Goal: Task Accomplishment & Management: Complete application form

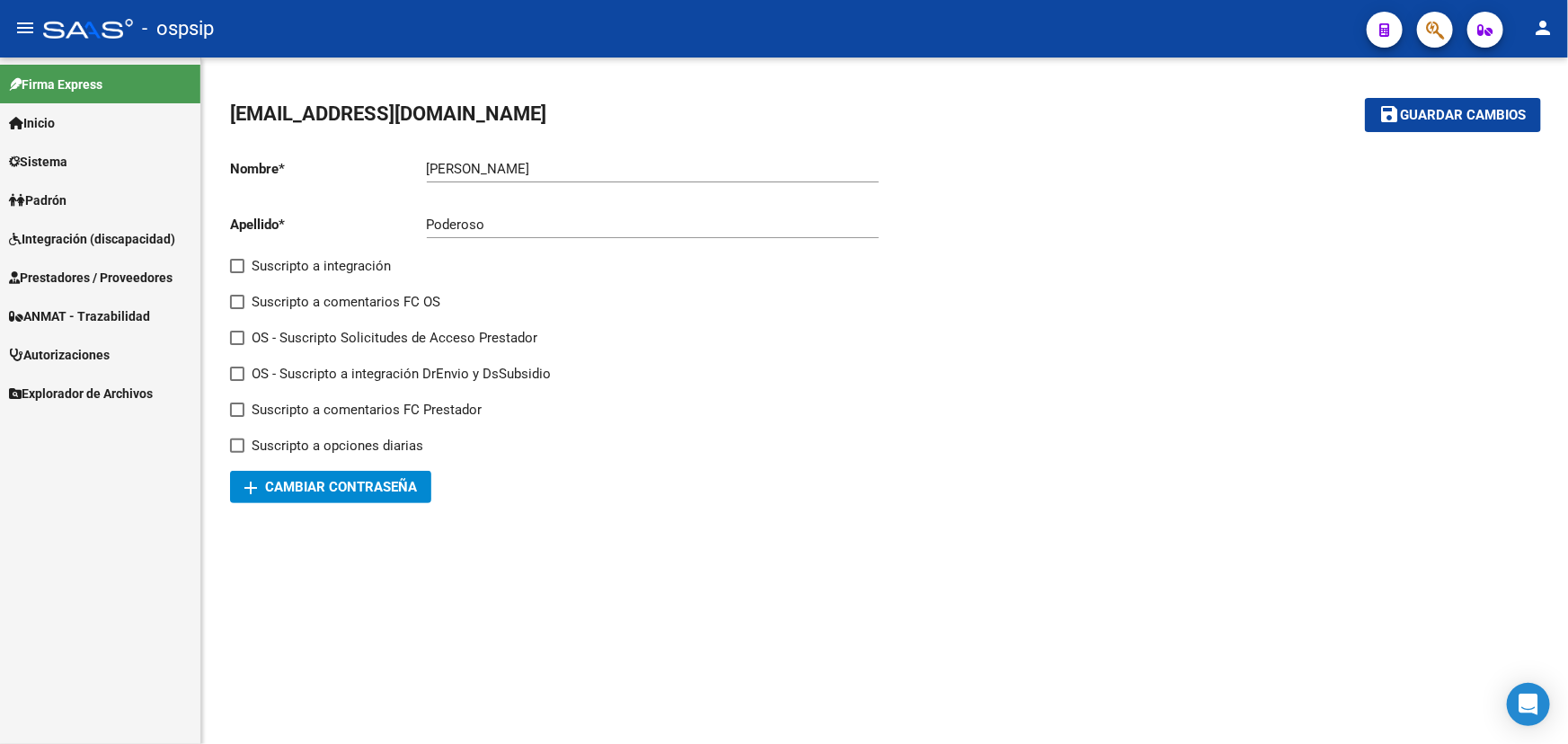
click at [69, 270] on span "Prestadores / Proveedores" at bounding box center [90, 278] width 163 height 20
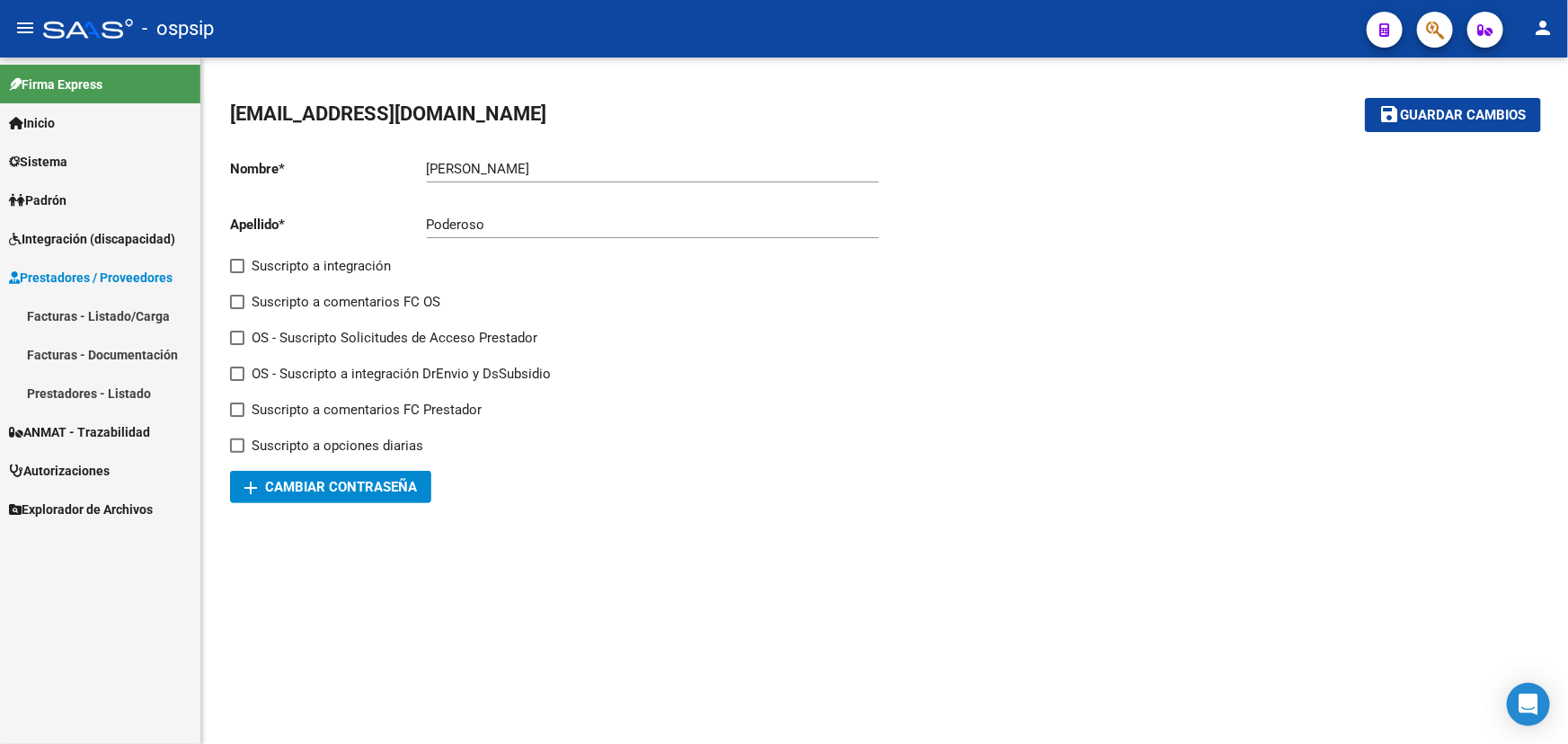
click at [70, 310] on link "Facturas - Listado/Carga" at bounding box center [100, 316] width 200 height 39
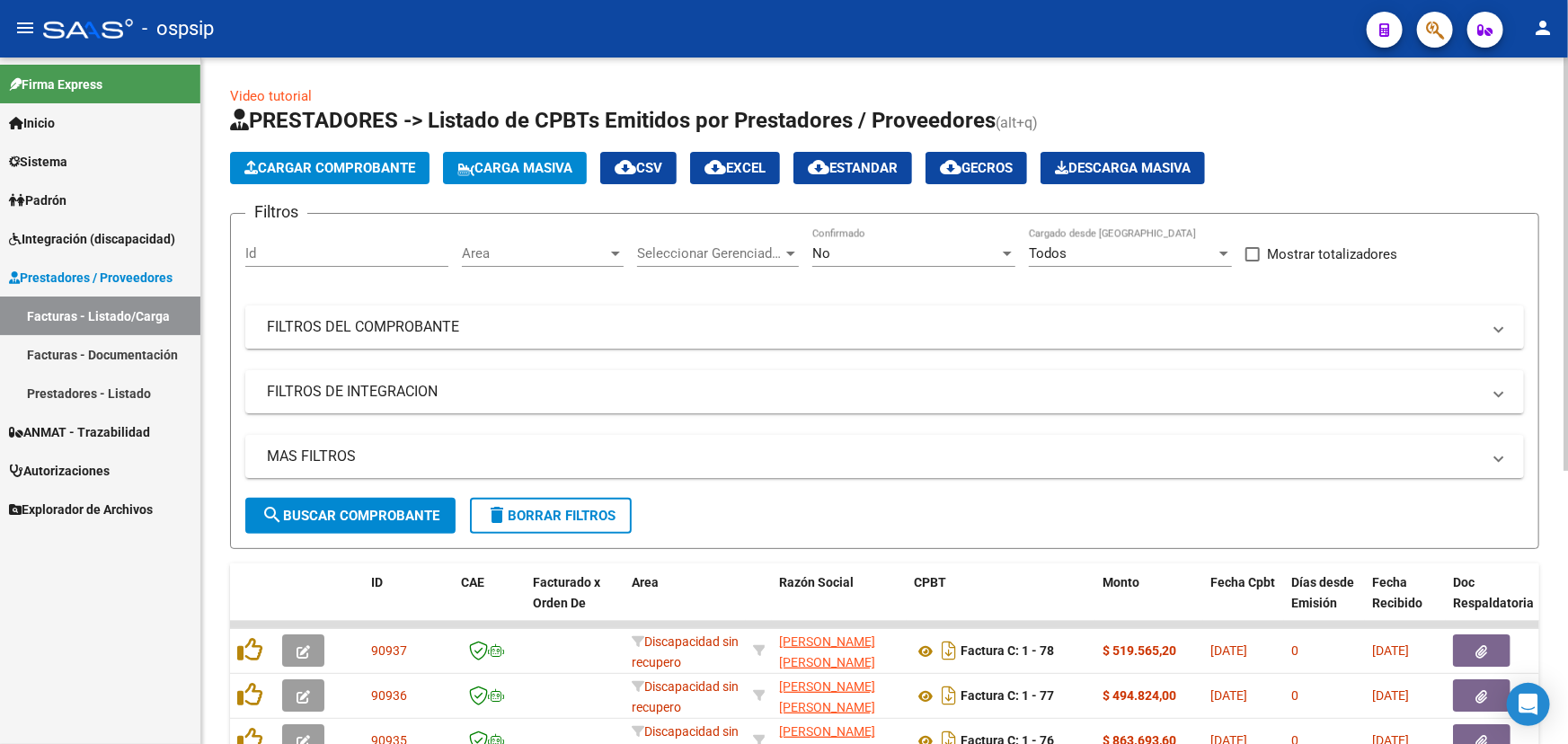
click at [325, 330] on mat-panel-title "FILTROS DEL COMPROBANTE" at bounding box center [874, 327] width 1214 height 20
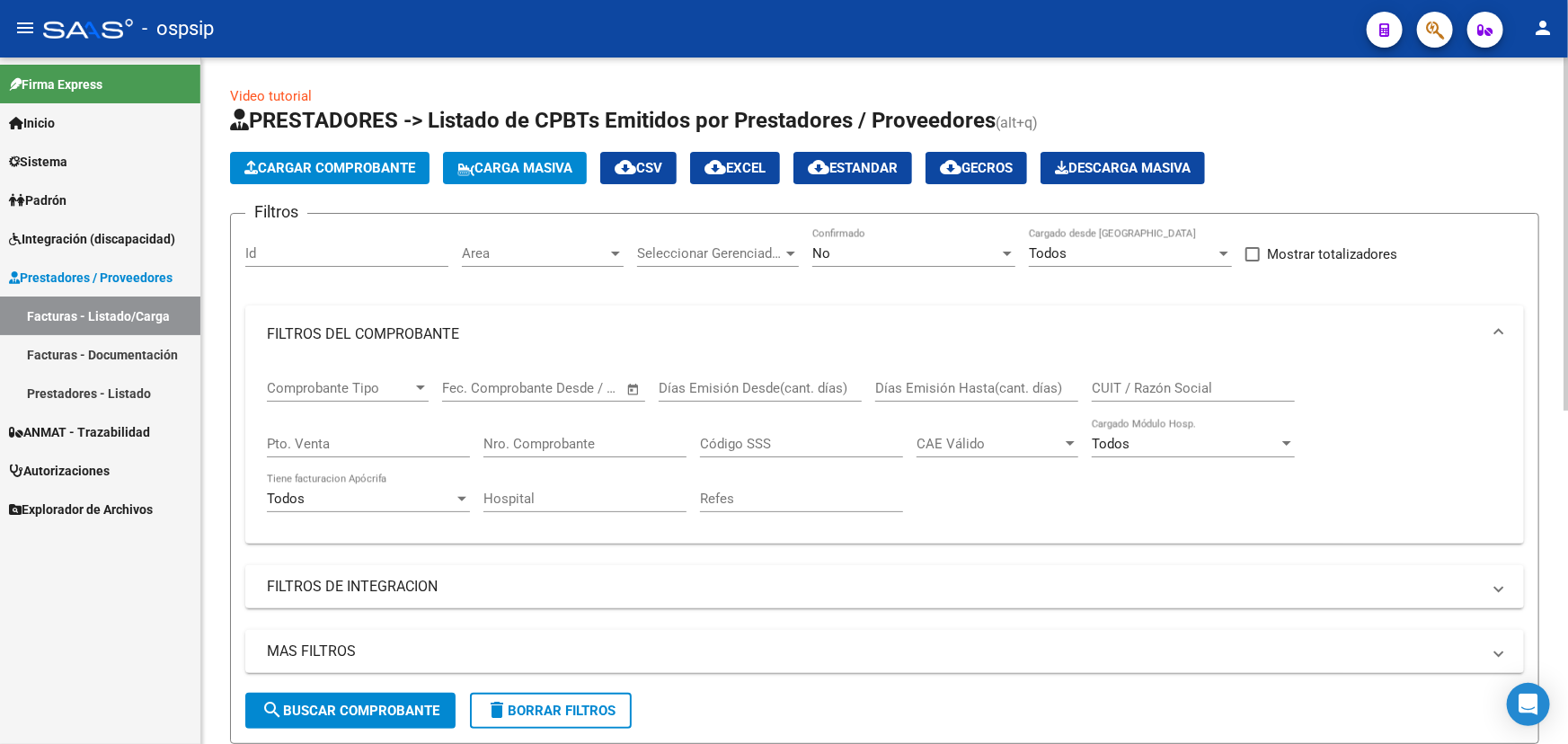
click at [524, 444] on input "Nro. Comprobante" at bounding box center [585, 444] width 203 height 16
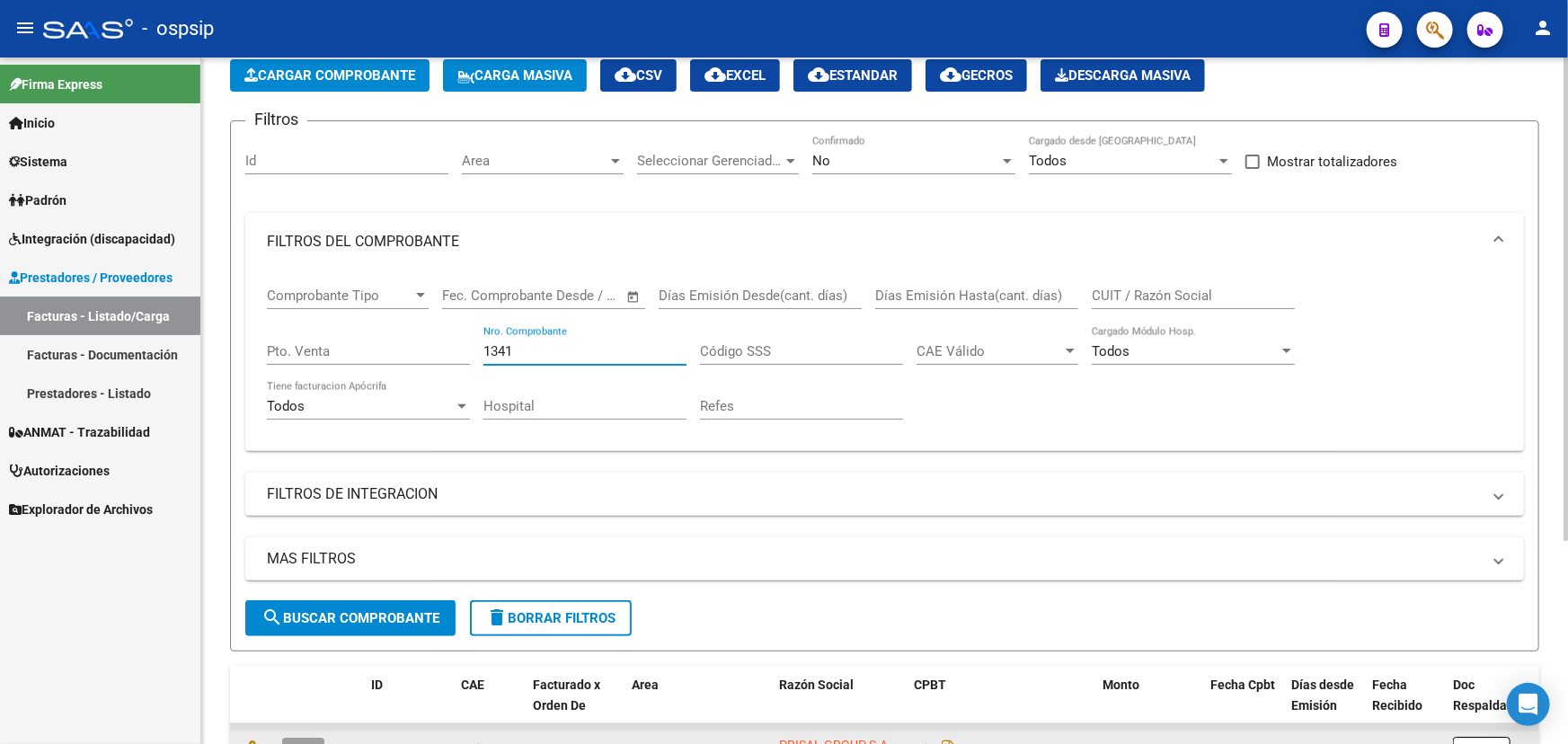
scroll to position [288, 0]
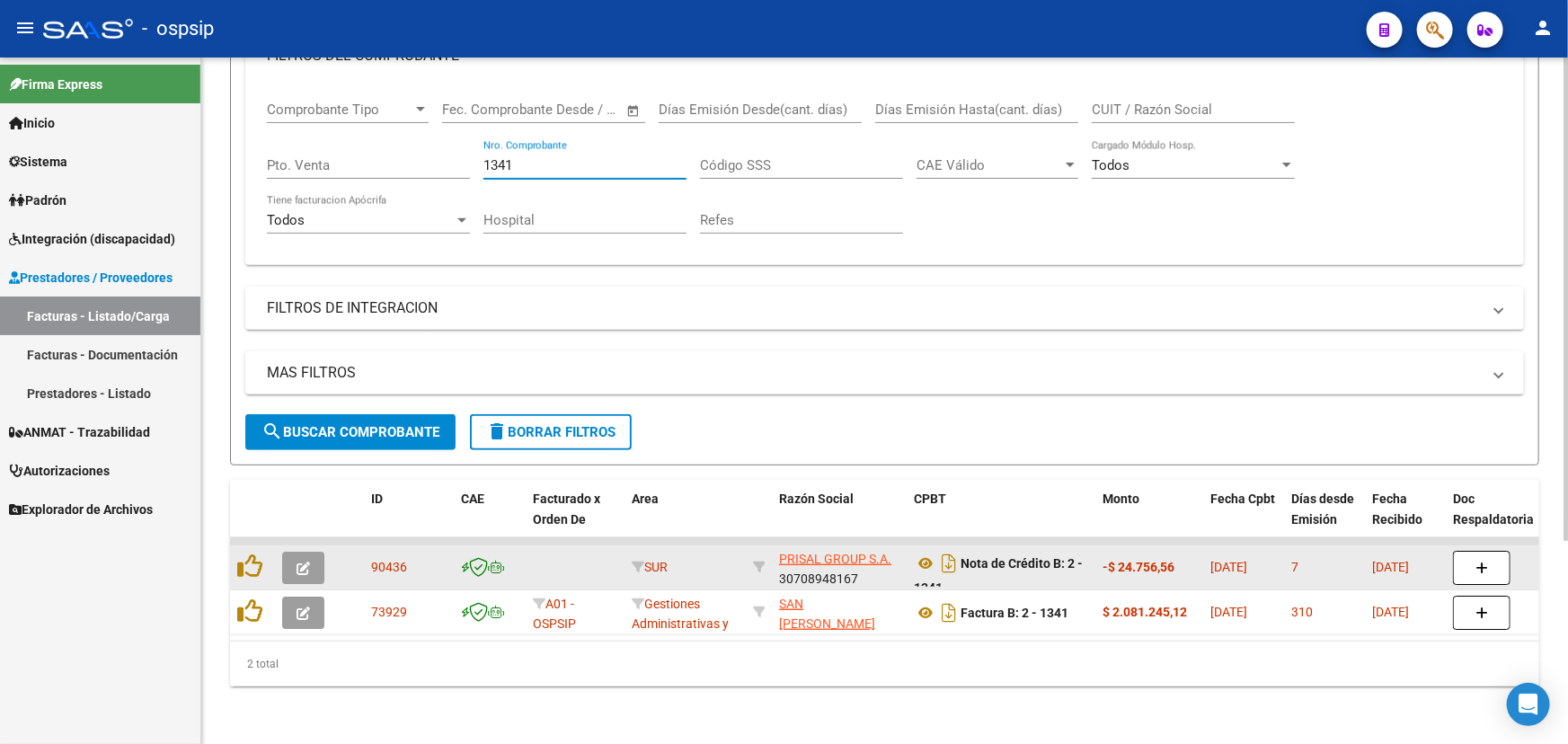
type input "1341"
click at [395, 560] on span "90436" at bounding box center [389, 567] width 36 height 14
copy span "90436"
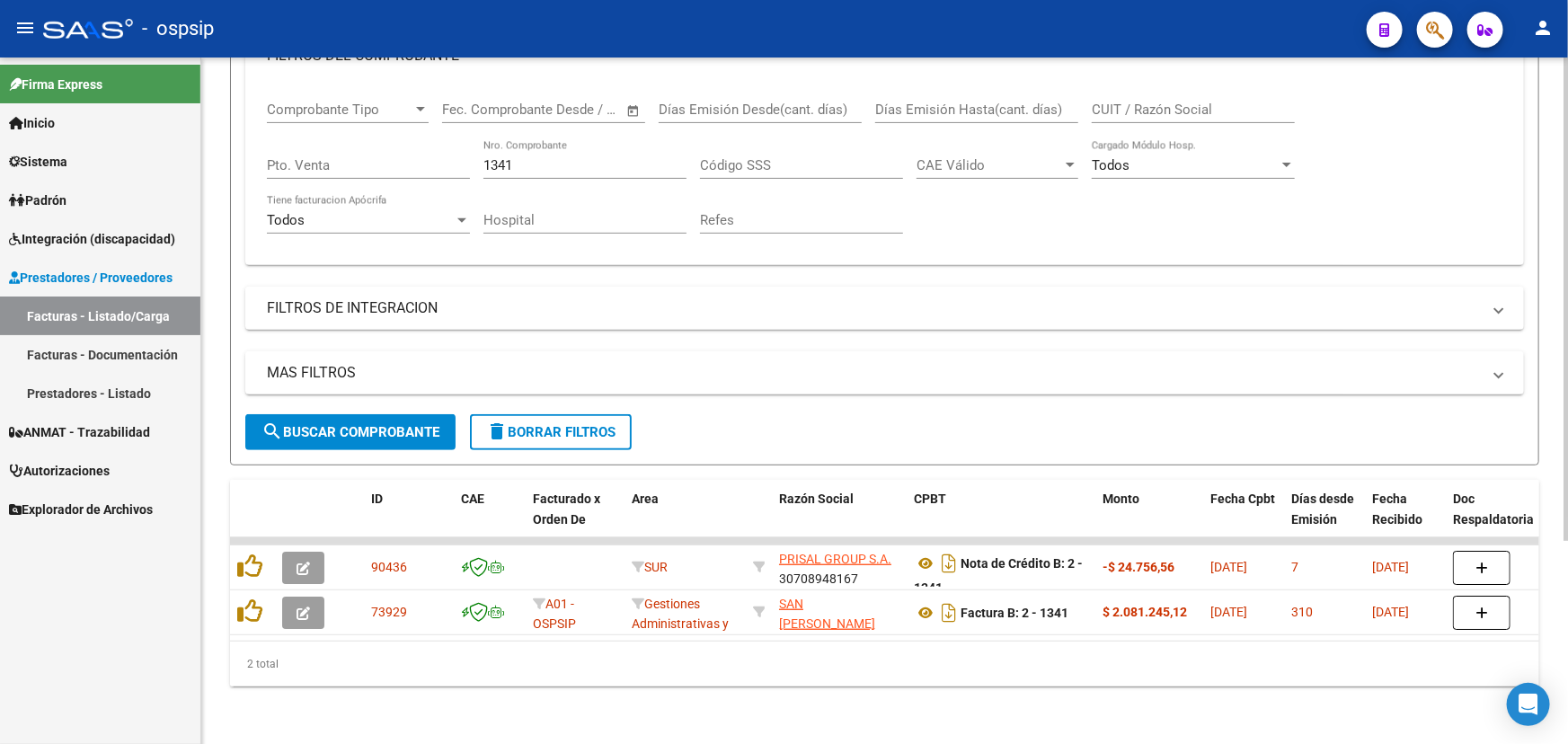
click at [508, 157] on input "1341" at bounding box center [585, 165] width 203 height 16
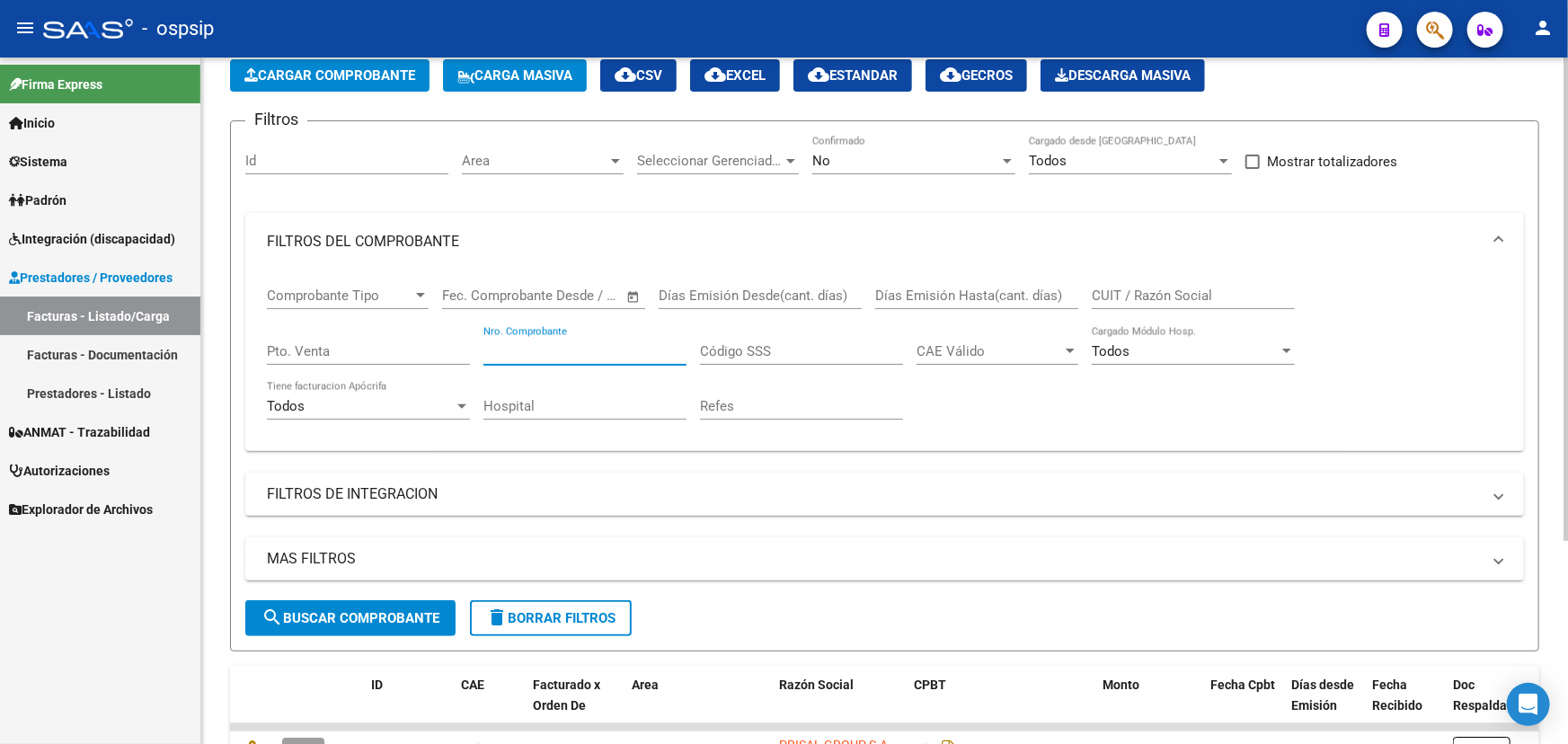
scroll to position [42, 0]
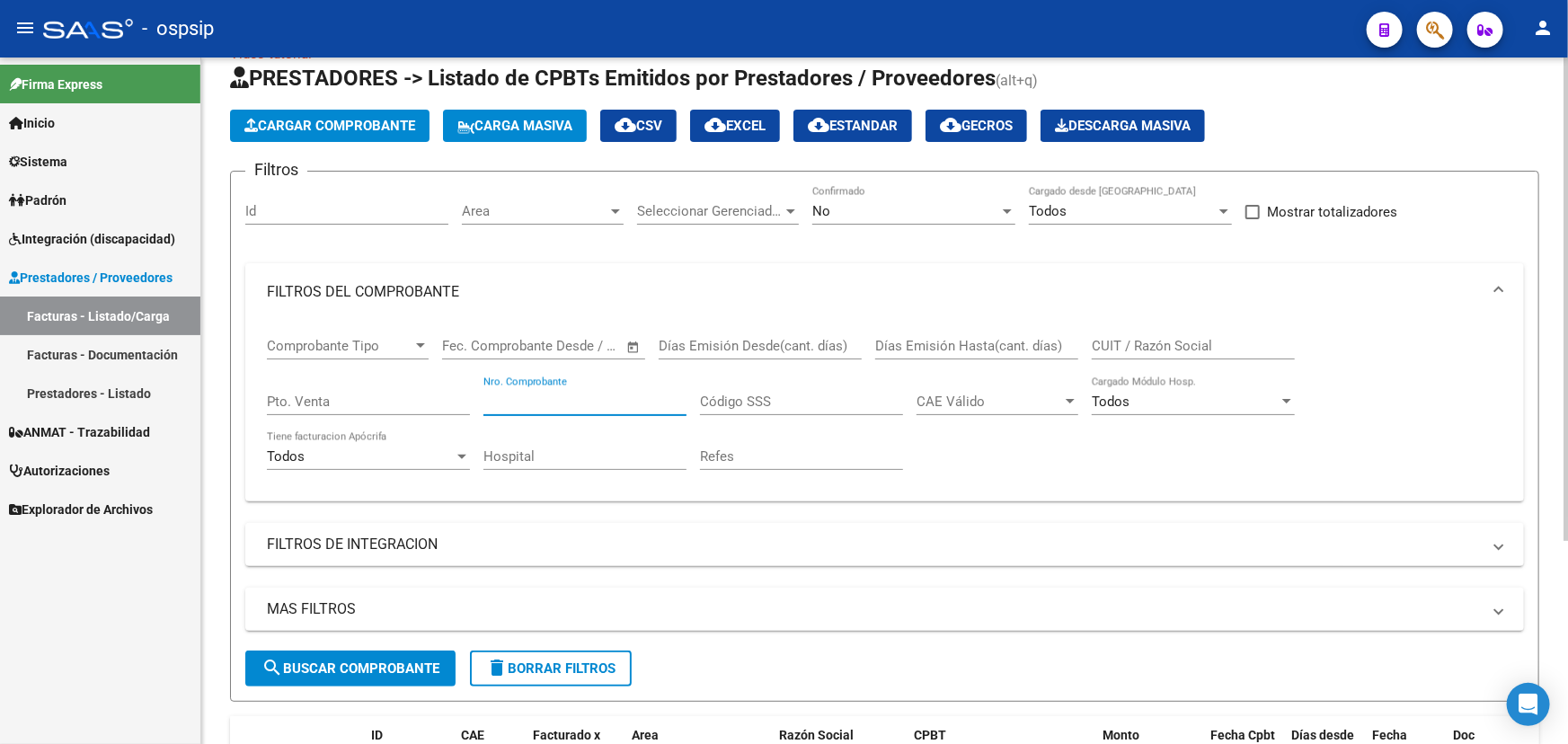
click at [1158, 339] on input "CUIT / Razón Social" at bounding box center [1193, 346] width 203 height 16
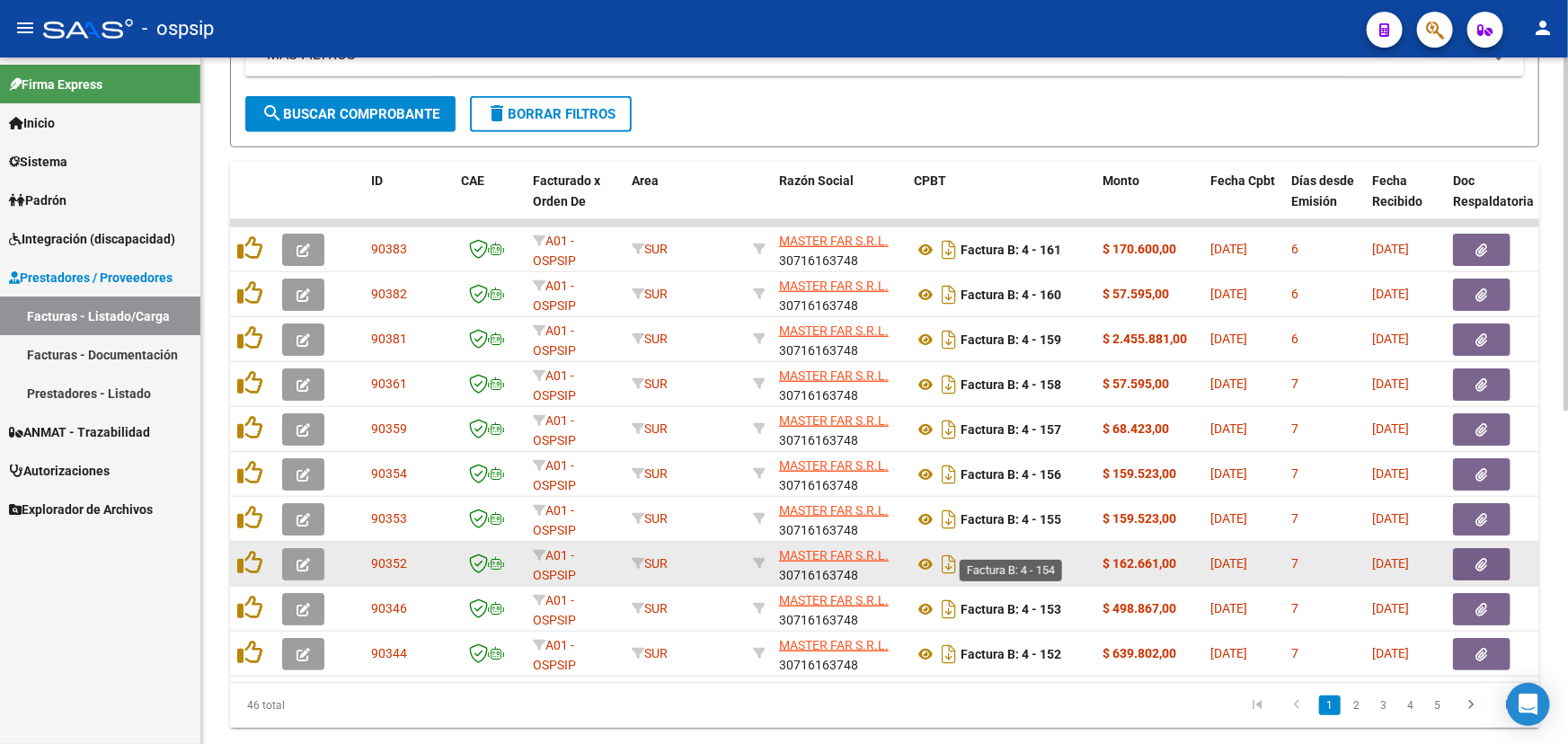
scroll to position [614, 0]
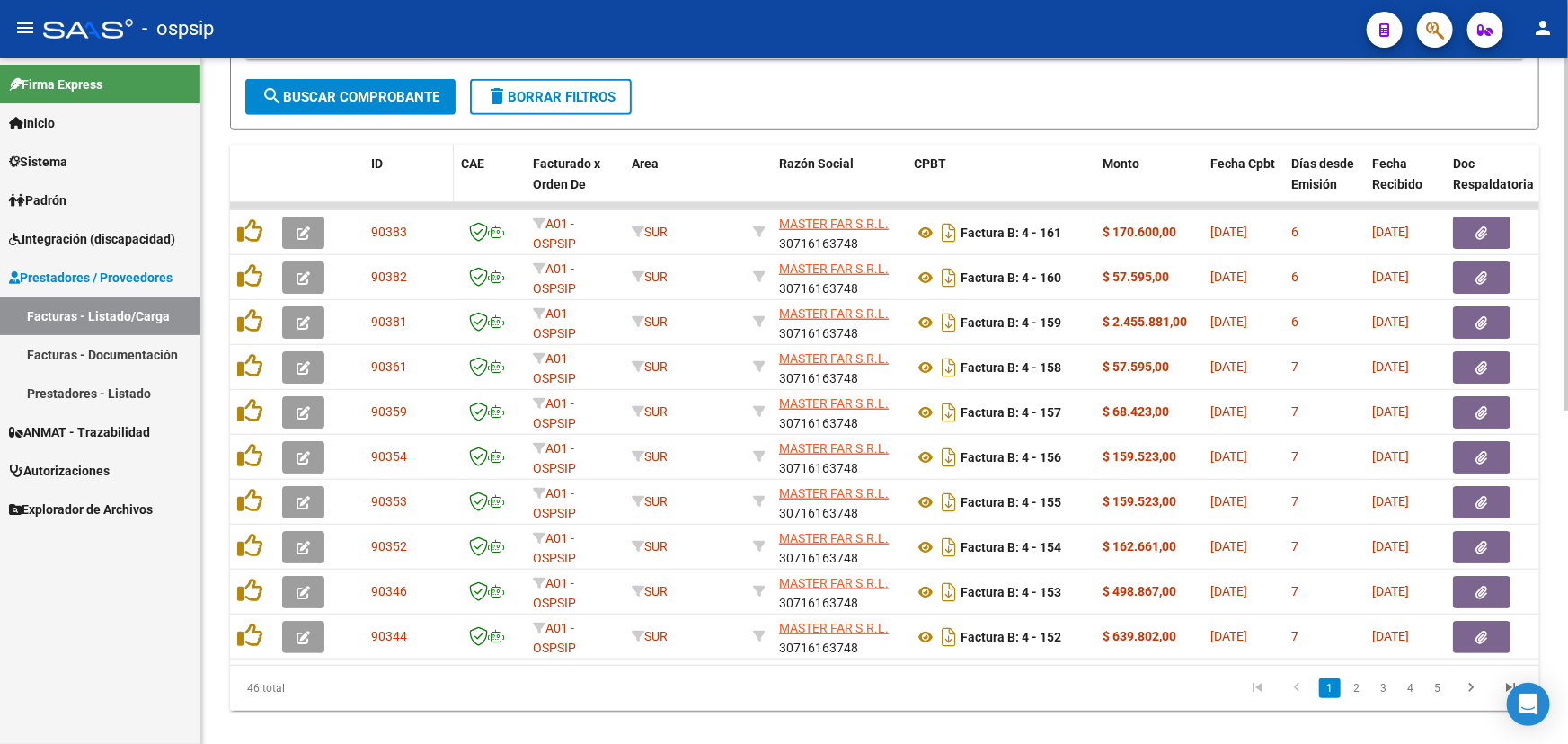
type input "master"
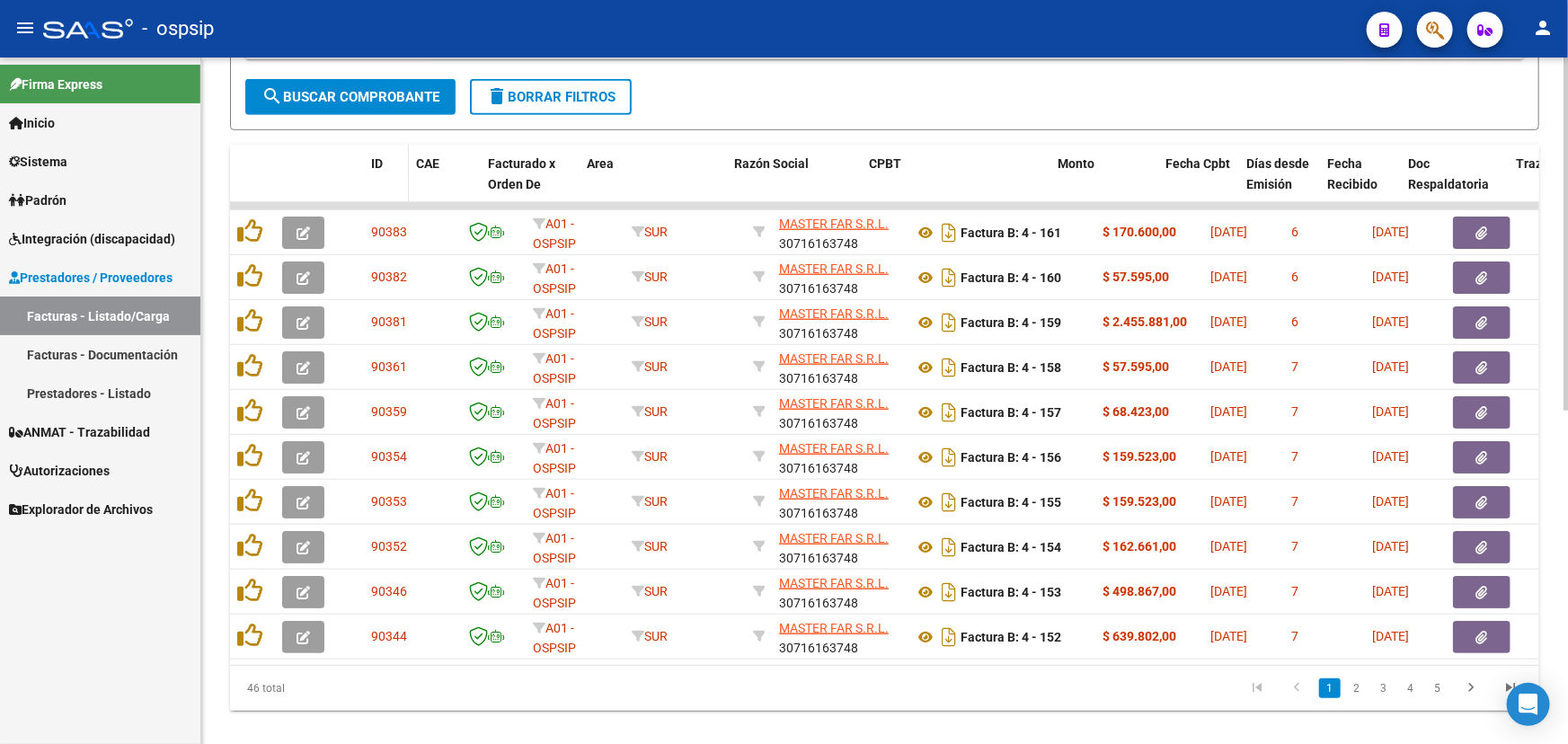
drag, startPoint x: 449, startPoint y: 163, endPoint x: 407, endPoint y: 160, distance: 42.1
click at [407, 160] on span at bounding box center [404, 184] width 8 height 79
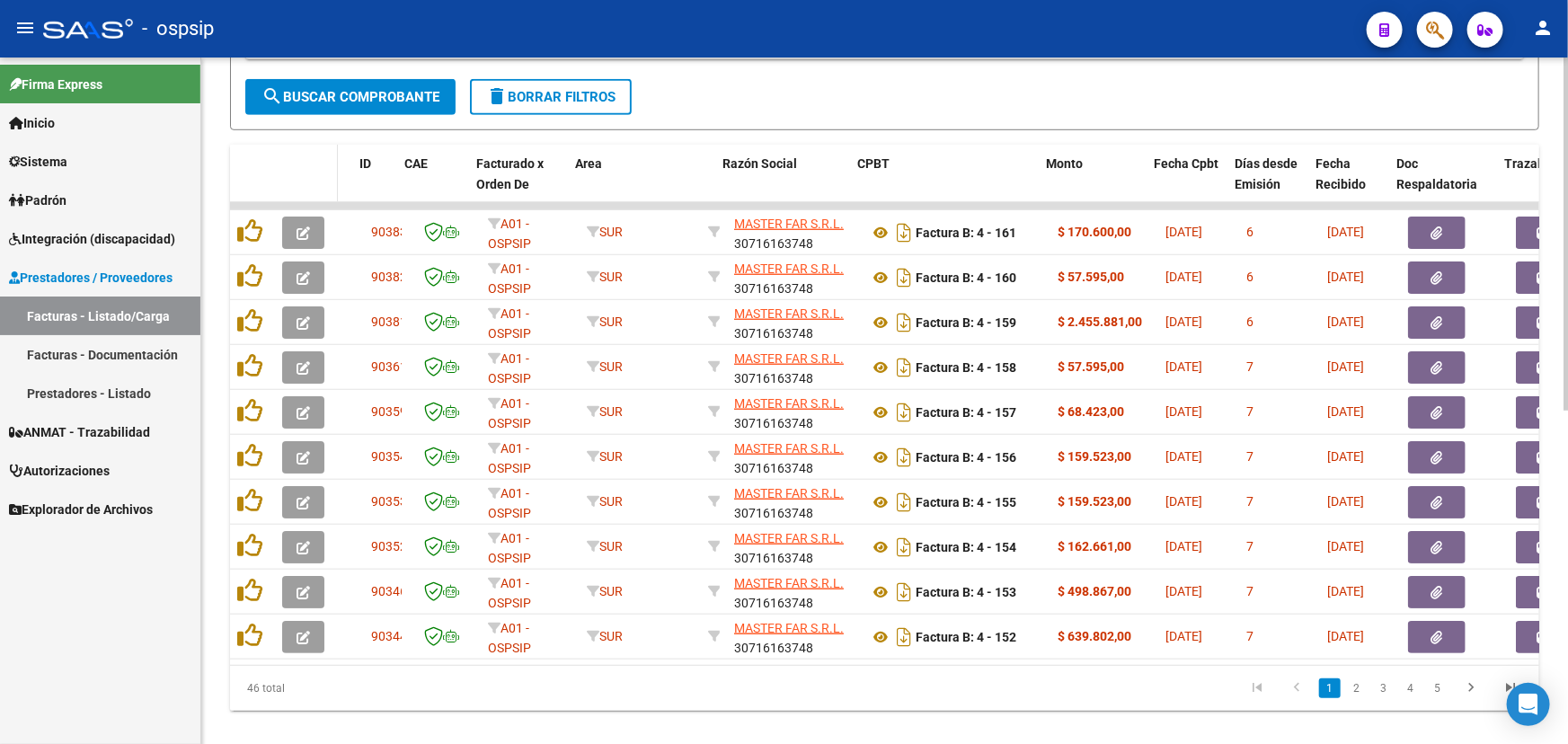
drag, startPoint x: 362, startPoint y: 156, endPoint x: 329, endPoint y: 162, distance: 33.5
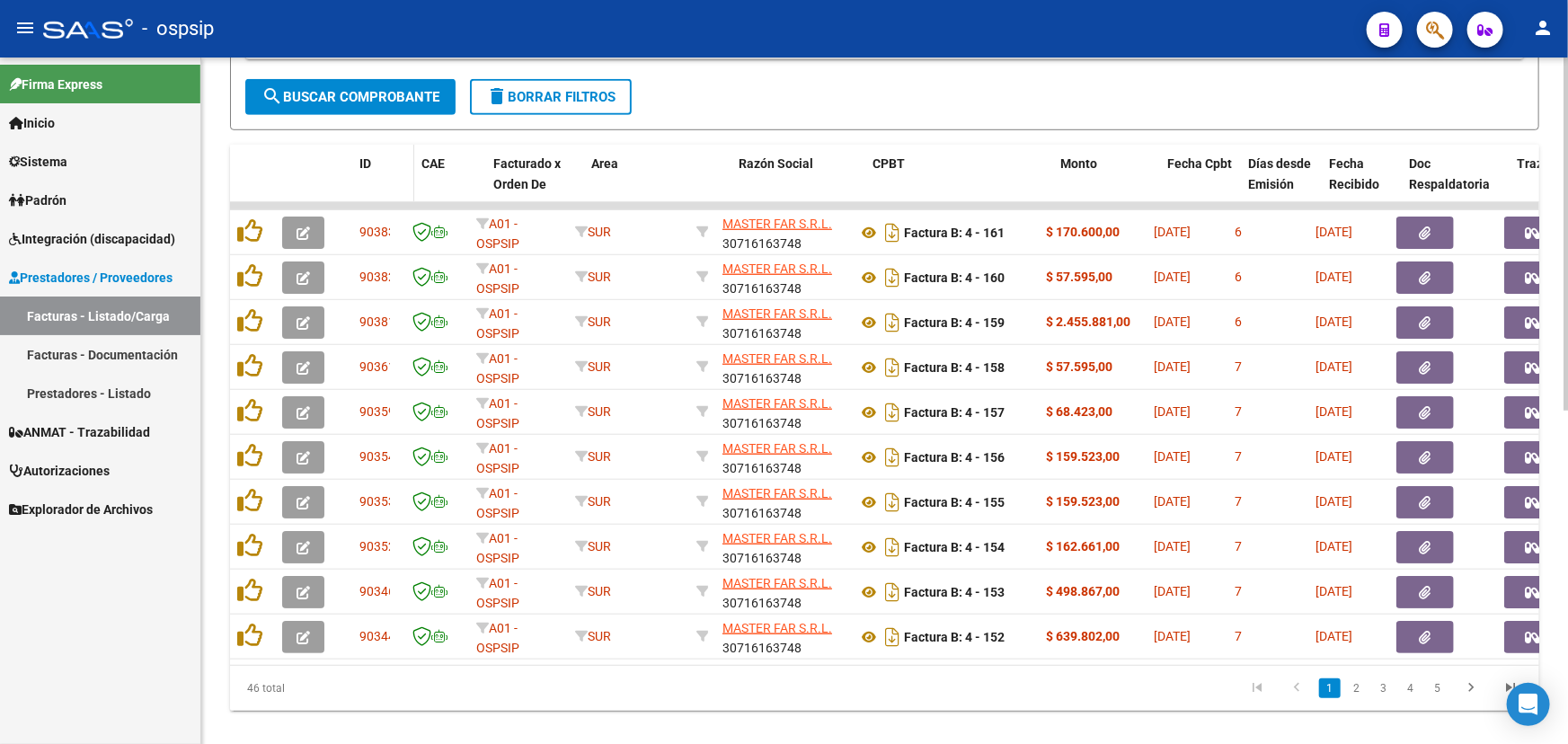
drag, startPoint x: 392, startPoint y: 162, endPoint x: 408, endPoint y: 163, distance: 16.0
click at [408, 163] on span at bounding box center [410, 184] width 8 height 79
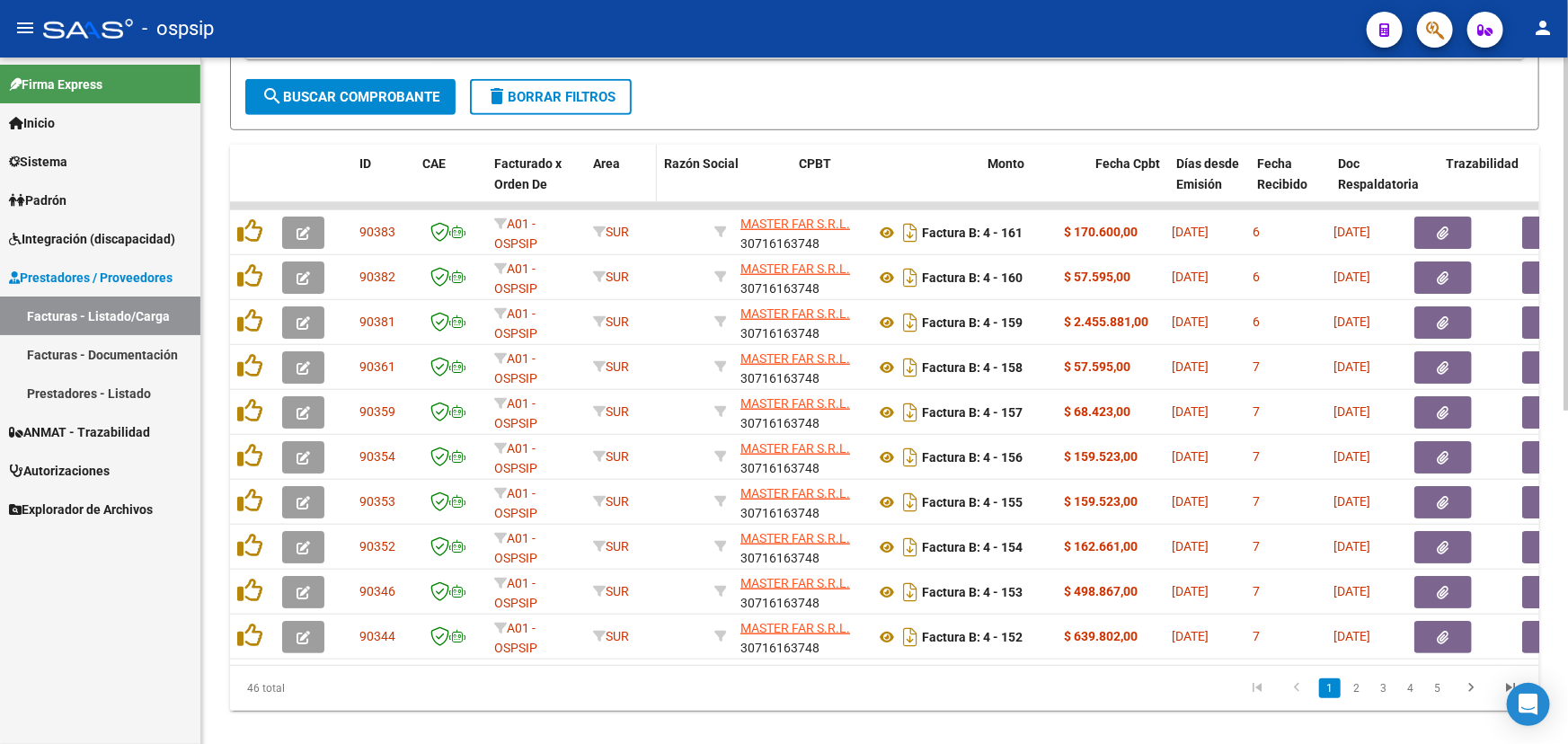
drag, startPoint x: 706, startPoint y: 159, endPoint x: 636, endPoint y: 164, distance: 70.2
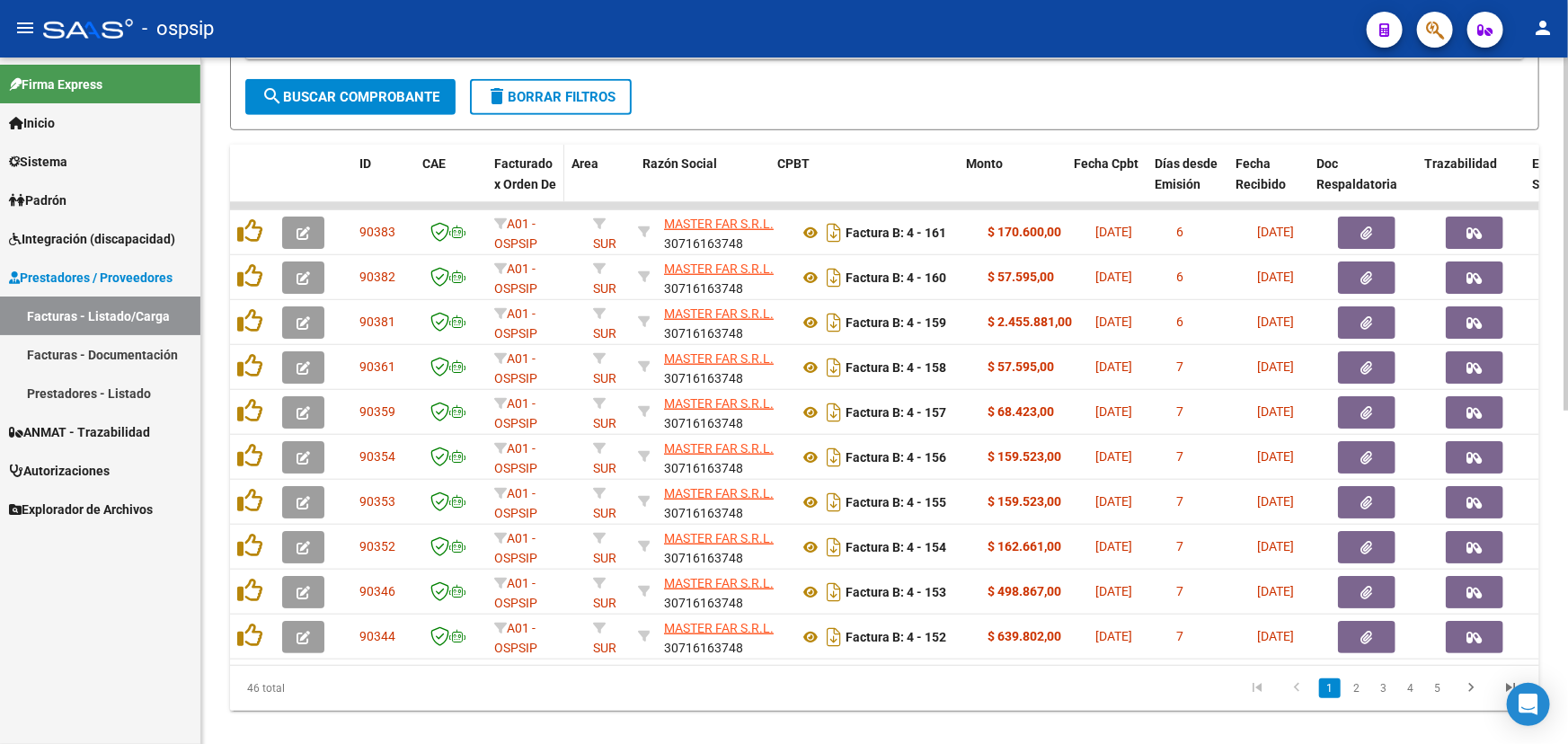
drag, startPoint x: 580, startPoint y: 159, endPoint x: 561, endPoint y: 158, distance: 19.0
click at [561, 158] on span at bounding box center [560, 184] width 8 height 79
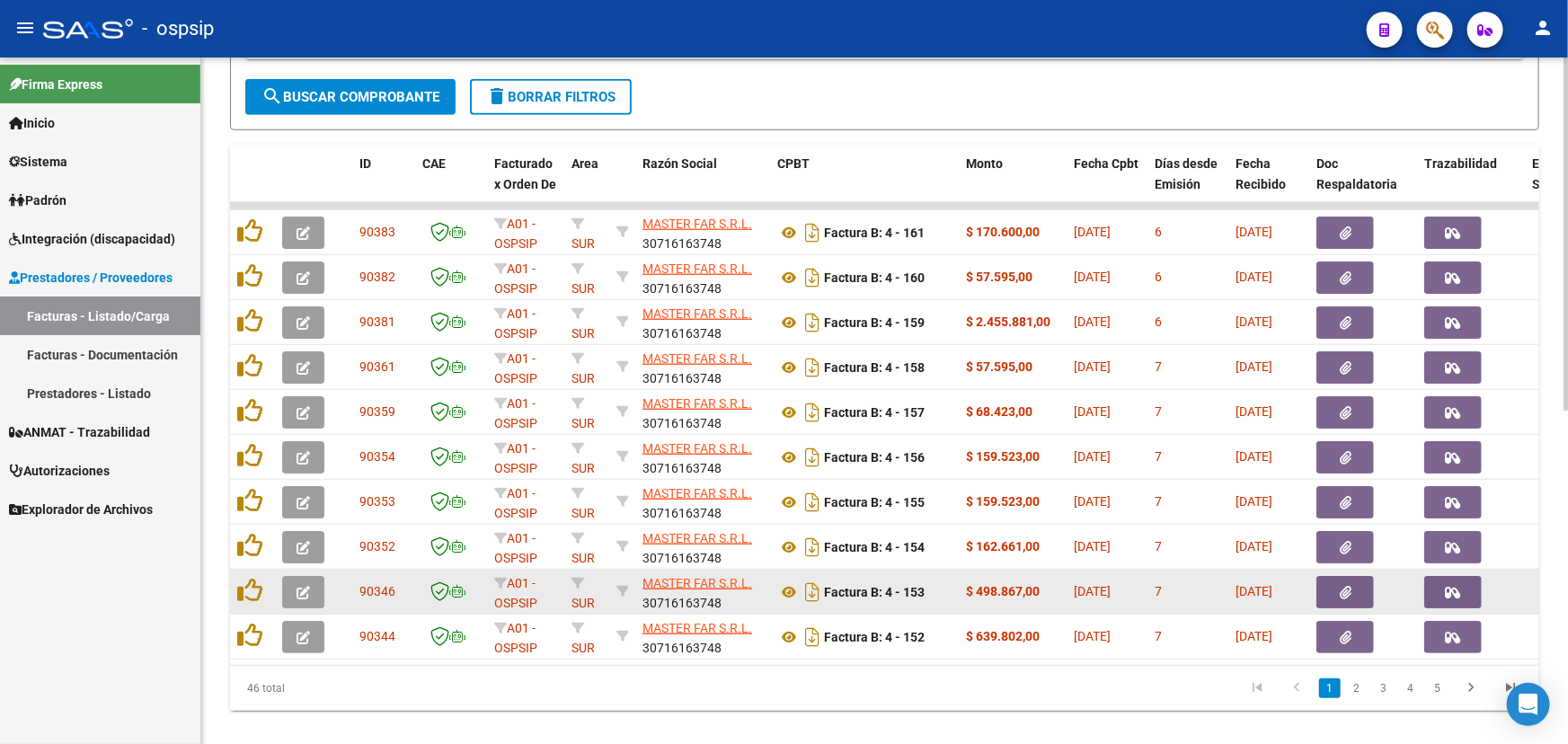
click at [384, 592] on span "90346" at bounding box center [377, 591] width 36 height 14
copy span "90346"
click at [783, 591] on icon at bounding box center [789, 592] width 23 height 22
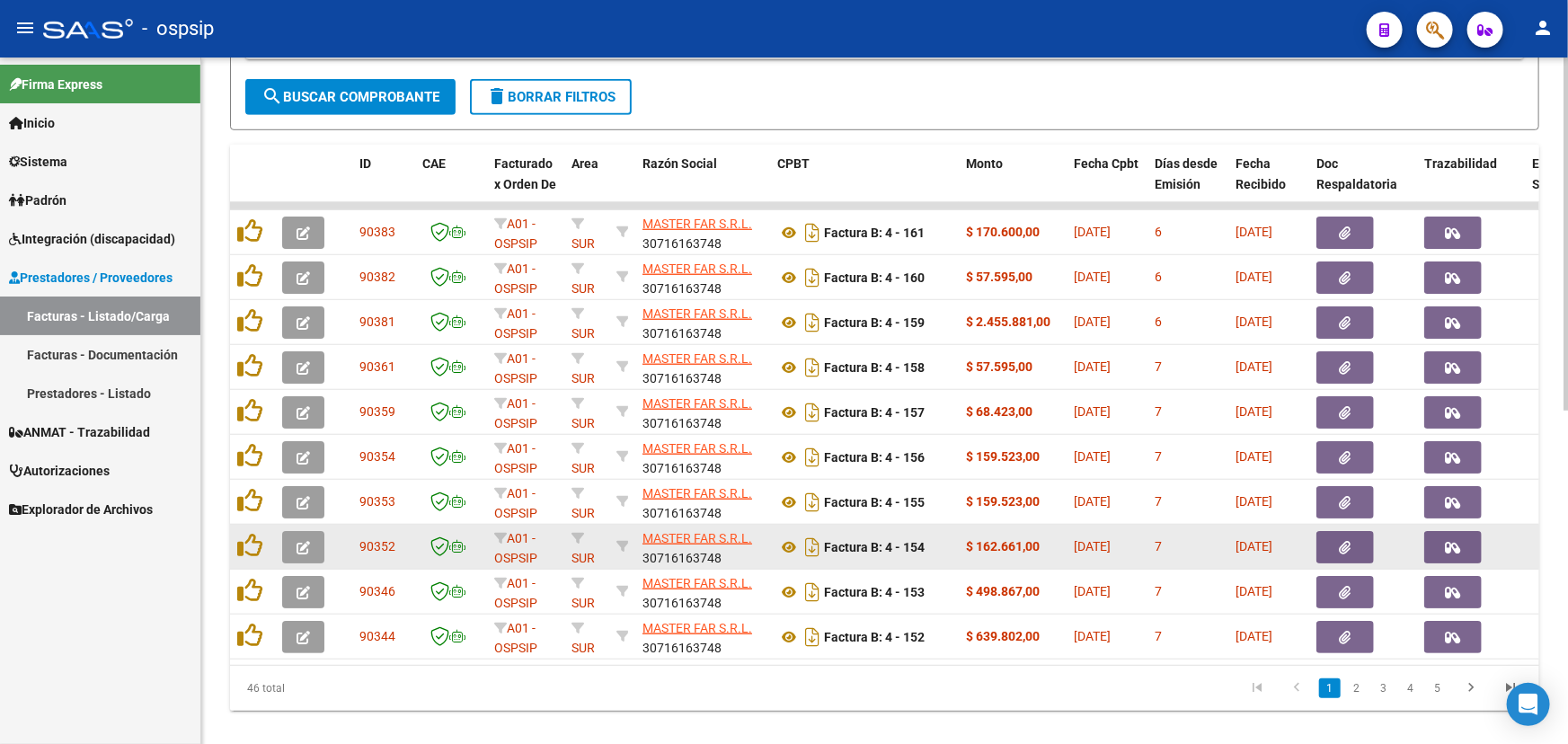
click at [368, 542] on span "90352" at bounding box center [377, 546] width 36 height 14
copy span "90352"
click at [790, 545] on icon at bounding box center [789, 547] width 23 height 22
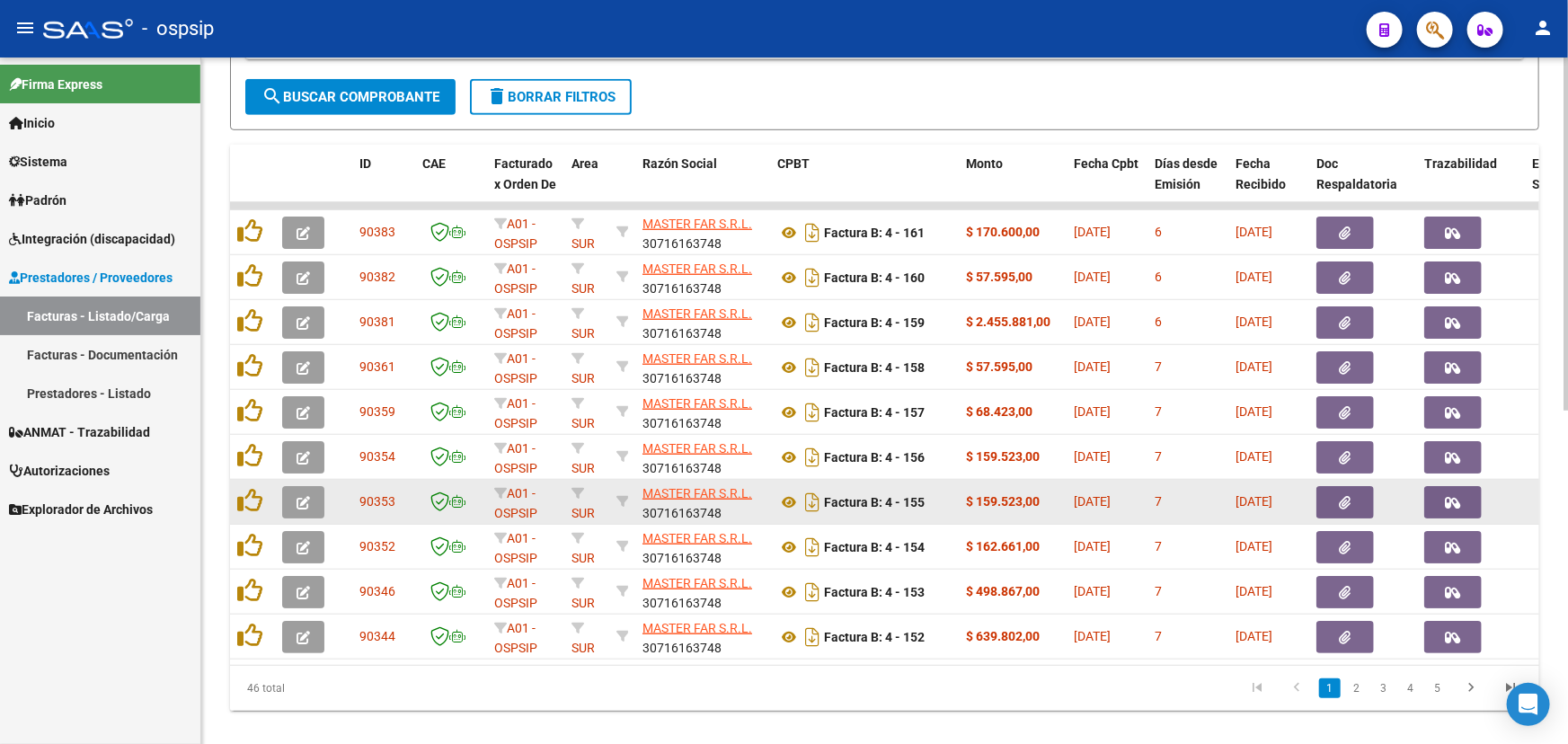
click at [377, 495] on span "90353" at bounding box center [377, 502] width 36 height 14
copy span "90353"
click at [791, 501] on icon at bounding box center [789, 503] width 23 height 22
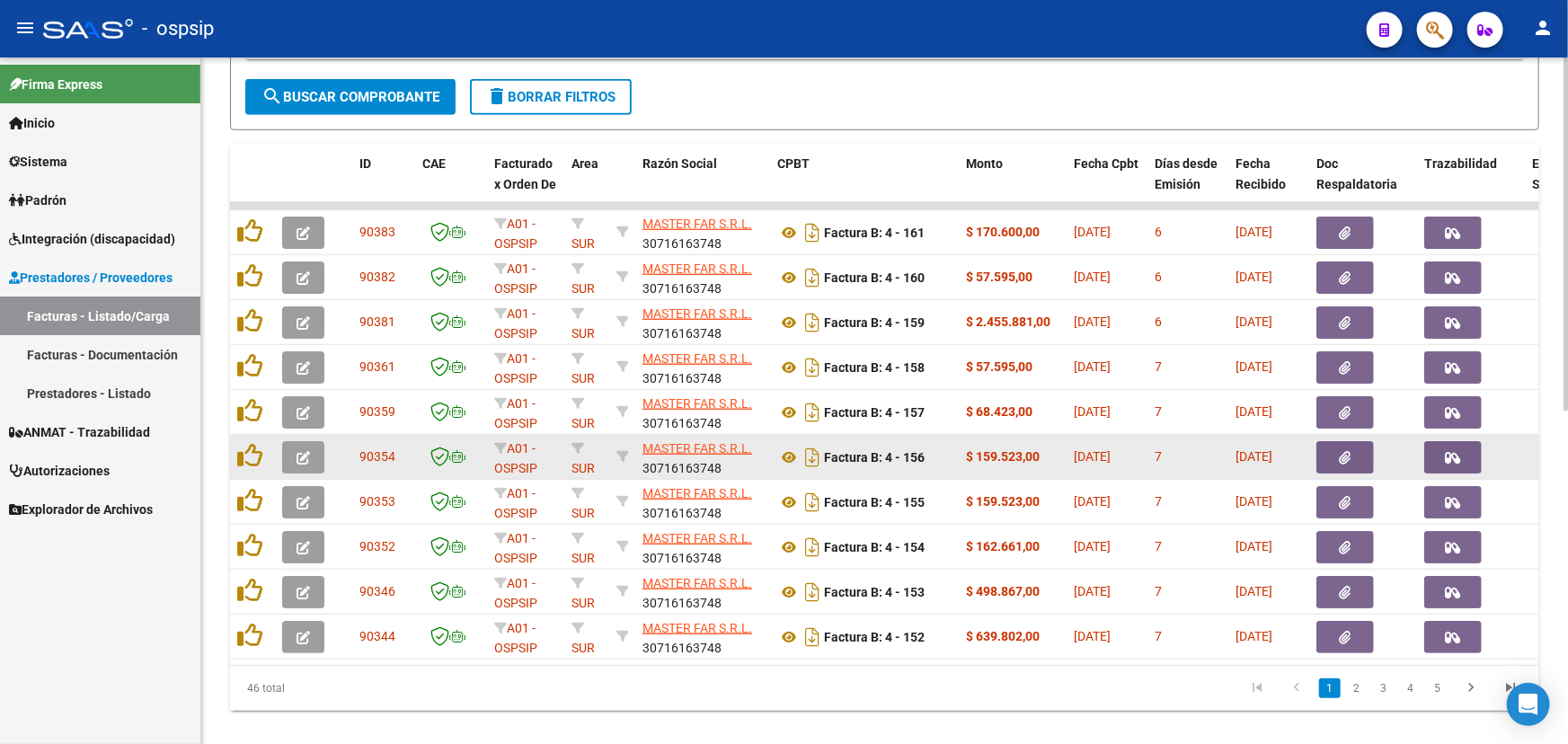
click at [353, 456] on datatable-body-cell "90354" at bounding box center [384, 457] width 63 height 44
click at [354, 454] on datatable-body-cell "90354" at bounding box center [384, 457] width 63 height 44
copy span "90354"
click at [789, 452] on icon at bounding box center [789, 458] width 23 height 22
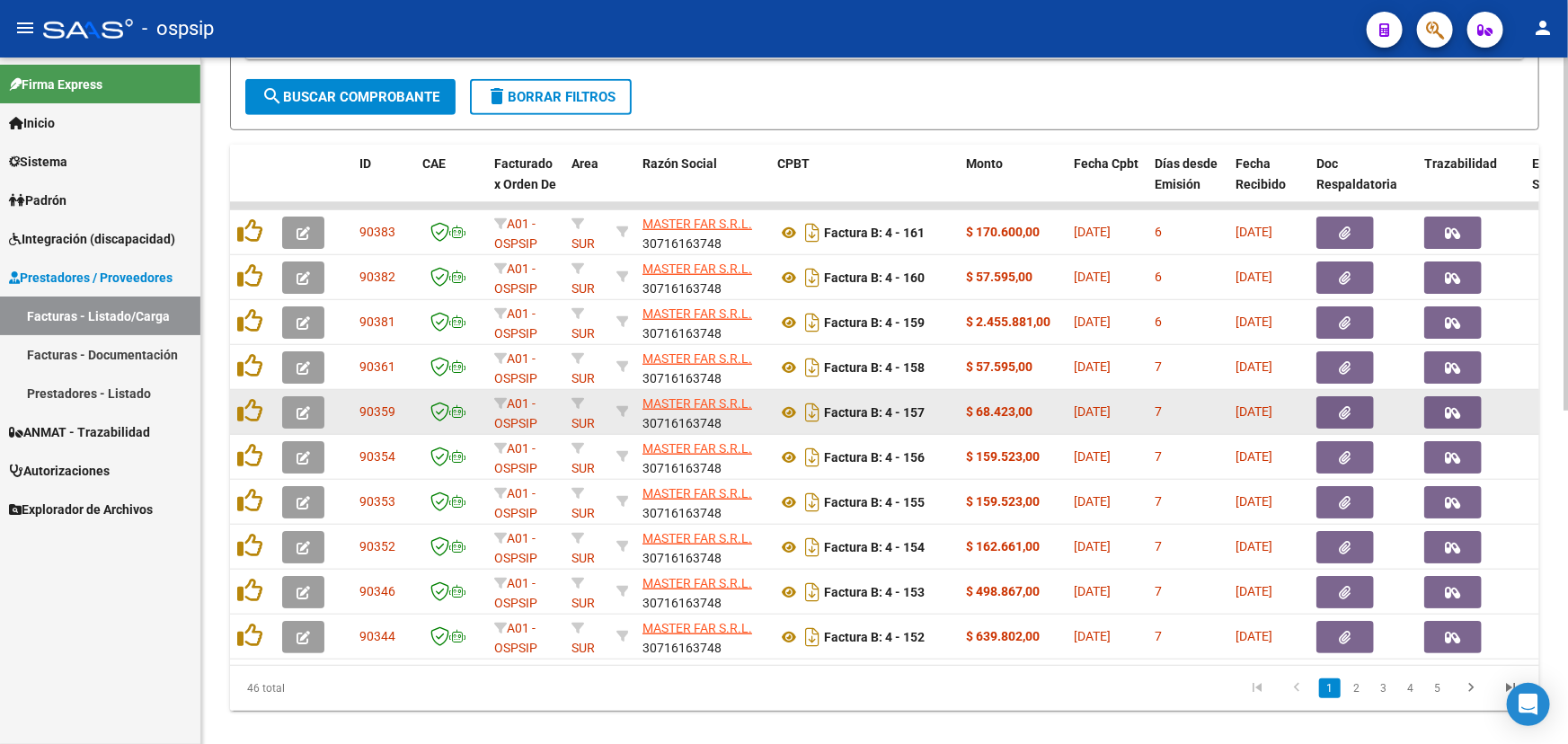
click at [366, 413] on span "90359" at bounding box center [377, 412] width 36 height 14
copy span "90359"
click at [791, 407] on icon at bounding box center [789, 413] width 23 height 22
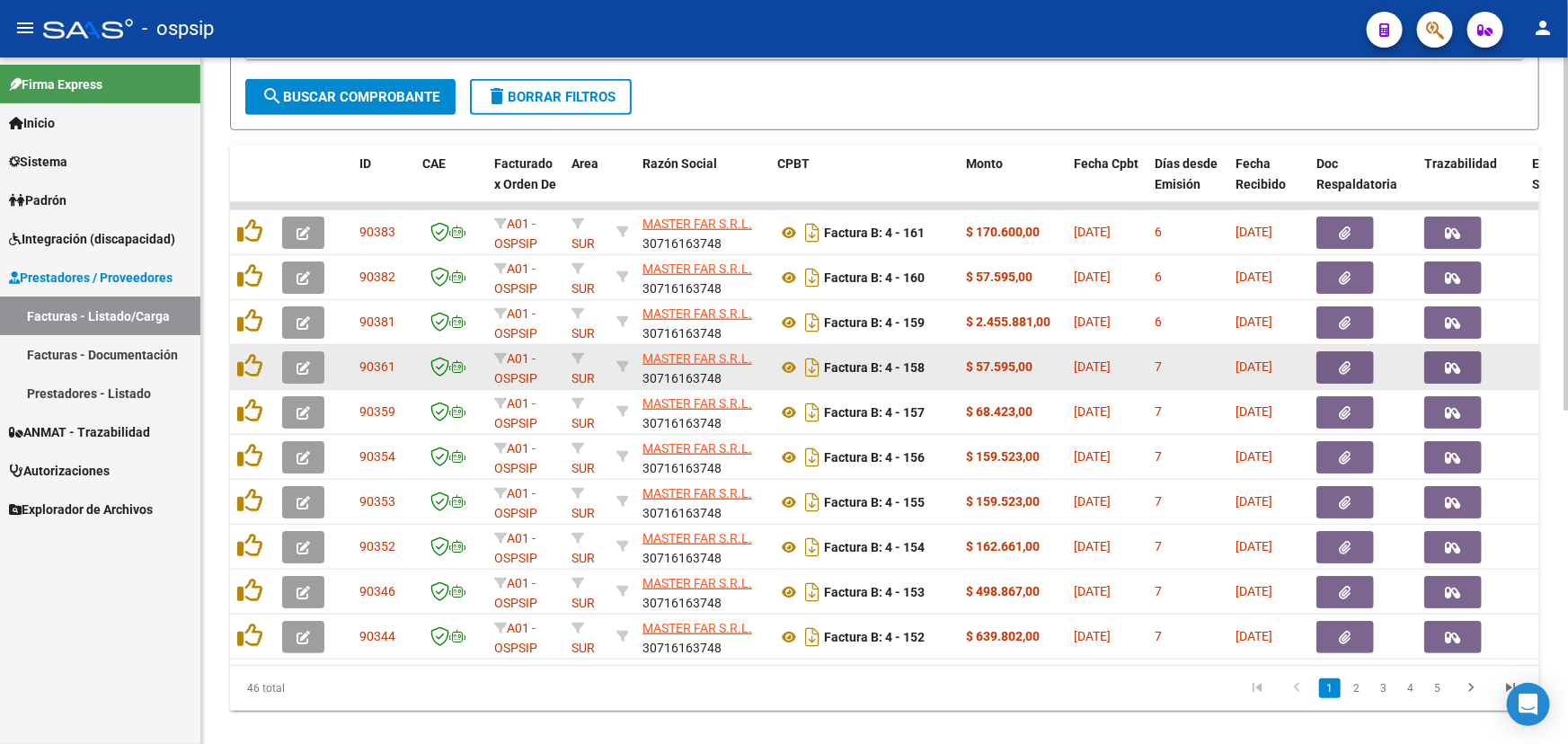
click at [360, 365] on span "90361" at bounding box center [377, 367] width 36 height 14
copy span "90361"
click at [780, 364] on icon at bounding box center [789, 367] width 23 height 22
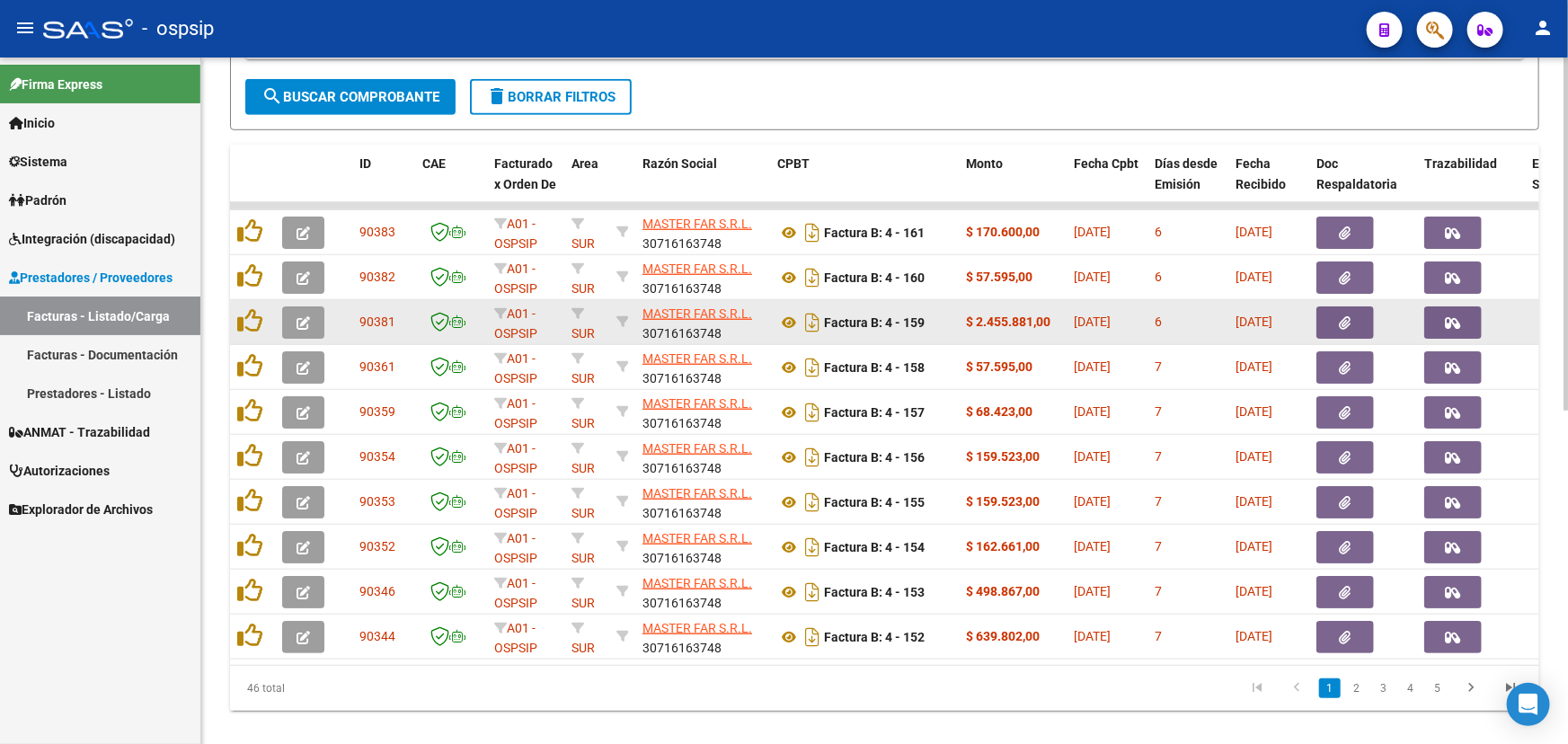
click at [377, 321] on span "90381" at bounding box center [377, 321] width 36 height 14
click at [378, 320] on span "90381" at bounding box center [377, 321] width 36 height 14
copy span "90381"
click at [784, 313] on icon at bounding box center [789, 323] width 23 height 22
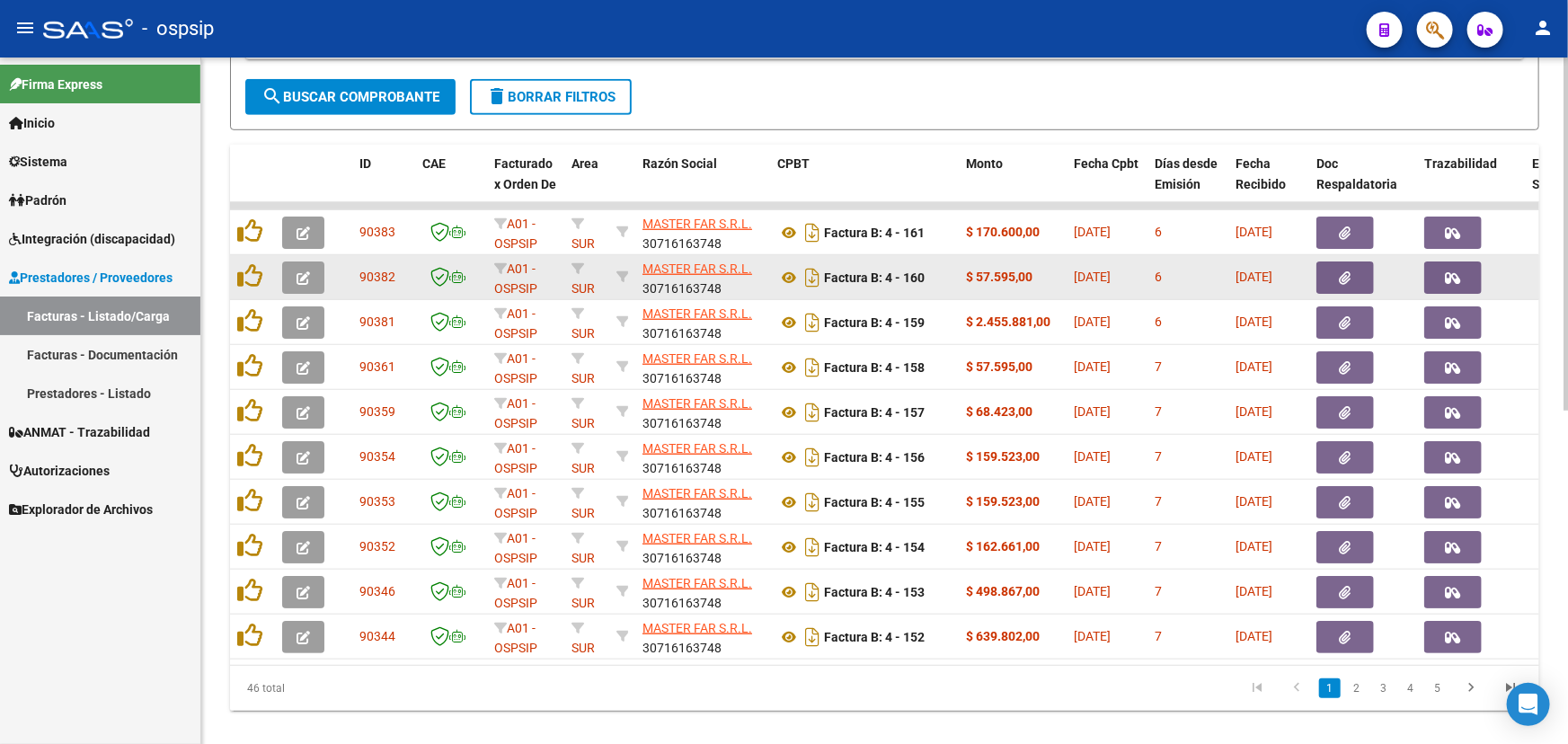
click at [386, 274] on span "90382" at bounding box center [377, 277] width 36 height 14
copy span "90382"
click at [783, 274] on icon at bounding box center [789, 278] width 23 height 22
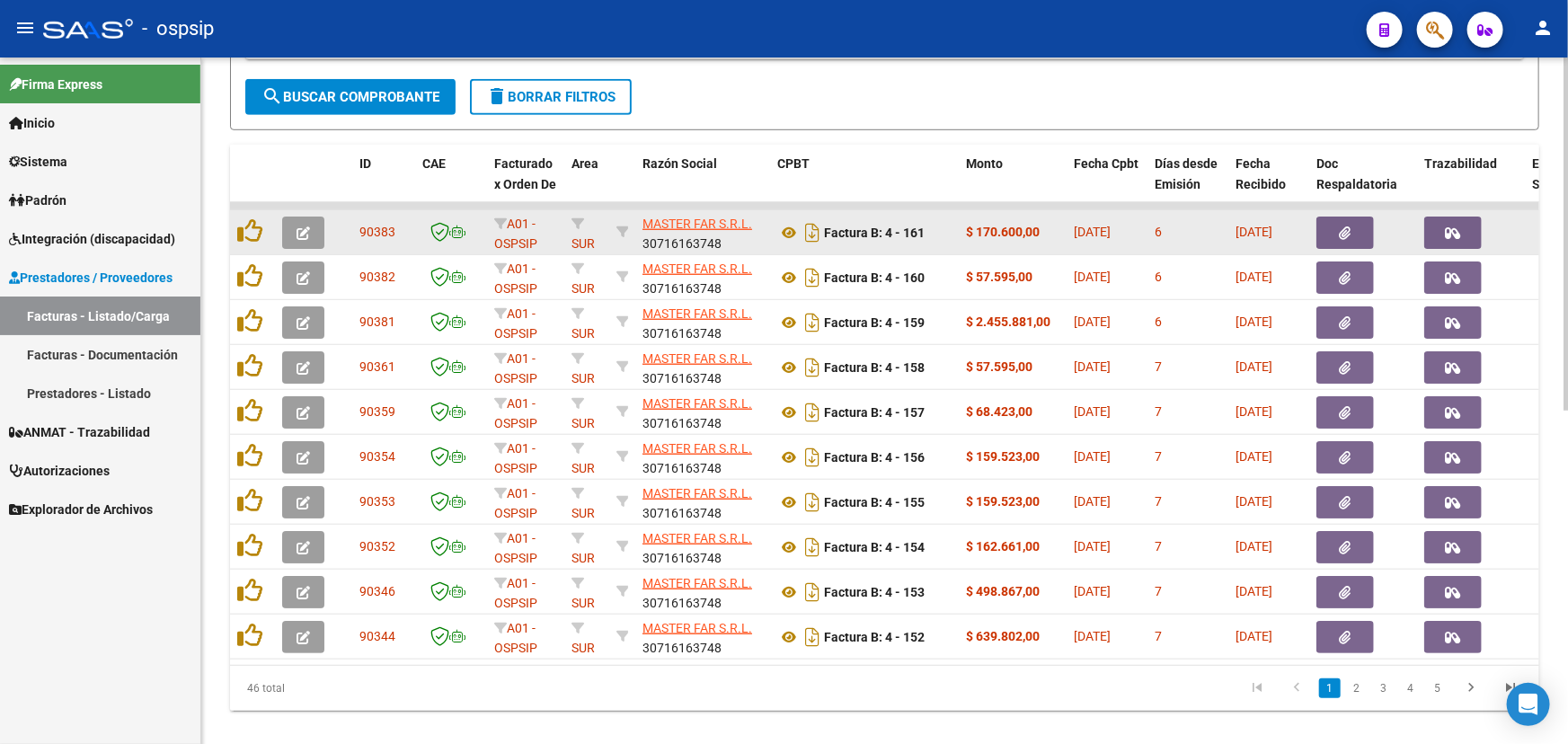
click at [387, 233] on span "90383" at bounding box center [377, 232] width 36 height 14
copy span "90383"
click at [784, 226] on icon at bounding box center [789, 233] width 23 height 22
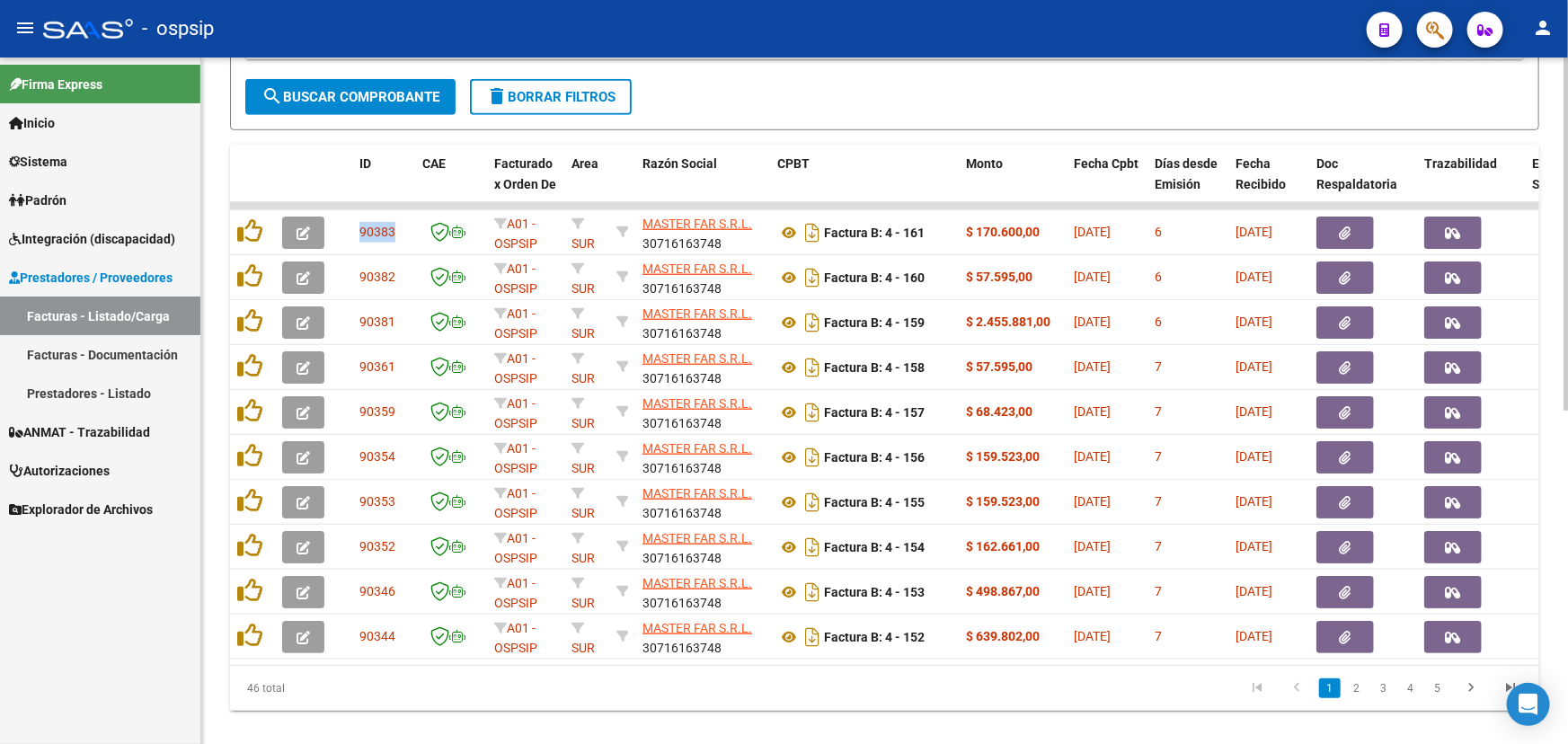
click at [1357, 699] on link "2" at bounding box center [1358, 689] width 22 height 20
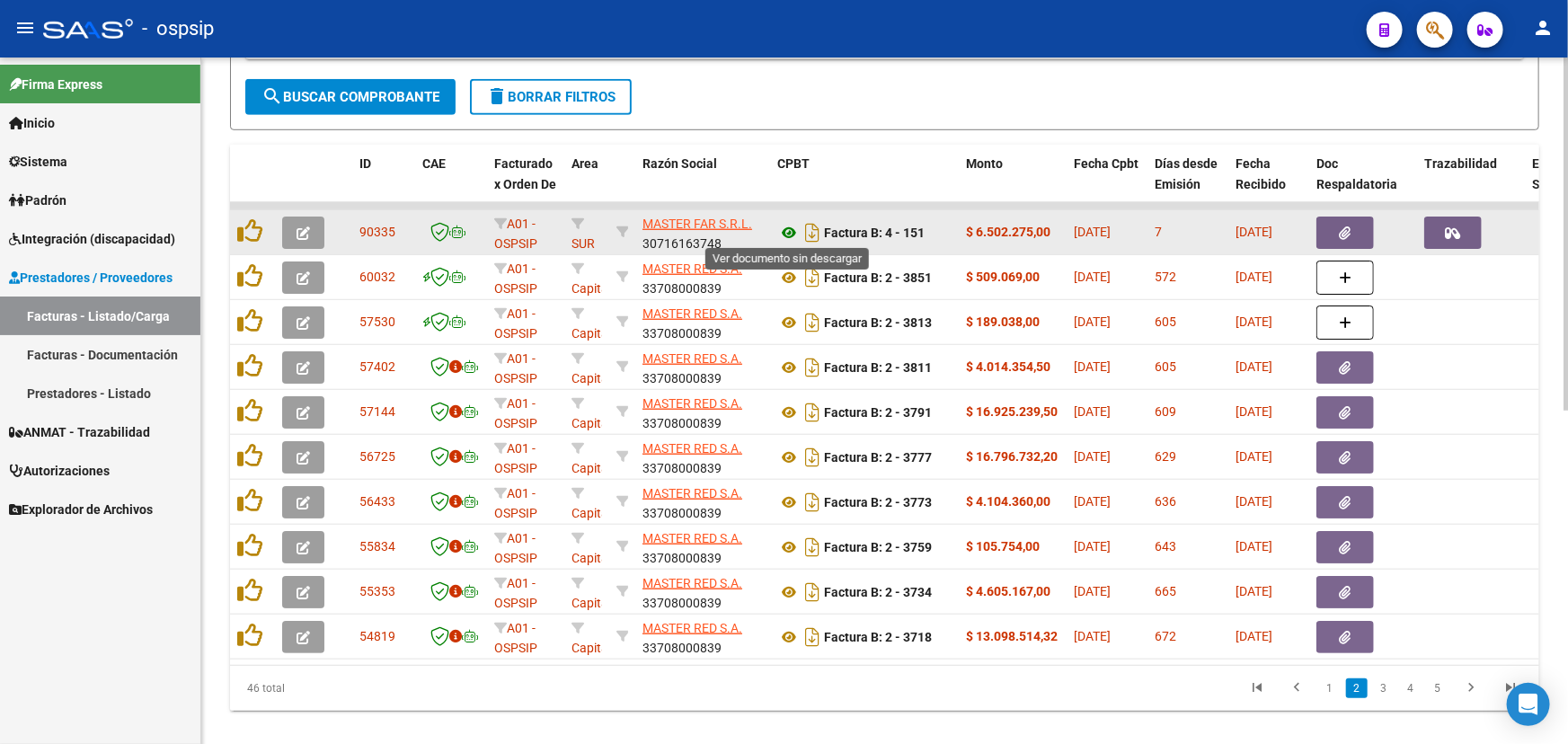
click at [784, 224] on icon at bounding box center [789, 233] width 23 height 22
click at [1359, 227] on button "button" at bounding box center [1346, 233] width 58 height 33
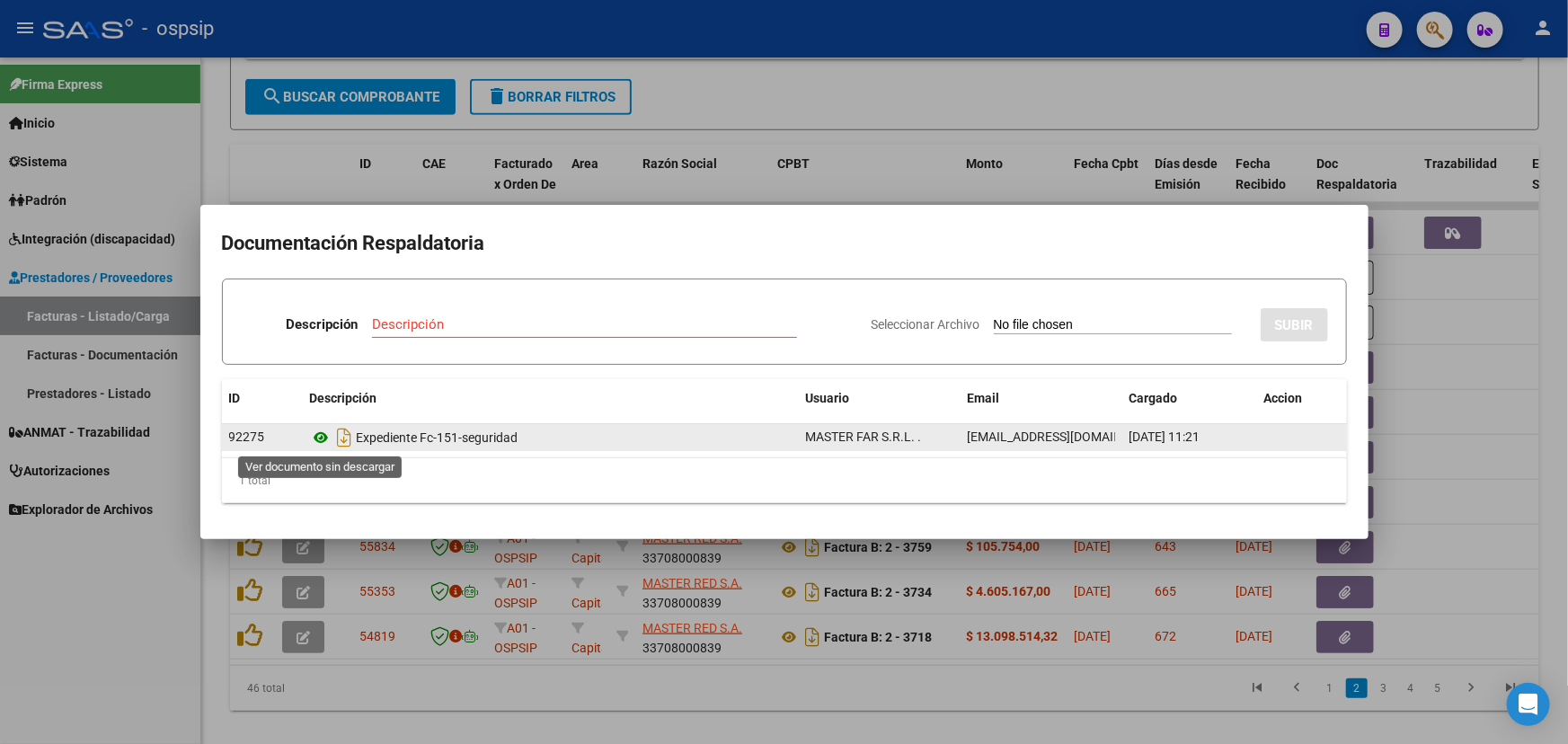
click at [320, 442] on icon at bounding box center [322, 438] width 23 height 22
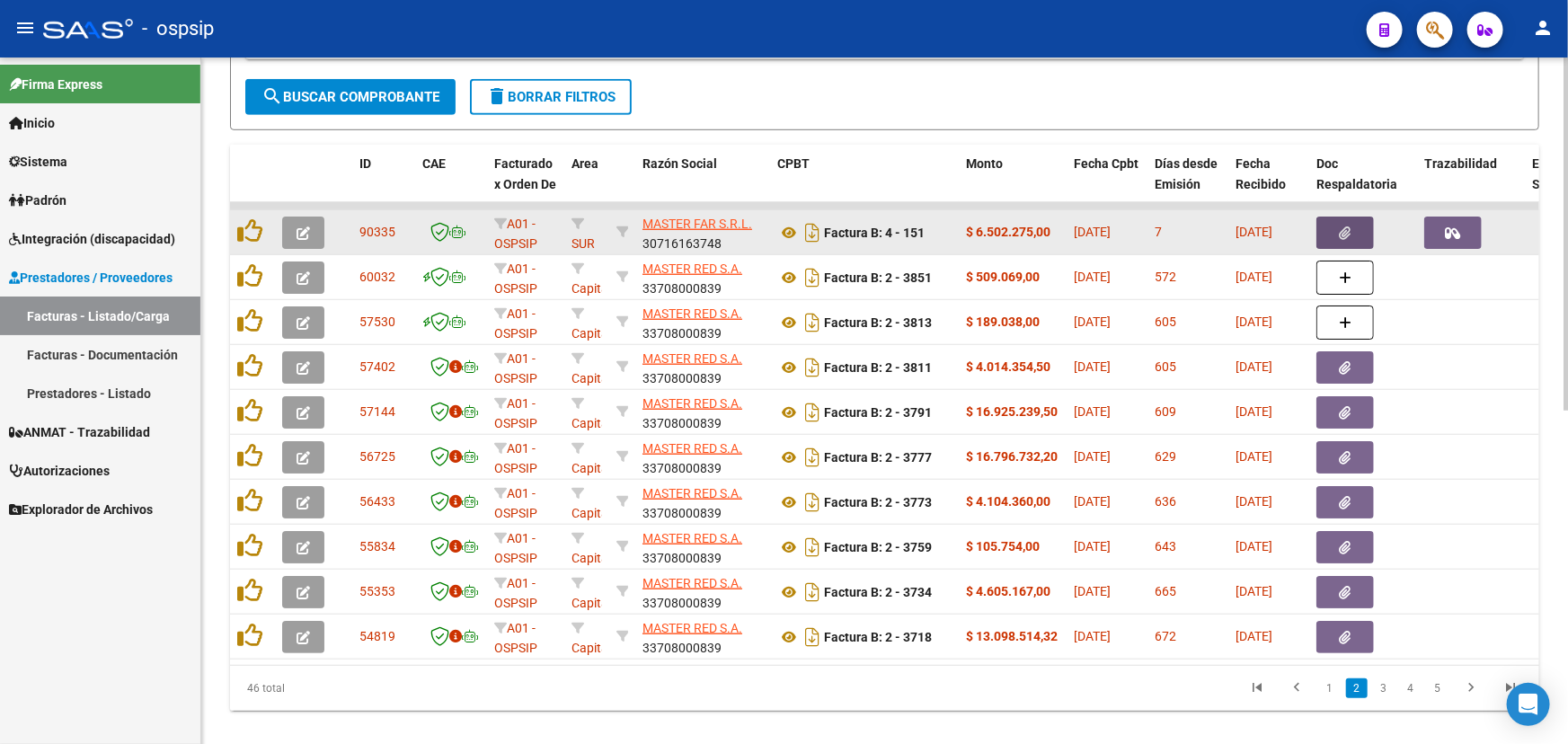
click at [288, 227] on button "button" at bounding box center [303, 233] width 42 height 33
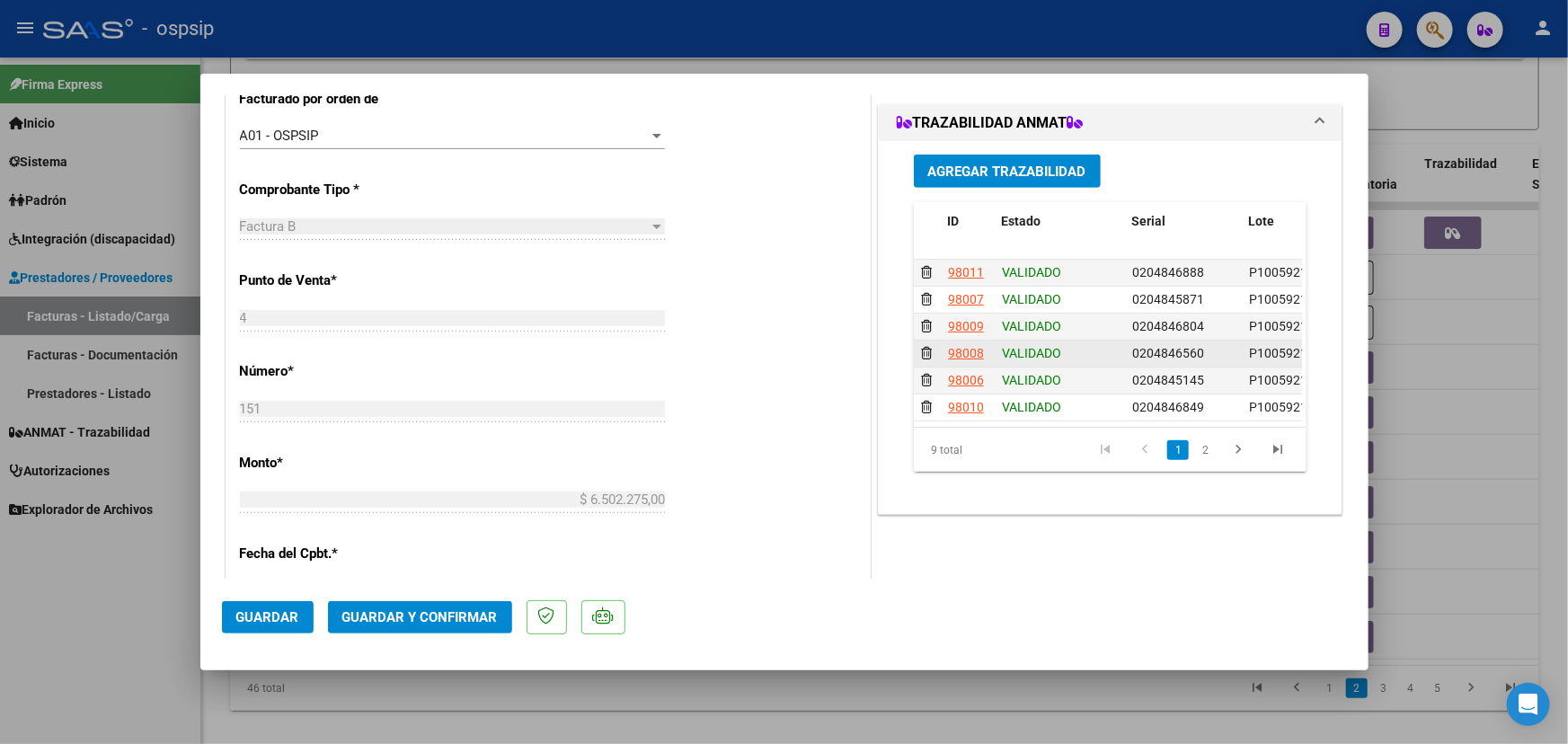
scroll to position [0, 0]
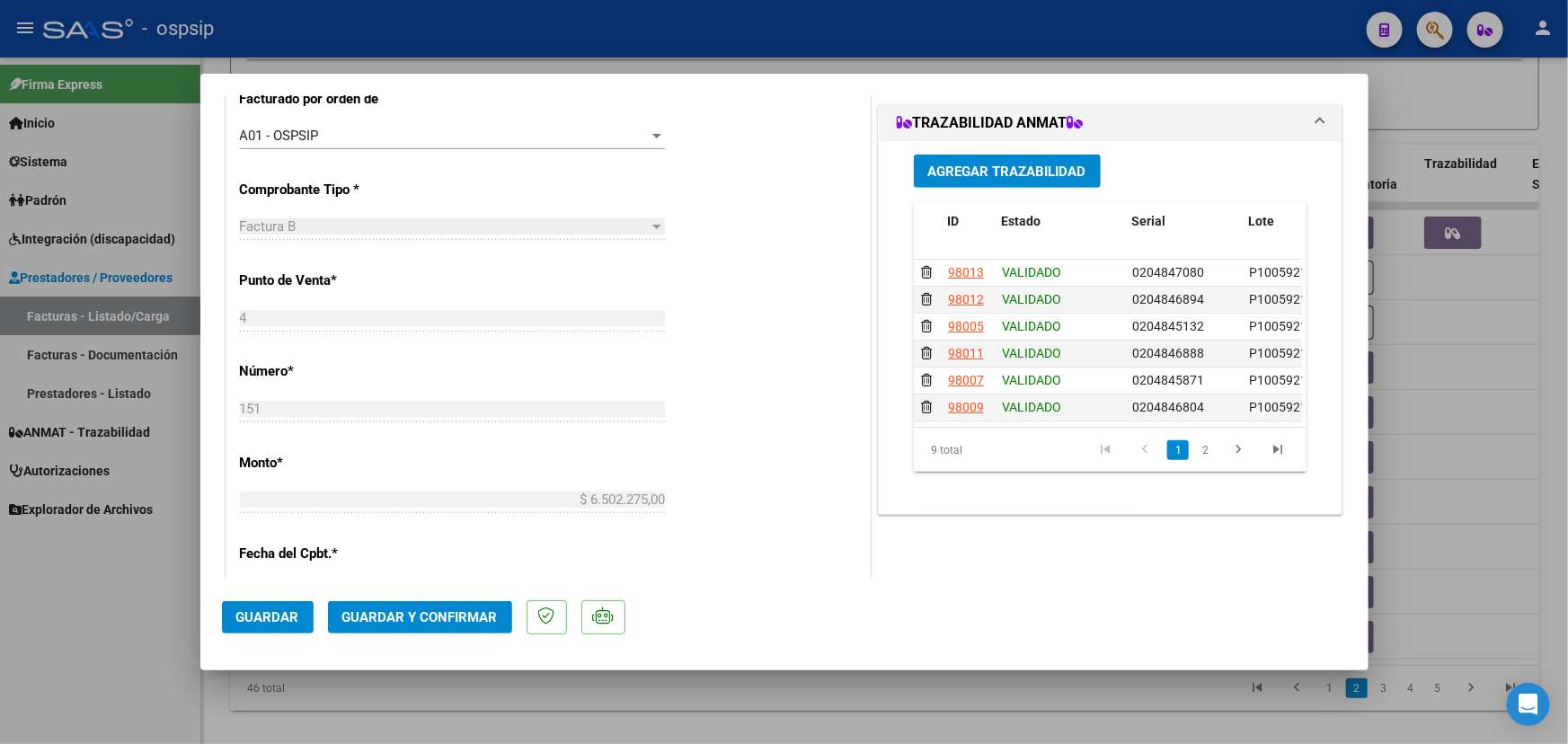
type input "$ 0,00"
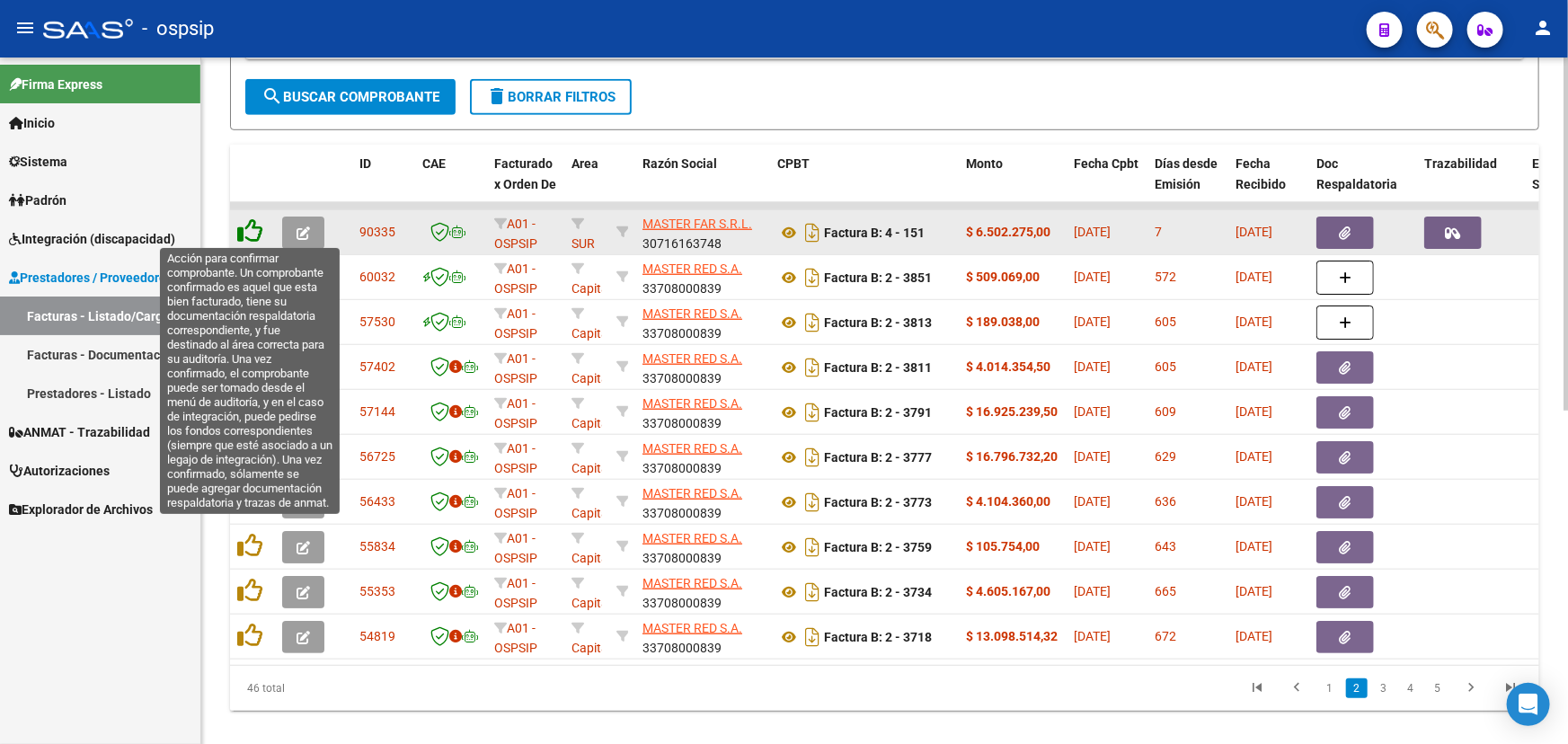
click at [258, 224] on icon at bounding box center [250, 231] width 25 height 25
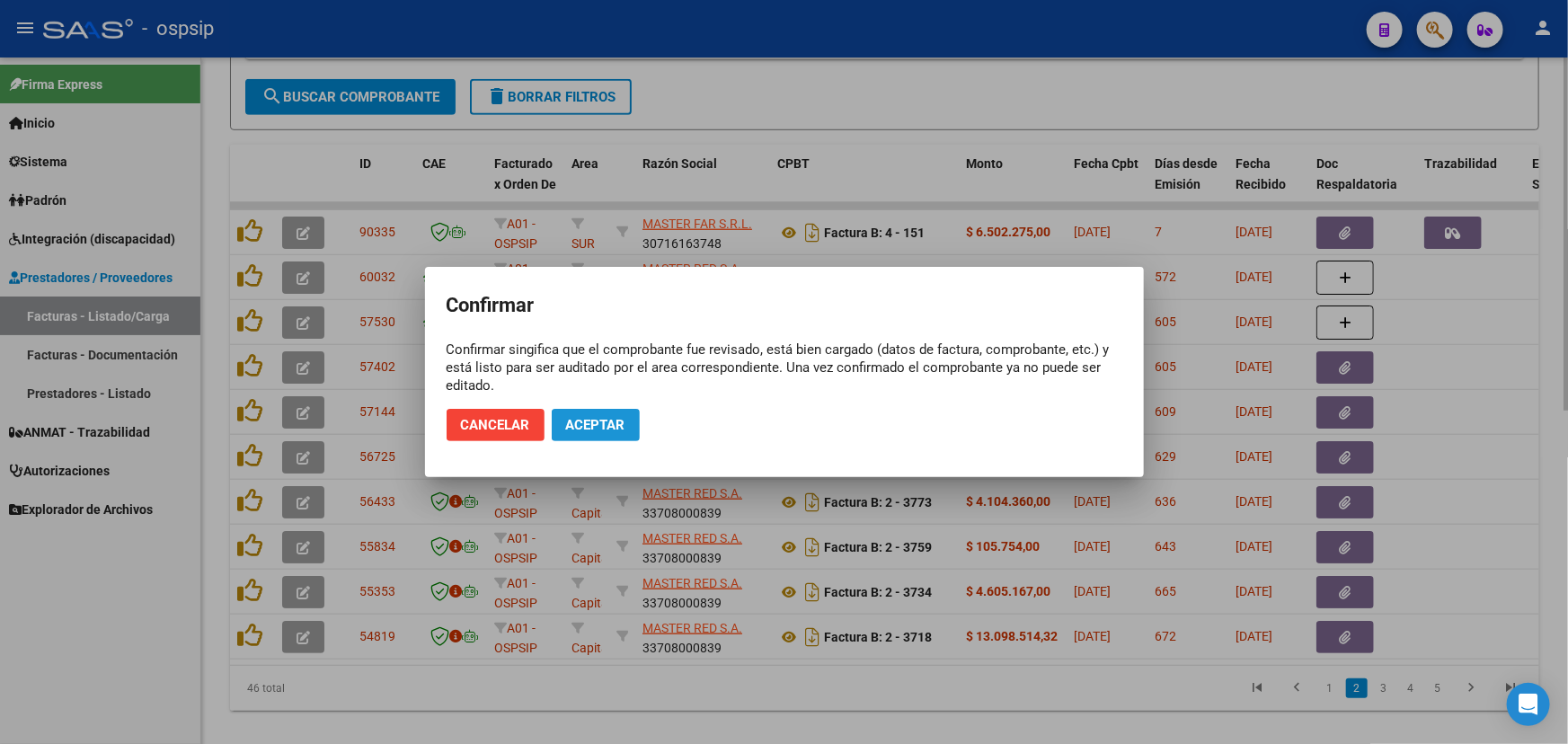
drag, startPoint x: 617, startPoint y: 423, endPoint x: 954, endPoint y: 702, distance: 437.5
click at [618, 425] on span "Aceptar" at bounding box center [596, 425] width 60 height 16
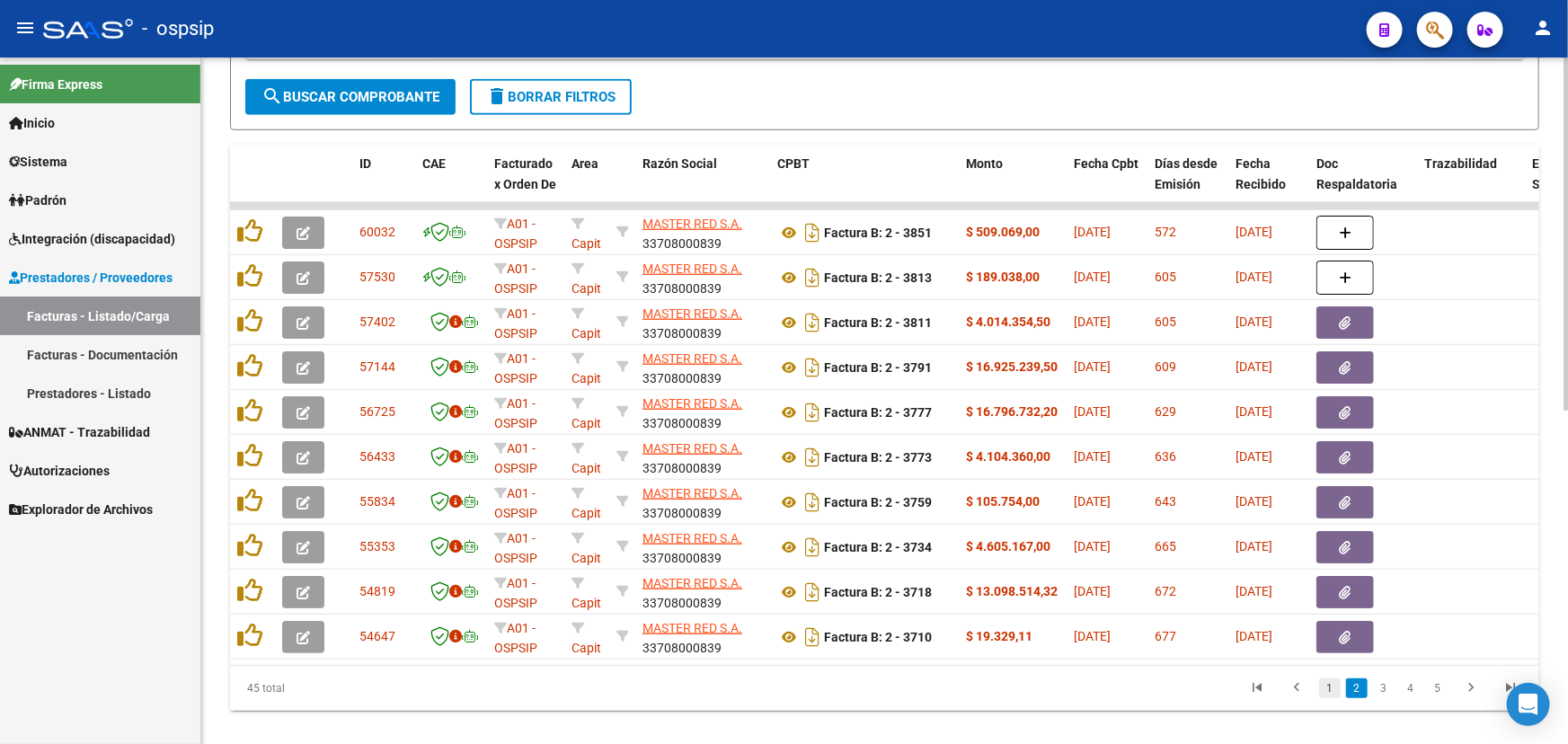
click at [1340, 696] on link "1" at bounding box center [1331, 689] width 22 height 20
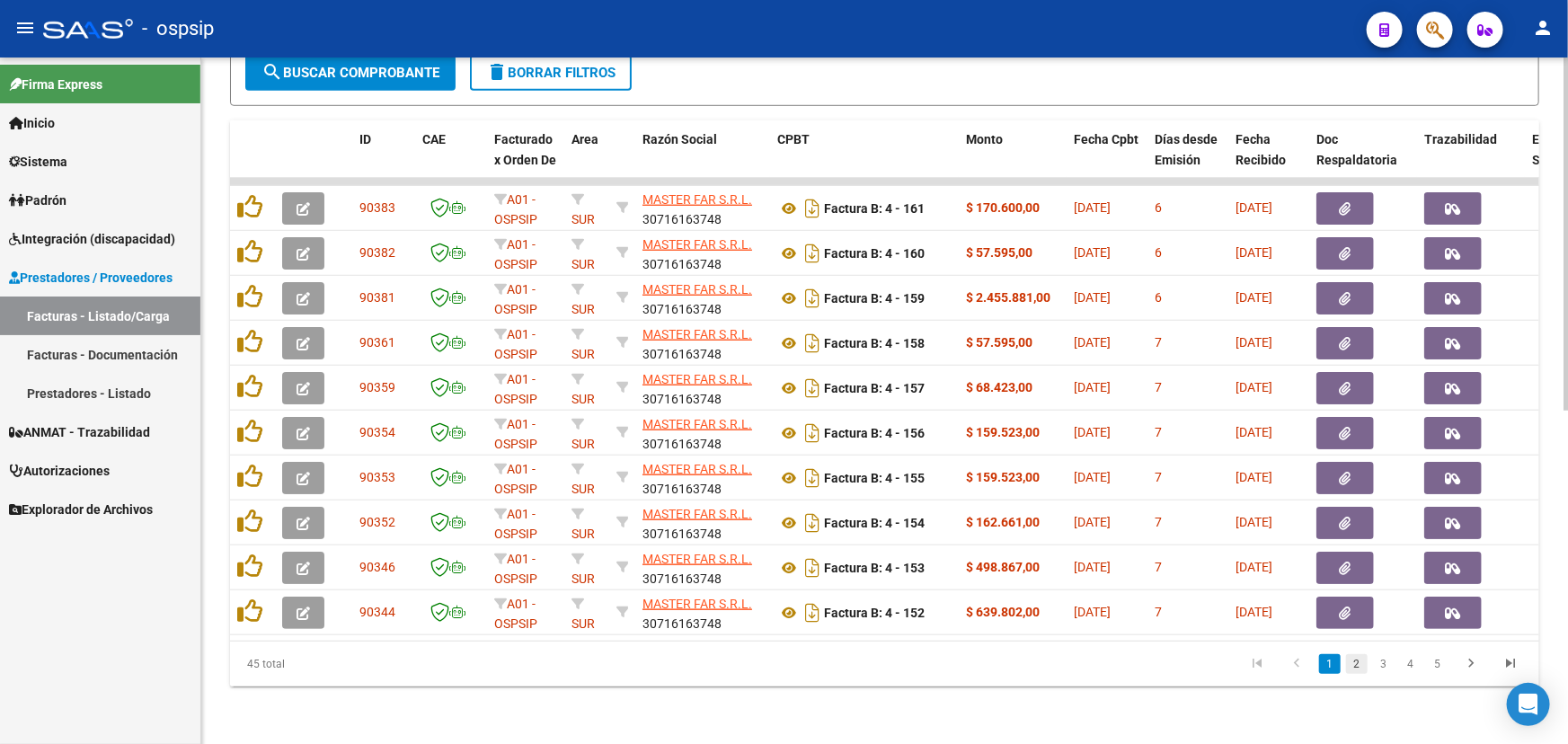
click at [1363, 669] on link "2" at bounding box center [1358, 665] width 22 height 20
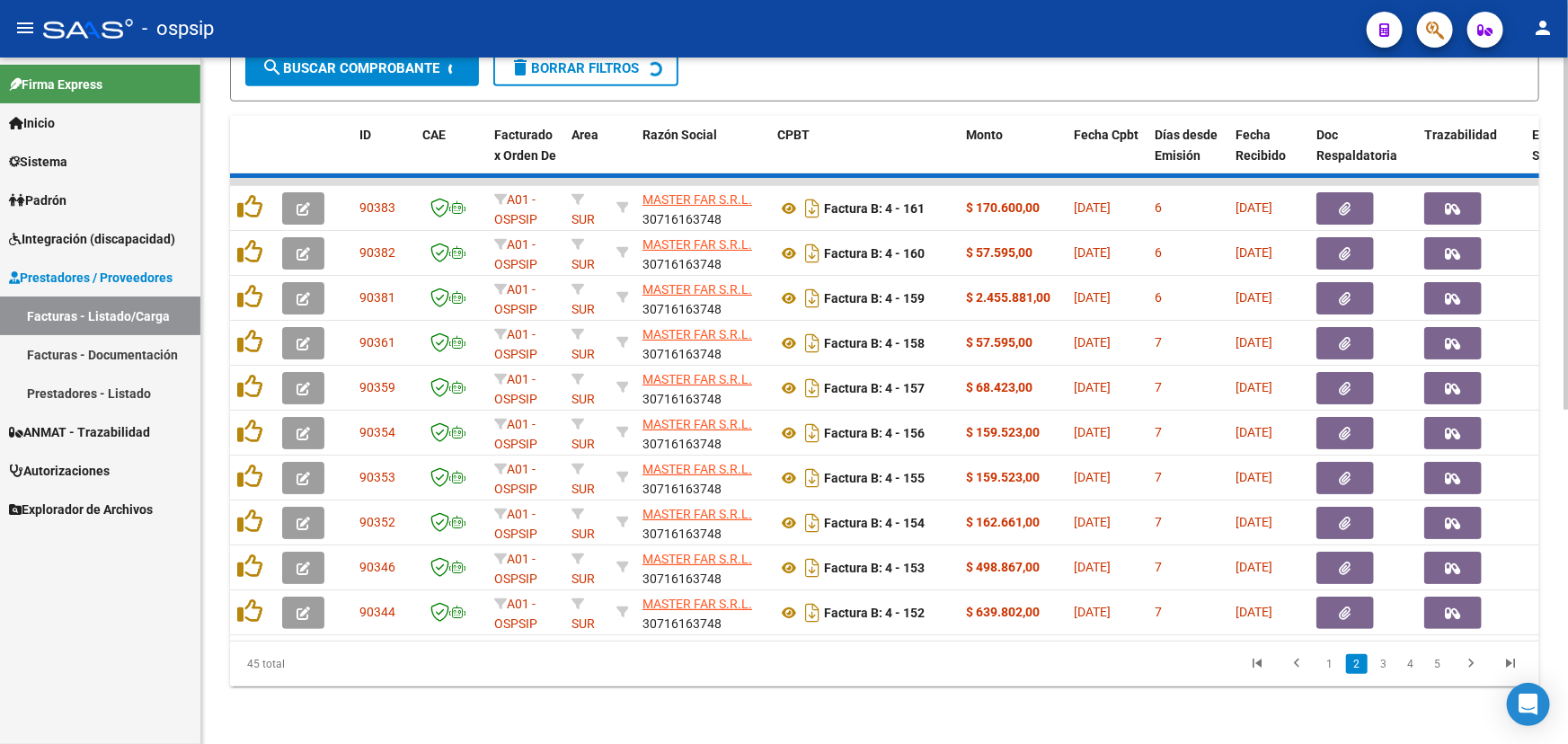
scroll to position [647, 0]
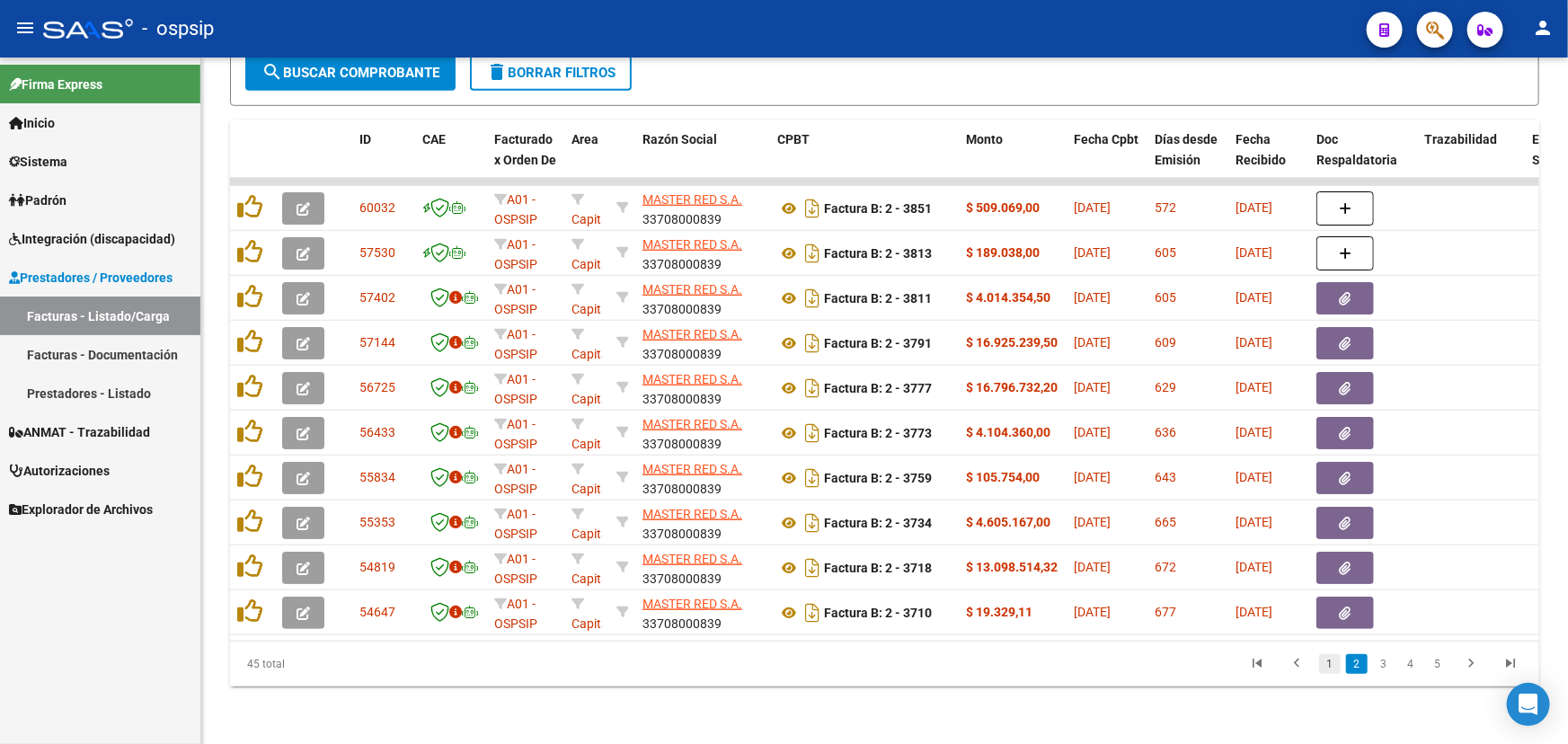
click at [1324, 672] on link "1" at bounding box center [1331, 665] width 22 height 20
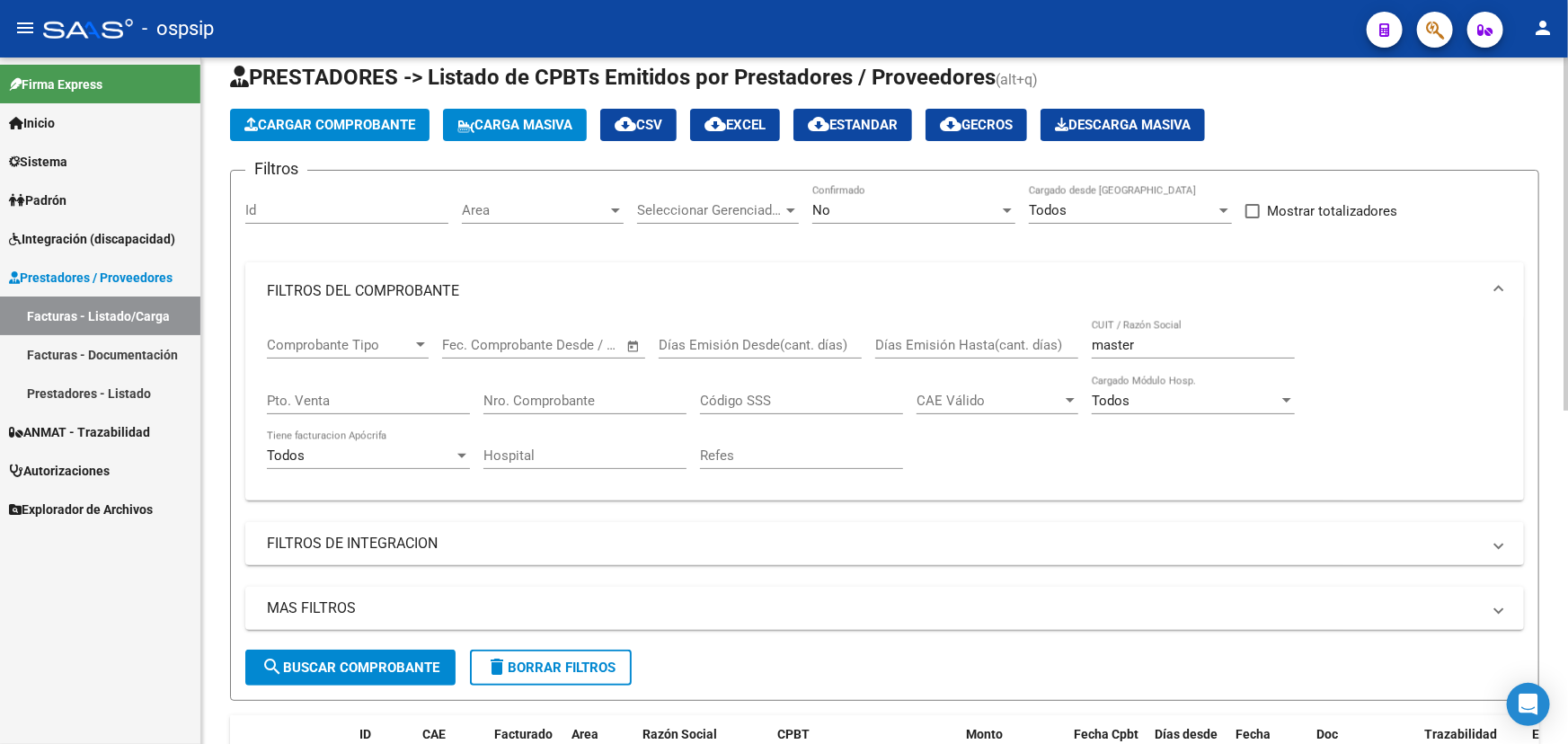
scroll to position [0, 0]
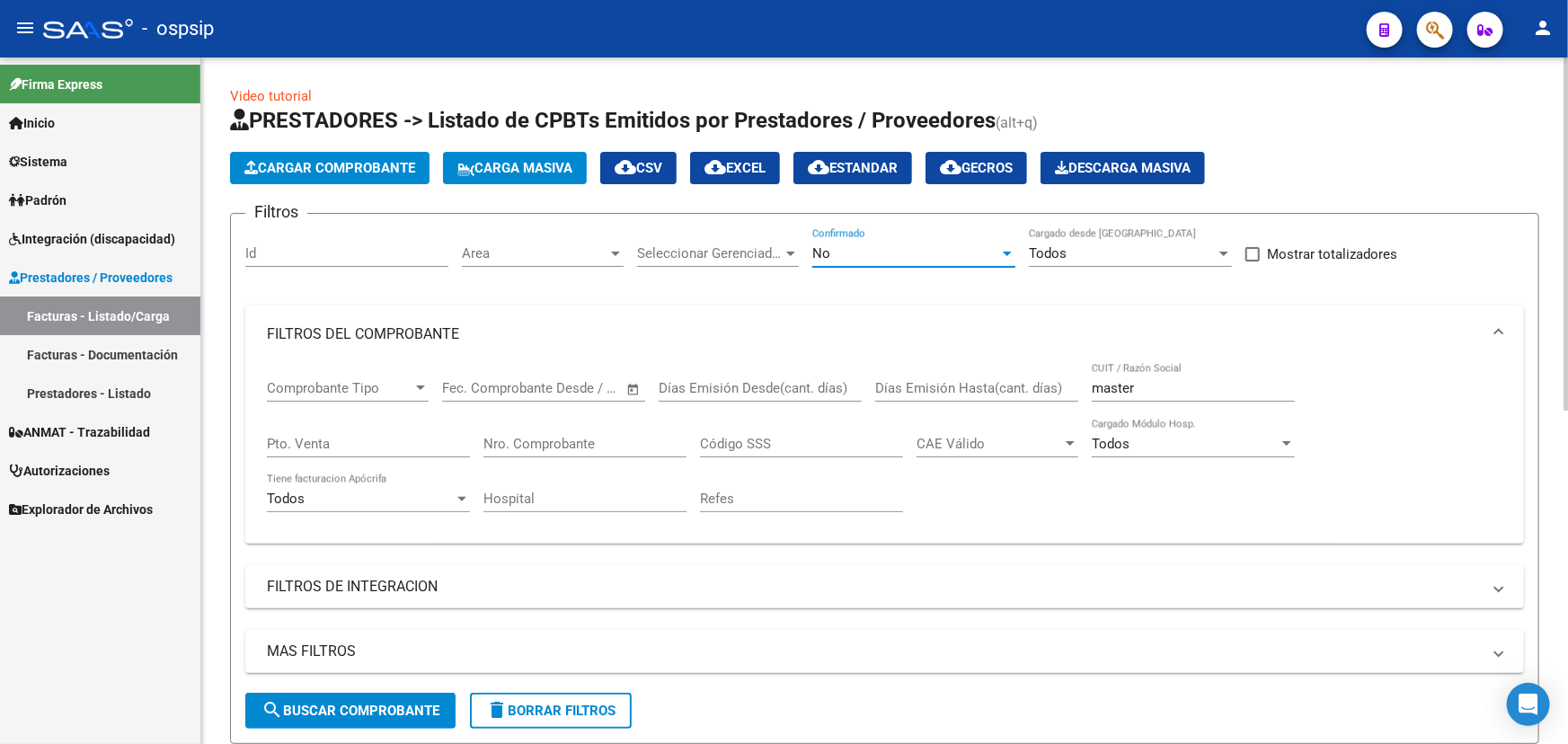
click at [941, 251] on div "No" at bounding box center [905, 254] width 187 height 16
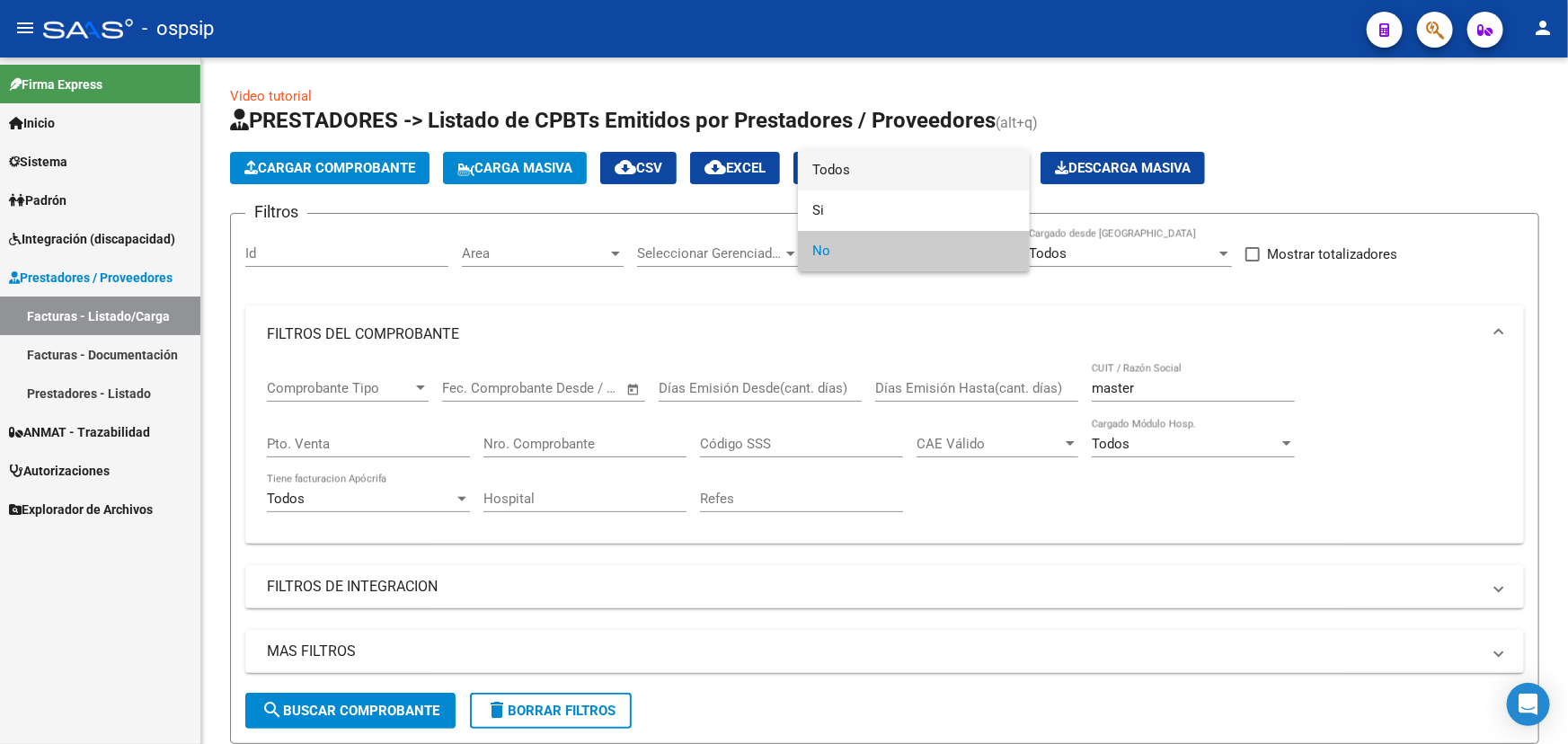
click at [938, 181] on span "Todos" at bounding box center [914, 170] width 203 height 41
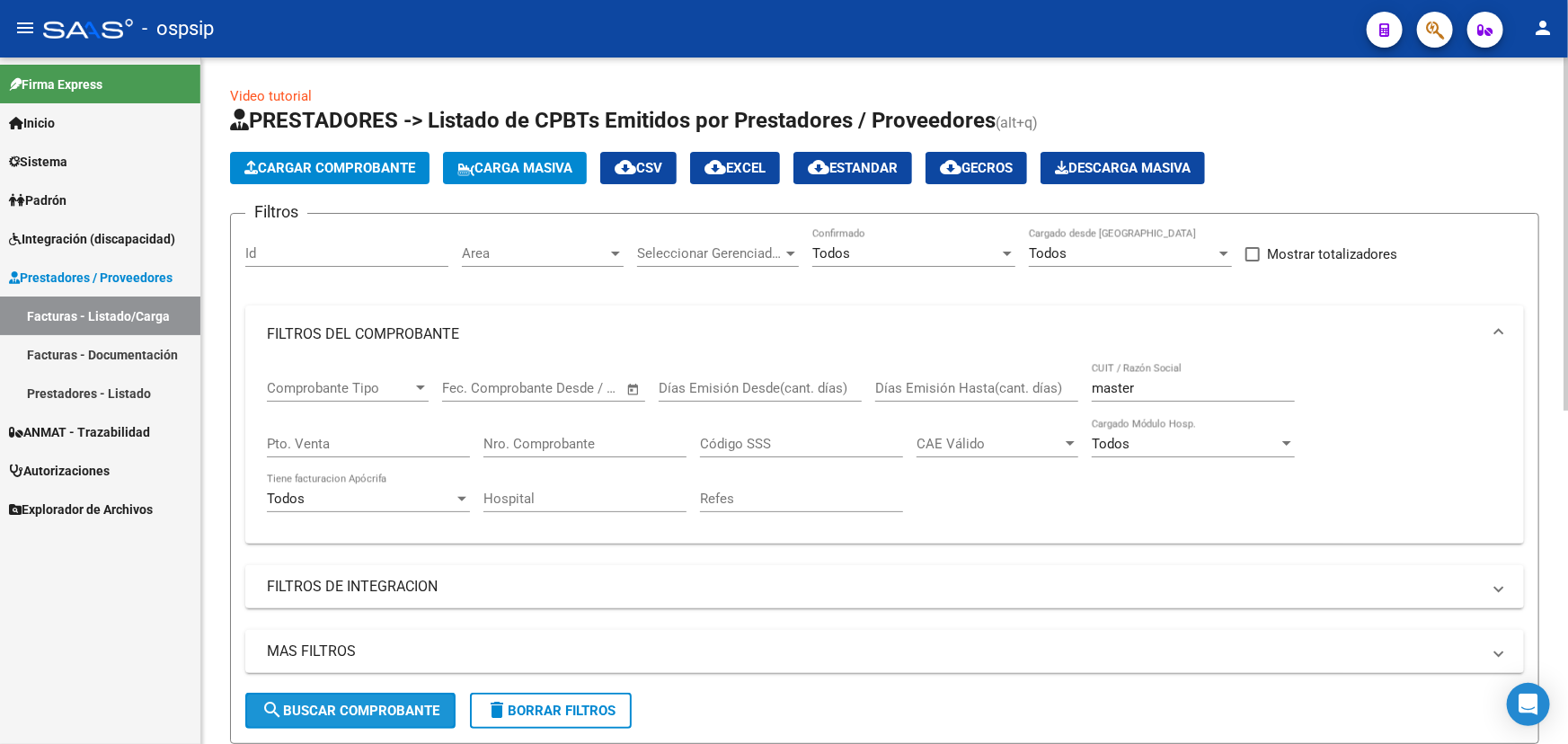
click at [397, 704] on span "search Buscar Comprobante" at bounding box center [350, 711] width 178 height 16
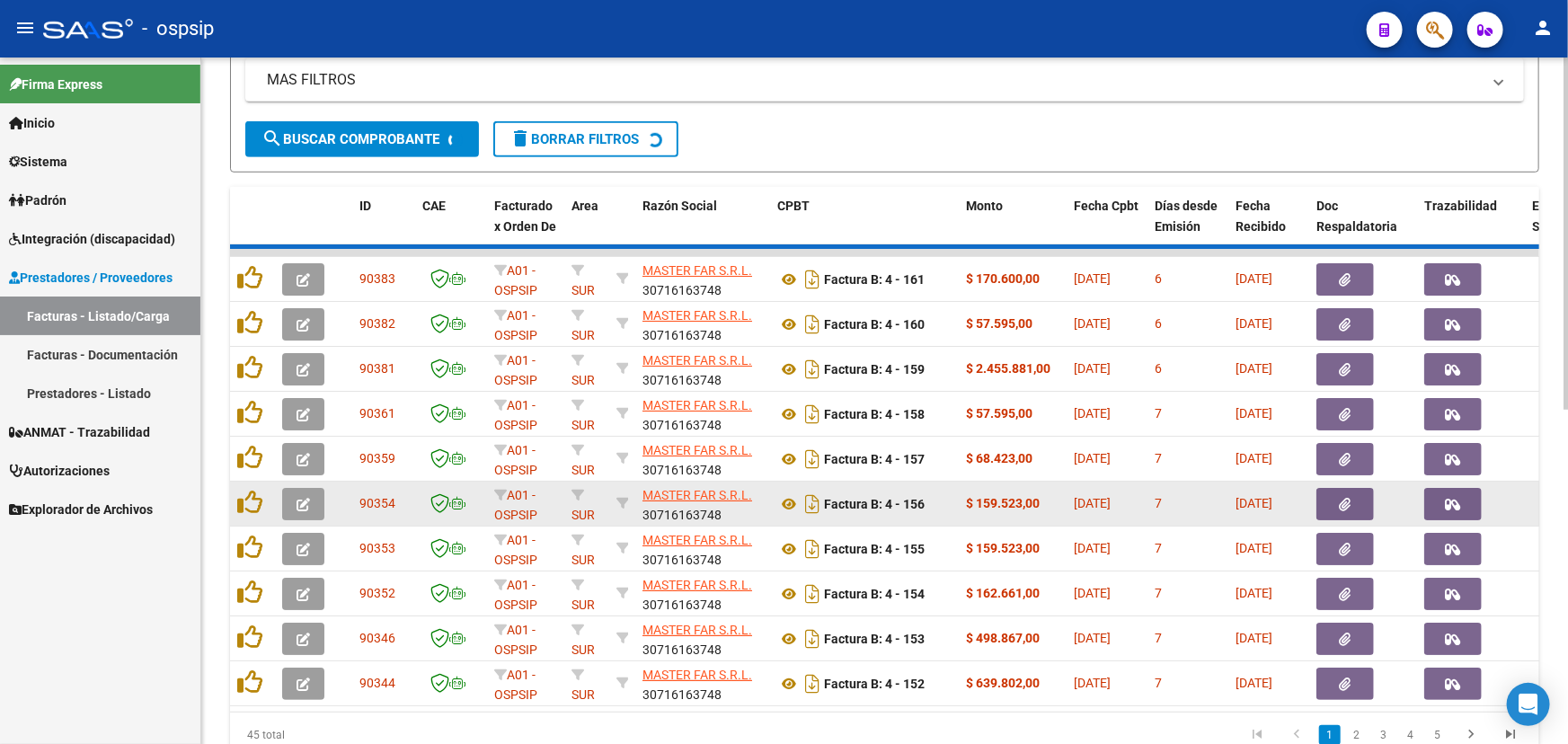
scroll to position [647, 0]
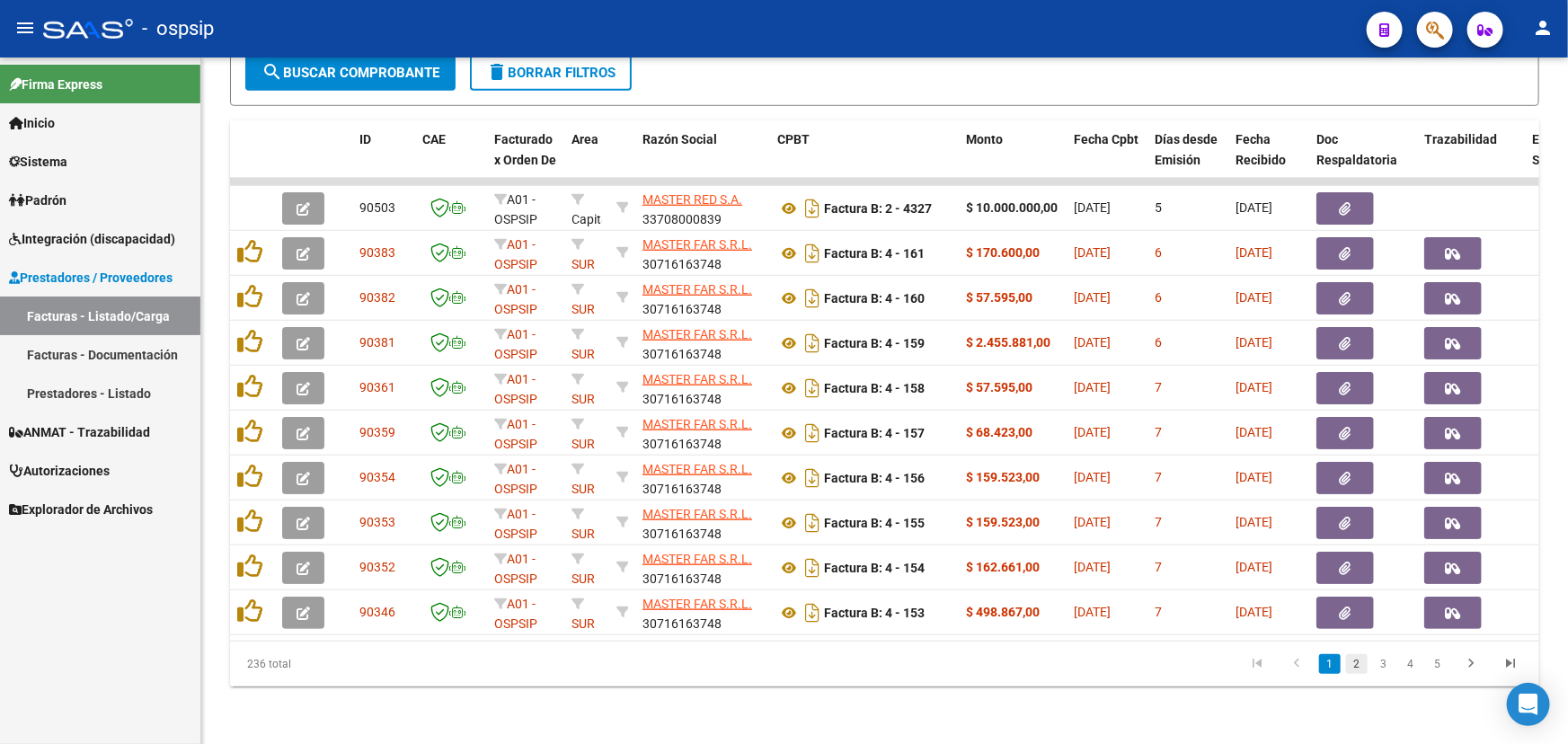
click at [1364, 666] on link "2" at bounding box center [1358, 665] width 22 height 20
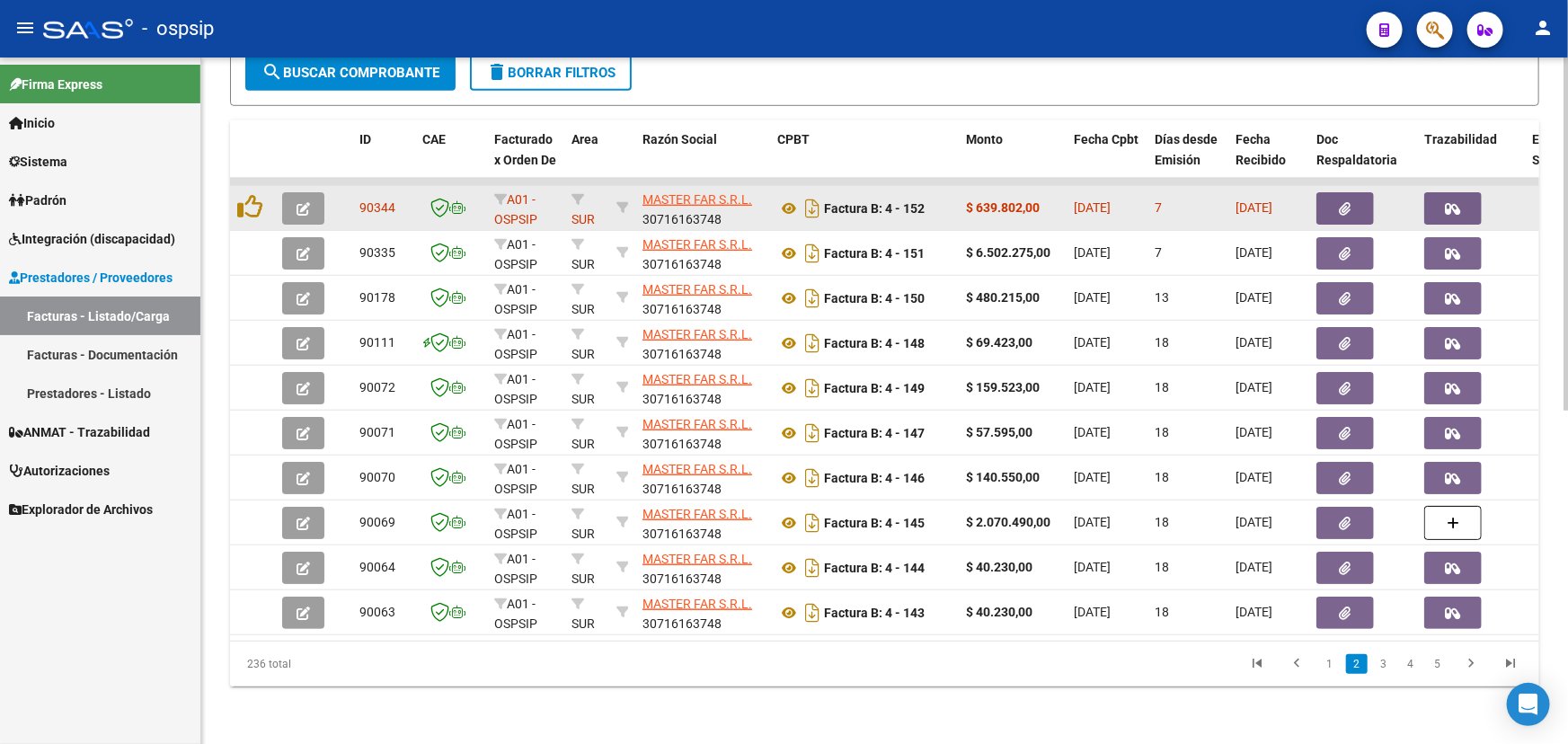
click at [293, 192] on button "button" at bounding box center [303, 209] width 42 height 33
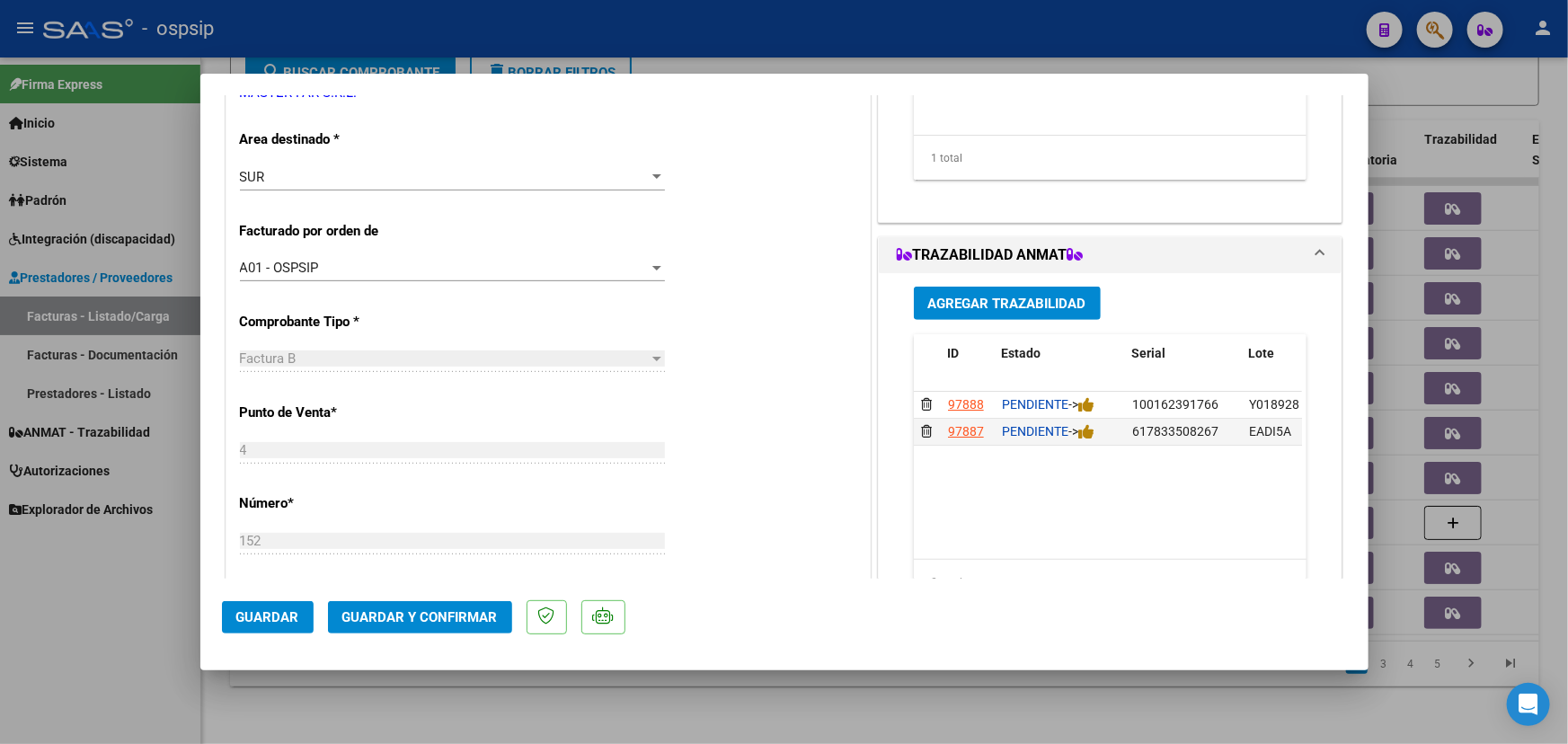
scroll to position [0, 0]
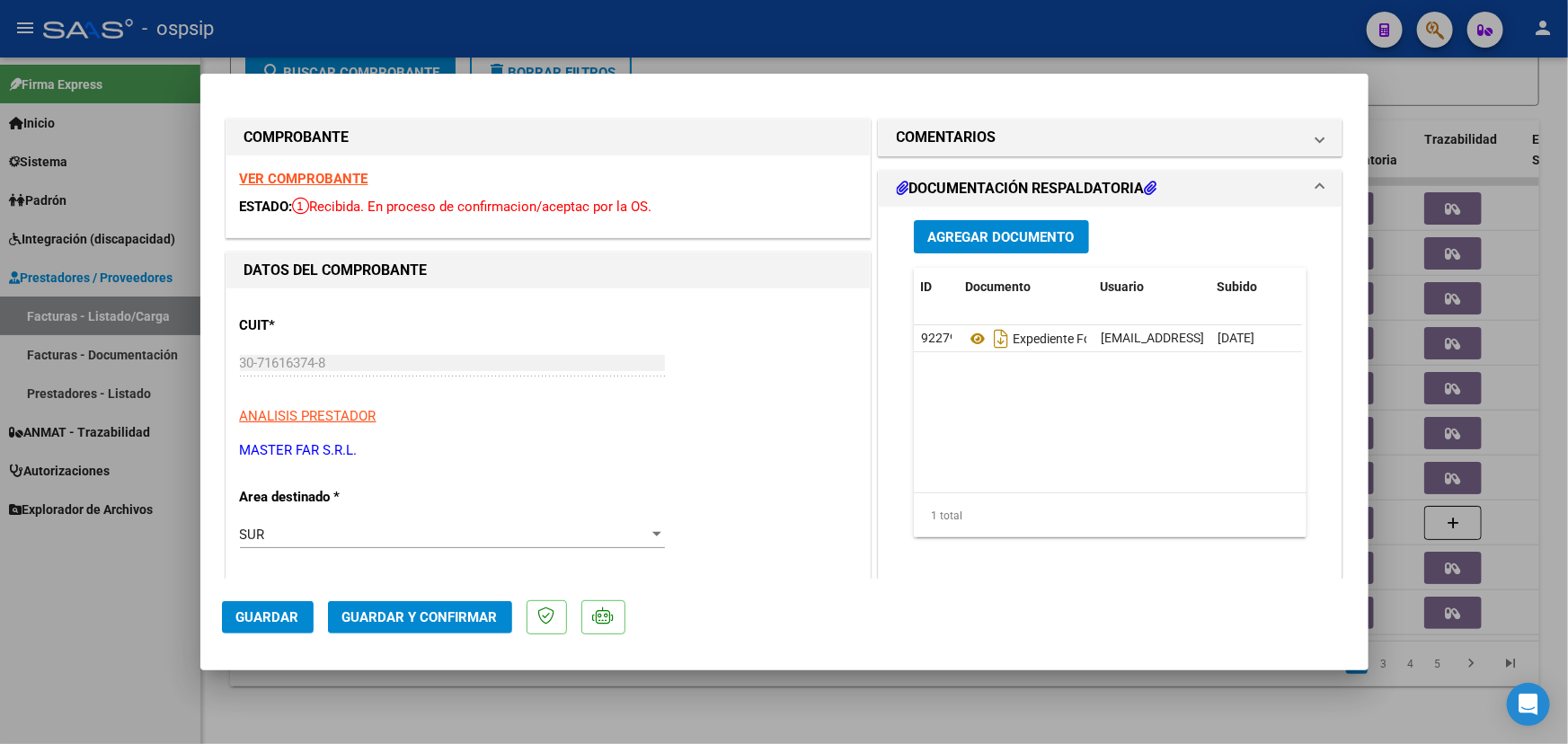
type input "$ 0,00"
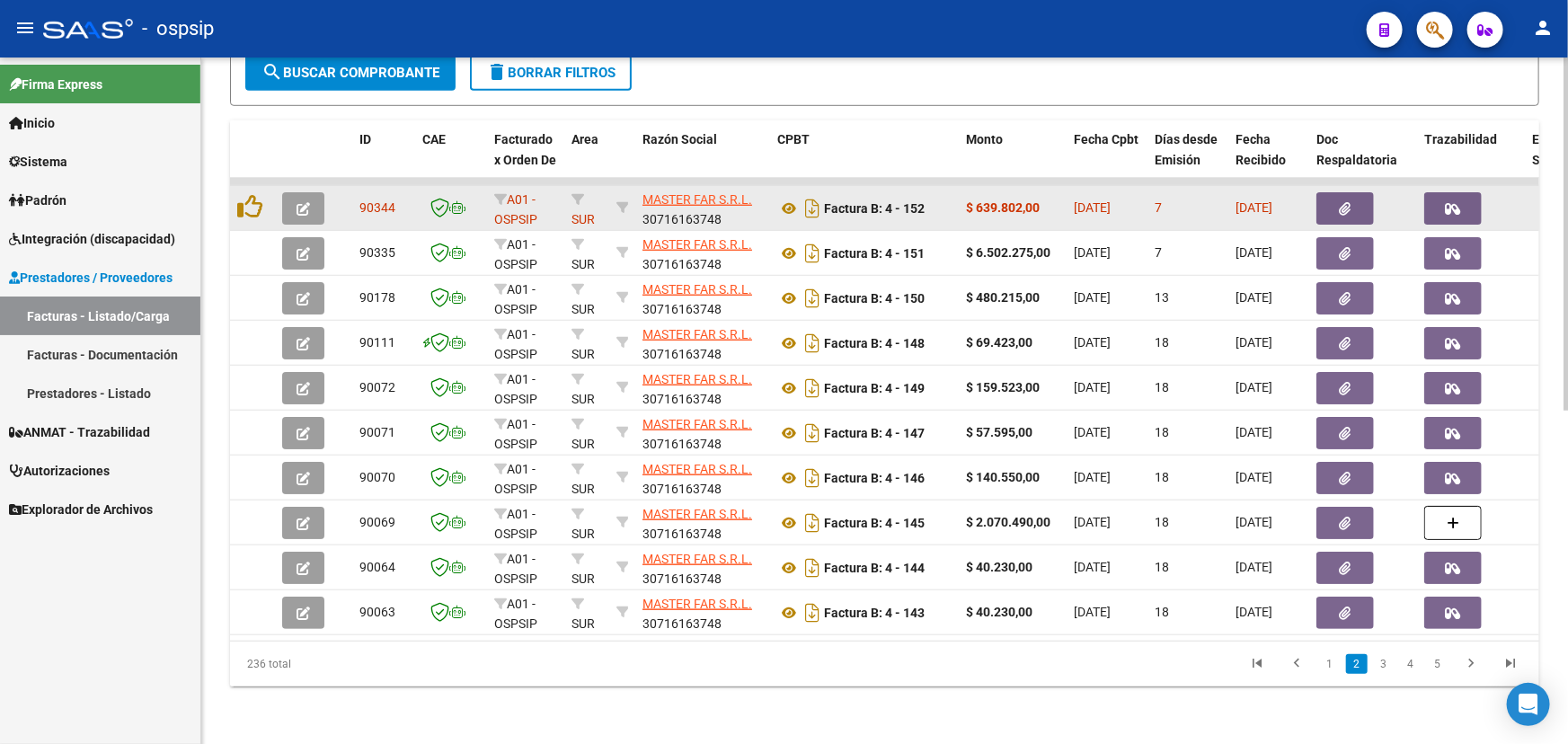
click at [1343, 202] on icon "button" at bounding box center [1346, 209] width 12 height 14
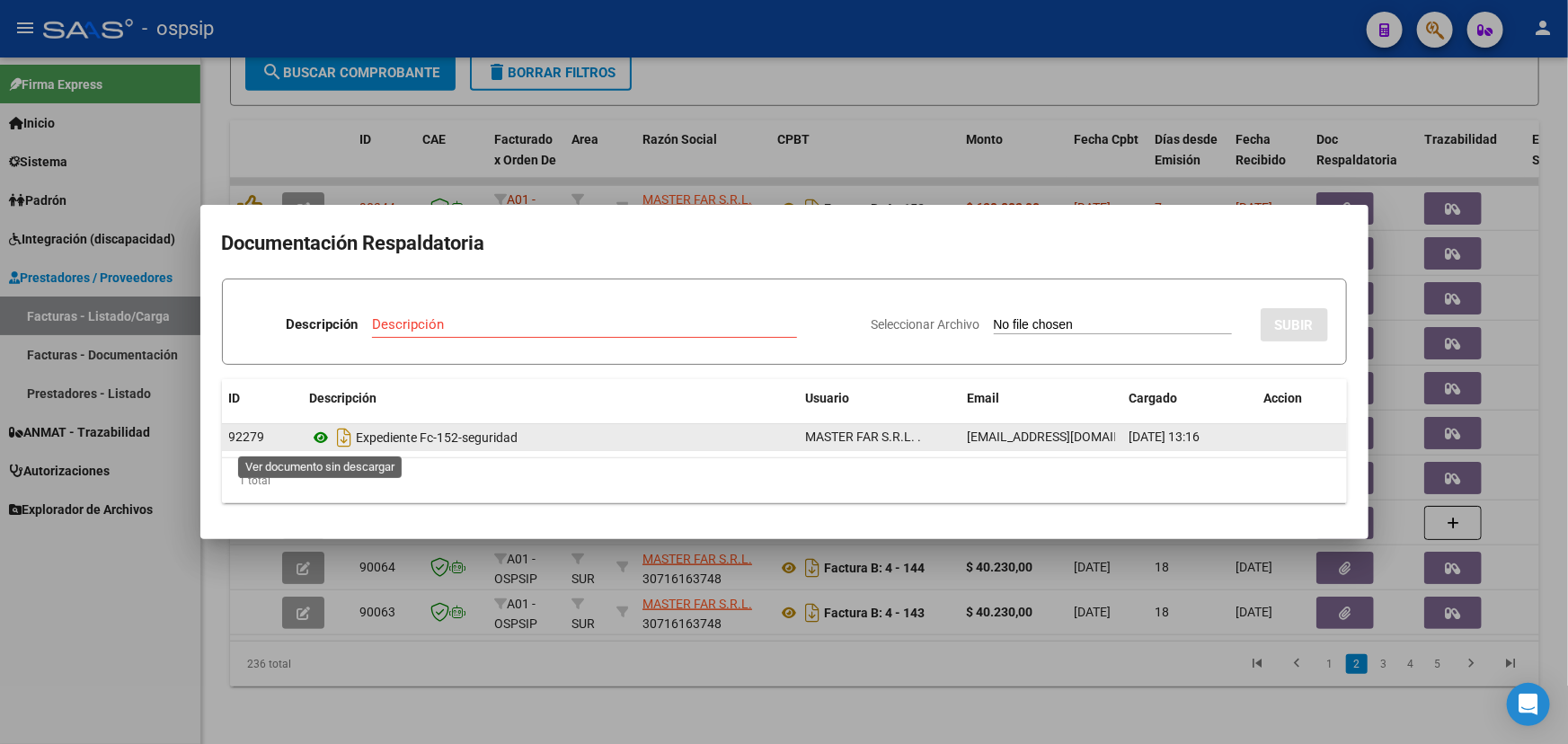
click at [322, 440] on icon at bounding box center [322, 438] width 23 height 22
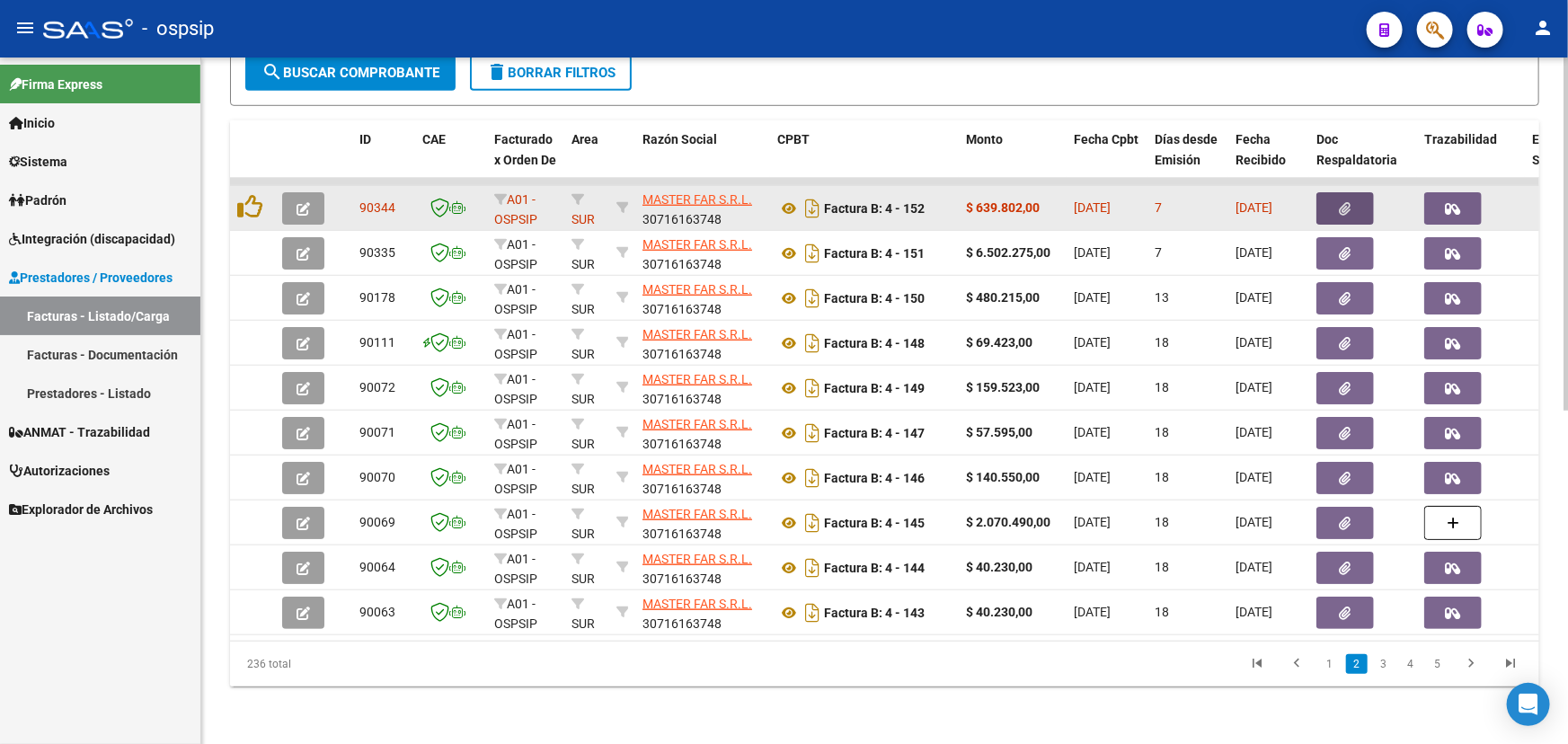
click at [299, 202] on icon "button" at bounding box center [303, 209] width 14 height 14
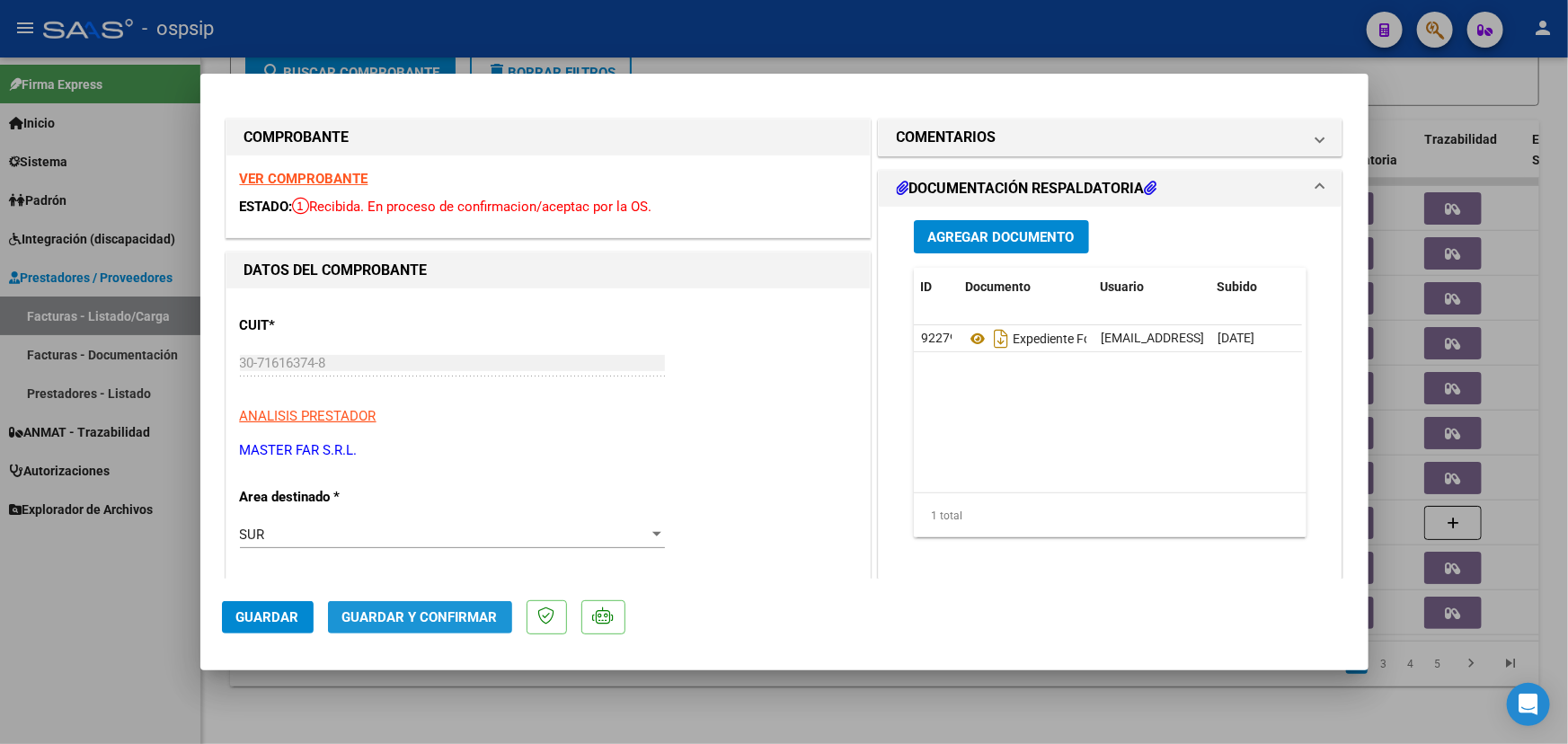
click at [464, 614] on span "Guardar y Confirmar" at bounding box center [420, 618] width 155 height 16
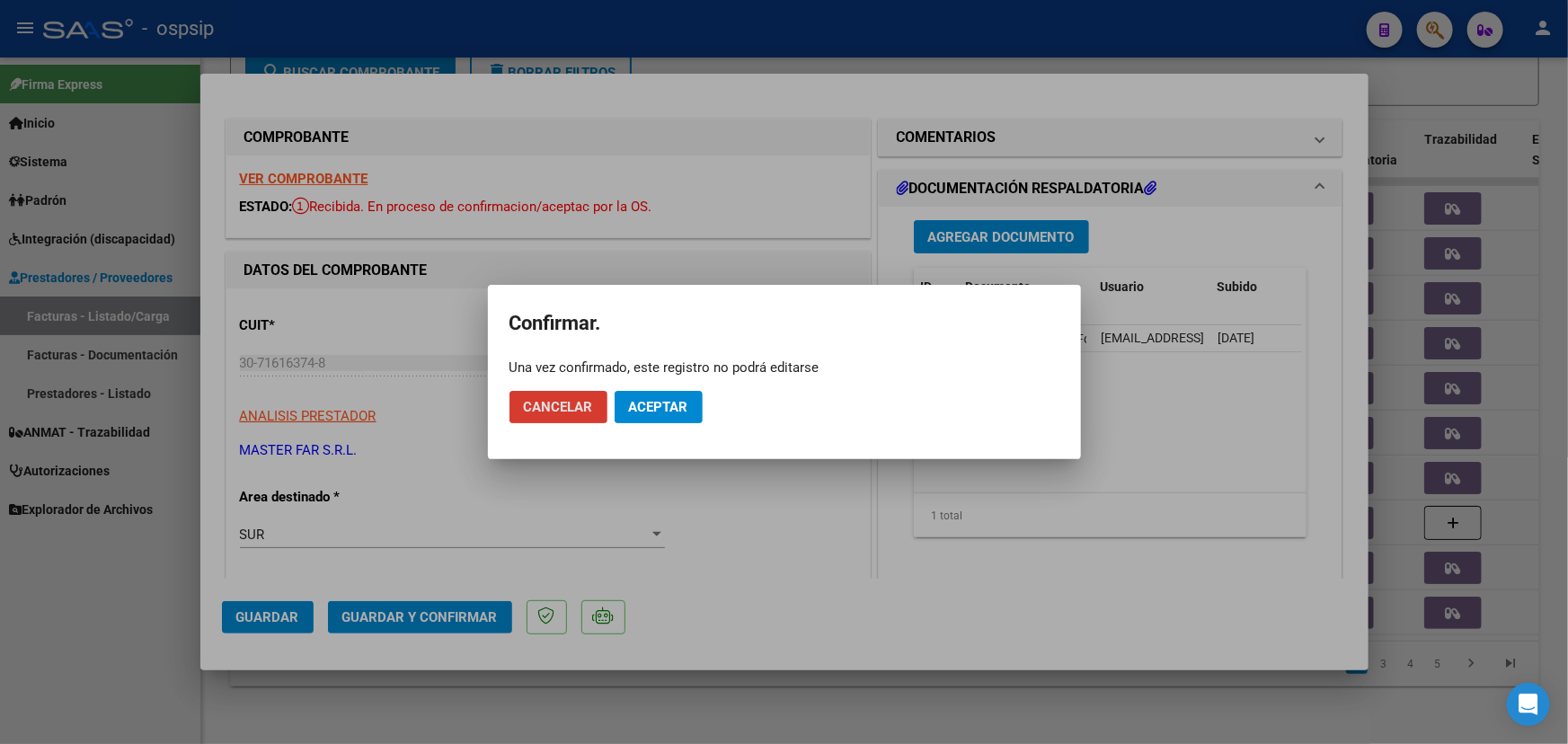
click at [643, 383] on mat-dialog-actions "Cancelar Aceptar" at bounding box center [784, 407] width 550 height 61
click at [645, 399] on span "Aceptar" at bounding box center [659, 407] width 60 height 16
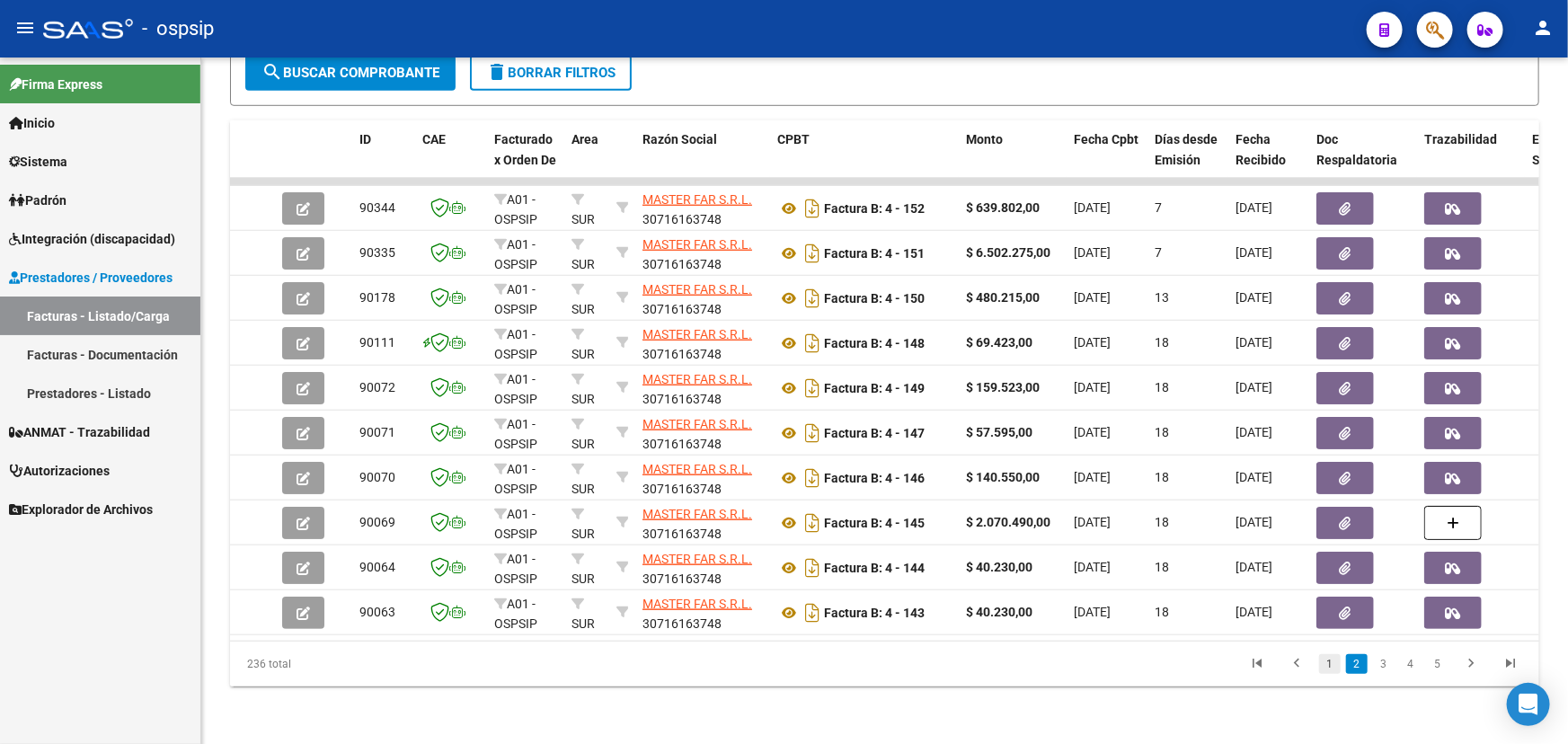
click at [1336, 666] on link "1" at bounding box center [1331, 665] width 22 height 20
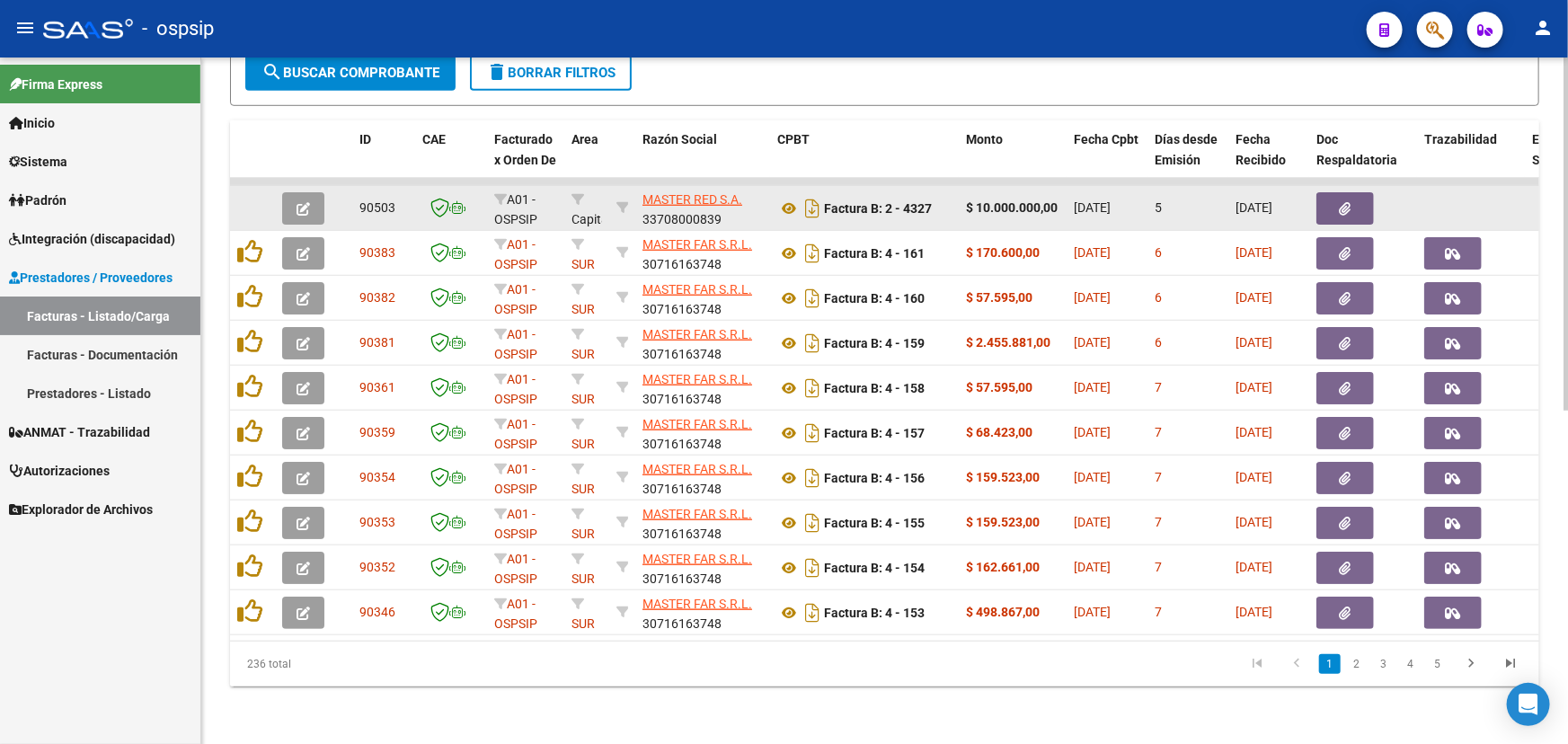
scroll to position [647, 0]
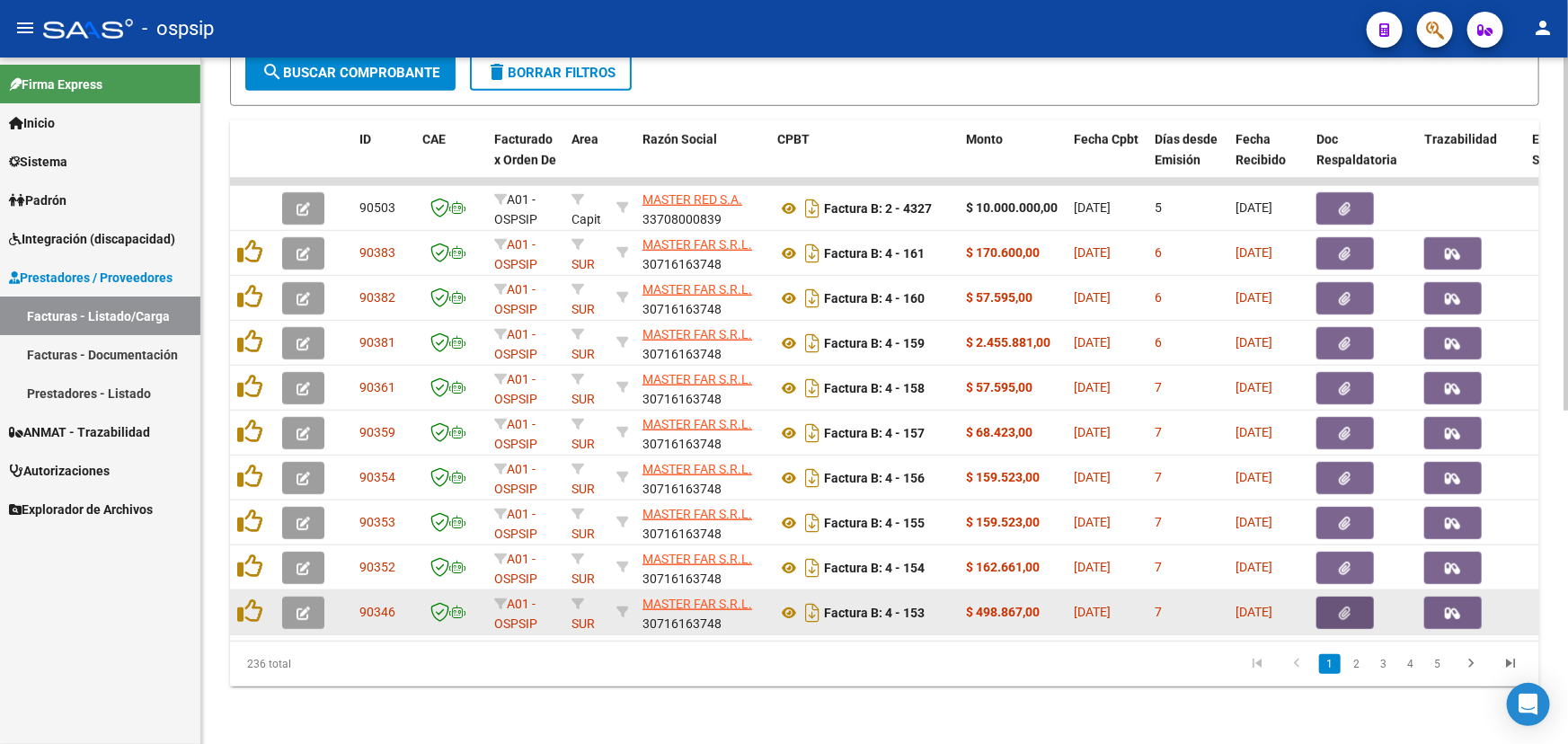
click at [1350, 607] on icon "button" at bounding box center [1346, 613] width 12 height 14
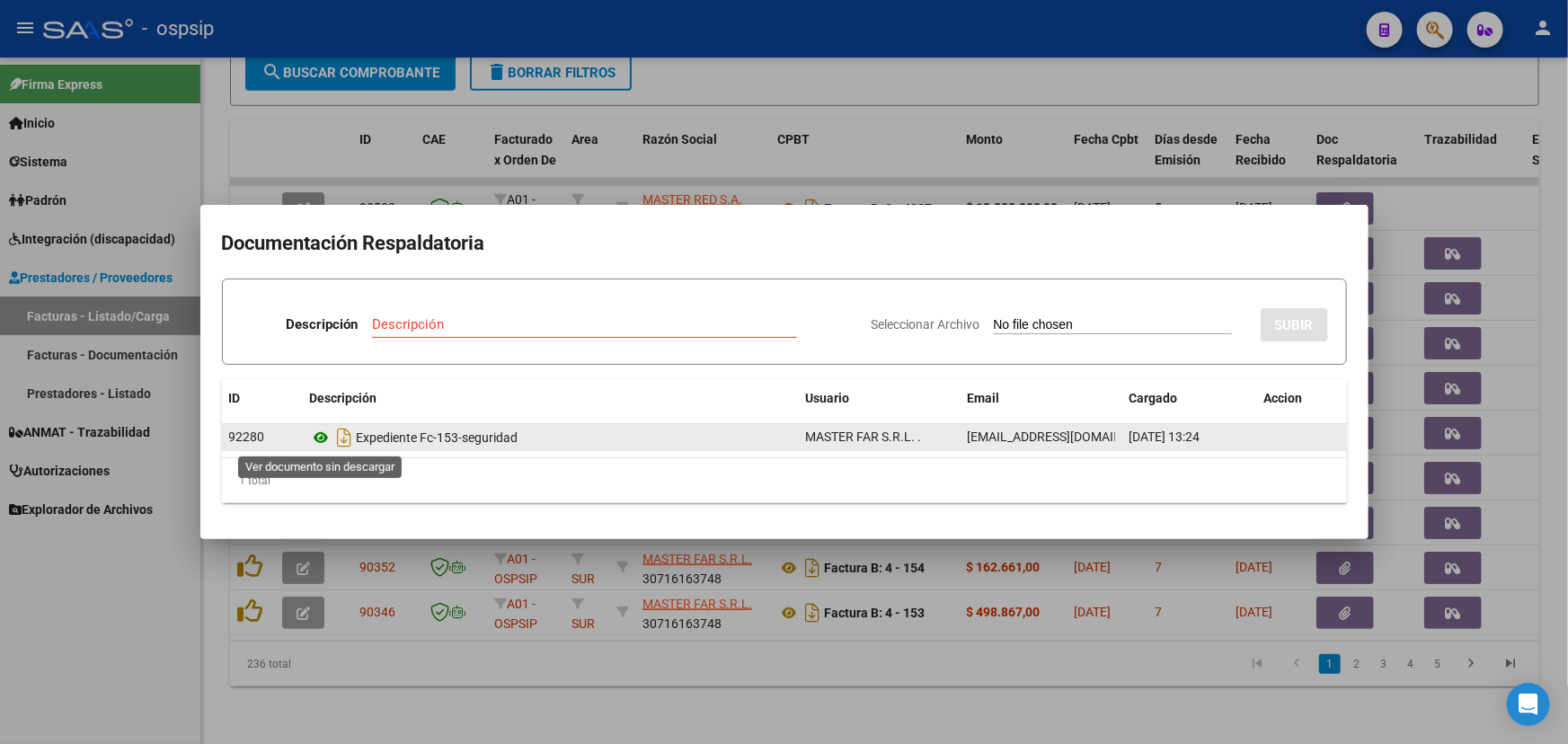
click at [315, 440] on icon at bounding box center [322, 438] width 23 height 22
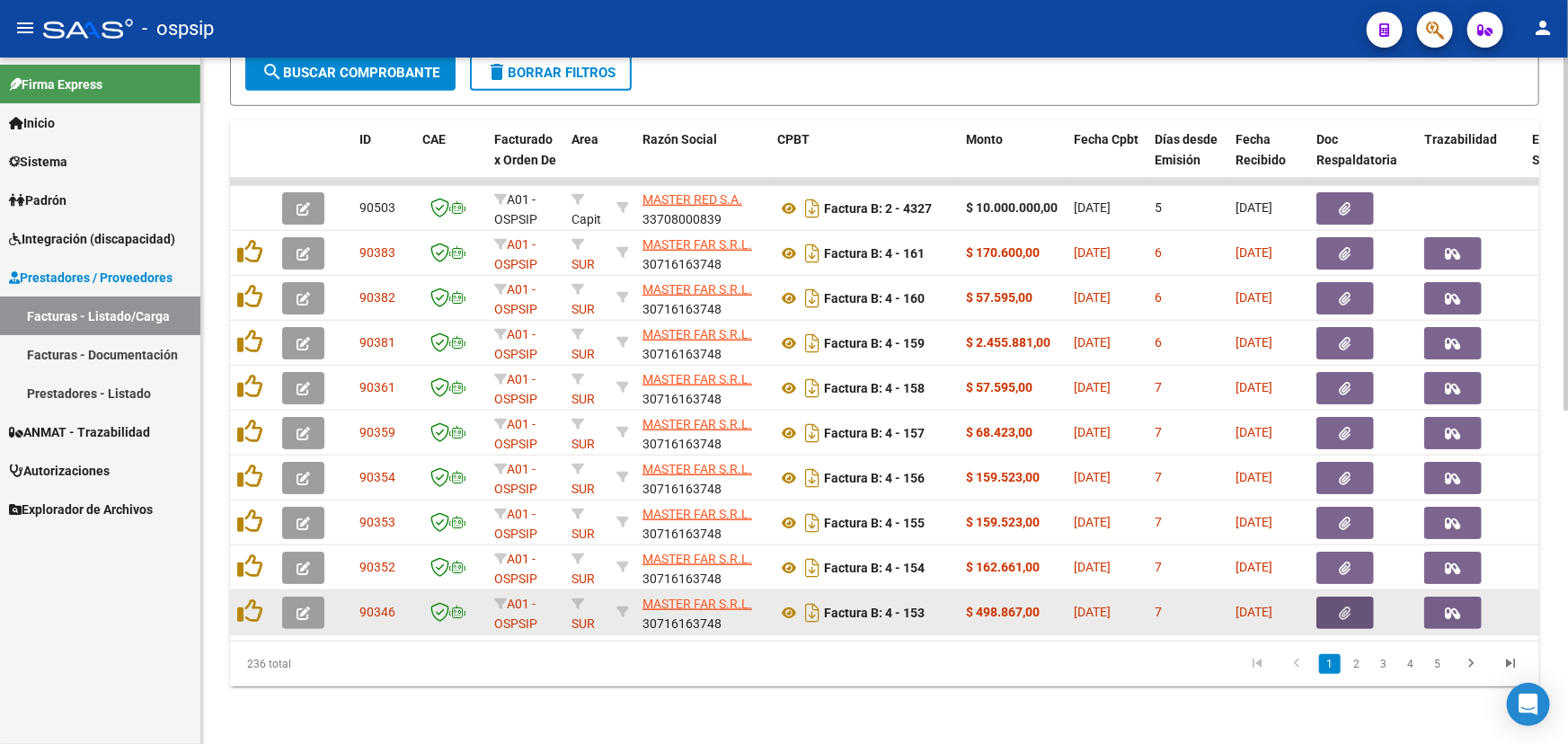
click at [304, 607] on icon "button" at bounding box center [303, 613] width 14 height 14
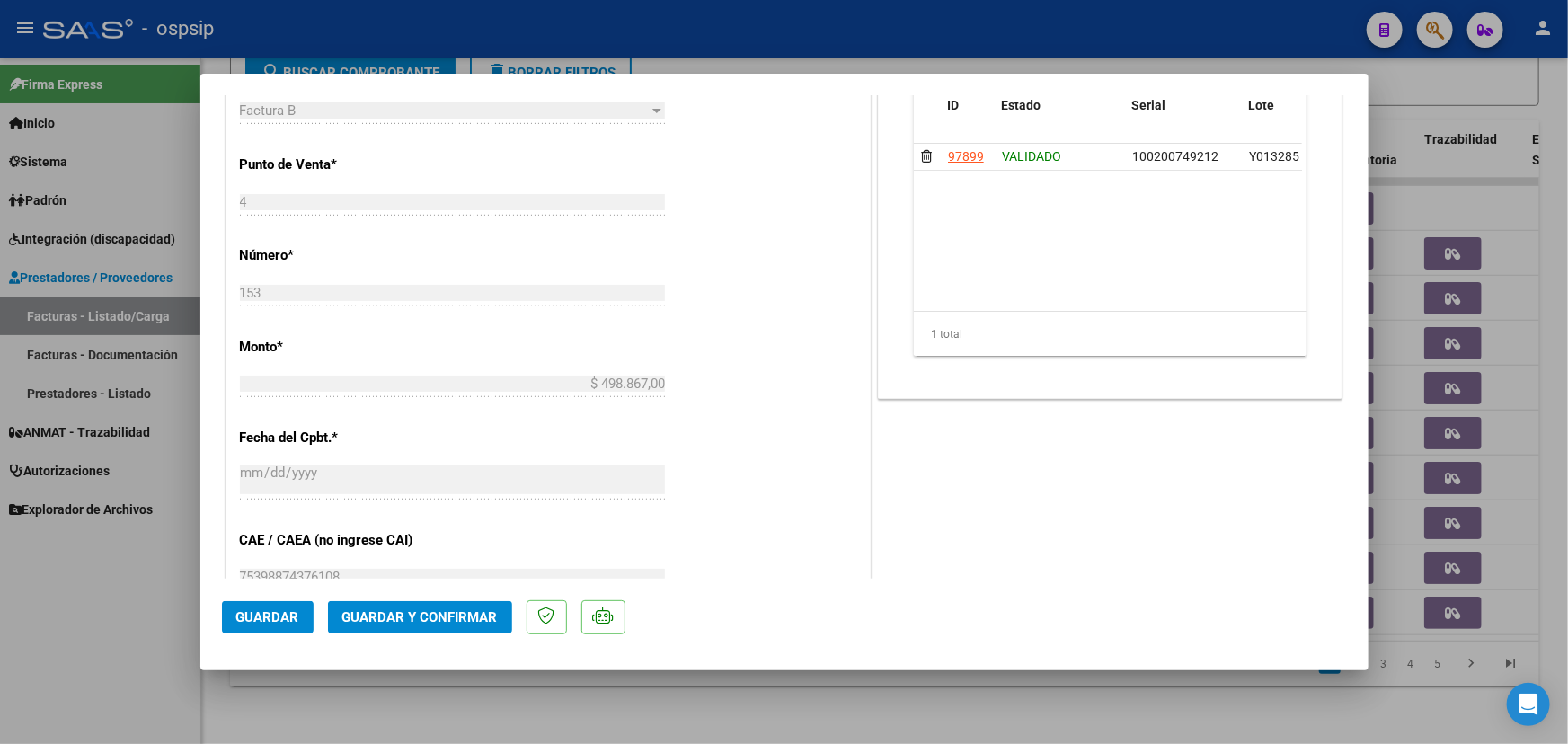
scroll to position [408, 0]
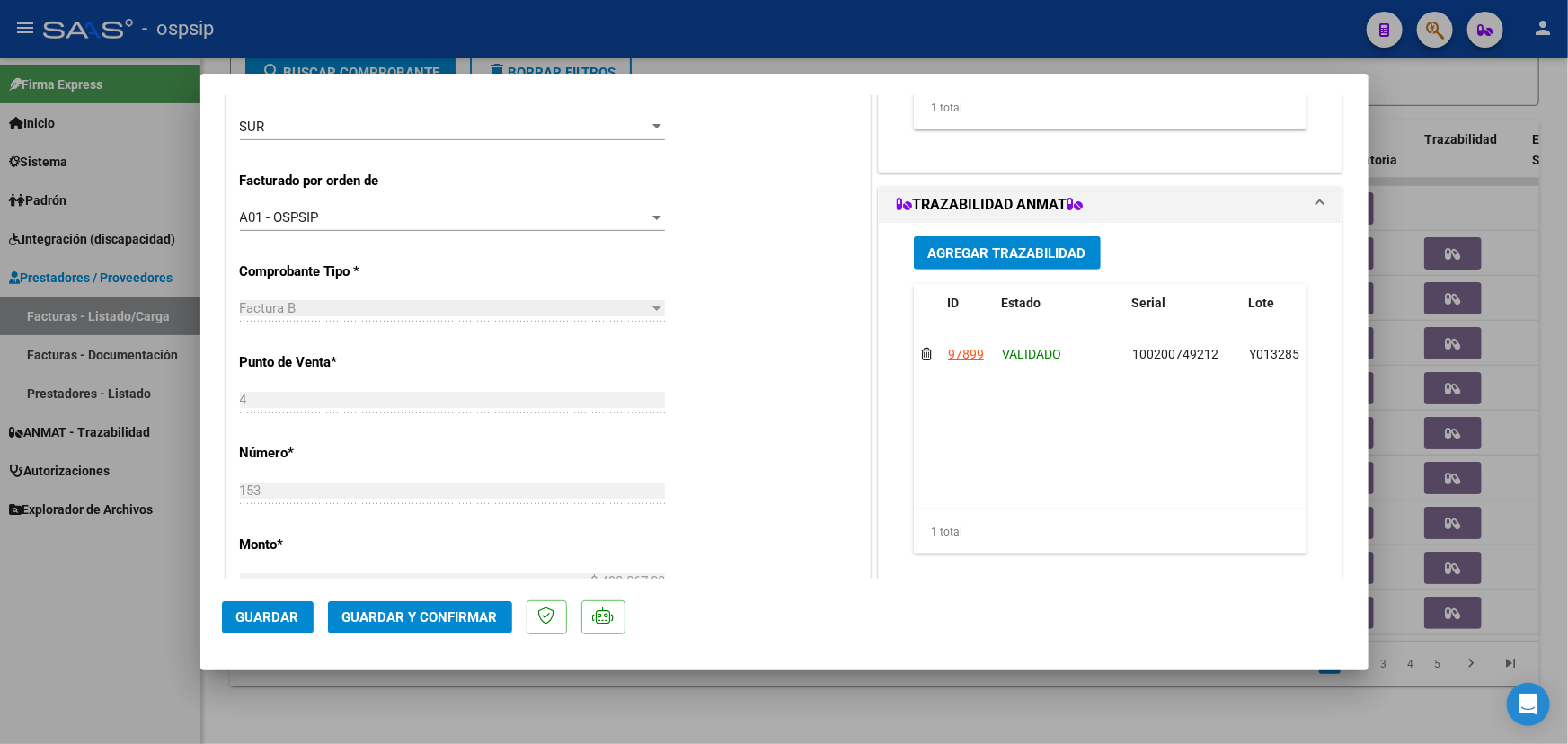
type input "$ 0,00"
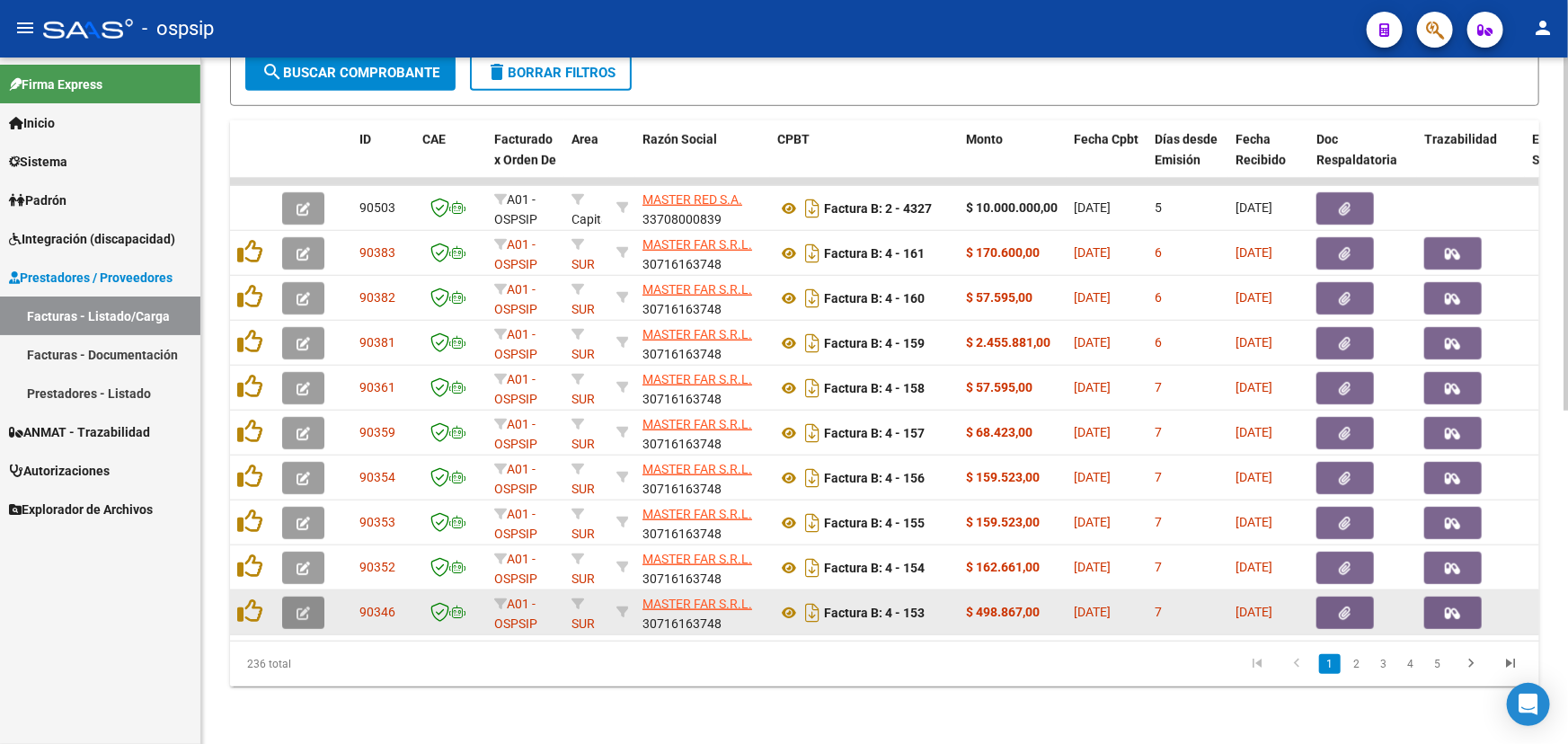
click at [297, 607] on icon "button" at bounding box center [303, 613] width 14 height 14
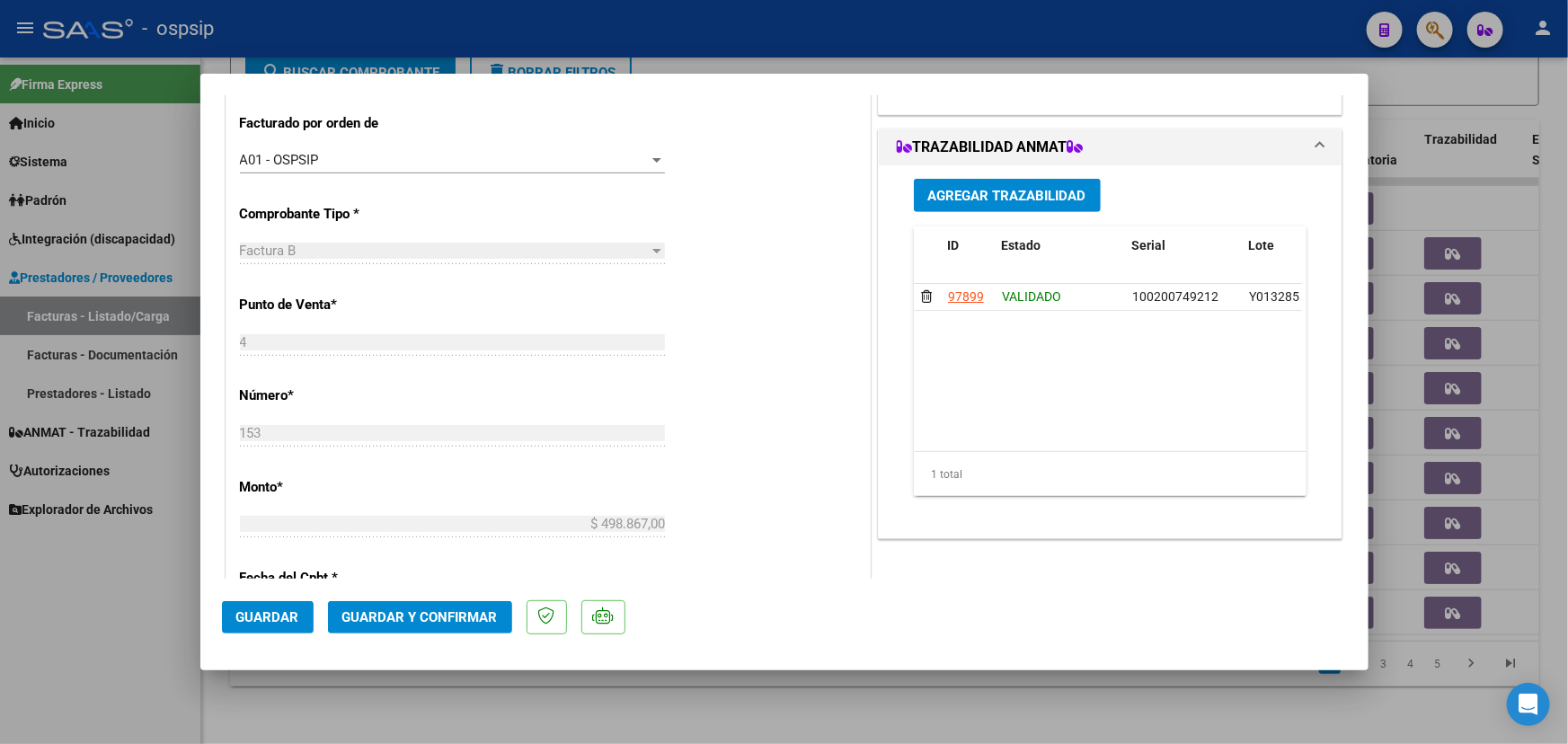
scroll to position [490, 0]
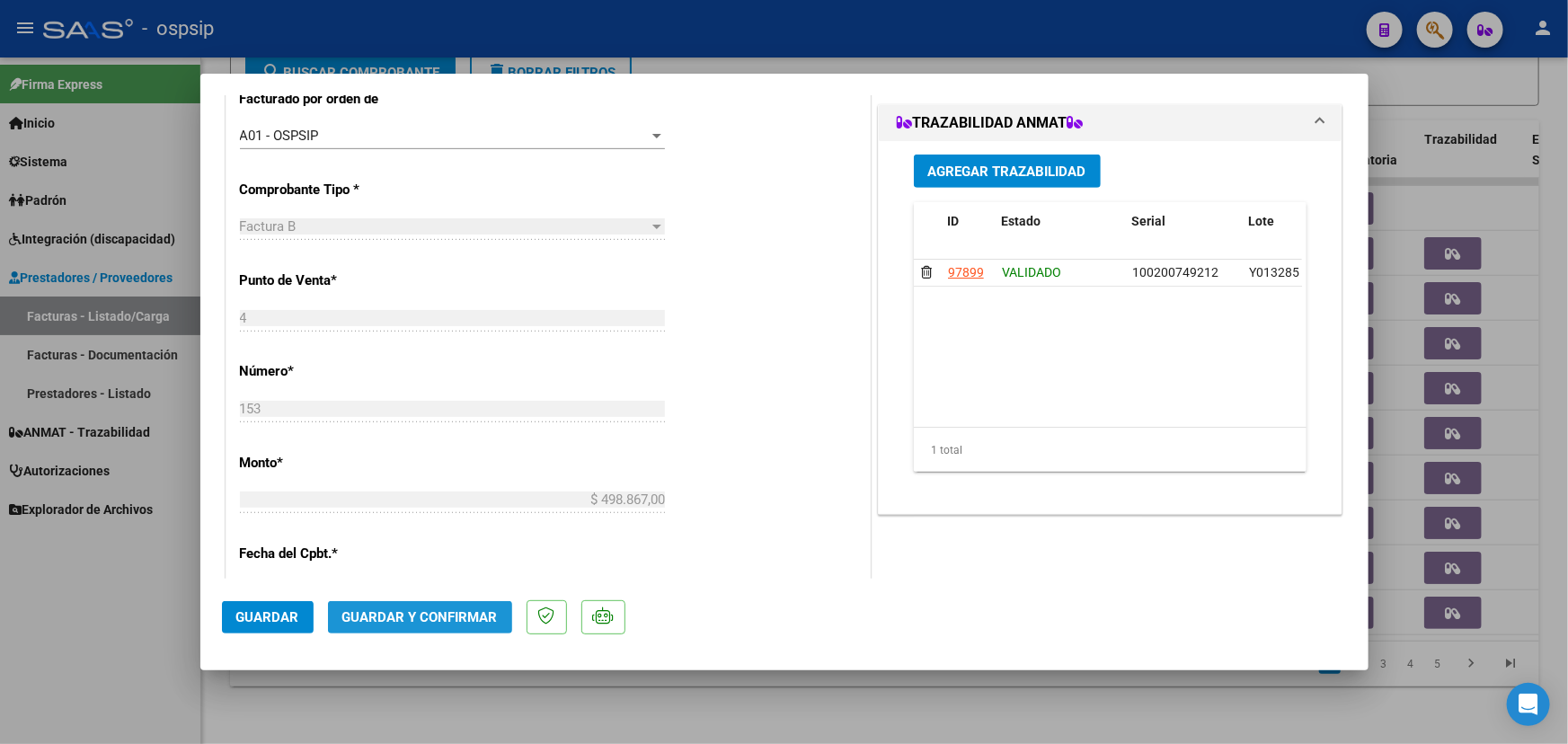
click at [452, 618] on span "Guardar y Confirmar" at bounding box center [420, 618] width 155 height 16
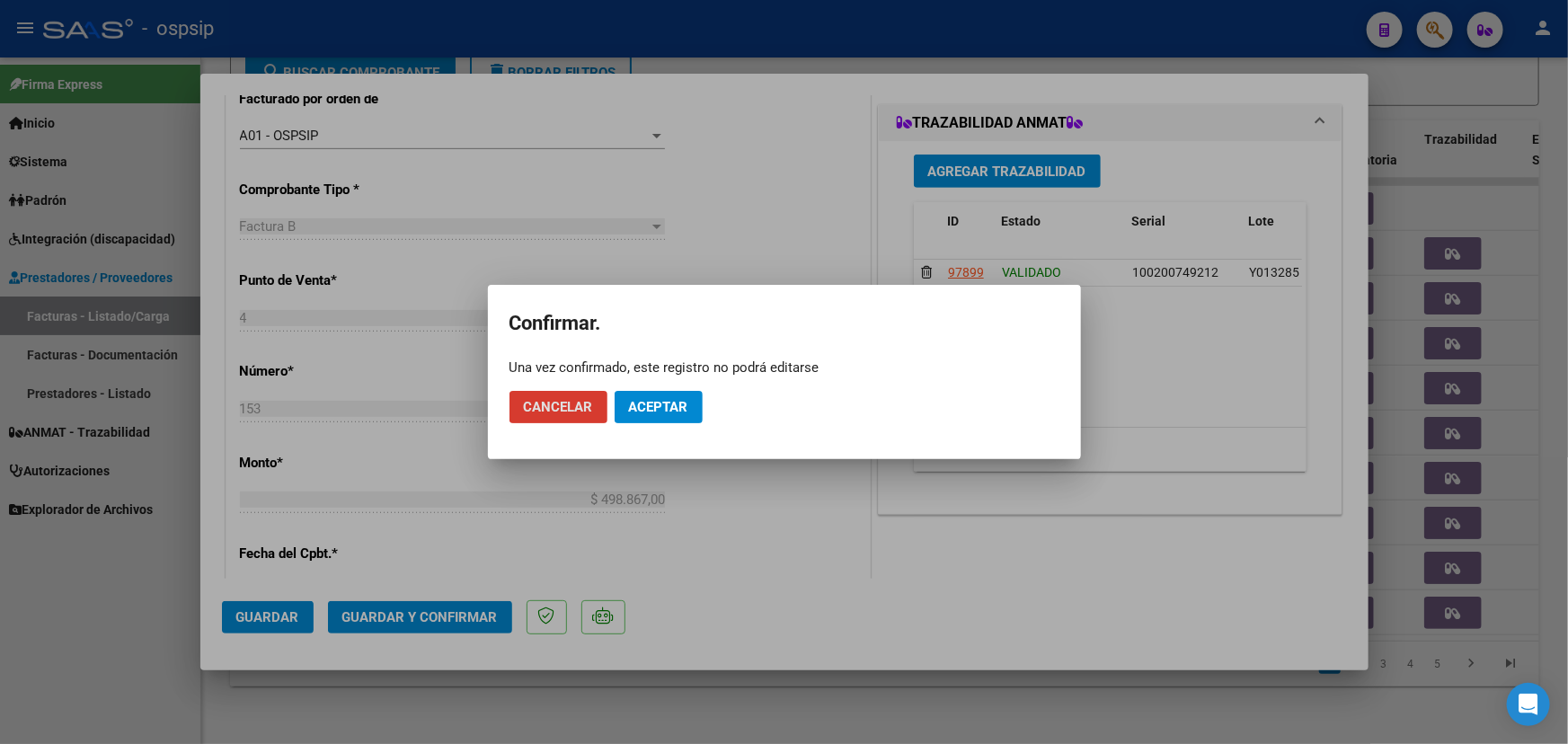
click at [673, 402] on span "Aceptar" at bounding box center [659, 407] width 60 height 16
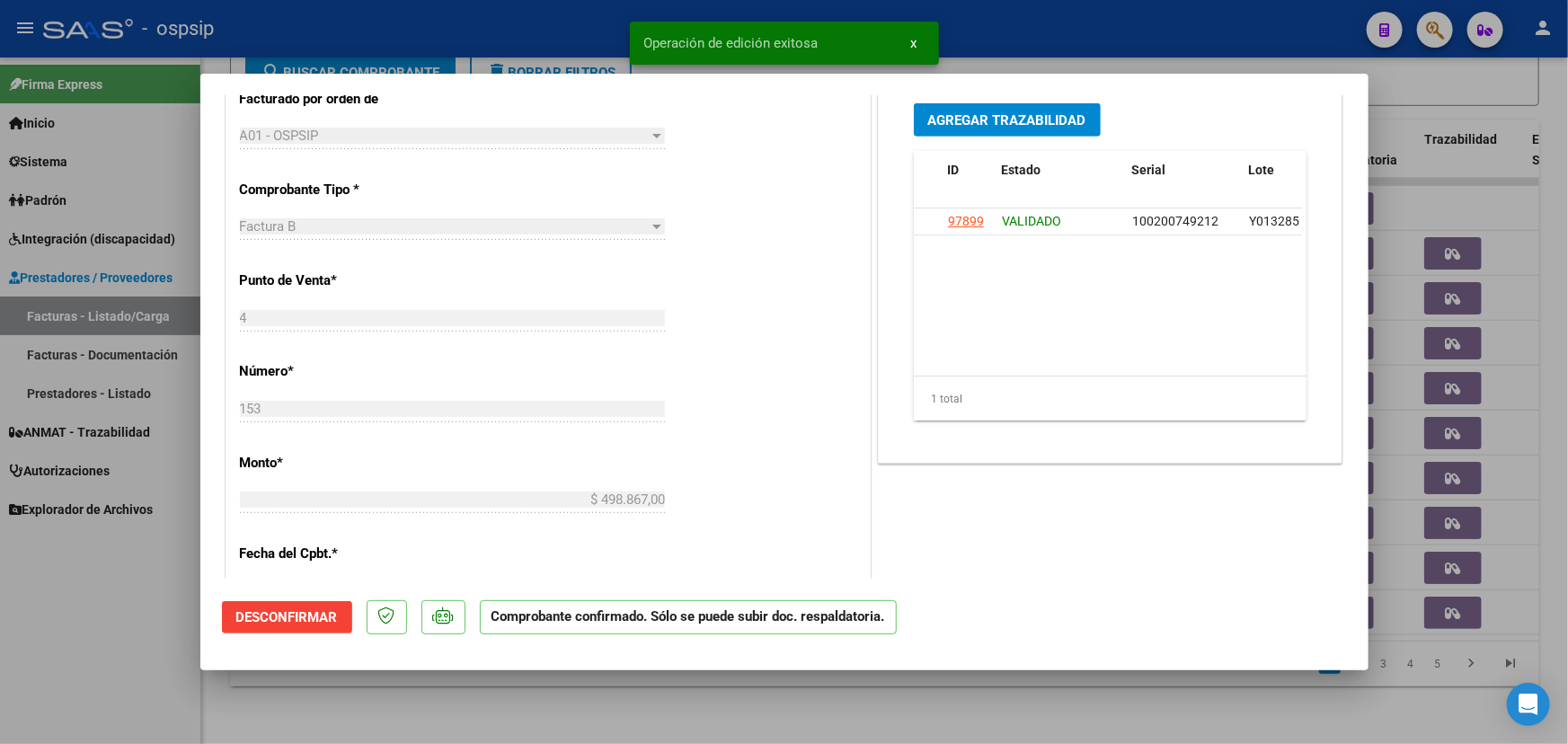
type input "$ 0,00"
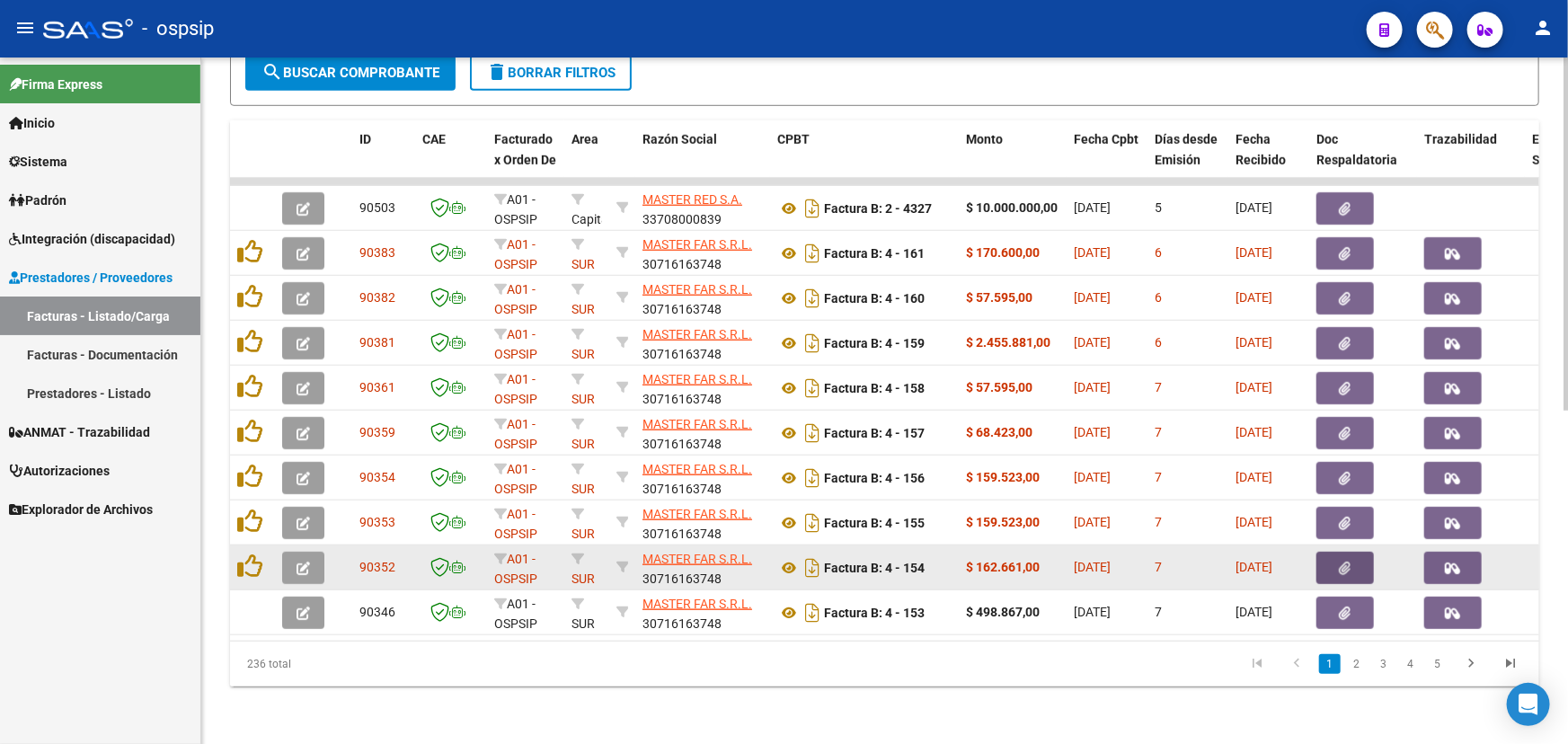
click at [1361, 552] on button "button" at bounding box center [1346, 568] width 58 height 33
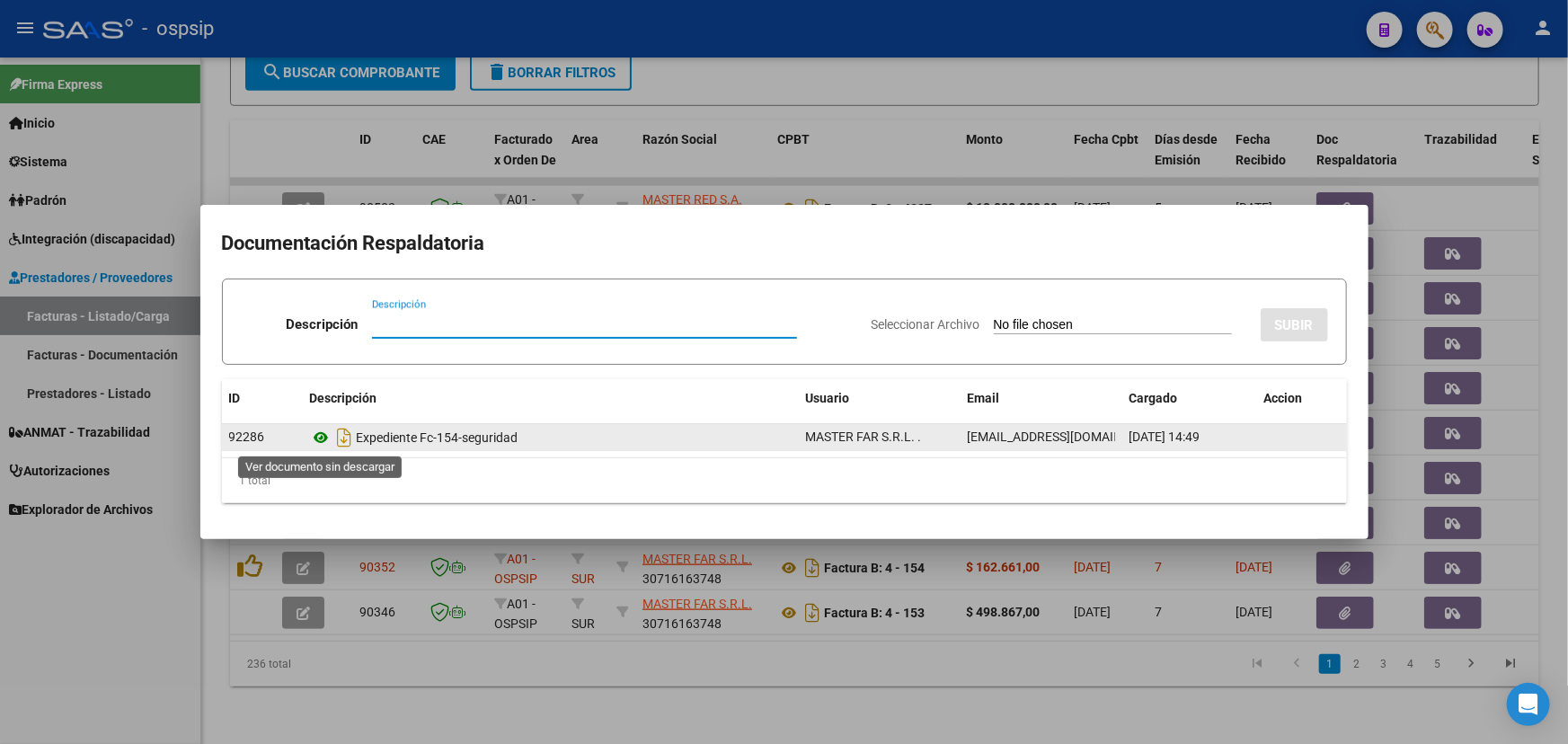
click at [321, 436] on icon at bounding box center [322, 438] width 23 height 22
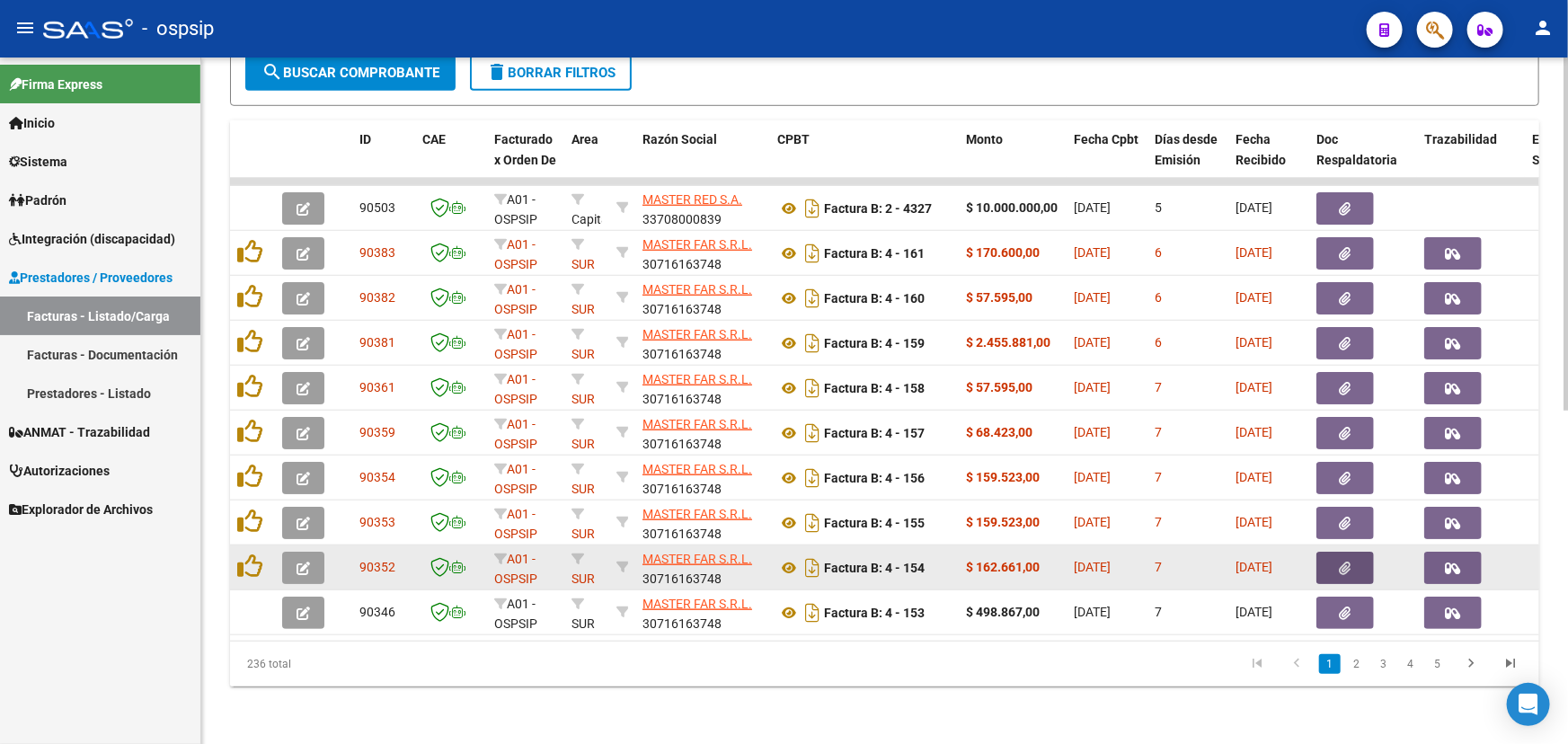
click at [303, 562] on icon "button" at bounding box center [303, 568] width 14 height 14
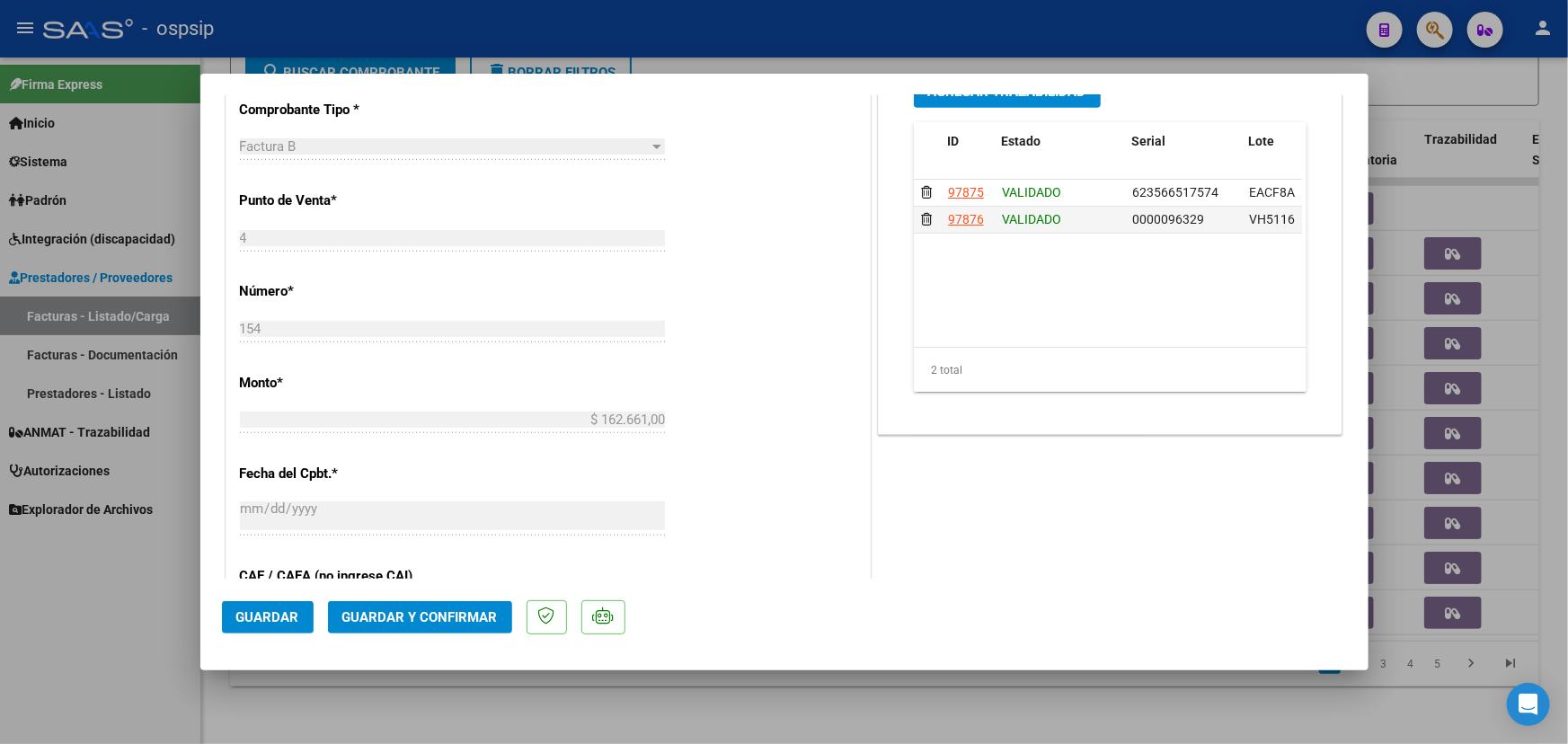
scroll to position [572, 0]
click at [394, 622] on span "Guardar y Confirmar" at bounding box center [420, 618] width 155 height 16
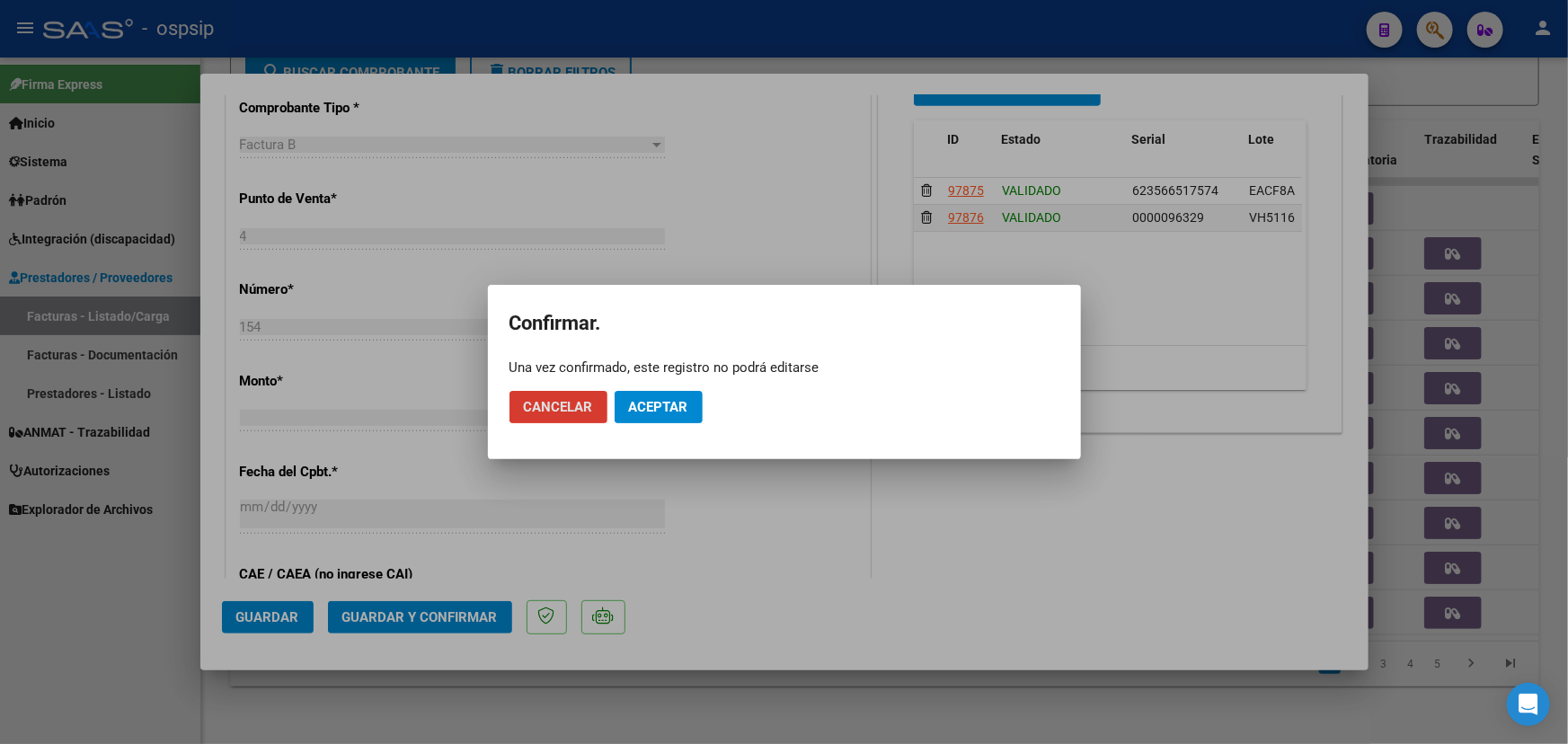
click at [700, 403] on button "Aceptar" at bounding box center [659, 407] width 88 height 33
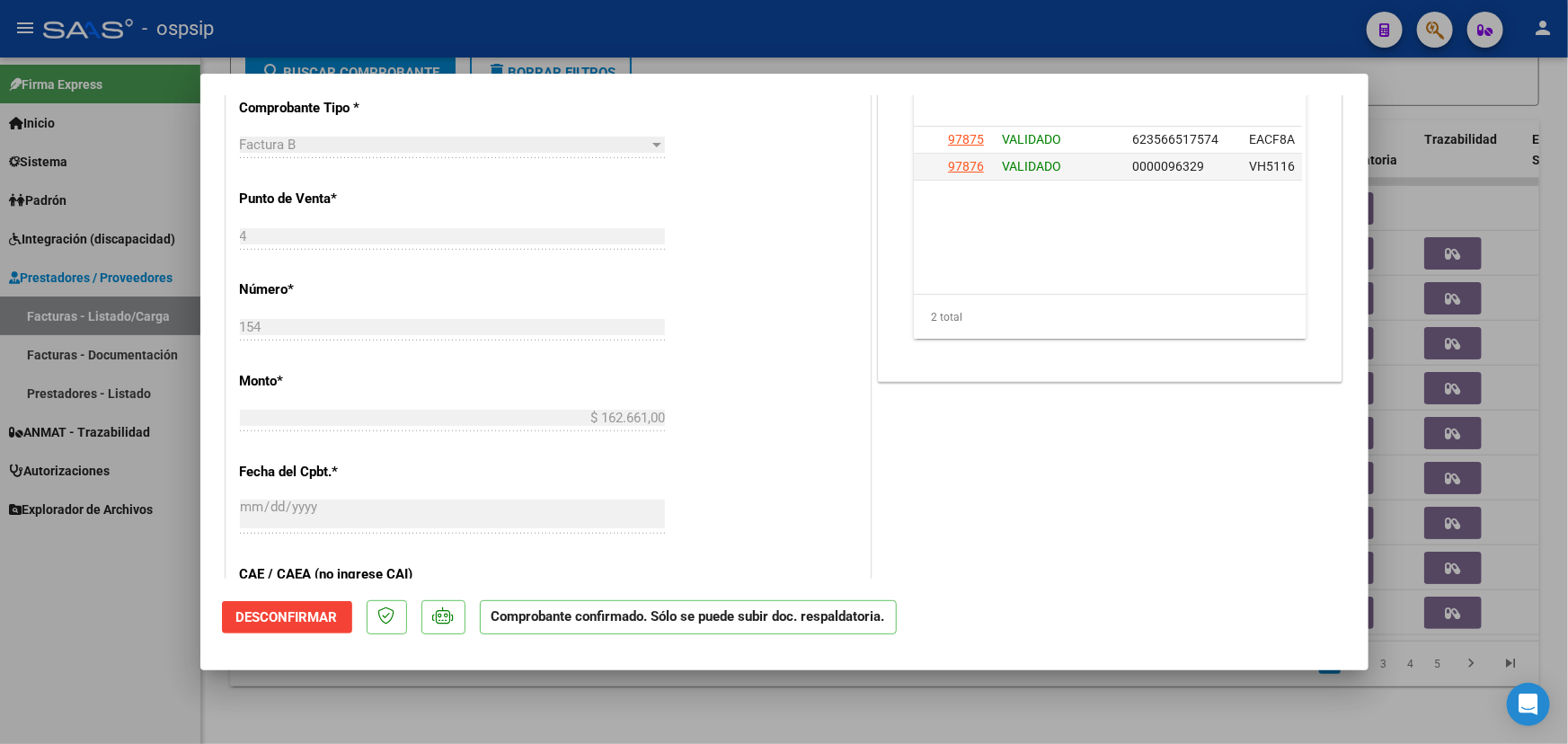
type input "$ 0,00"
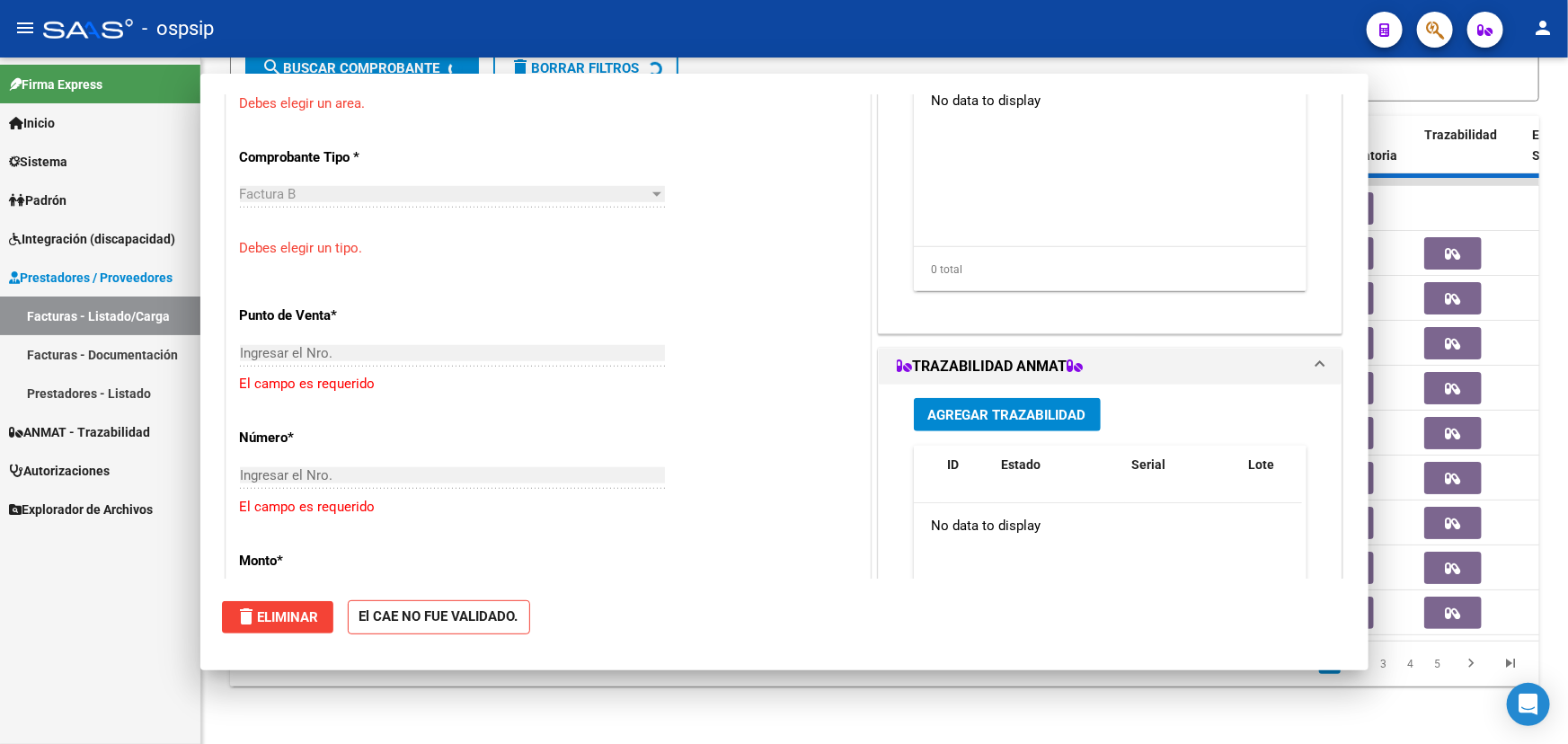
scroll to position [620, 0]
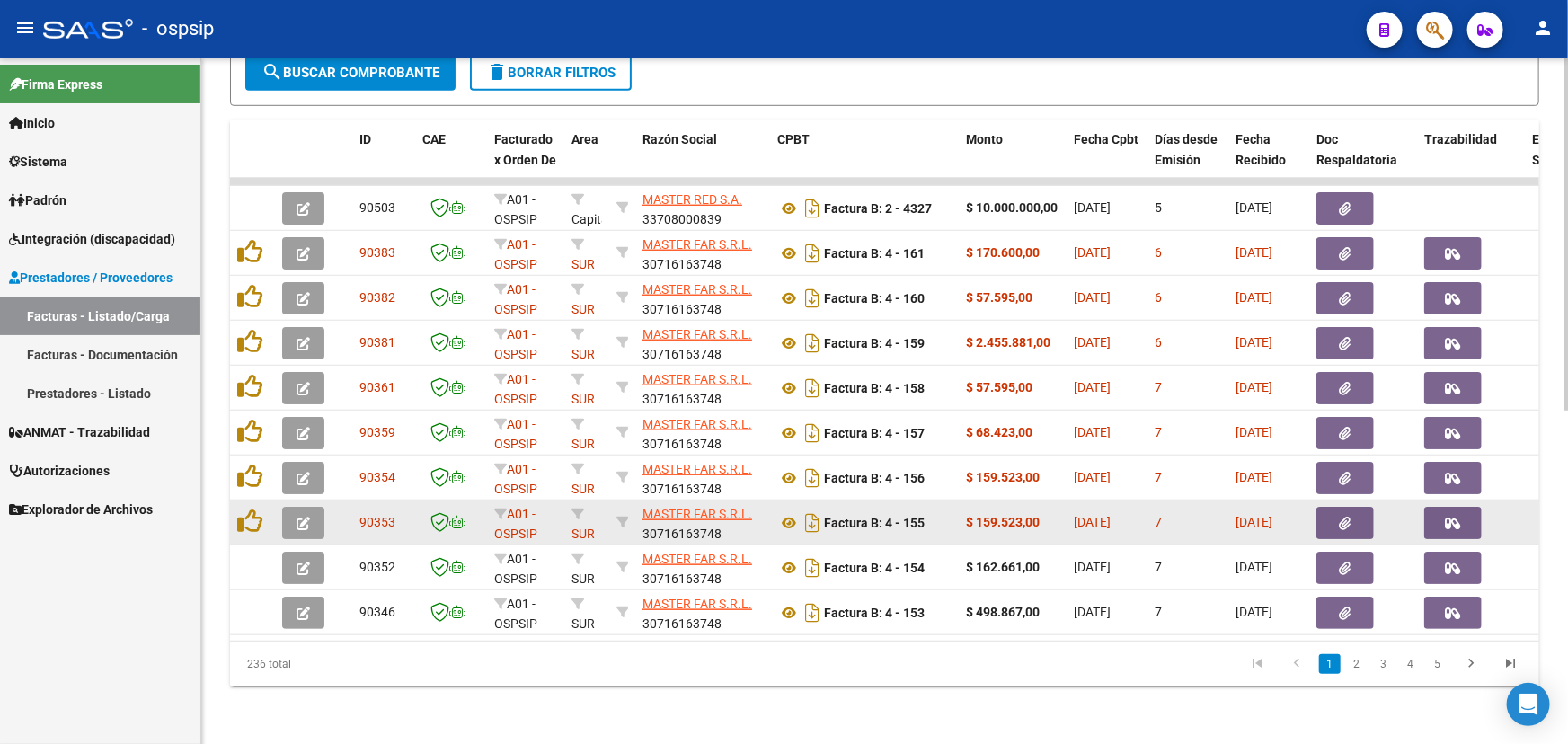
click at [306, 517] on icon "button" at bounding box center [303, 524] width 14 height 14
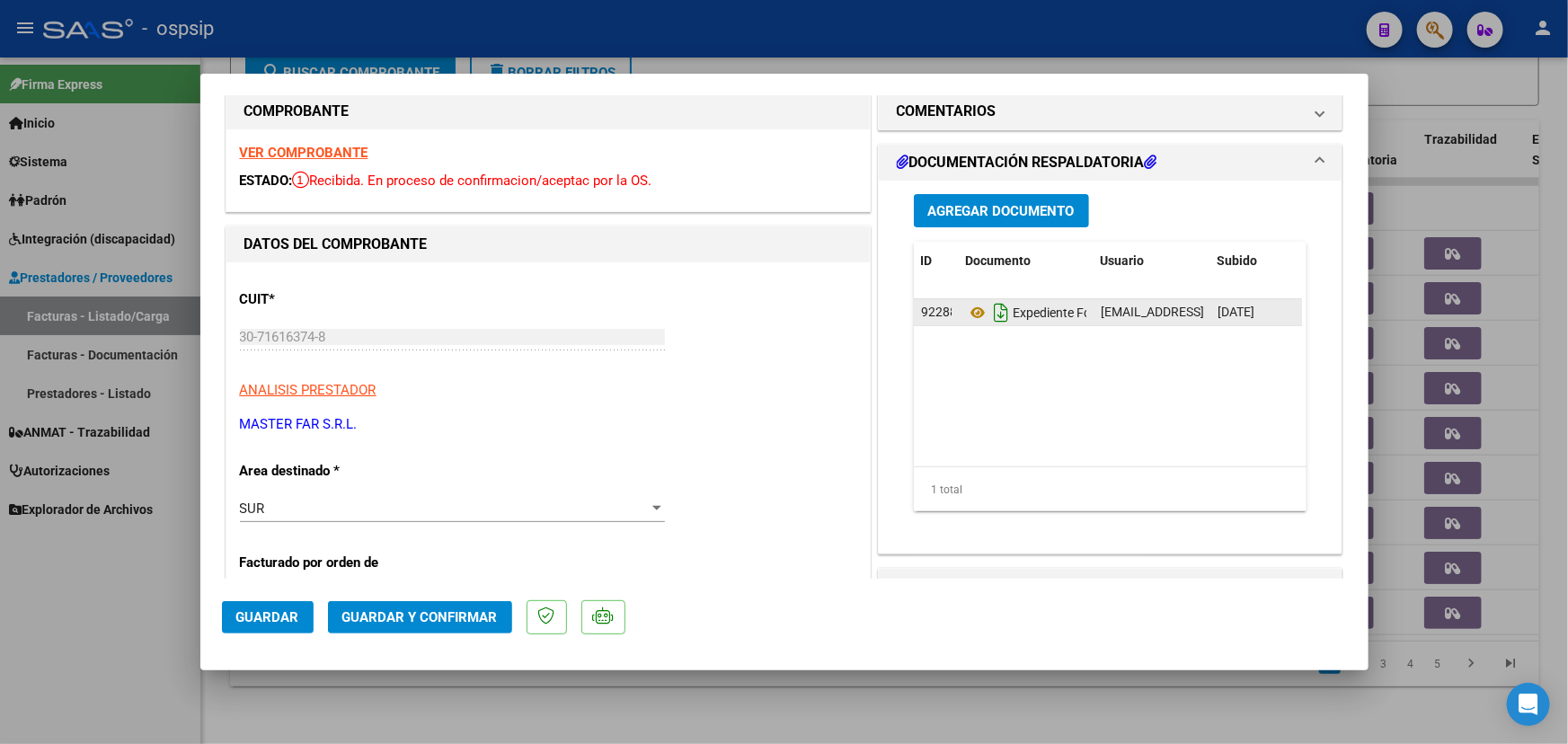
scroll to position [0, 0]
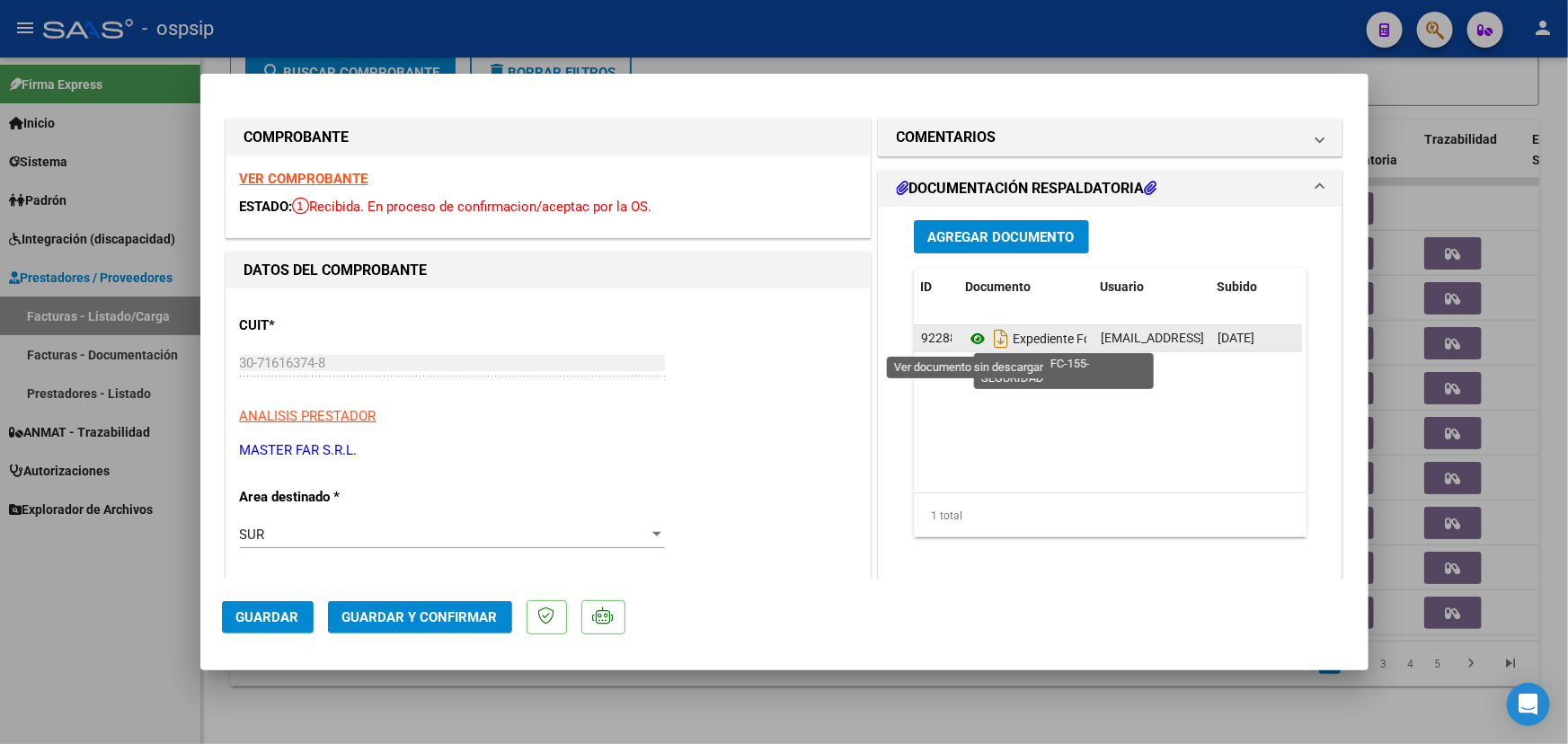
click at [972, 337] on icon at bounding box center [978, 339] width 23 height 22
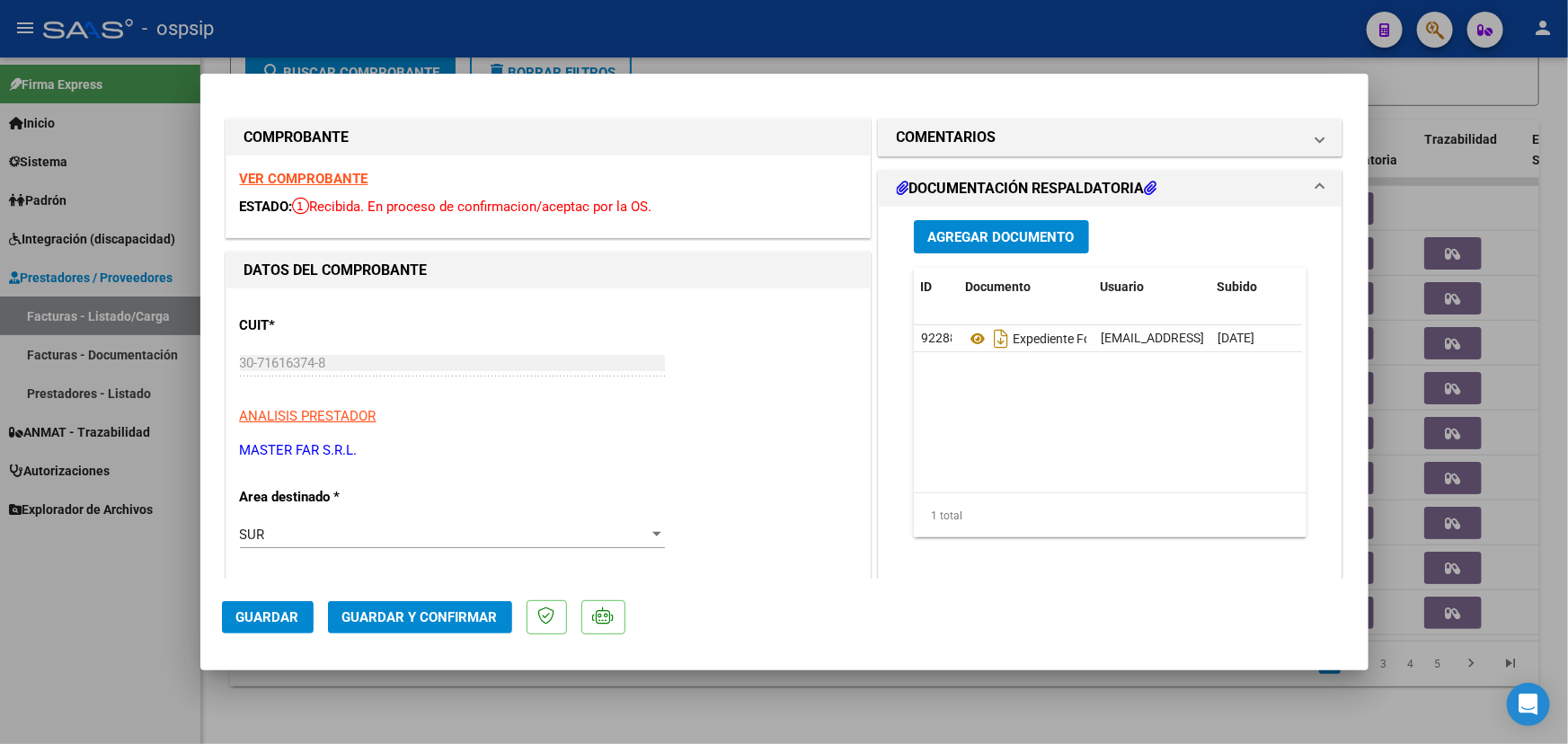
type input "$ 0,00"
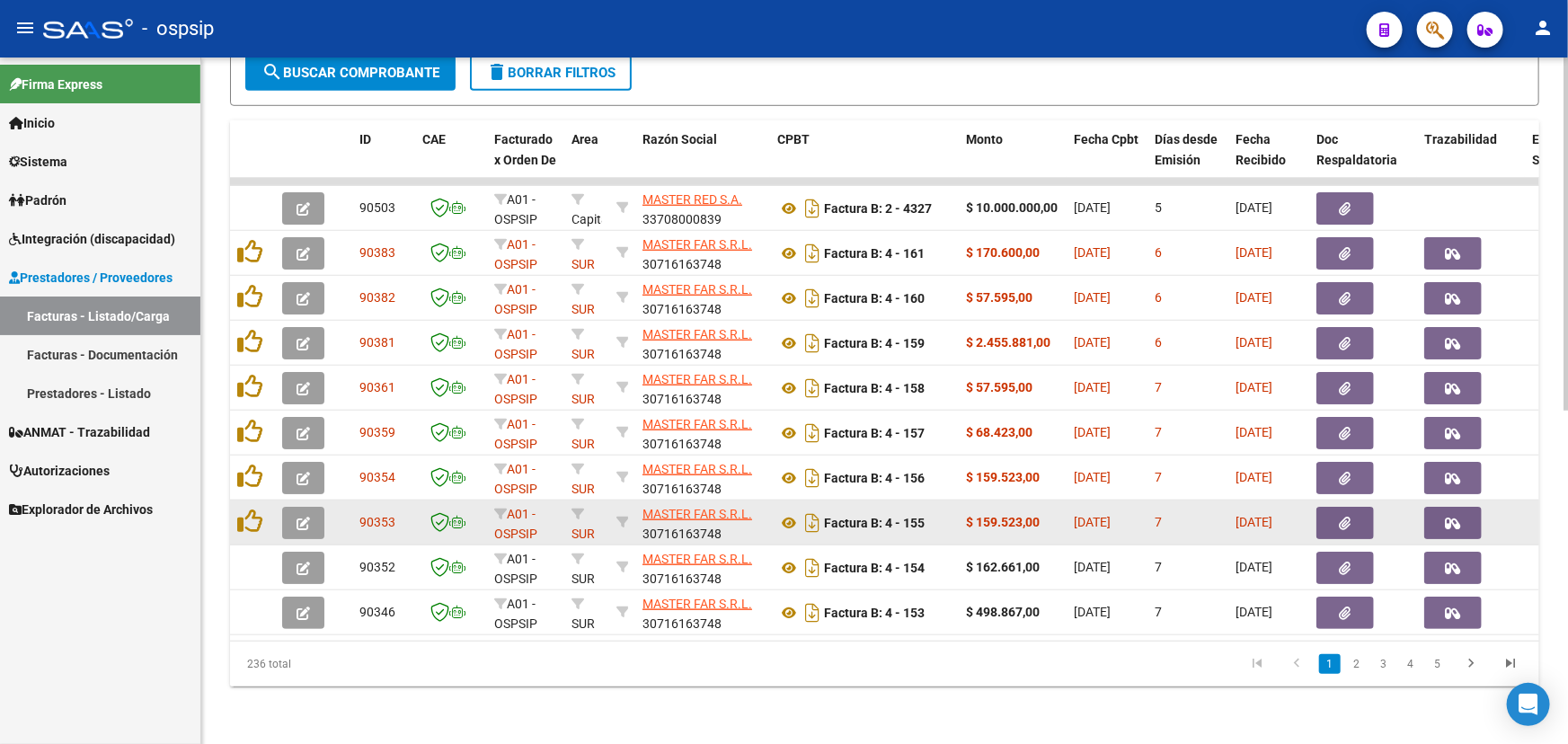
click at [294, 507] on button "button" at bounding box center [303, 524] width 42 height 33
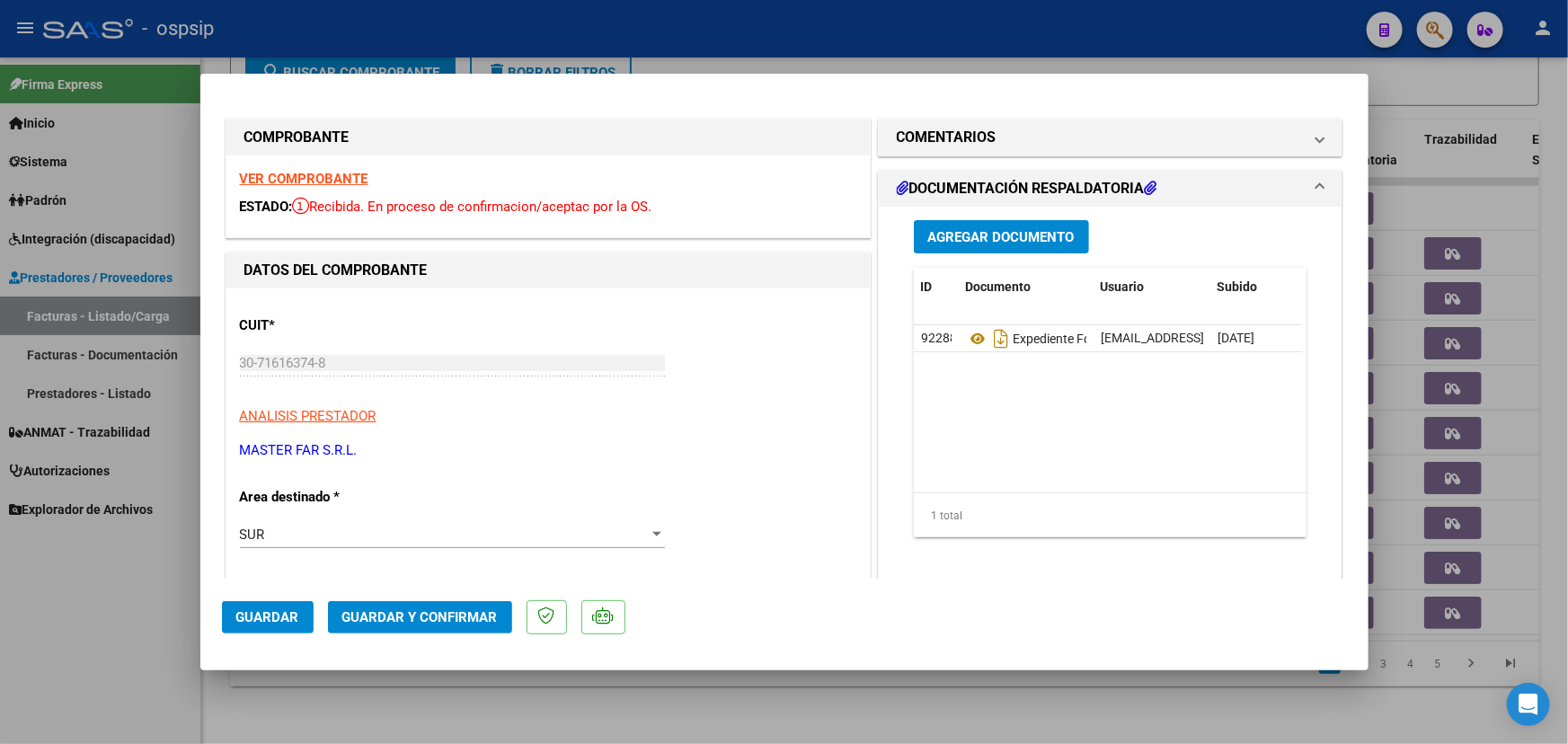
click at [444, 616] on span "Guardar y Confirmar" at bounding box center [420, 618] width 155 height 16
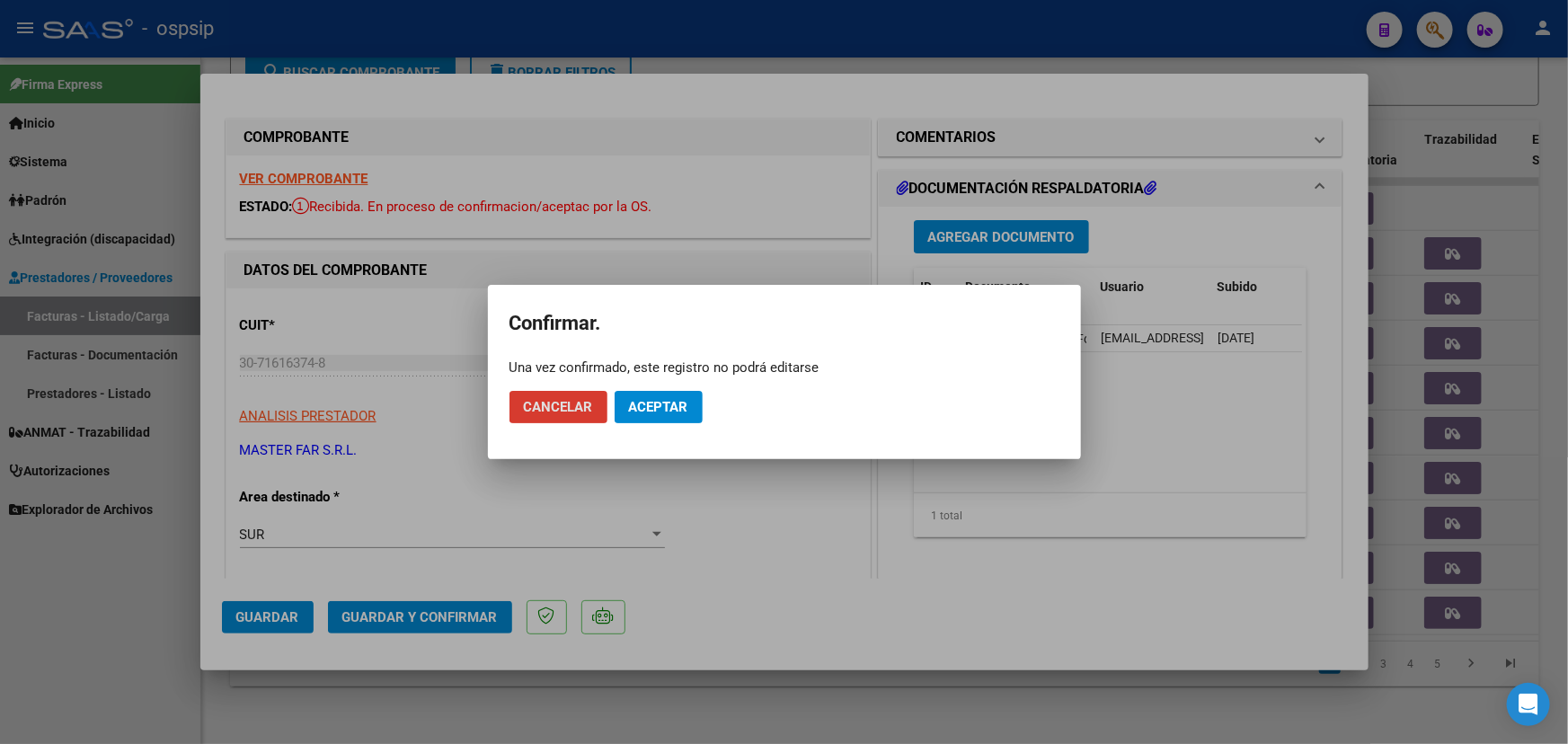
click at [671, 408] on span "Aceptar" at bounding box center [659, 407] width 60 height 16
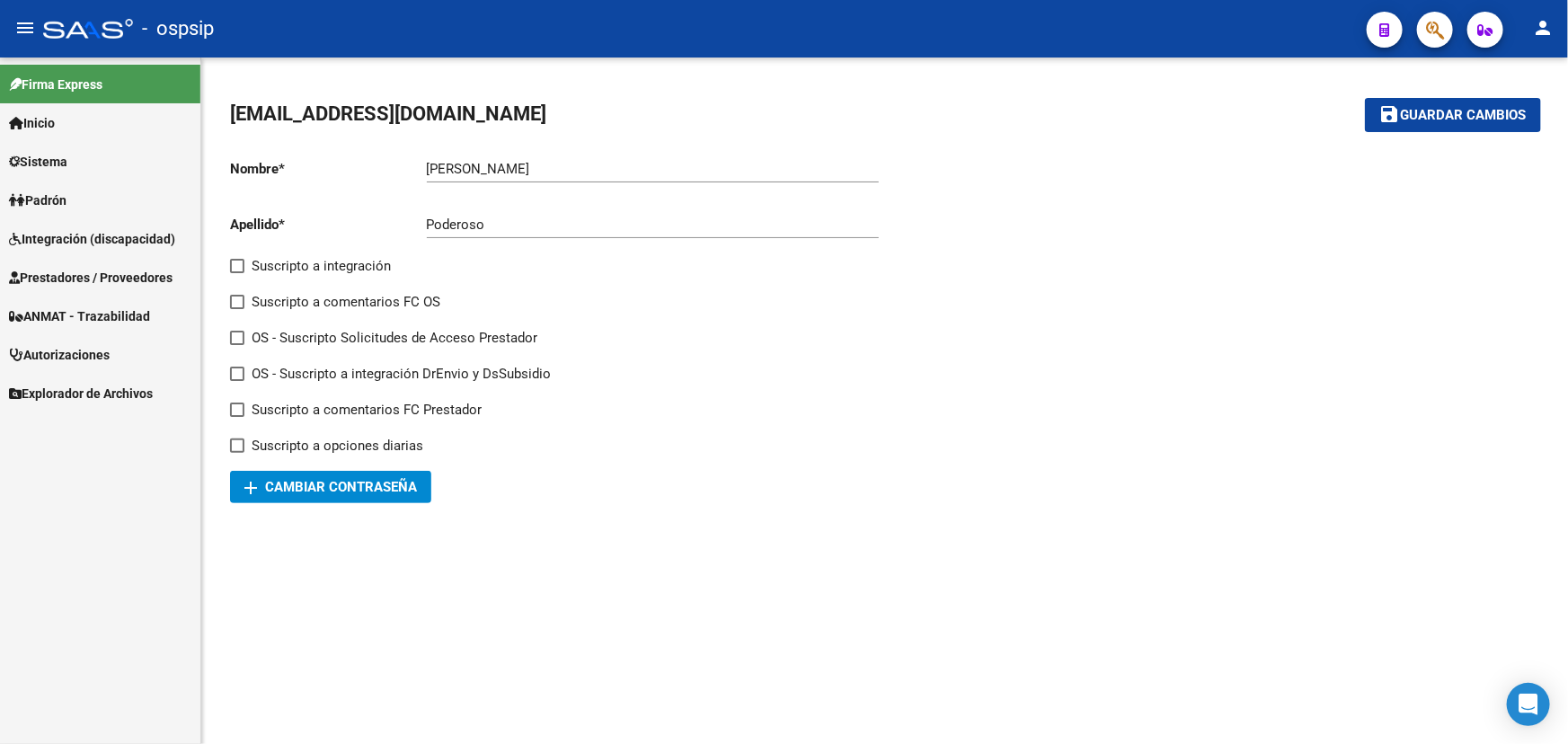
click at [77, 355] on span "Autorizaciones" at bounding box center [60, 355] width 101 height 20
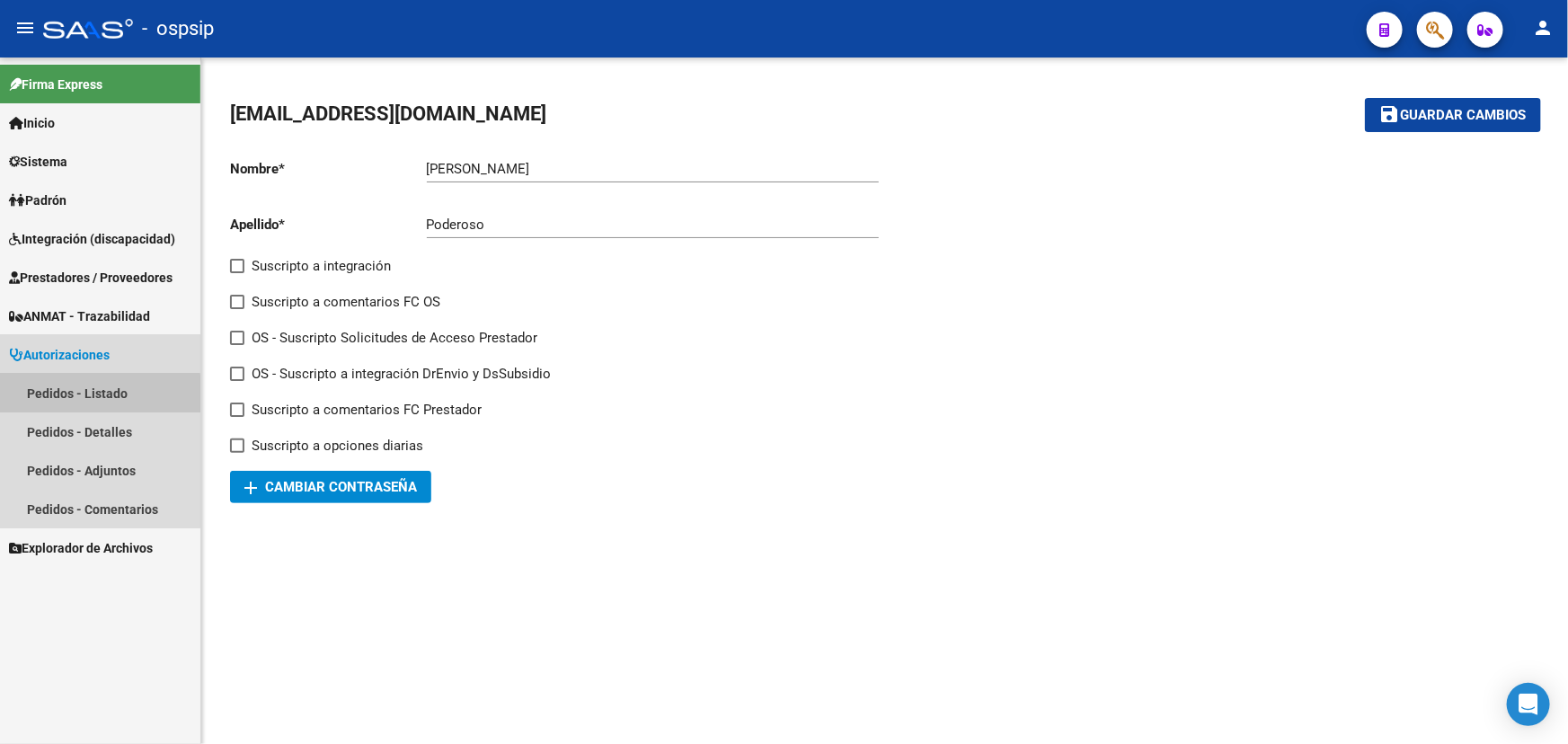
click at [84, 395] on link "Pedidos - Listado" at bounding box center [100, 393] width 200 height 39
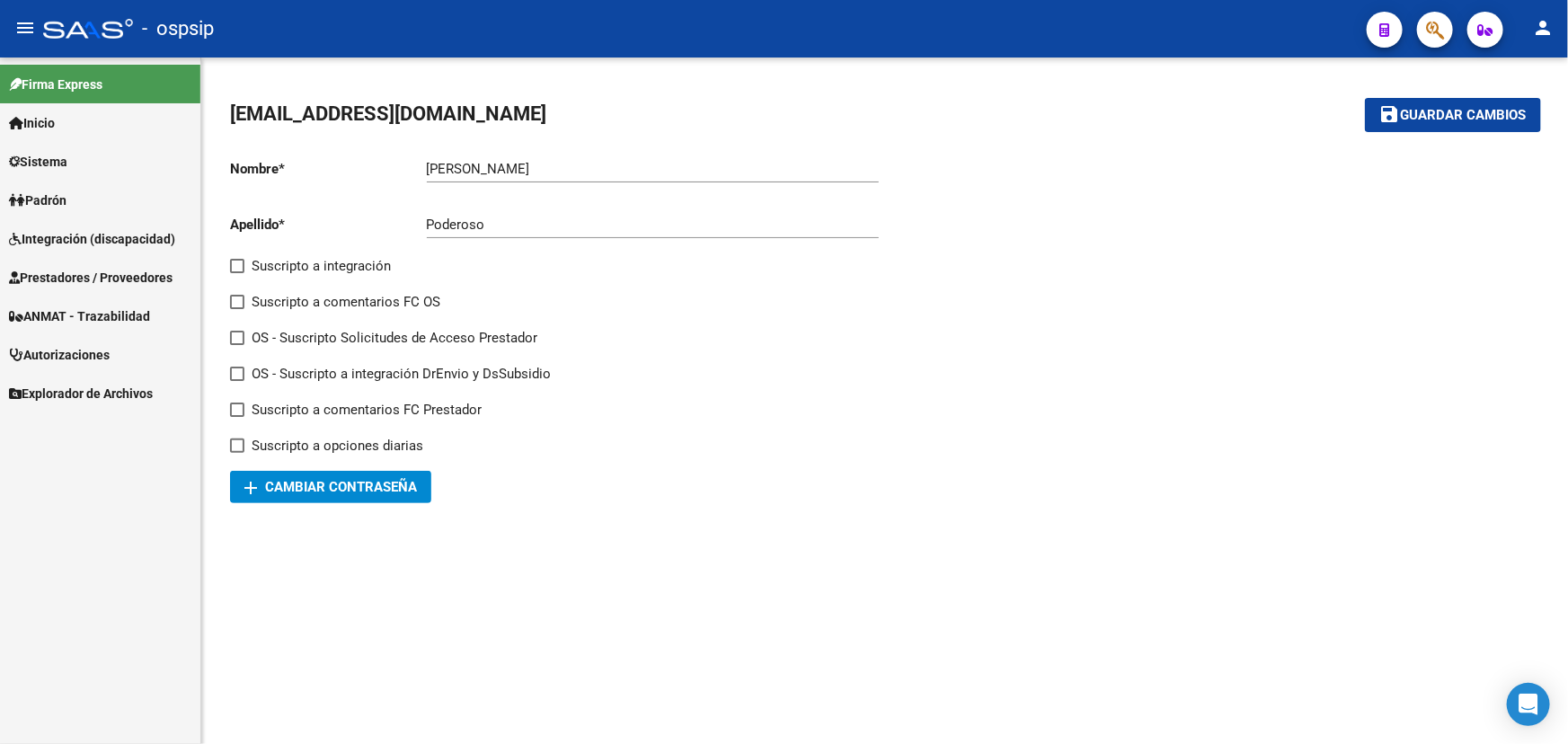
click at [93, 314] on span "ANMAT - Trazabilidad" at bounding box center [79, 317] width 141 height 20
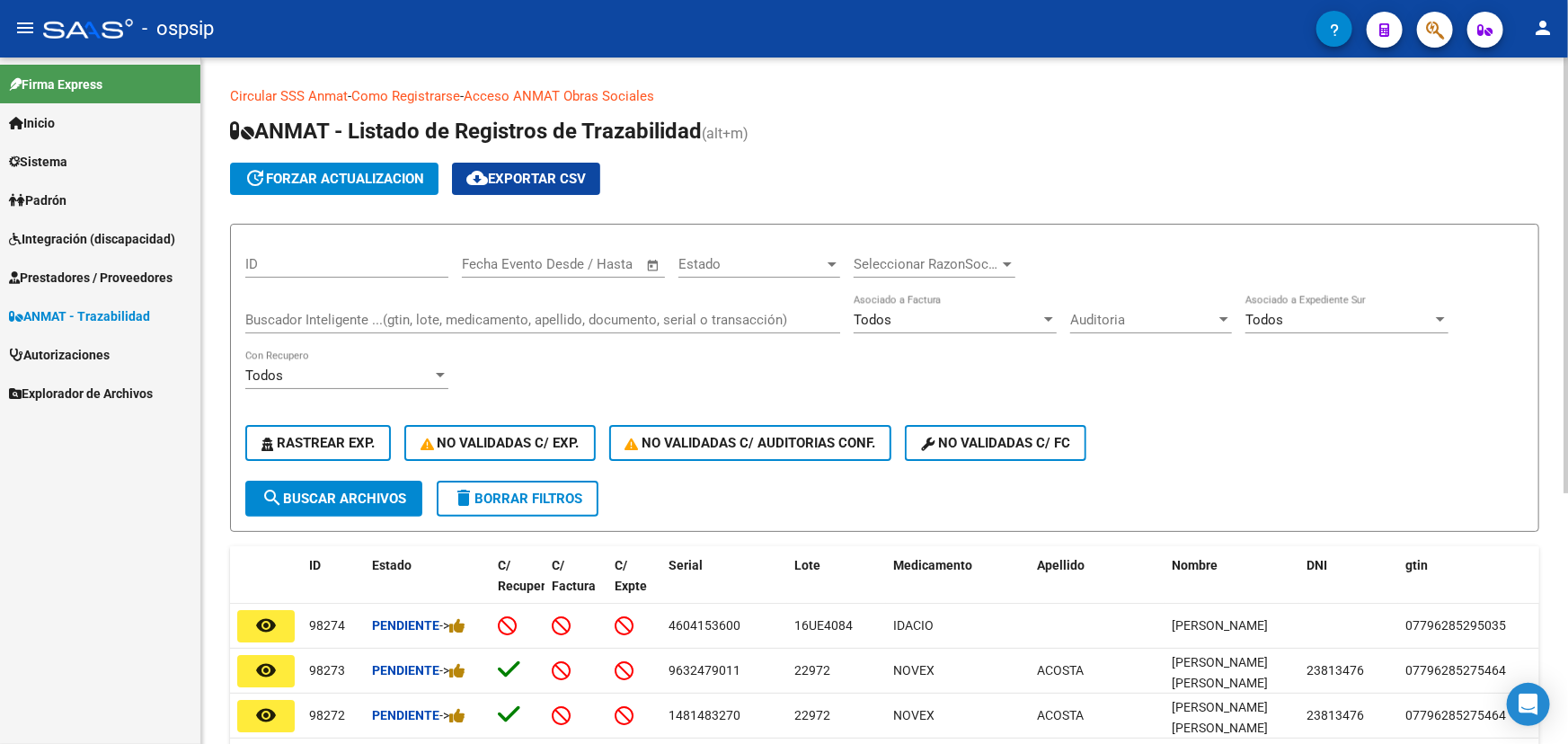
click at [318, 323] on input "Buscador Inteligente ...(gtin, lote, medicamento, apellido, documento, serial o…" at bounding box center [543, 321] width 595 height 16
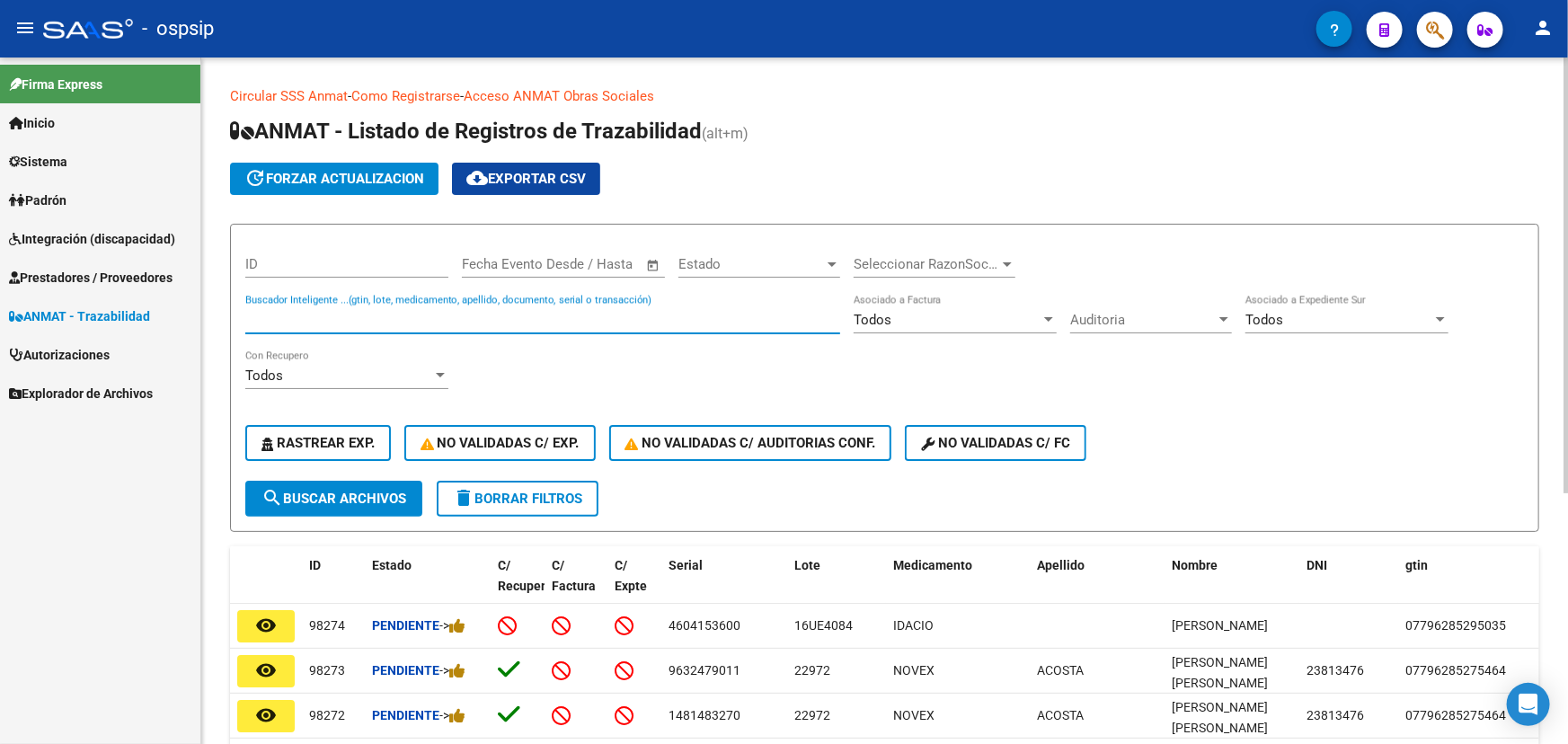
paste input "0107798098720773210204845132"
drag, startPoint x: 357, startPoint y: 313, endPoint x: 161, endPoint y: 313, distance: 196.0
click at [161, 313] on mat-sidenav-container "Firma Express Inicio Calendario SSS Instructivos Contacto OS Sistema Usuarios T…" at bounding box center [784, 401] width 1568 height 687
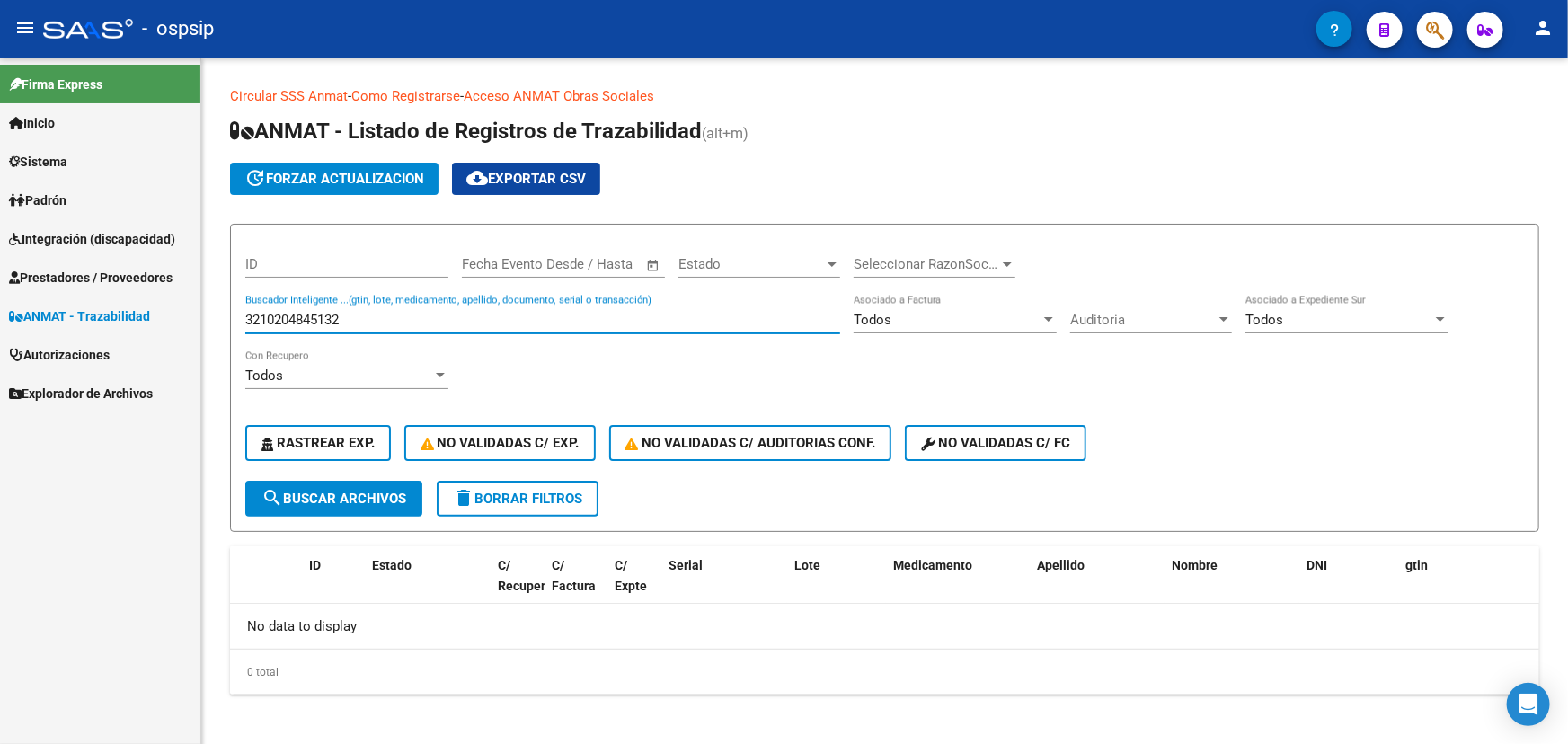
drag, startPoint x: 272, startPoint y: 313, endPoint x: 194, endPoint y: 304, distance: 78.5
click at [194, 314] on mat-sidenav-container "Firma Express Inicio Calendario SSS Instructivos Contacto OS Sistema Usuarios T…" at bounding box center [784, 401] width 1568 height 687
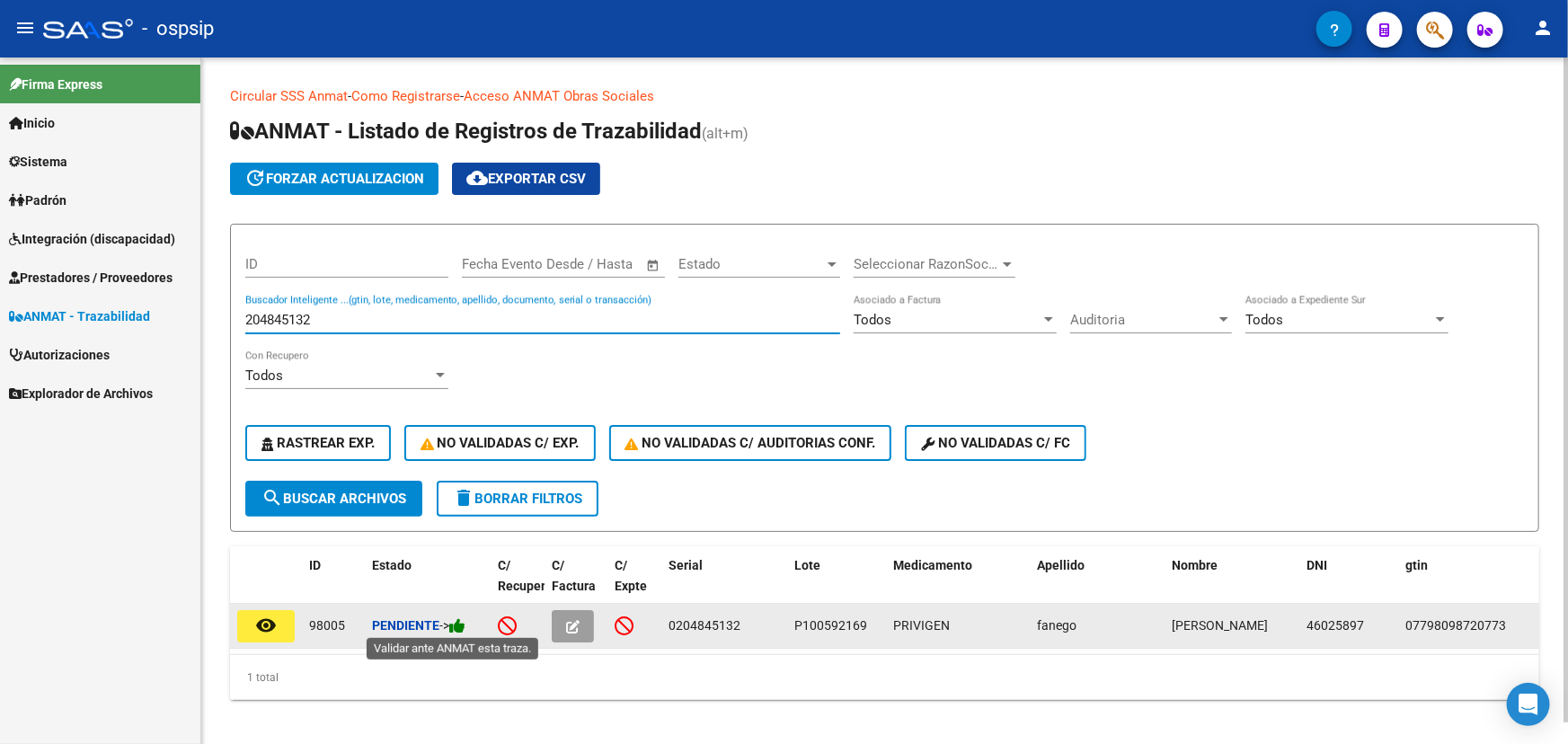
click at [466, 628] on icon at bounding box center [458, 626] width 16 height 17
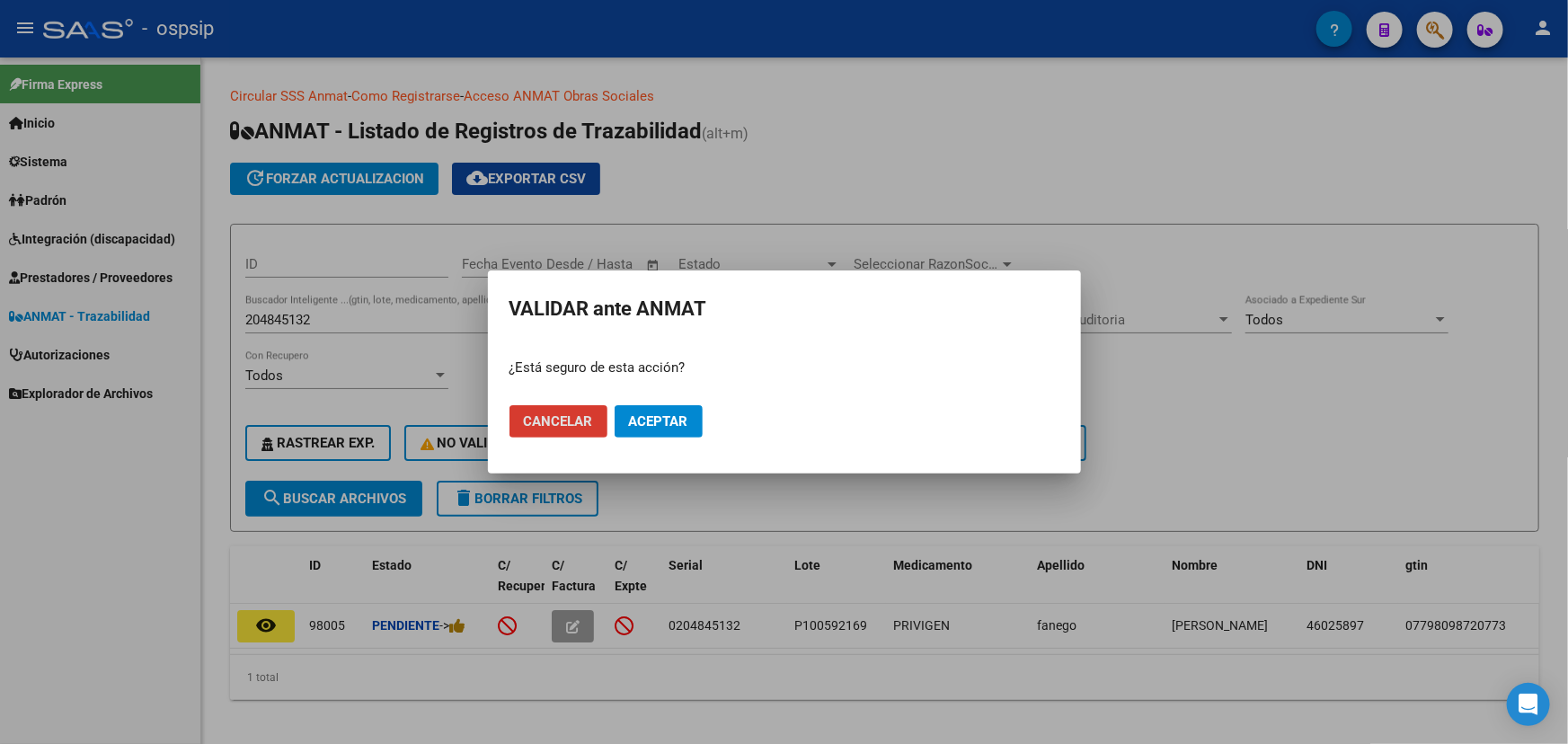
click at [662, 422] on span "Aceptar" at bounding box center [659, 422] width 60 height 16
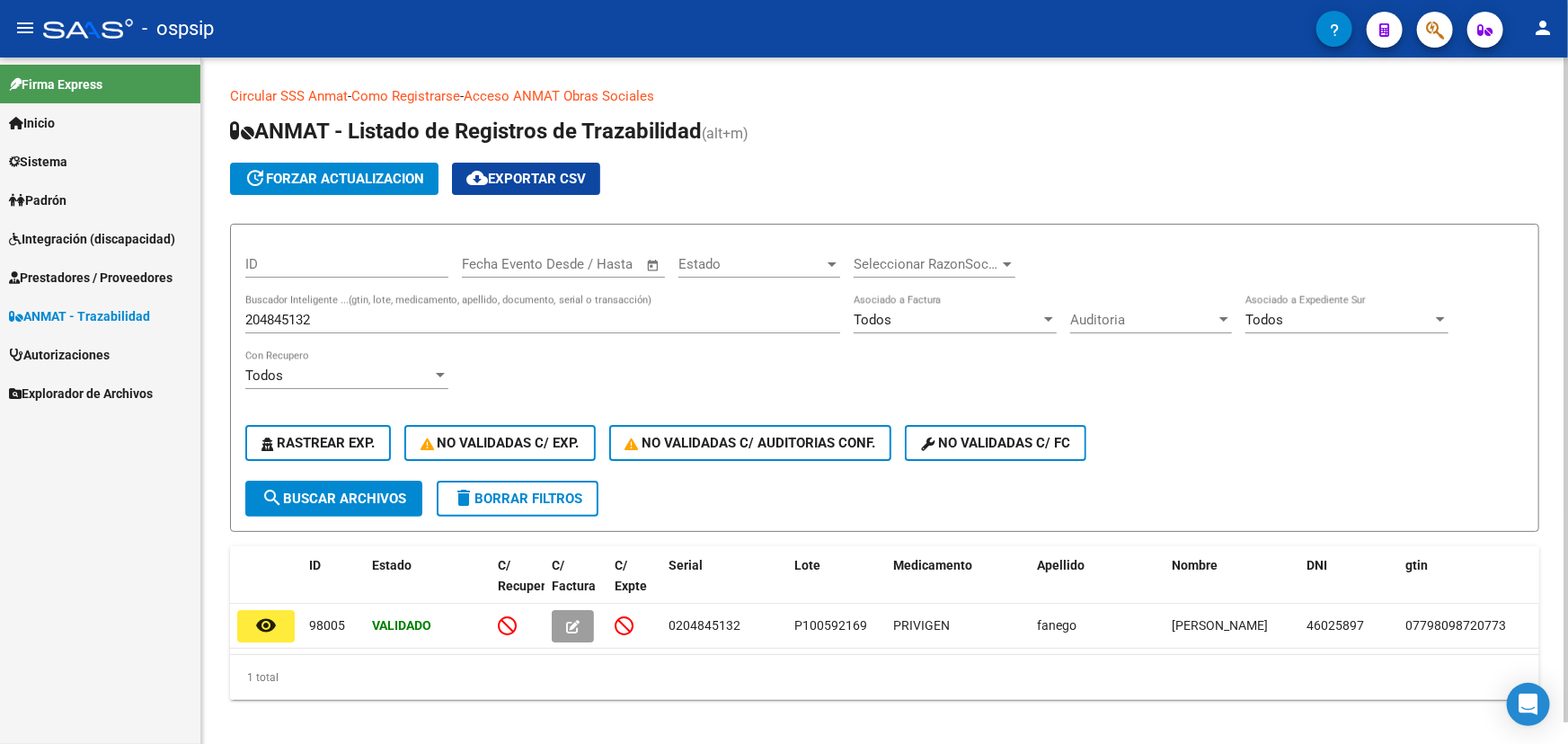
click at [325, 315] on input "204845132" at bounding box center [543, 321] width 595 height 16
paste input "0107798098720773210204845145"
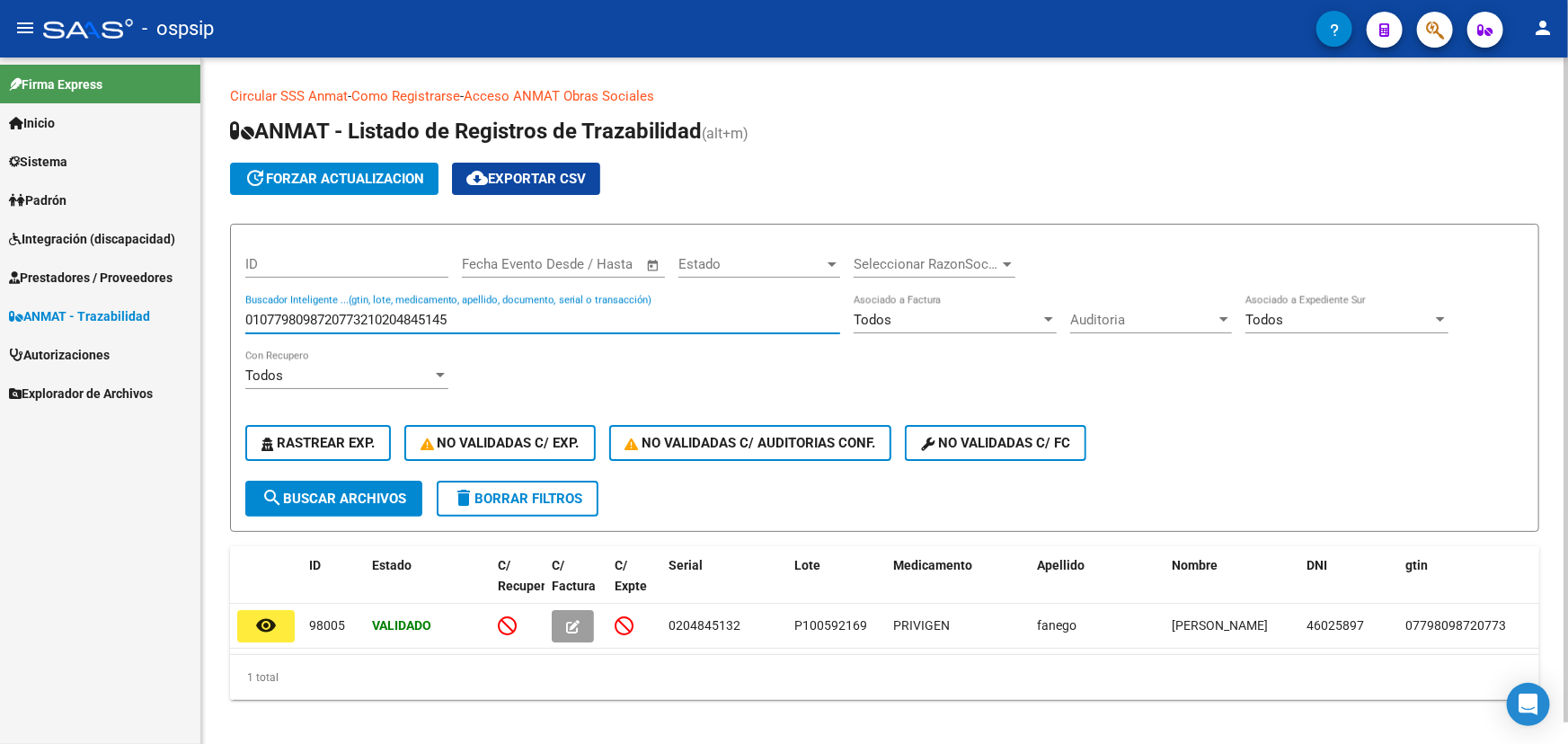
drag, startPoint x: 388, startPoint y: 314, endPoint x: 219, endPoint y: 305, distance: 169.2
click at [218, 309] on div "Circular SSS Anmat - Como Registrarse - Acceso ANMAT Obras Sociales Documentaci…" at bounding box center [885, 408] width 1367 height 701
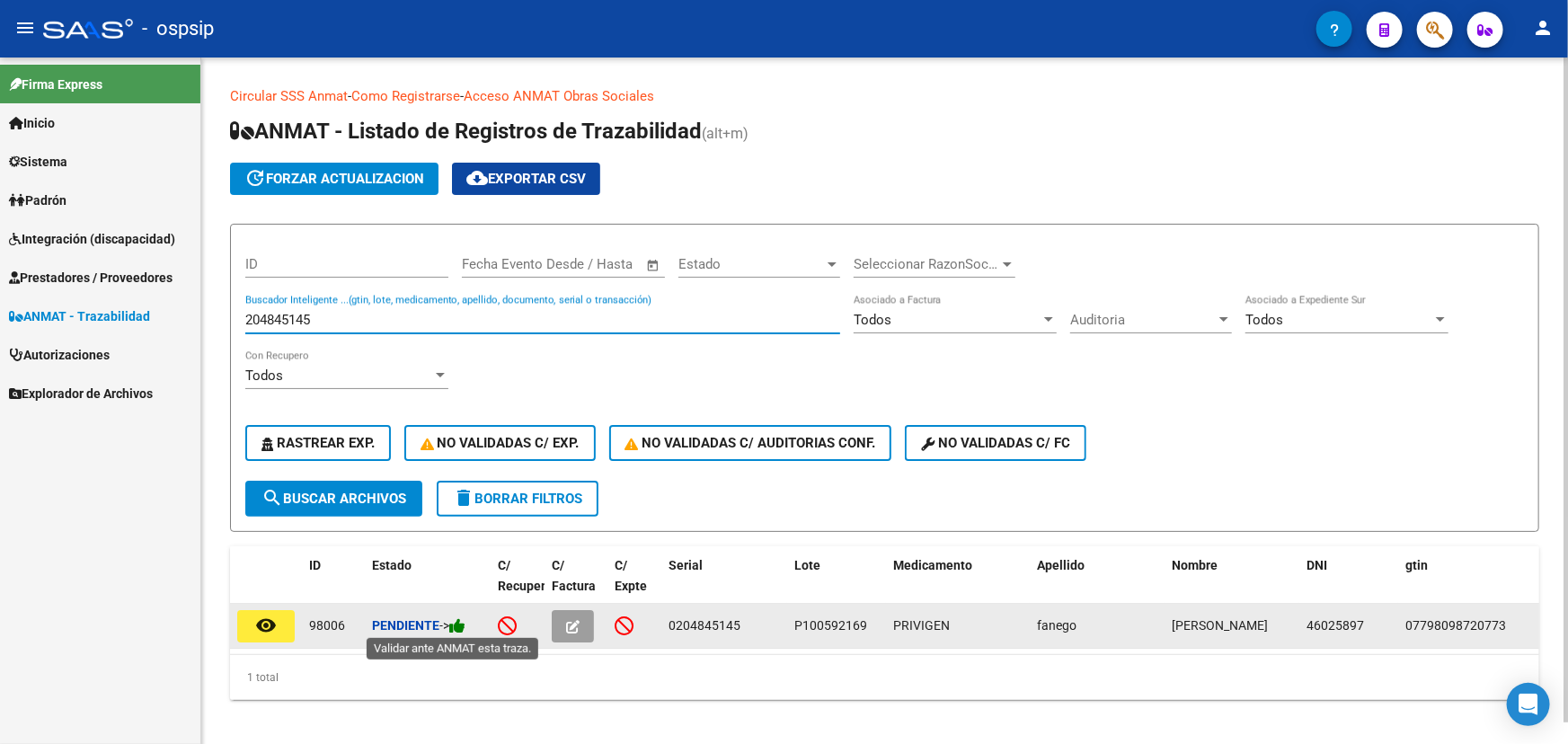
click at [463, 626] on icon at bounding box center [458, 626] width 16 height 17
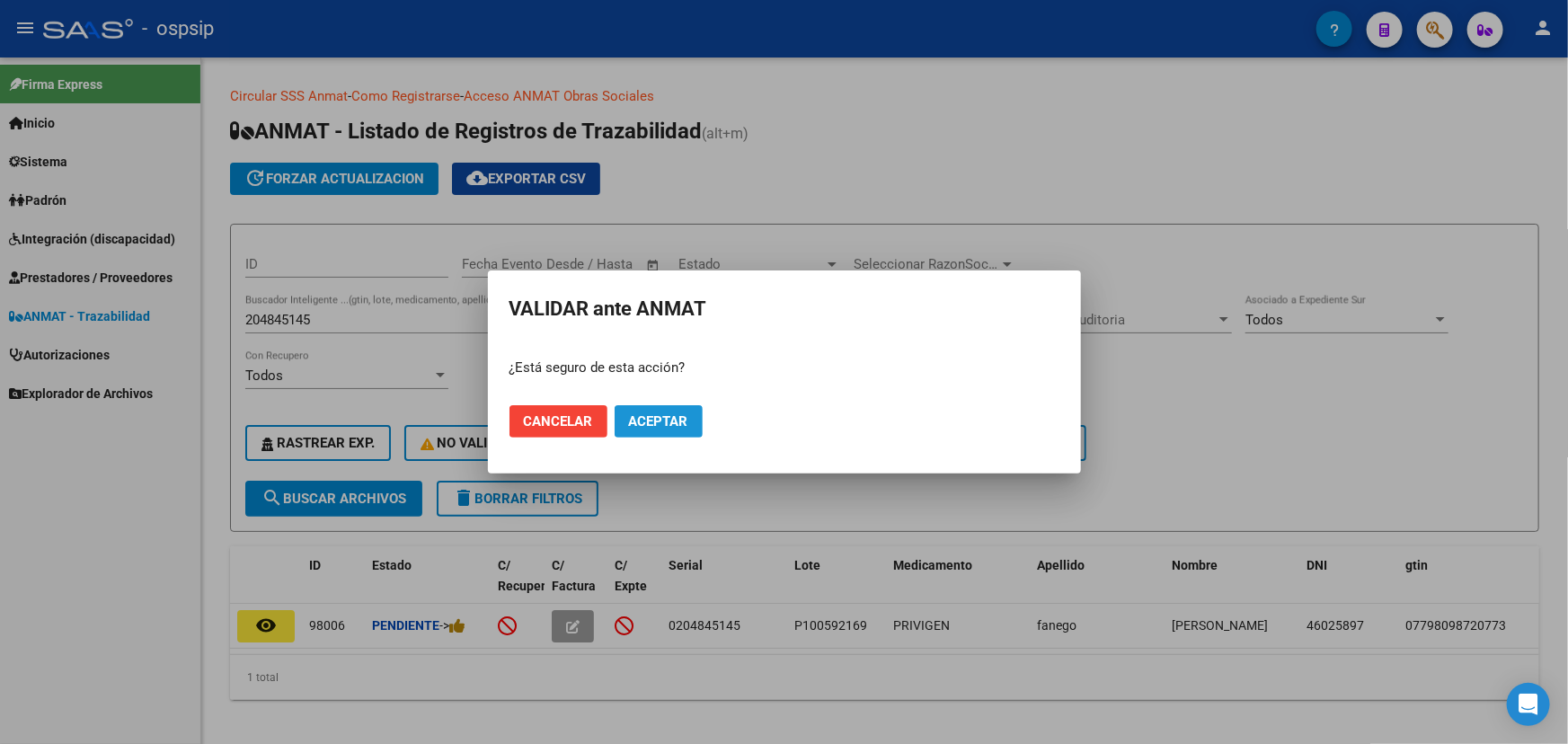
click at [660, 427] on span "Aceptar" at bounding box center [659, 422] width 60 height 16
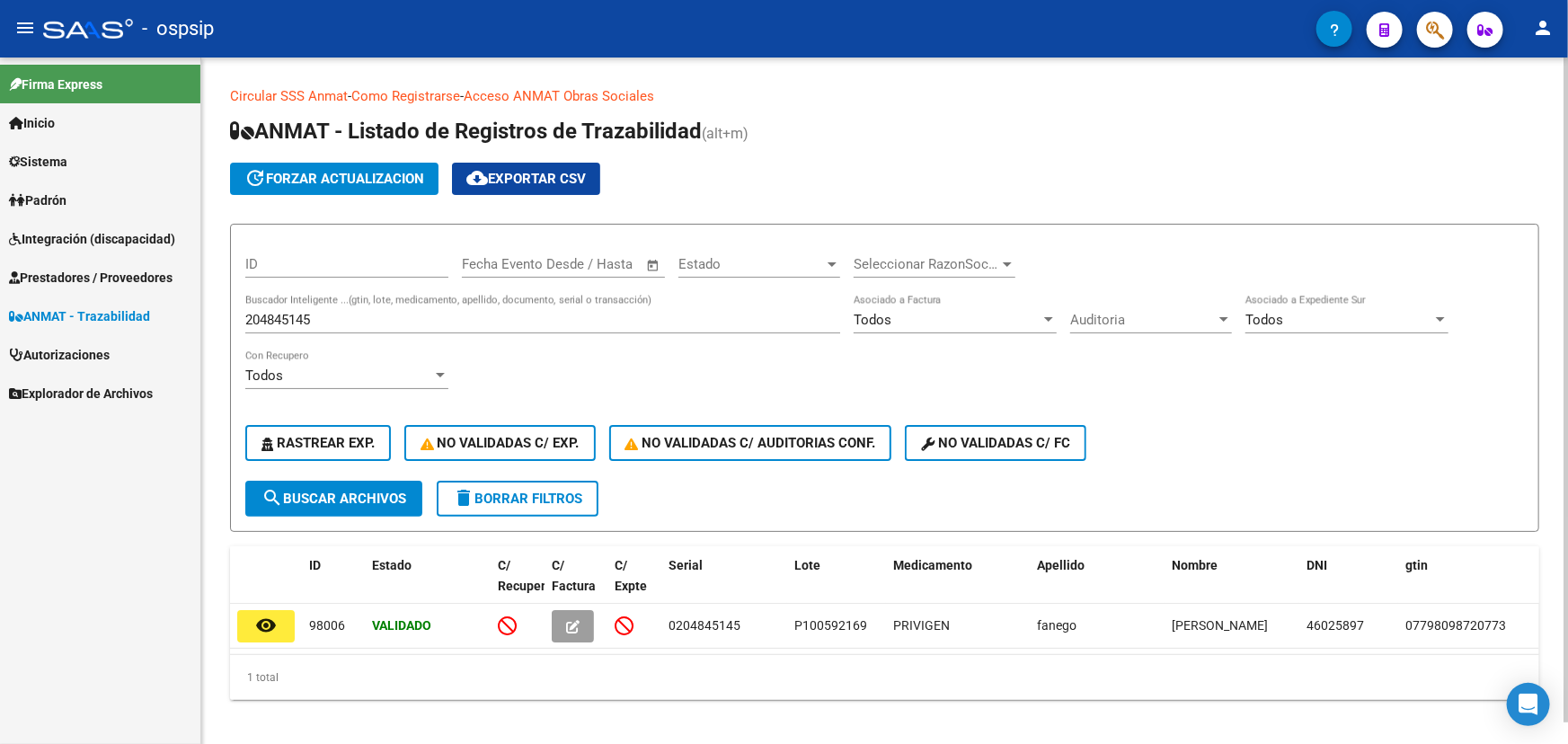
click at [306, 313] on input "204845145" at bounding box center [543, 321] width 595 height 16
paste input "0107798098720773210204845871"
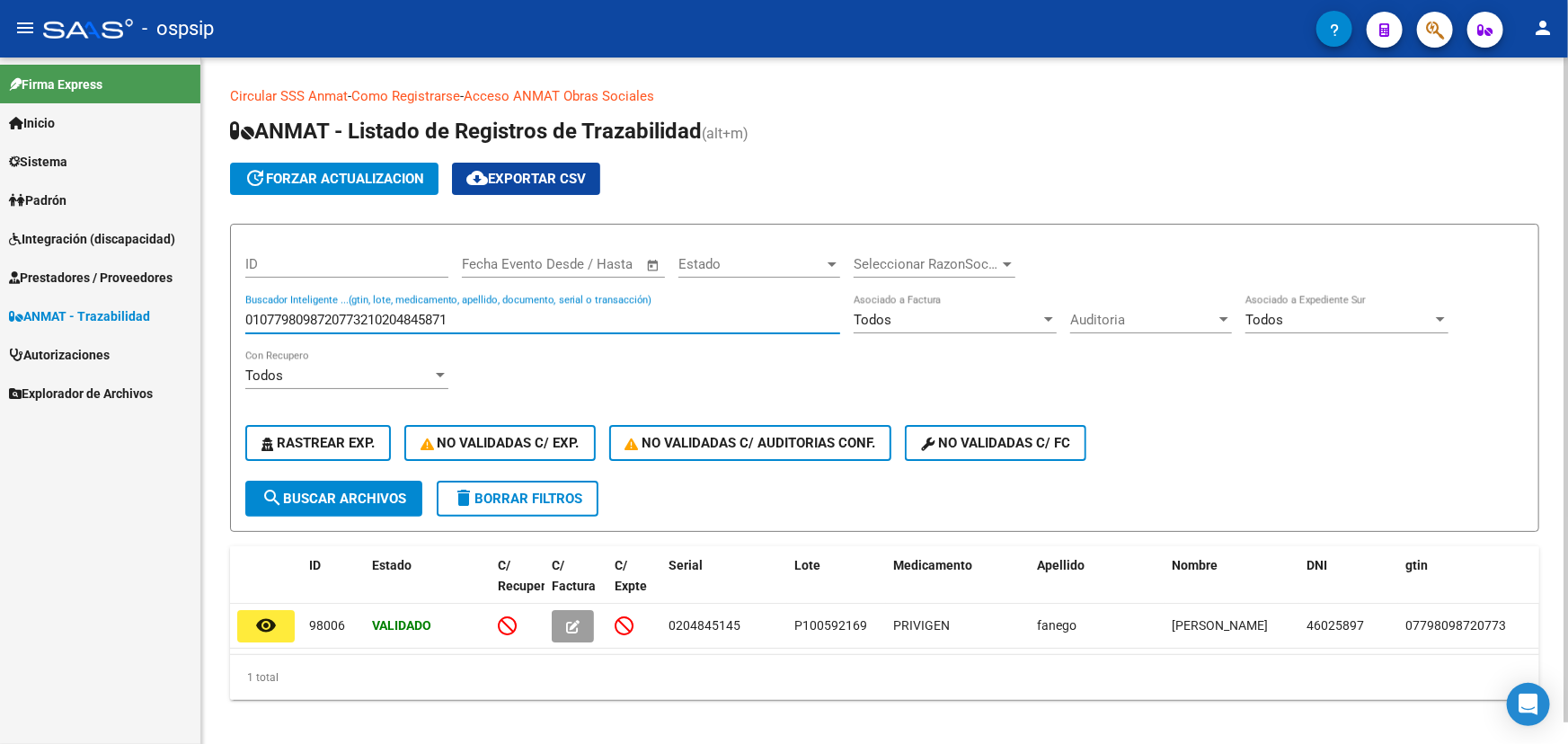
drag, startPoint x: 391, startPoint y: 314, endPoint x: 235, endPoint y: 306, distance: 156.2
click at [235, 314] on form "ID Fecha inicio – Fecha fin Fecha Evento Desde / Hasta Estado Estado Selecciona…" at bounding box center [885, 378] width 1310 height 309
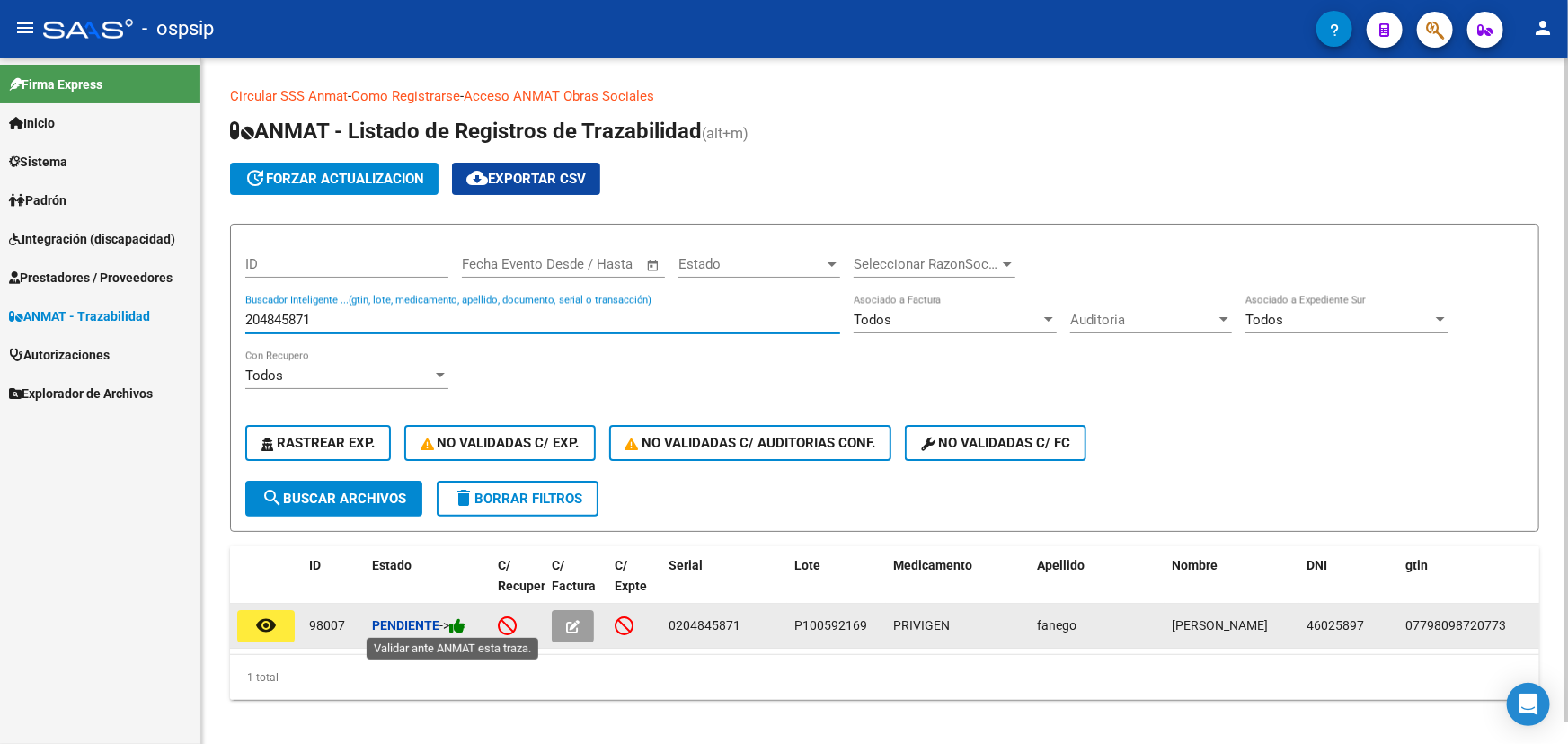
click at [466, 619] on icon at bounding box center [458, 626] width 16 height 17
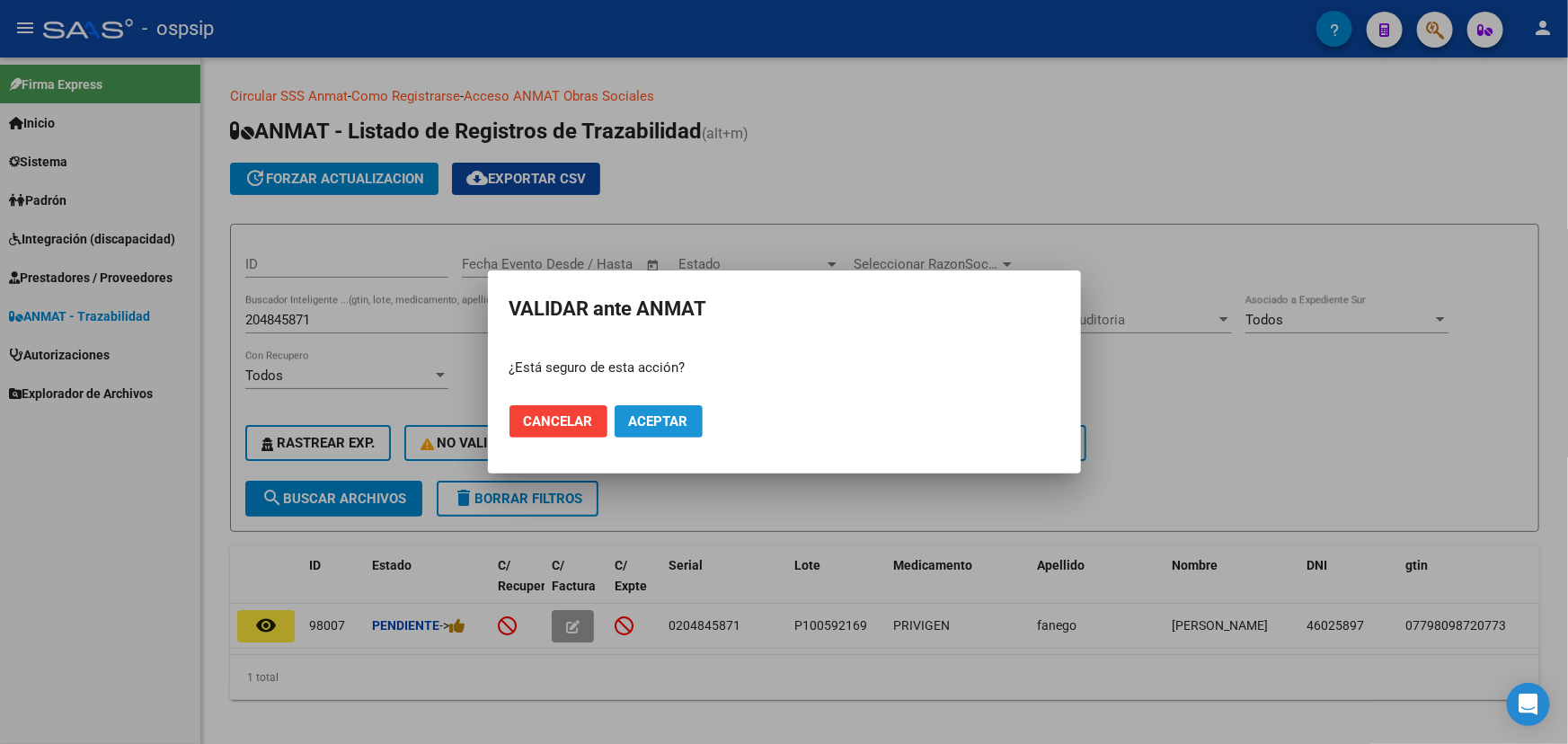
click at [673, 414] on span "Aceptar" at bounding box center [659, 422] width 60 height 16
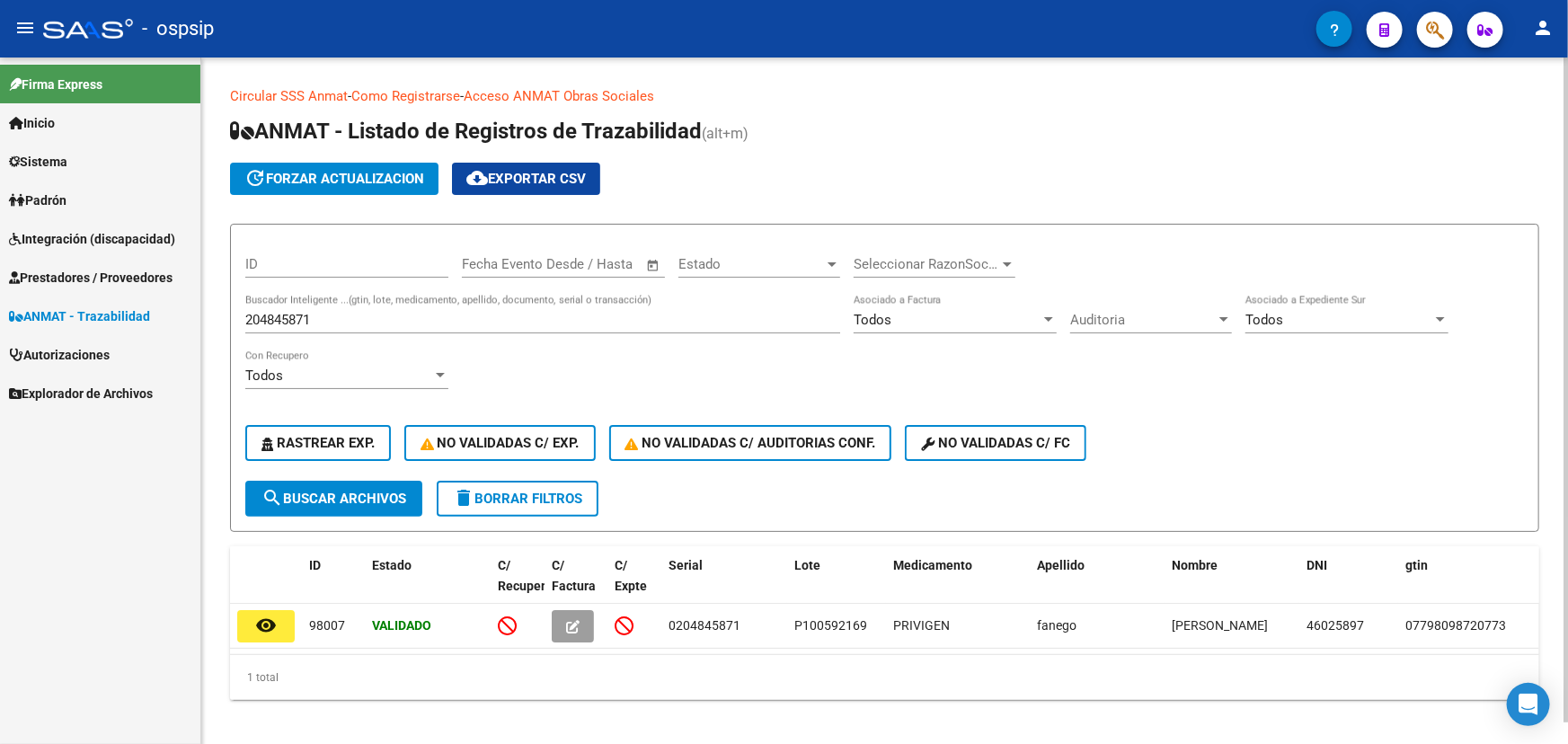
click at [299, 321] on input "204845871" at bounding box center [543, 321] width 595 height 16
paste input "0107798098720773210204846560"
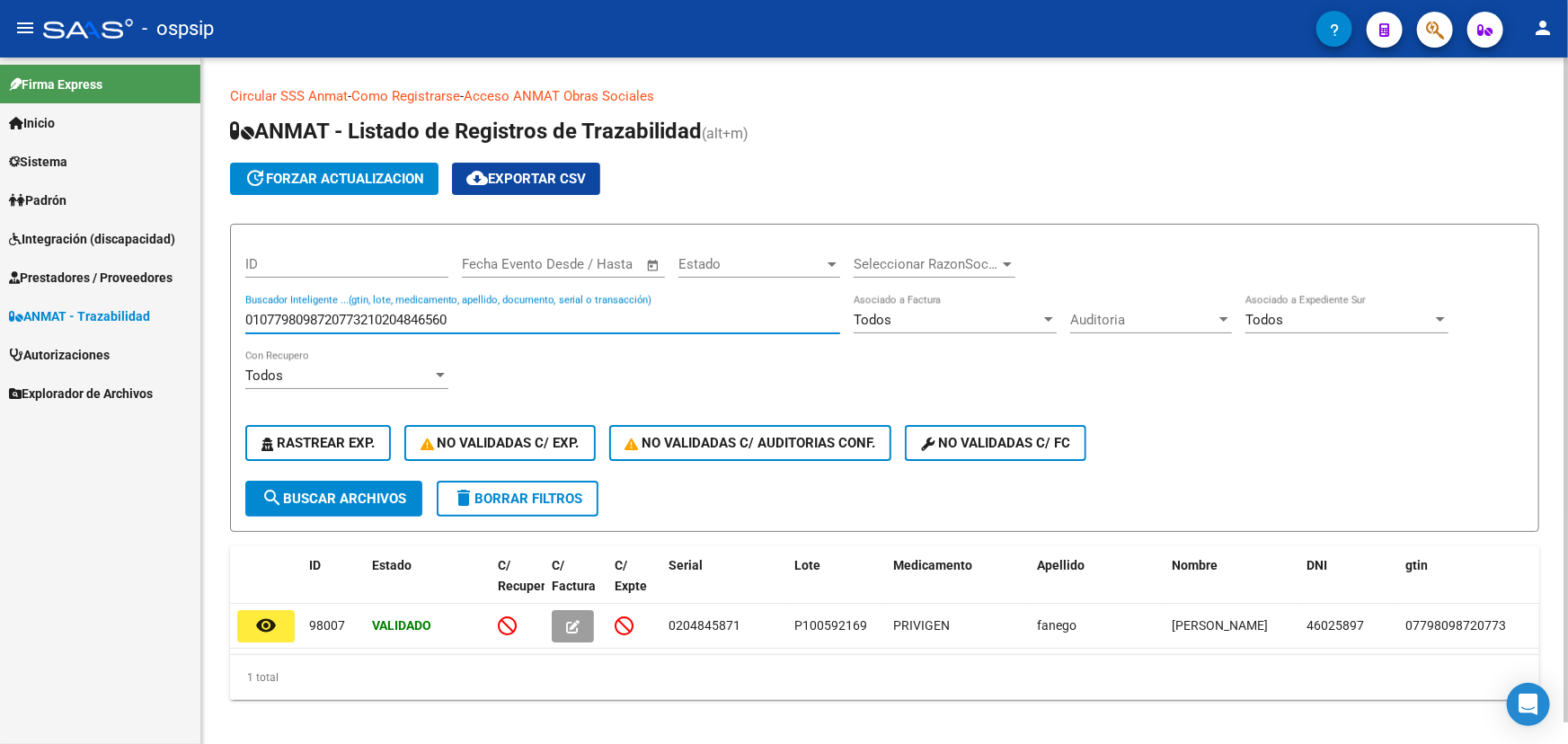
drag, startPoint x: 386, startPoint y: 315, endPoint x: 238, endPoint y: 317, distance: 148.0
click at [238, 317] on form "ID Fecha inicio – Fecha fin Fecha Evento Desde / Hasta Estado Estado Selecciona…" at bounding box center [885, 378] width 1310 height 309
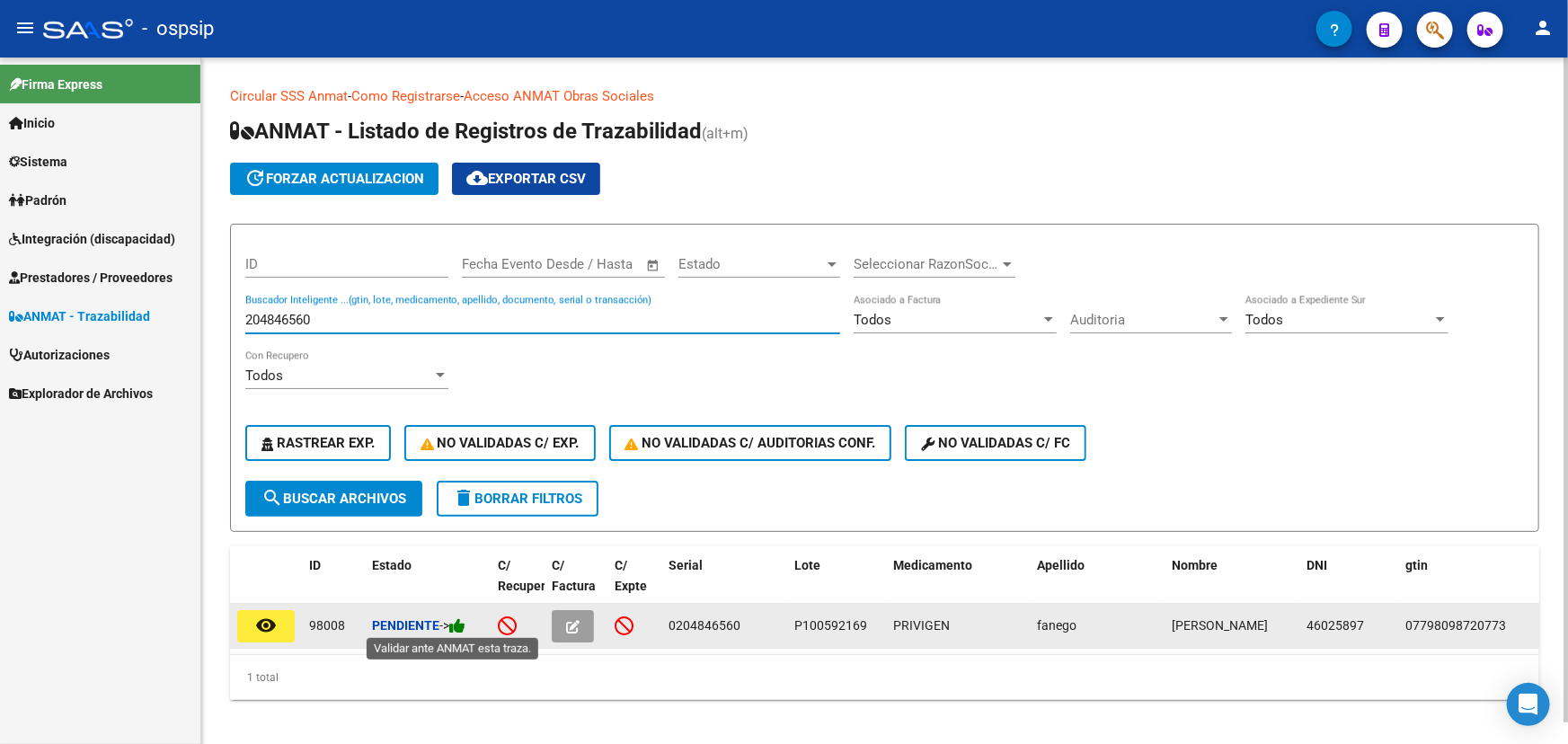
click at [466, 623] on icon at bounding box center [458, 626] width 16 height 17
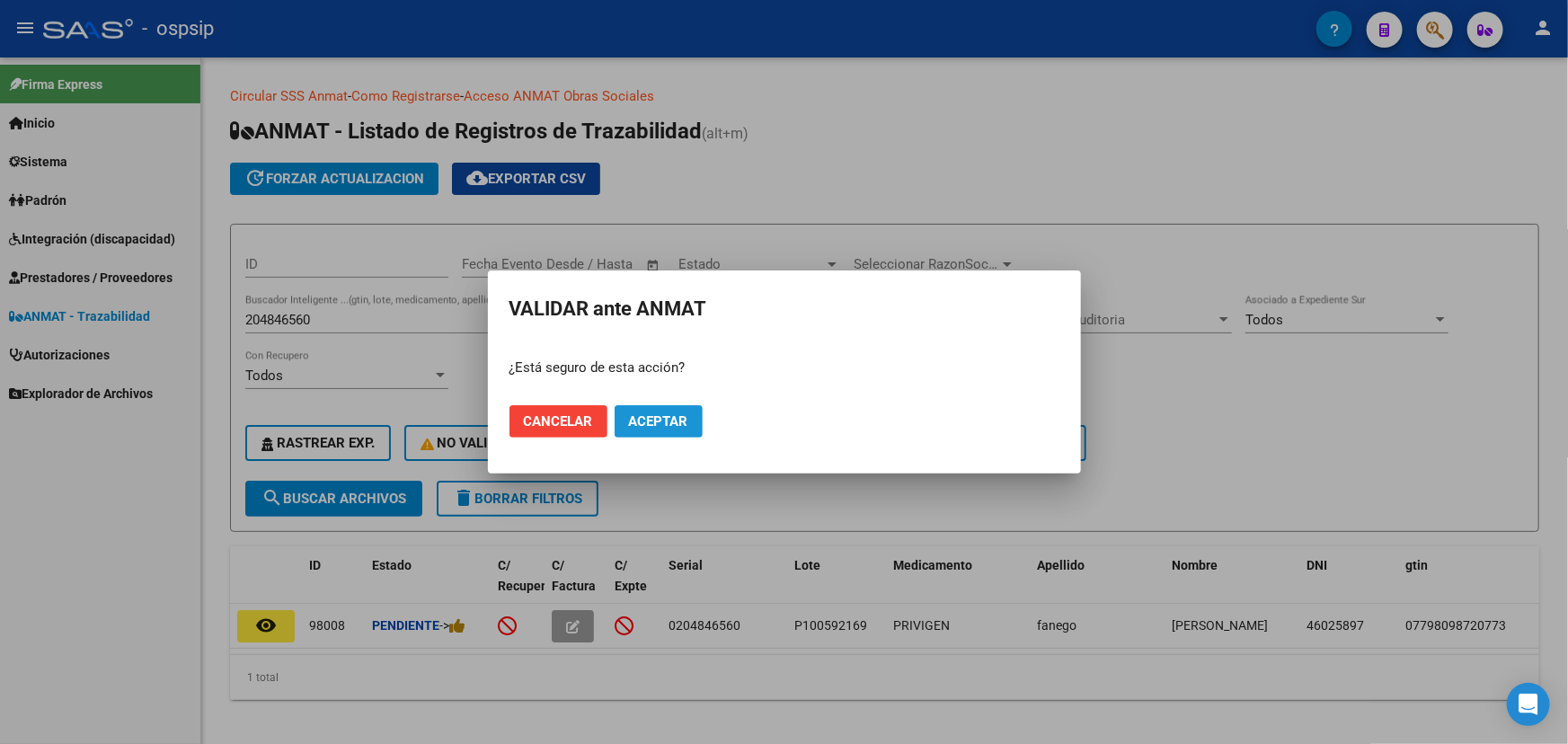
click at [683, 418] on span "Aceptar" at bounding box center [659, 422] width 60 height 16
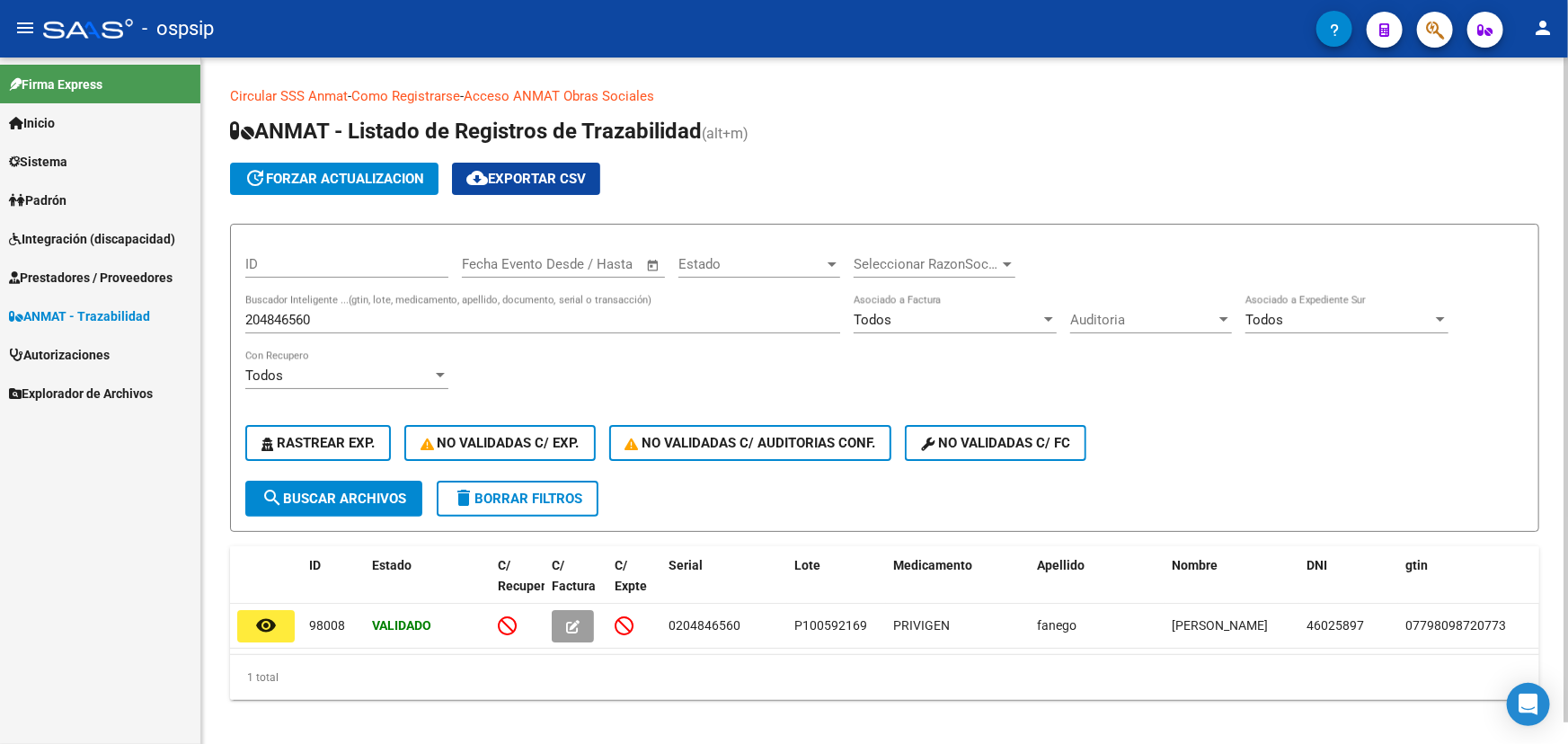
click at [302, 312] on input "204846560" at bounding box center [543, 321] width 595 height 16
click at [301, 312] on input "204846560" at bounding box center [543, 321] width 595 height 16
paste input "0107798098720773210204846804"
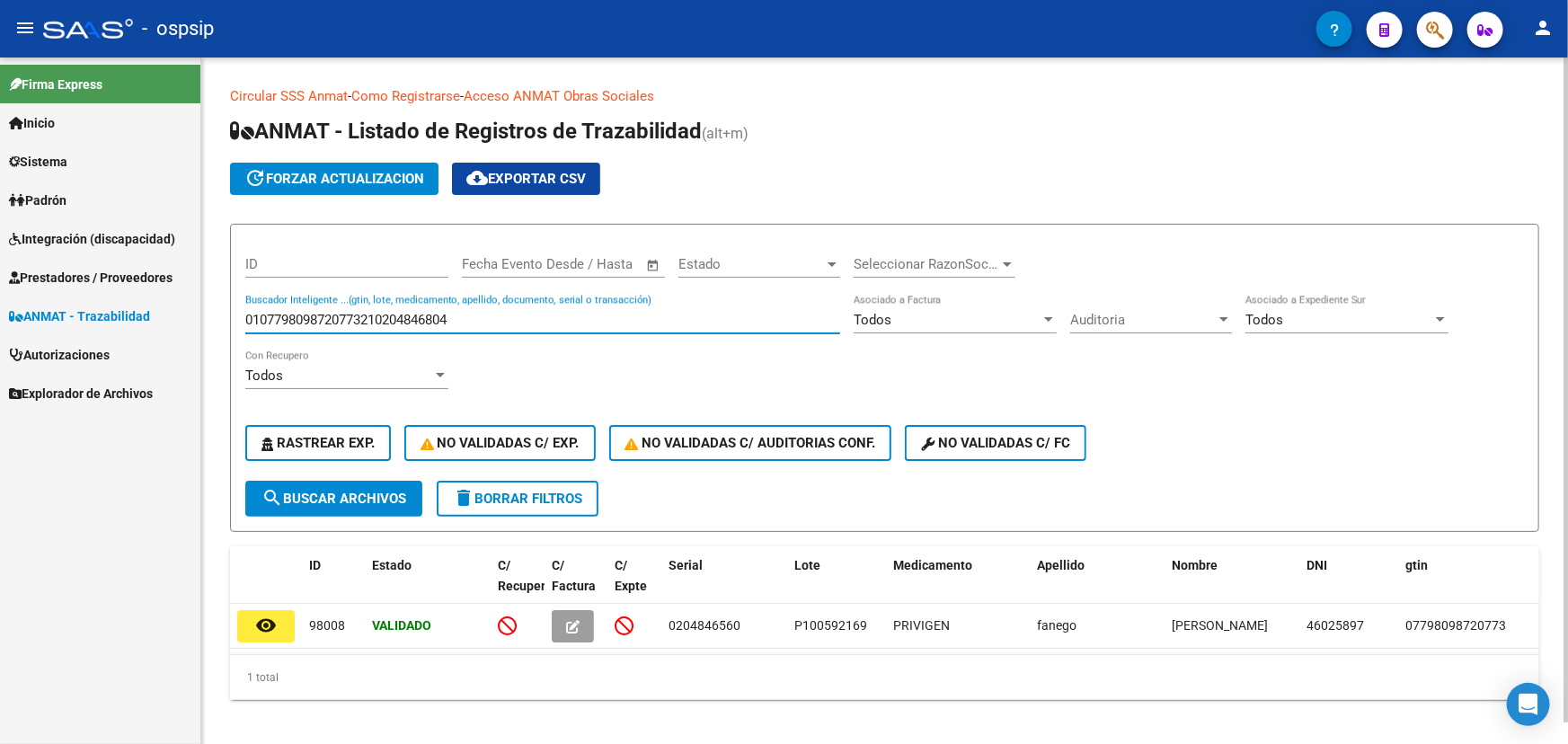
drag, startPoint x: 385, startPoint y: 315, endPoint x: 243, endPoint y: 316, distance: 142.0
click at [243, 316] on form "ID Fecha inicio – Fecha fin Fecha Evento Desde / Hasta Estado Estado Selecciona…" at bounding box center [885, 378] width 1310 height 309
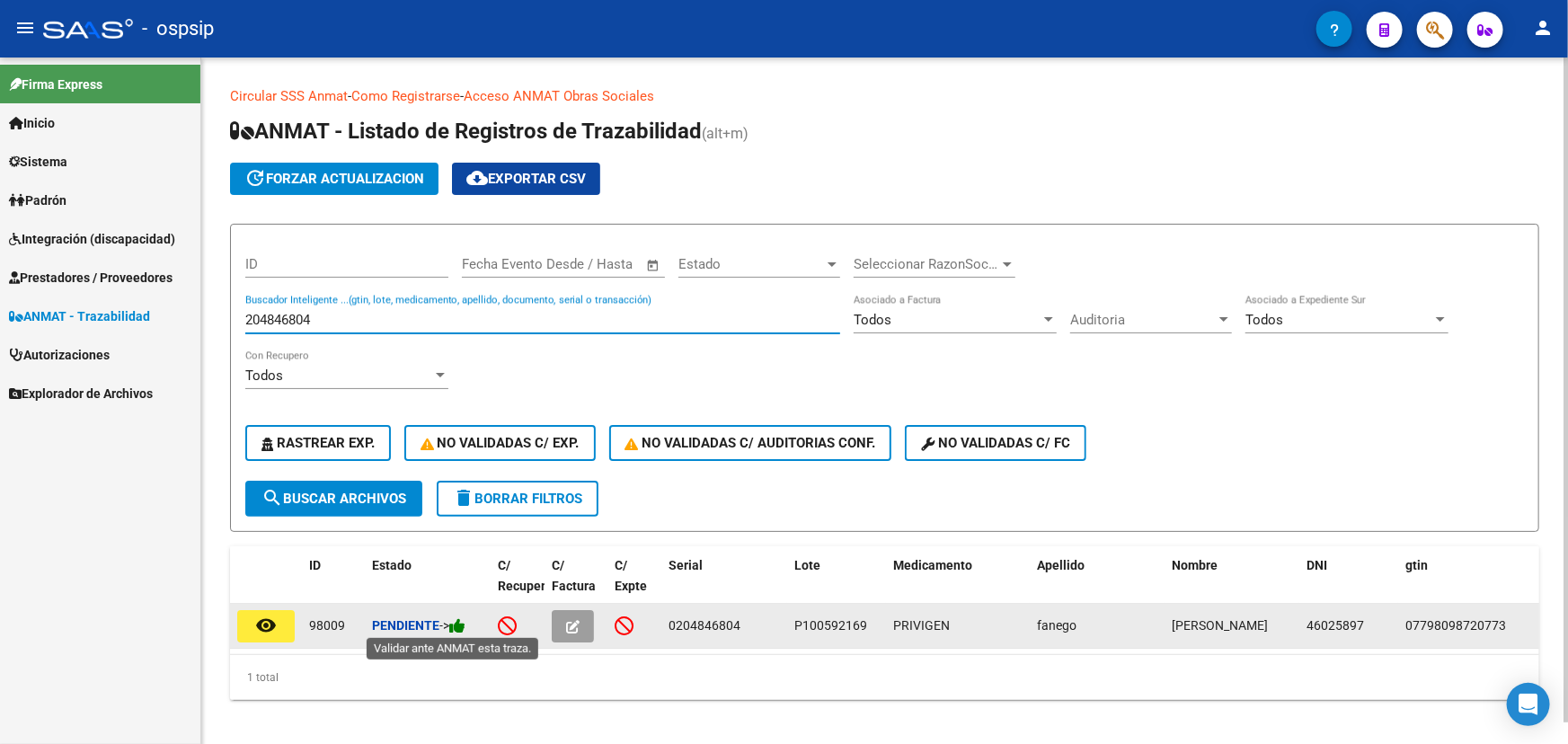
click at [466, 628] on icon at bounding box center [458, 626] width 16 height 17
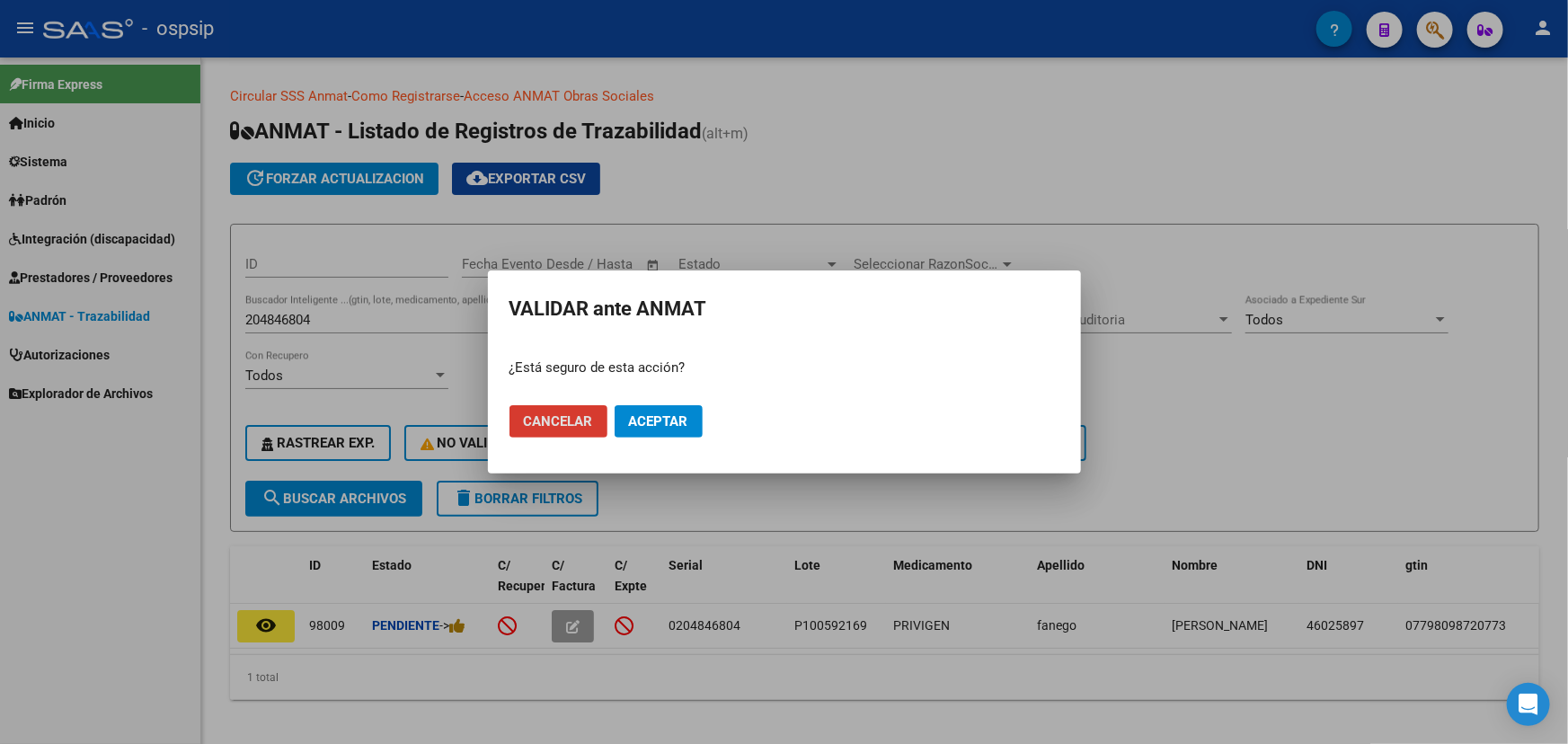
click at [667, 422] on span "Aceptar" at bounding box center [659, 422] width 60 height 16
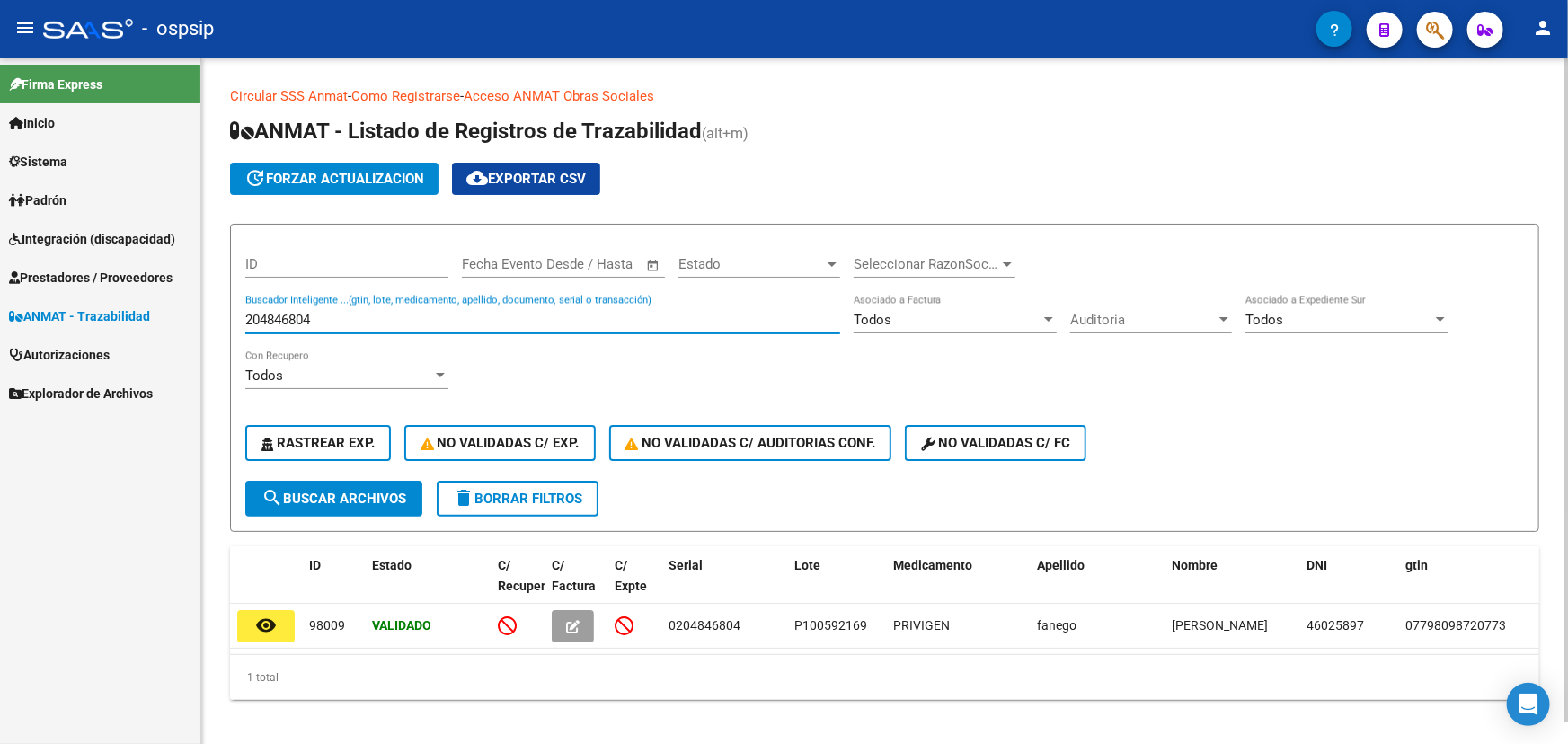
click at [270, 314] on input "204846804" at bounding box center [543, 321] width 595 height 16
paste input "0107798098720773210204846849"
drag, startPoint x: 385, startPoint y: 318, endPoint x: 190, endPoint y: 302, distance: 195.7
click at [190, 303] on mat-sidenav-container "Firma Express Inicio Calendario SSS Instructivos Contacto OS Sistema Usuarios T…" at bounding box center [784, 401] width 1568 height 687
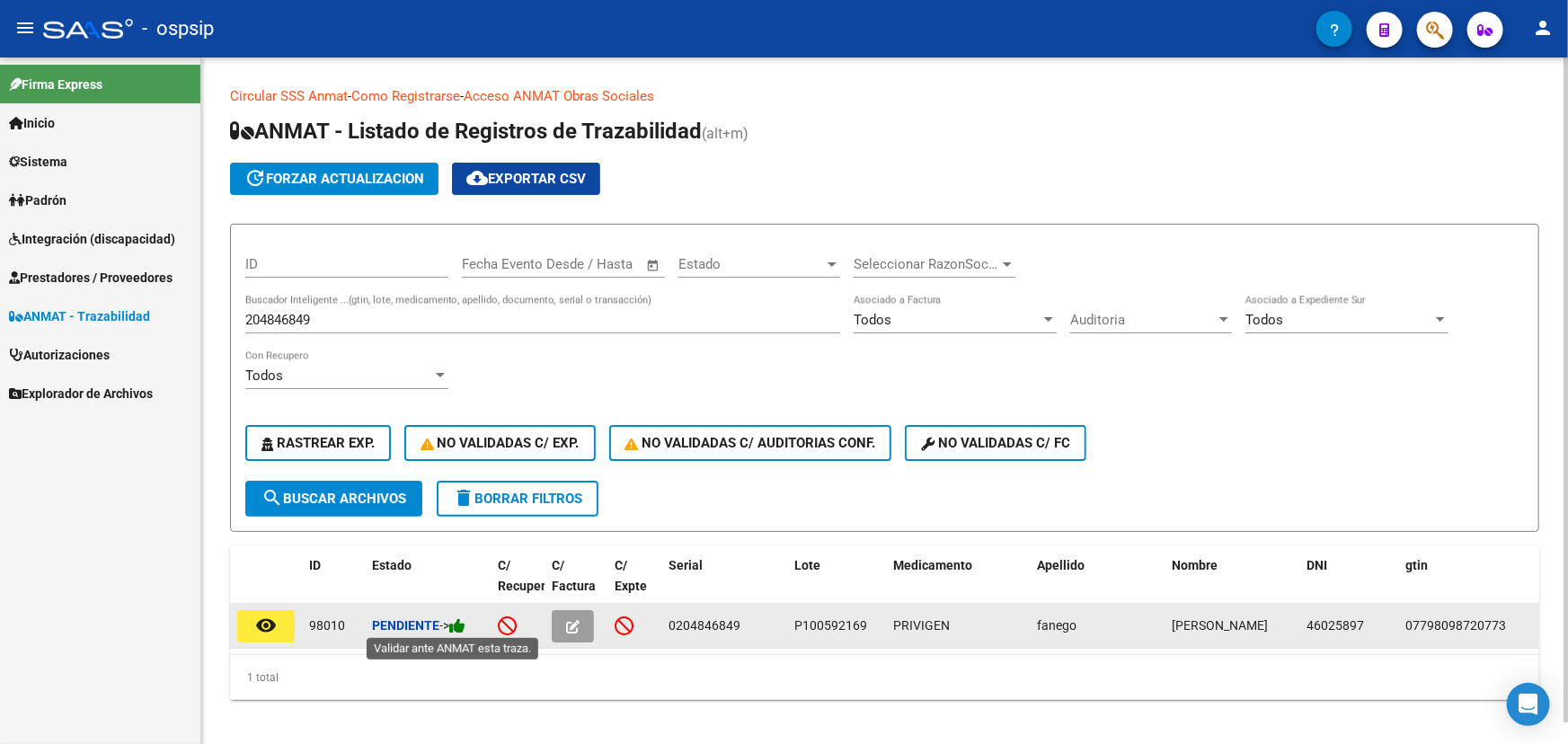
click at [466, 620] on icon at bounding box center [458, 626] width 16 height 17
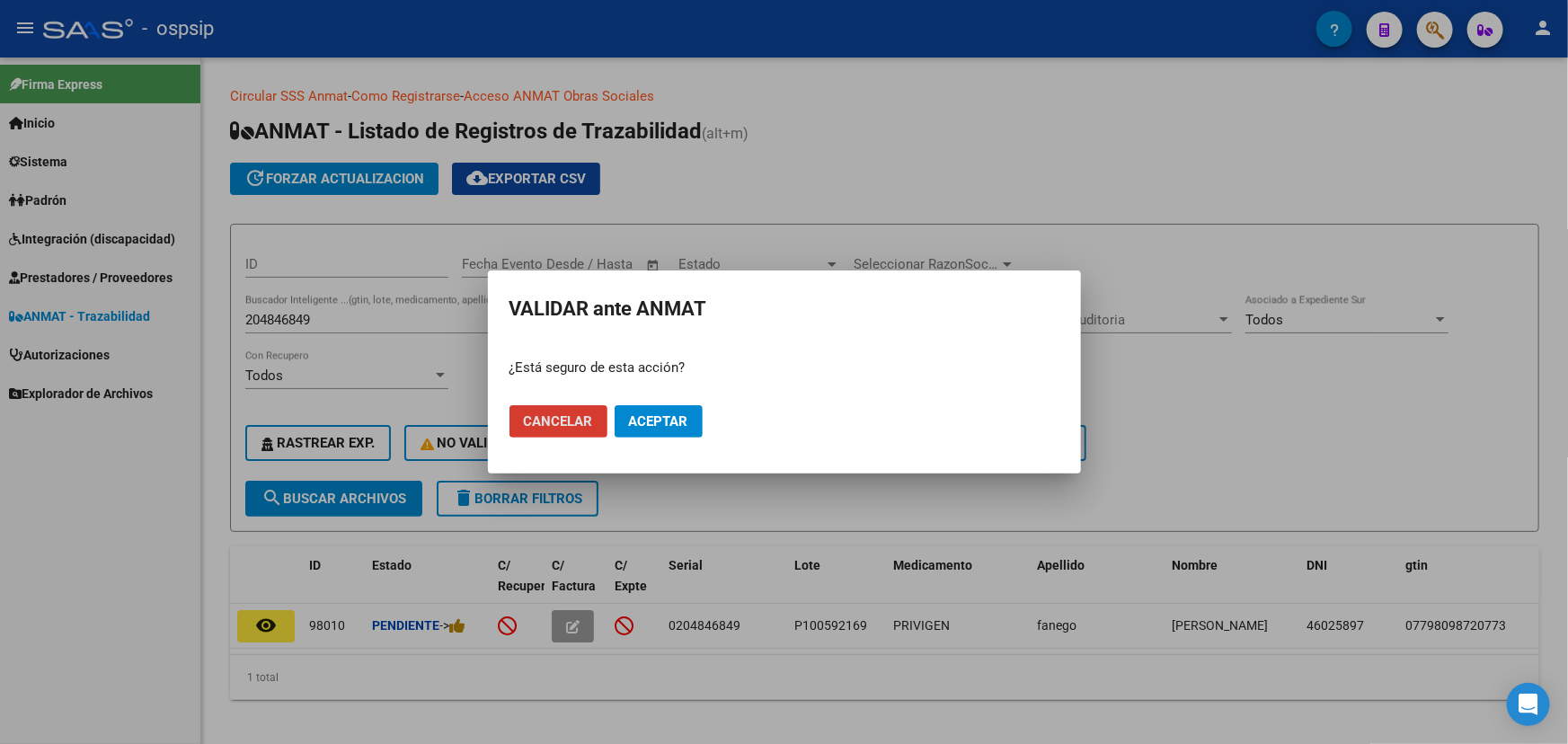
click at [646, 420] on span "Aceptar" at bounding box center [659, 422] width 60 height 16
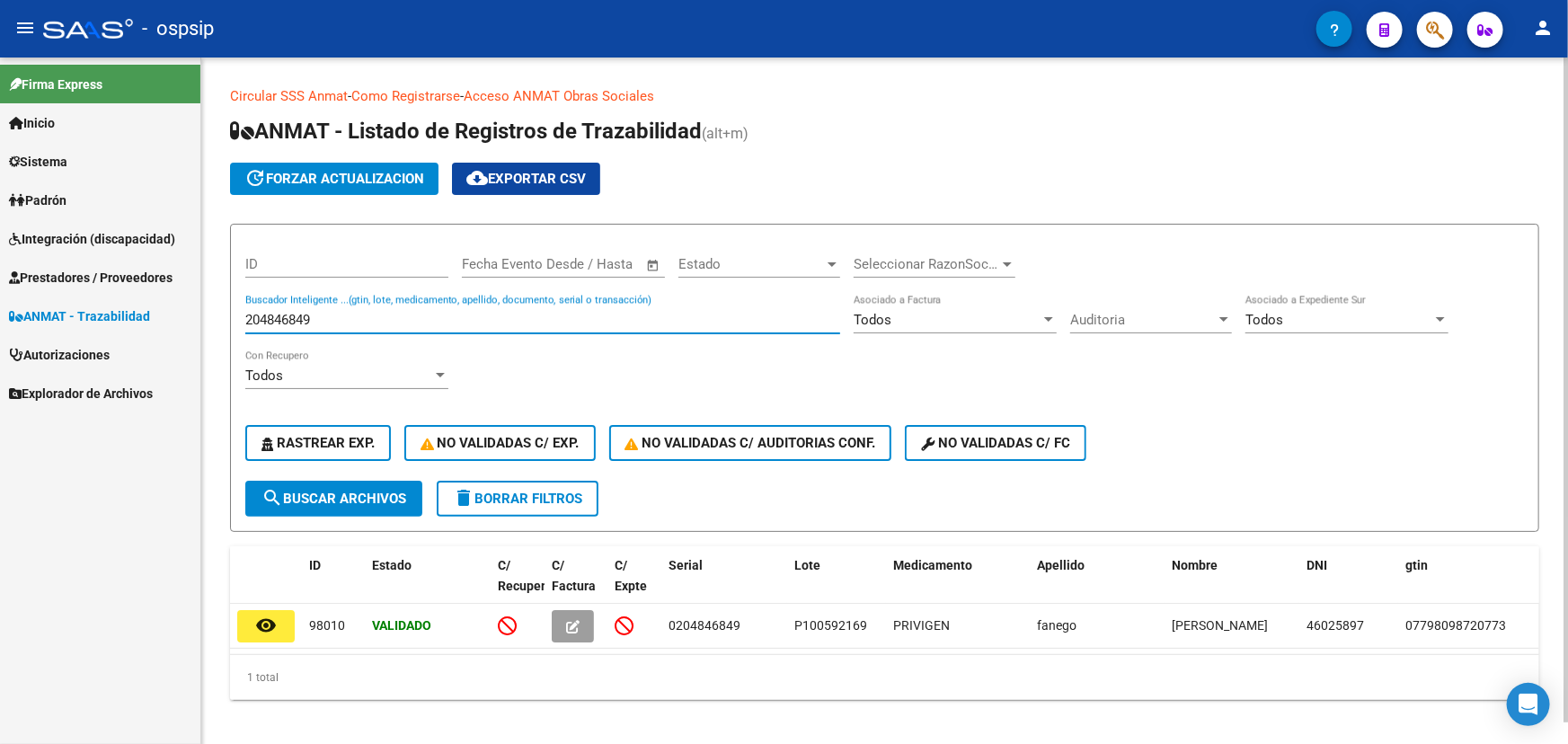
click at [300, 312] on input "204846849" at bounding box center [543, 321] width 595 height 16
paste input "0107798098720773210204846888"
drag, startPoint x: 376, startPoint y: 319, endPoint x: 224, endPoint y: 321, distance: 152.0
click at [224, 321] on div "Circular SSS Anmat - Como Registrarse - Acceso ANMAT Obras Sociales Documentaci…" at bounding box center [885, 408] width 1367 height 701
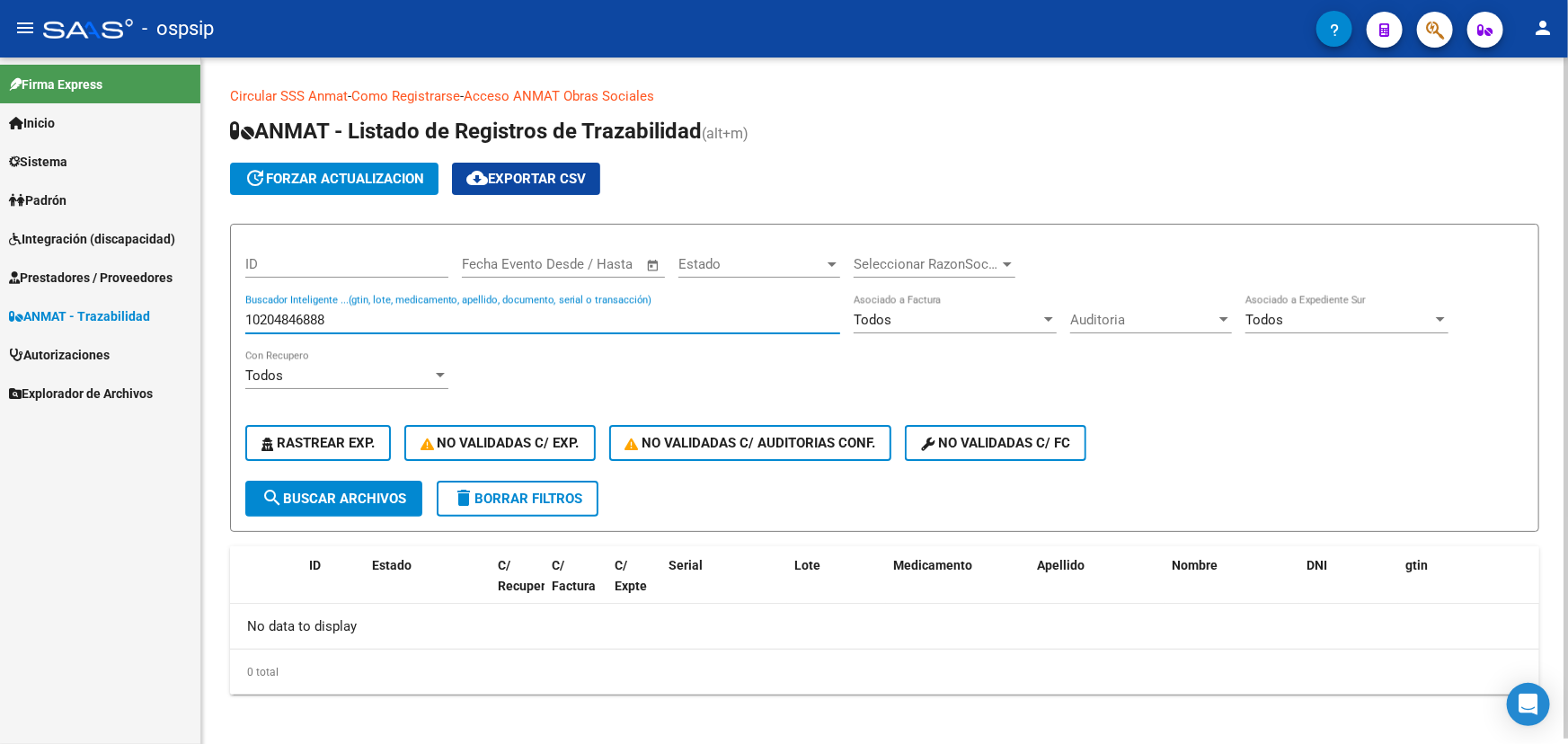
drag, startPoint x: 261, startPoint y: 312, endPoint x: 235, endPoint y: 312, distance: 26.0
click at [235, 312] on form "ID Fecha inicio – Fecha fin Fecha Evento Desde / Hasta Estado Estado Selecciona…" at bounding box center [885, 378] width 1310 height 309
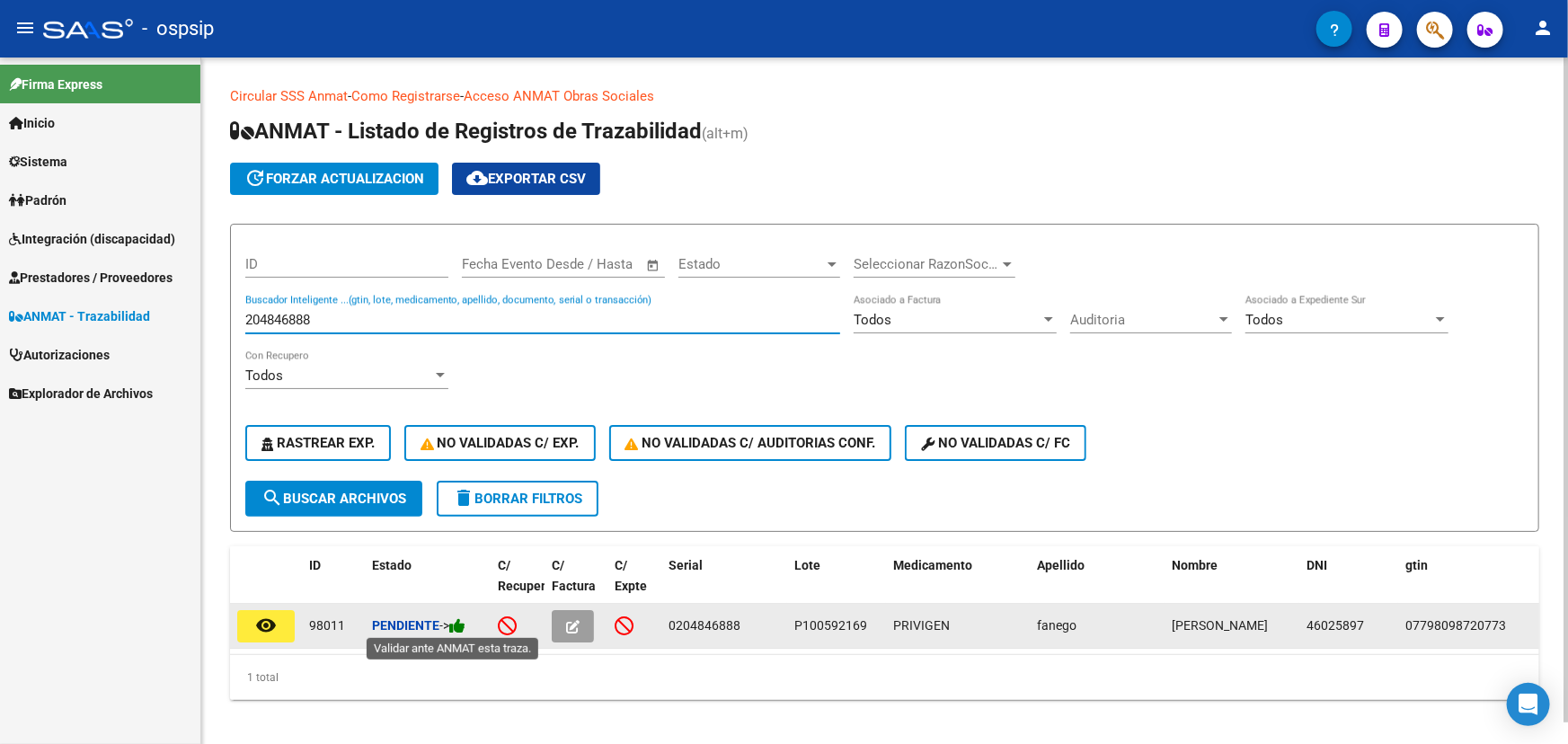
click at [466, 621] on icon at bounding box center [458, 626] width 16 height 17
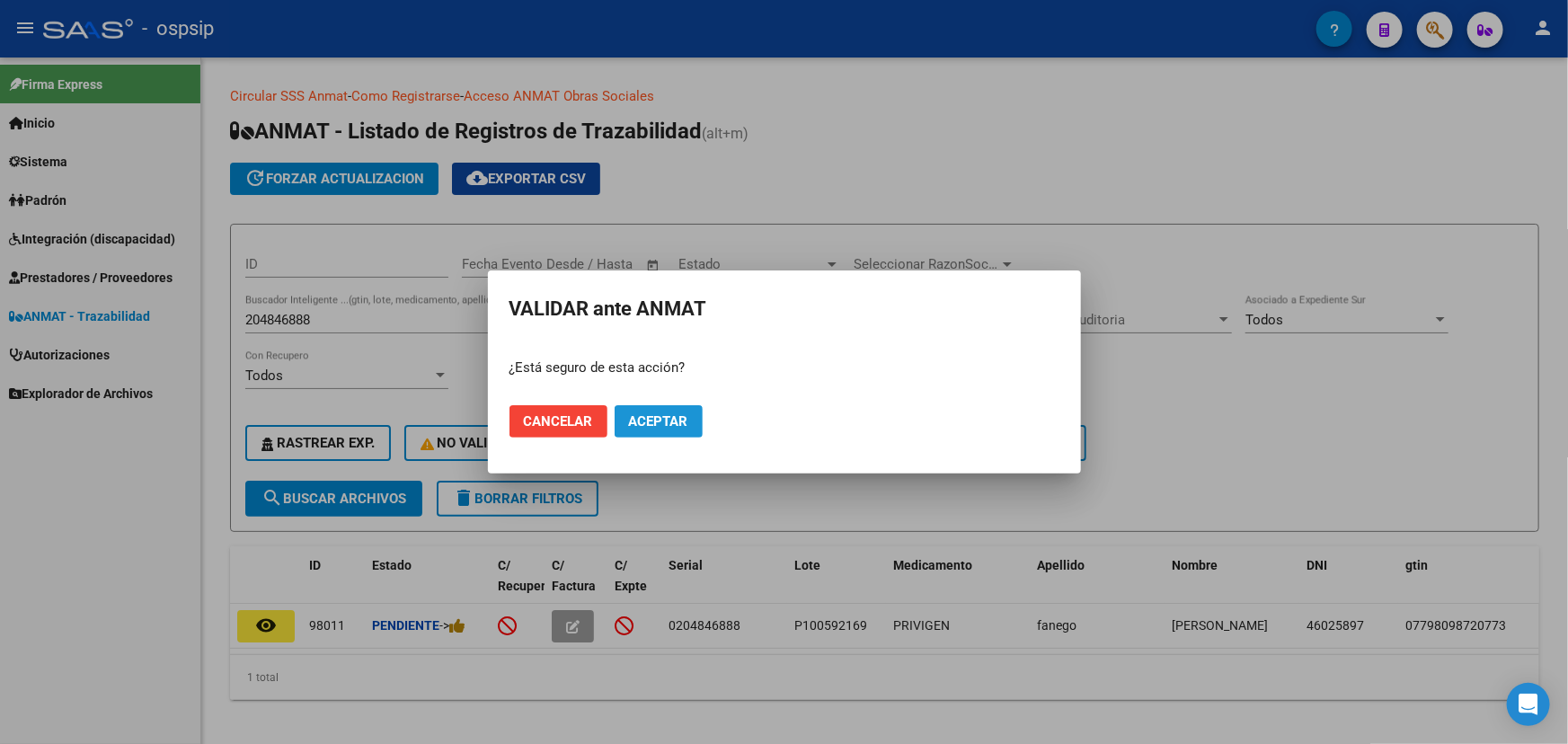
click at [673, 414] on span "Aceptar" at bounding box center [659, 422] width 60 height 16
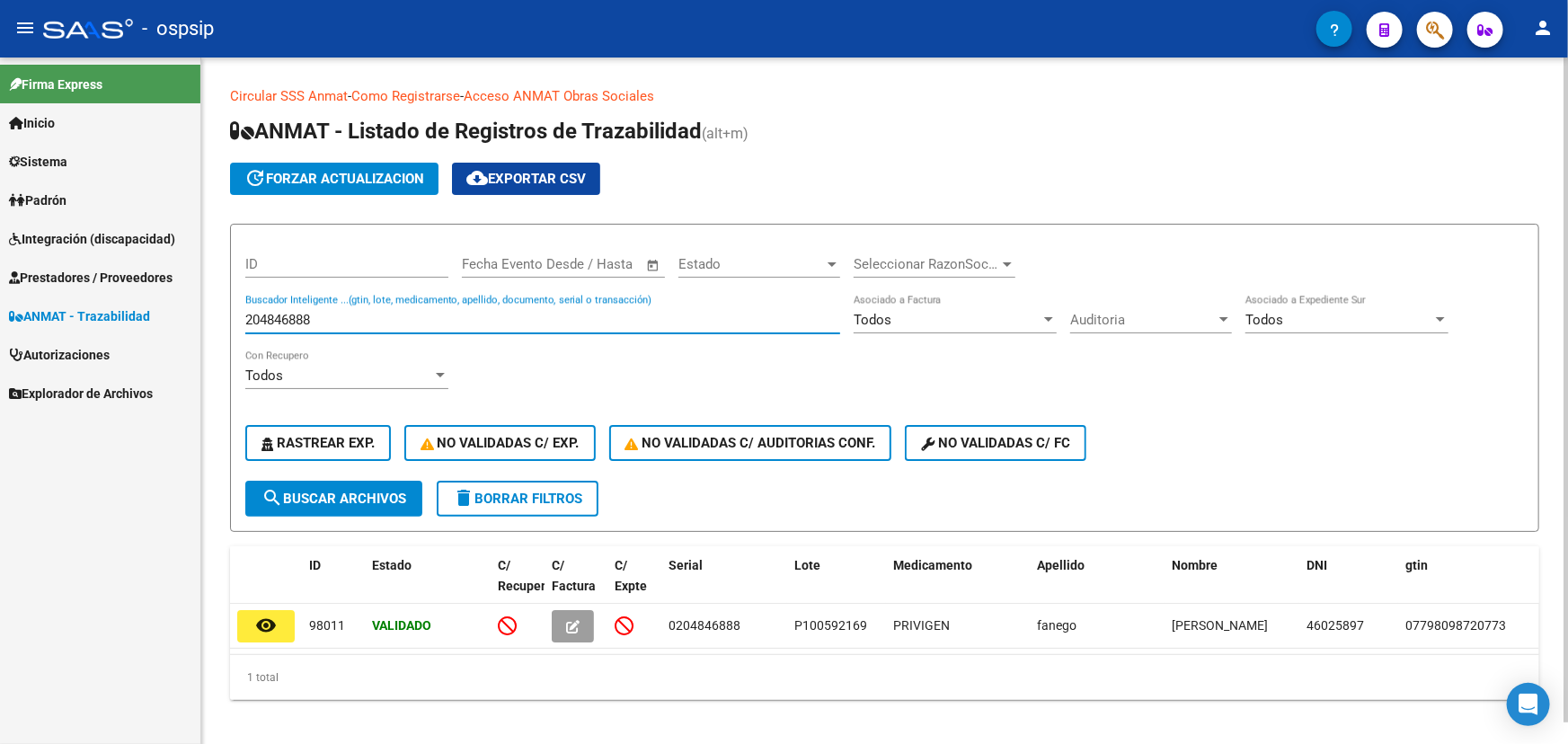
click at [300, 320] on input "204846888" at bounding box center [543, 321] width 595 height 16
paste input "0107798098720773210204846894"
drag, startPoint x: 386, startPoint y: 316, endPoint x: 240, endPoint y: 316, distance: 146.0
click at [240, 316] on form "ID Fecha inicio – Fecha fin Fecha Evento Desde / Hasta Estado Estado Selecciona…" at bounding box center [885, 378] width 1310 height 309
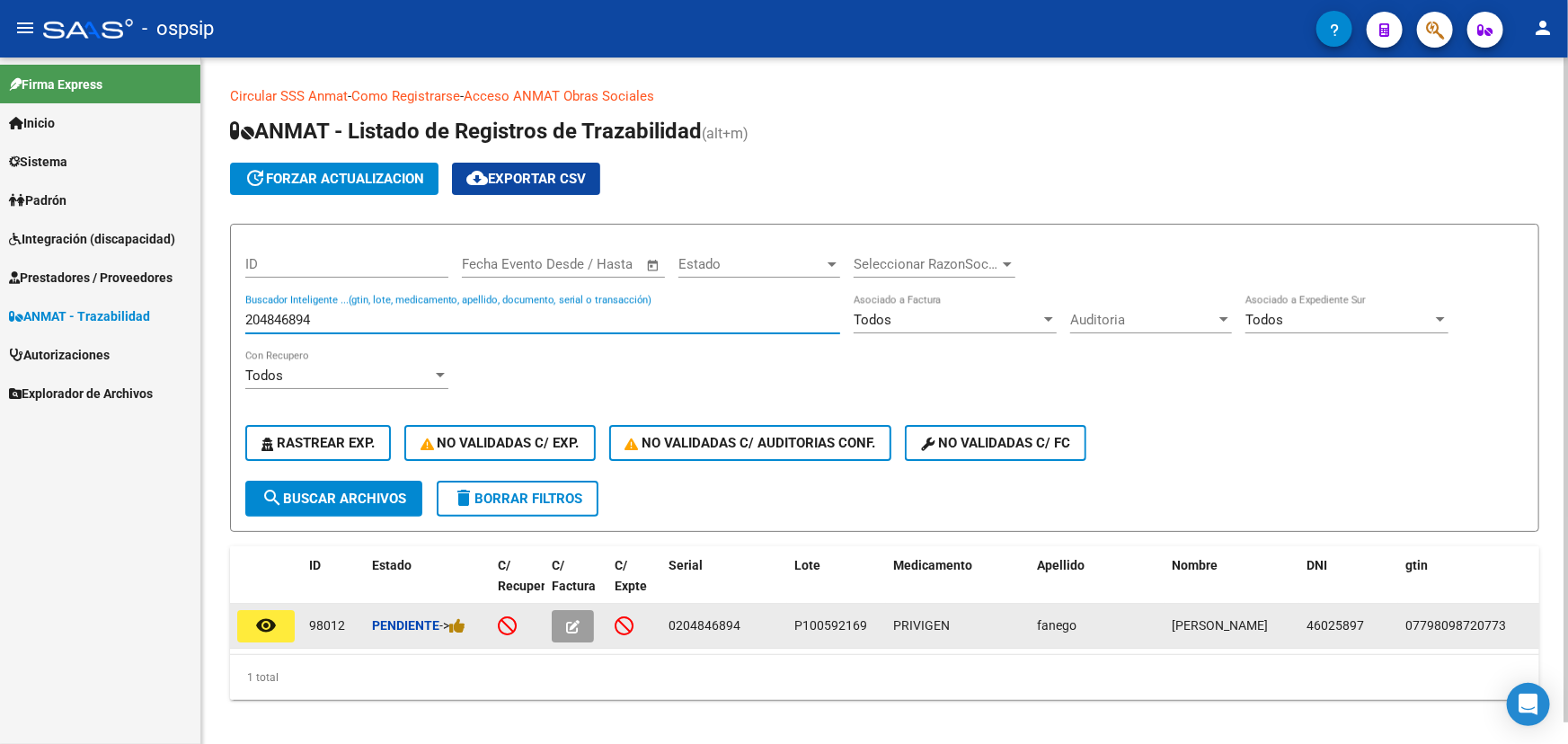
click at [470, 621] on div "Pendiente ->" at bounding box center [427, 626] width 111 height 21
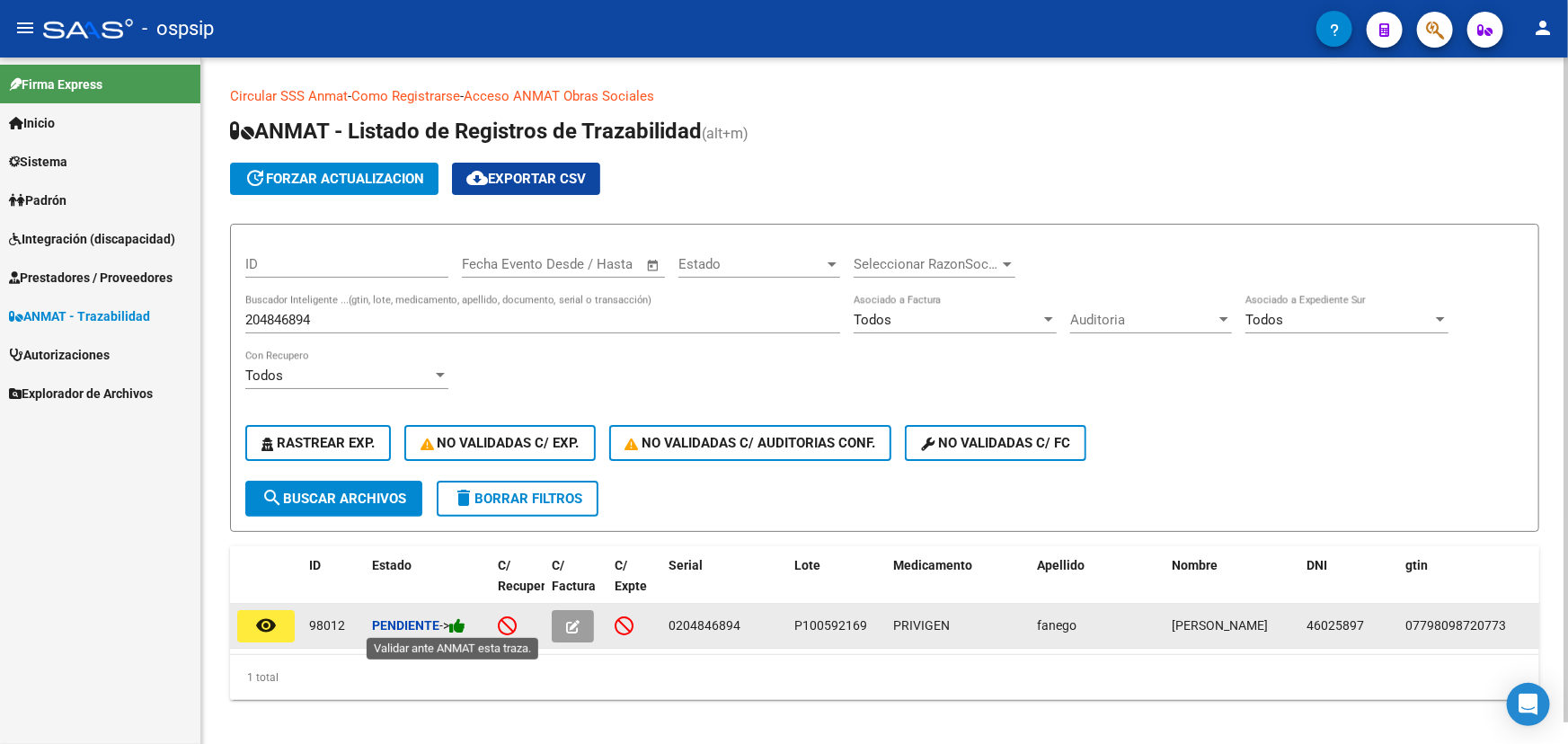
click at [466, 620] on icon at bounding box center [458, 626] width 16 height 17
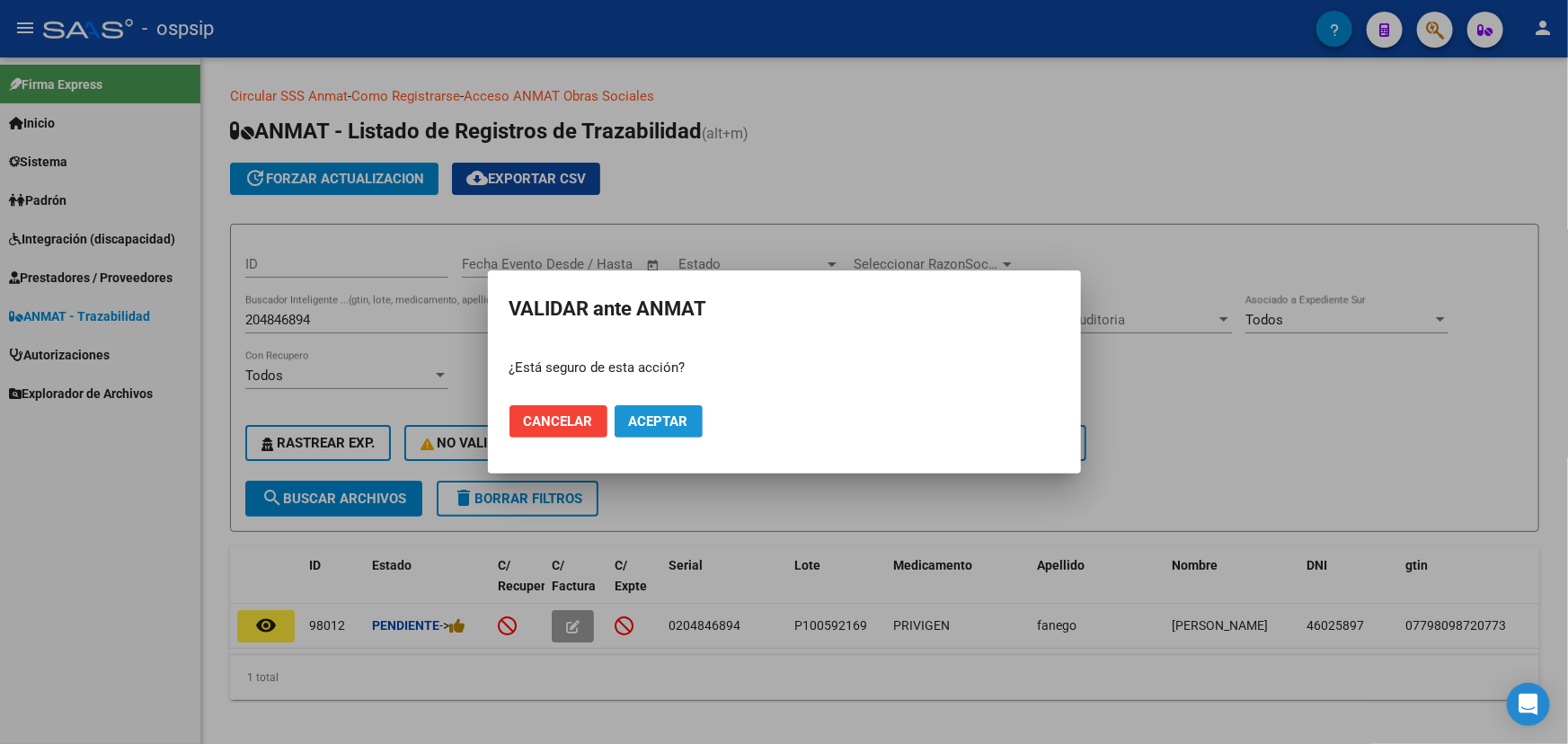
click at [661, 421] on span "Aceptar" at bounding box center [659, 422] width 60 height 16
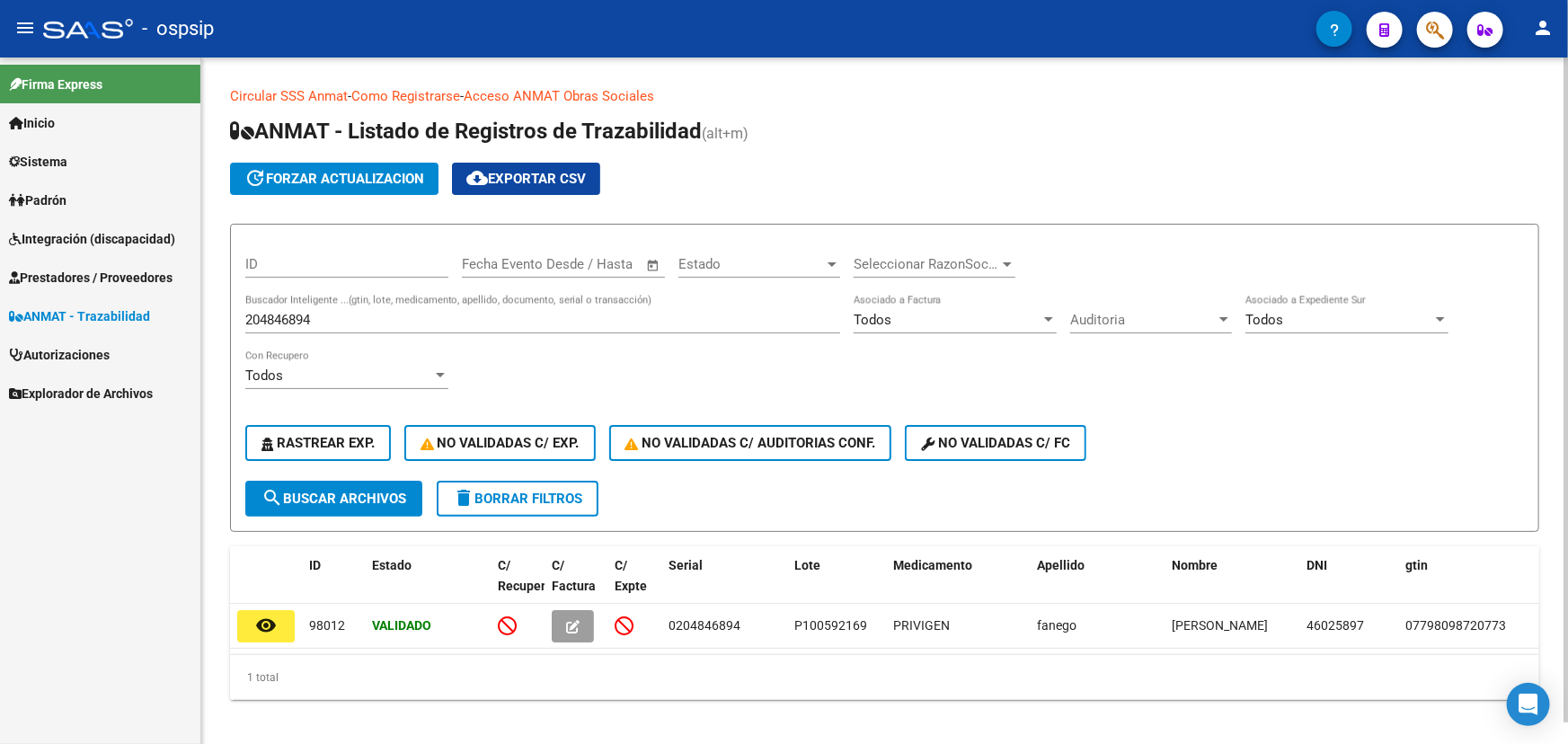
click at [306, 312] on input "204846894" at bounding box center [543, 321] width 595 height 16
paste input "0107798098720773210204847080"
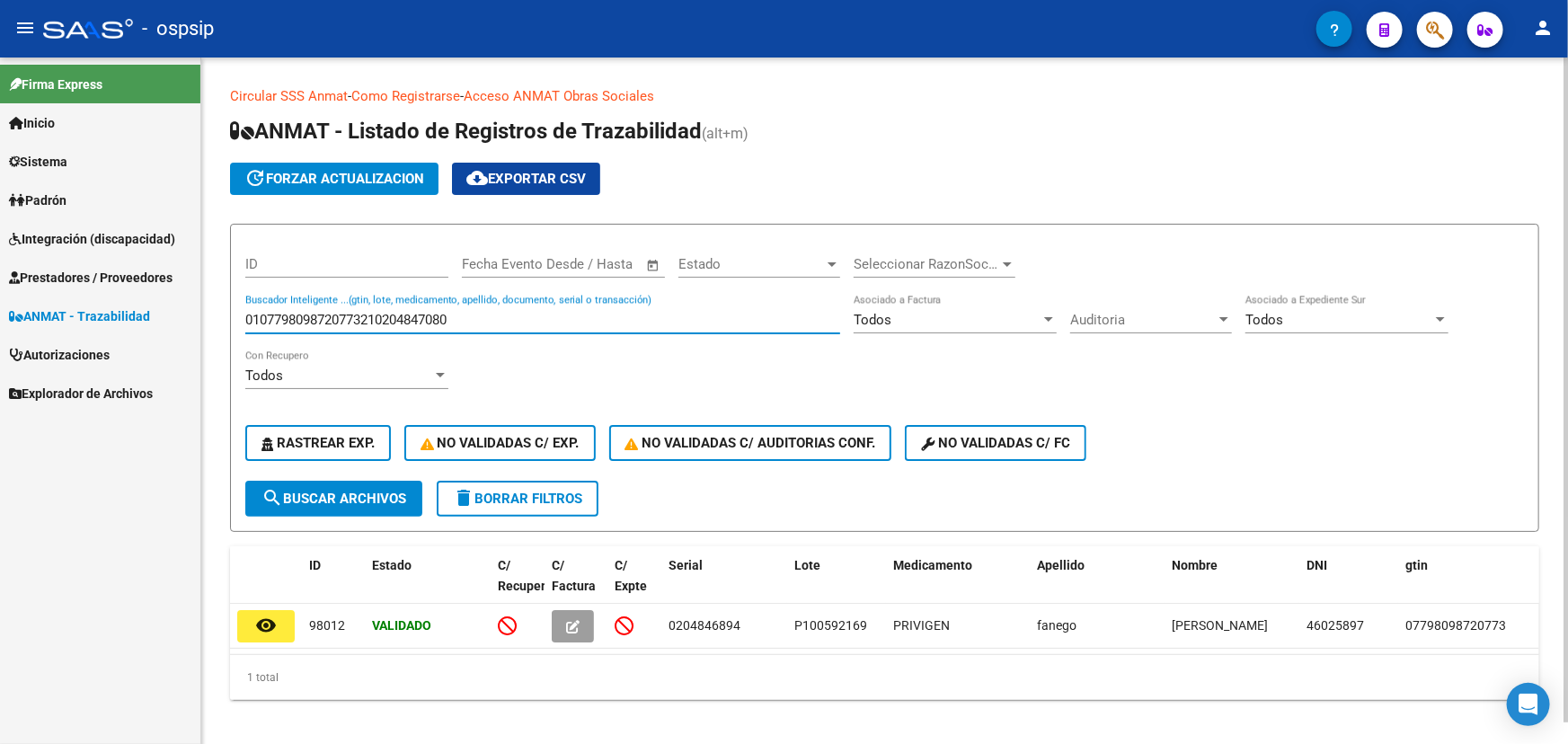
drag, startPoint x: 390, startPoint y: 315, endPoint x: 229, endPoint y: 310, distance: 161.1
click at [230, 311] on form "ID Fecha inicio – Fecha fin Fecha Evento Desde / Hasta Estado Estado Selecciona…" at bounding box center [885, 378] width 1310 height 309
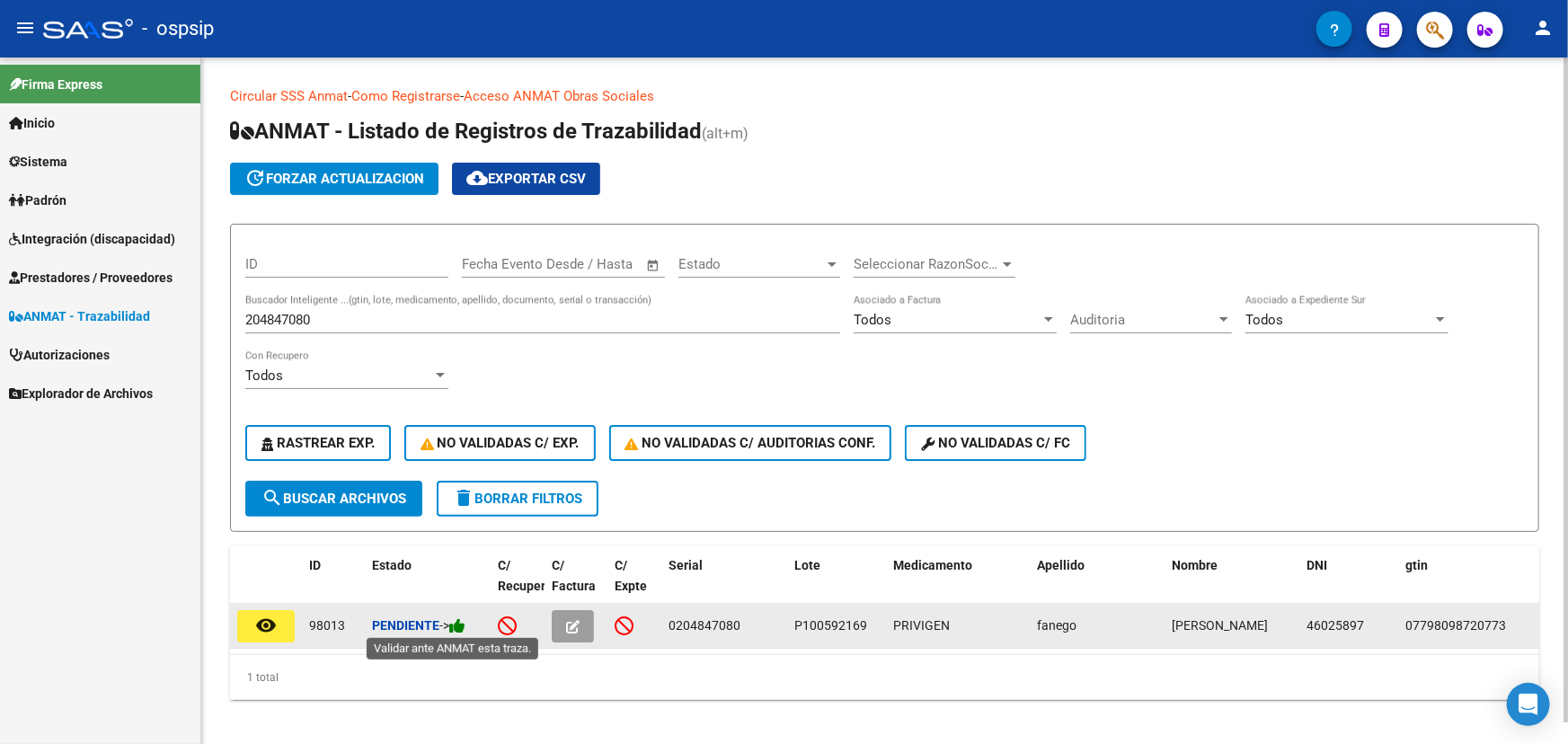
click at [466, 628] on icon at bounding box center [458, 626] width 16 height 17
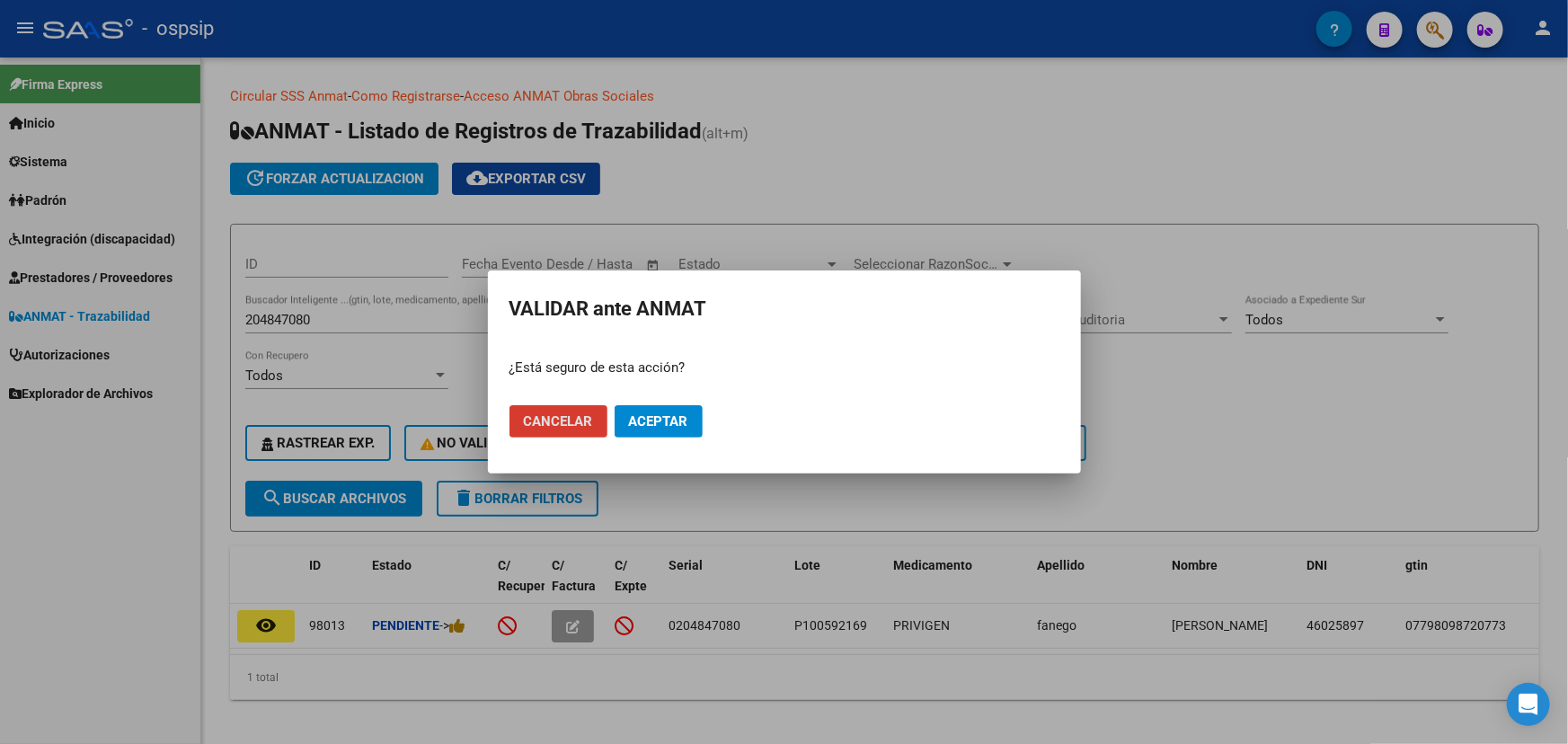
click at [656, 424] on span "Aceptar" at bounding box center [659, 422] width 60 height 16
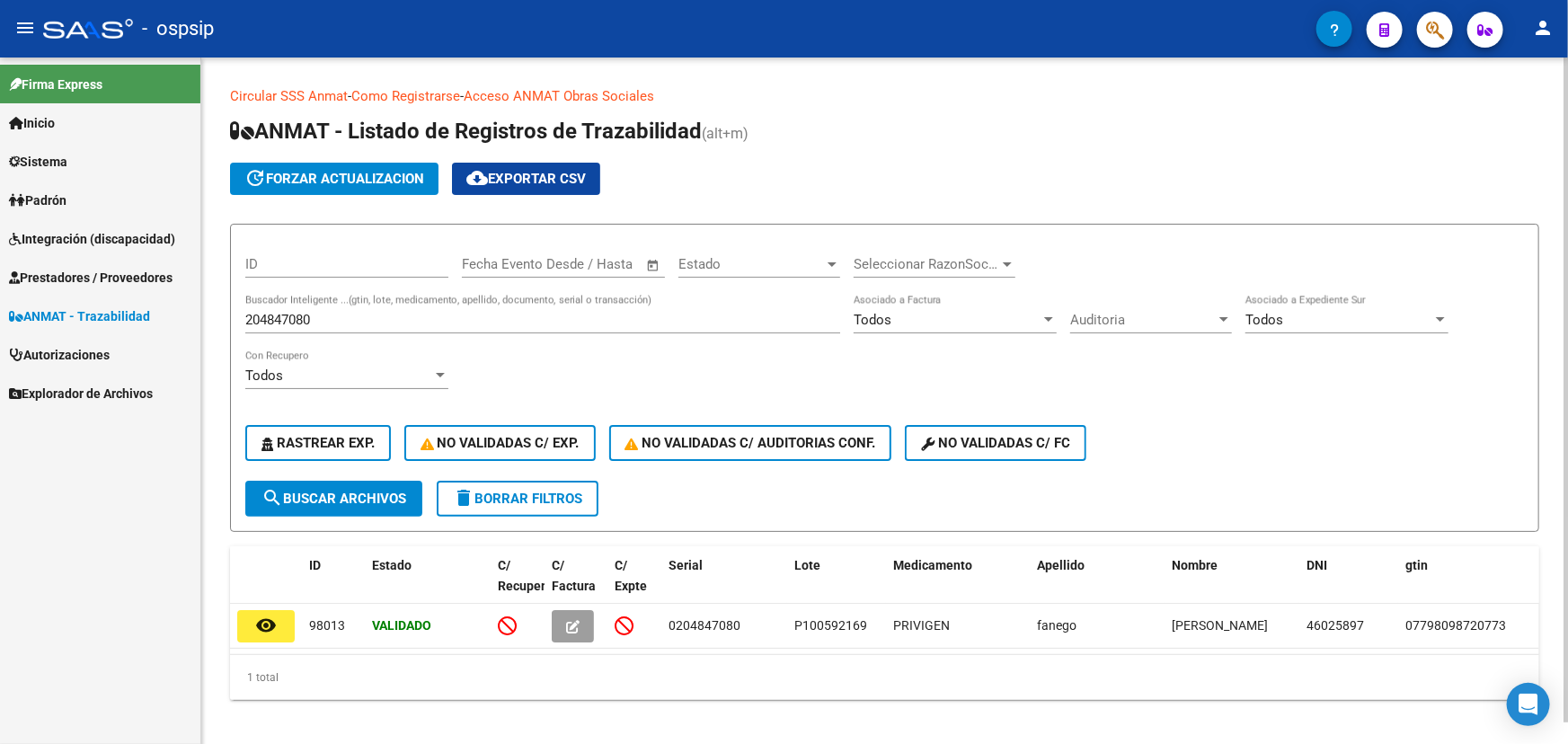
click at [306, 319] on input "204847080" at bounding box center [543, 321] width 595 height 16
paste input "4764888361"
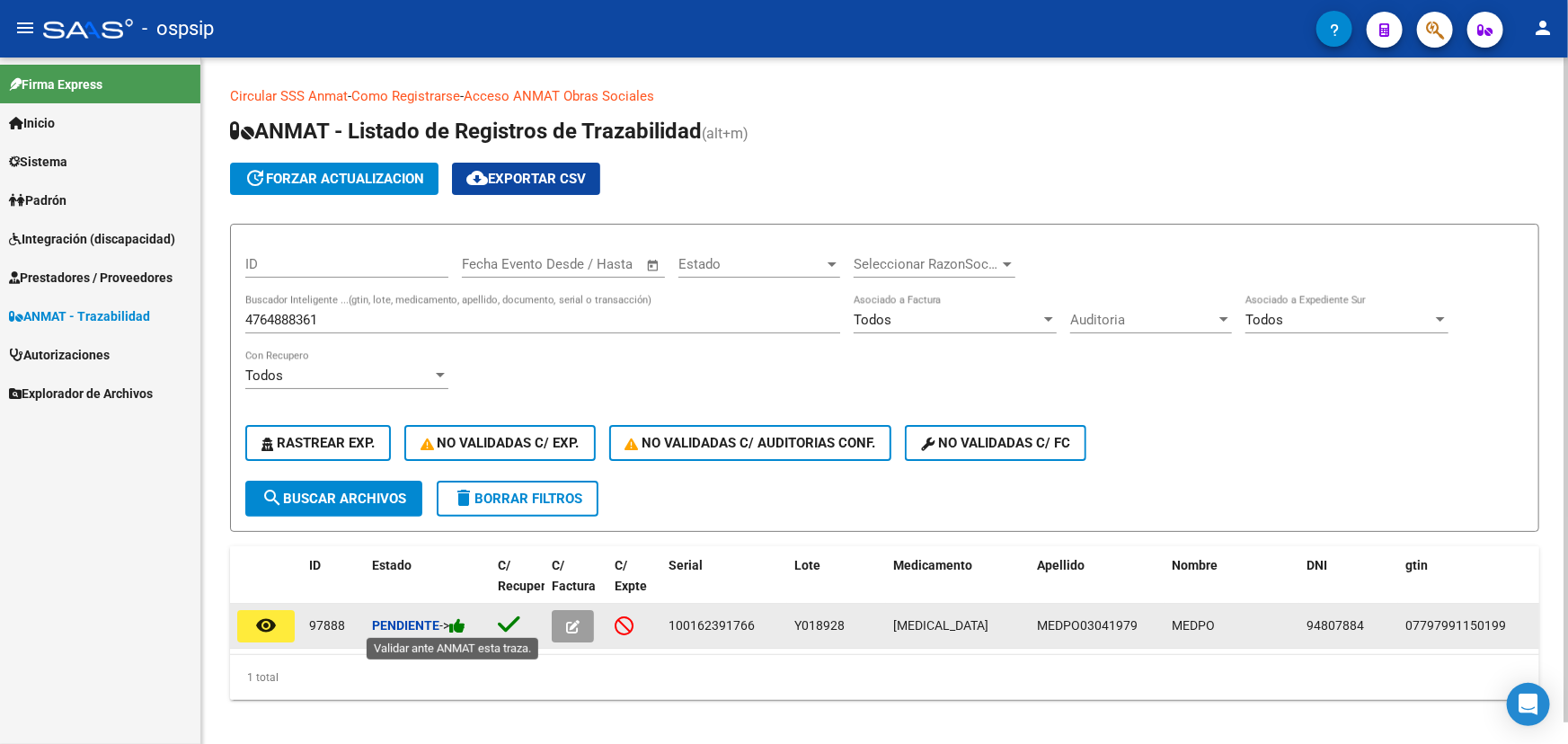
click at [463, 626] on icon at bounding box center [458, 626] width 16 height 17
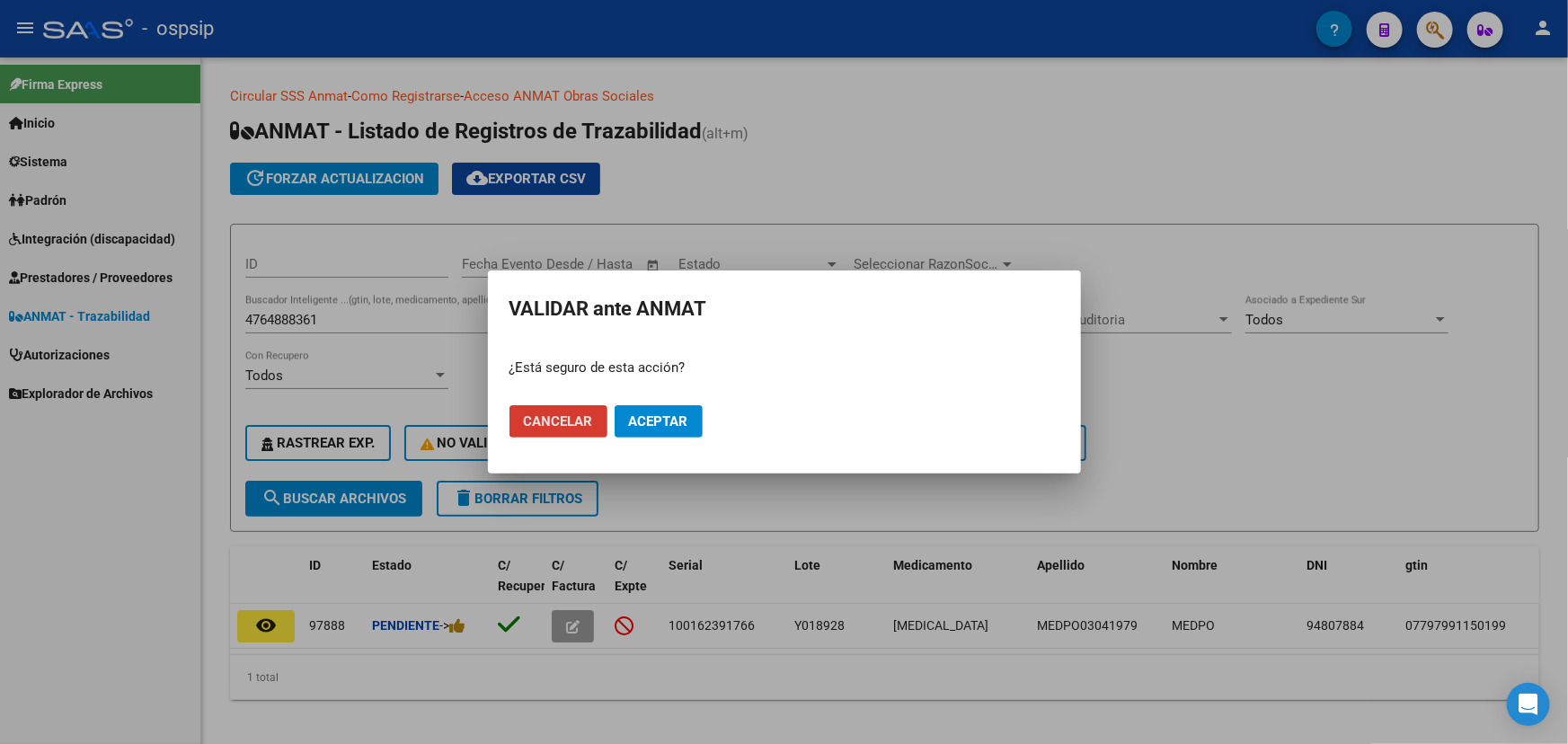
click at [656, 432] on button "Aceptar" at bounding box center [659, 422] width 88 height 33
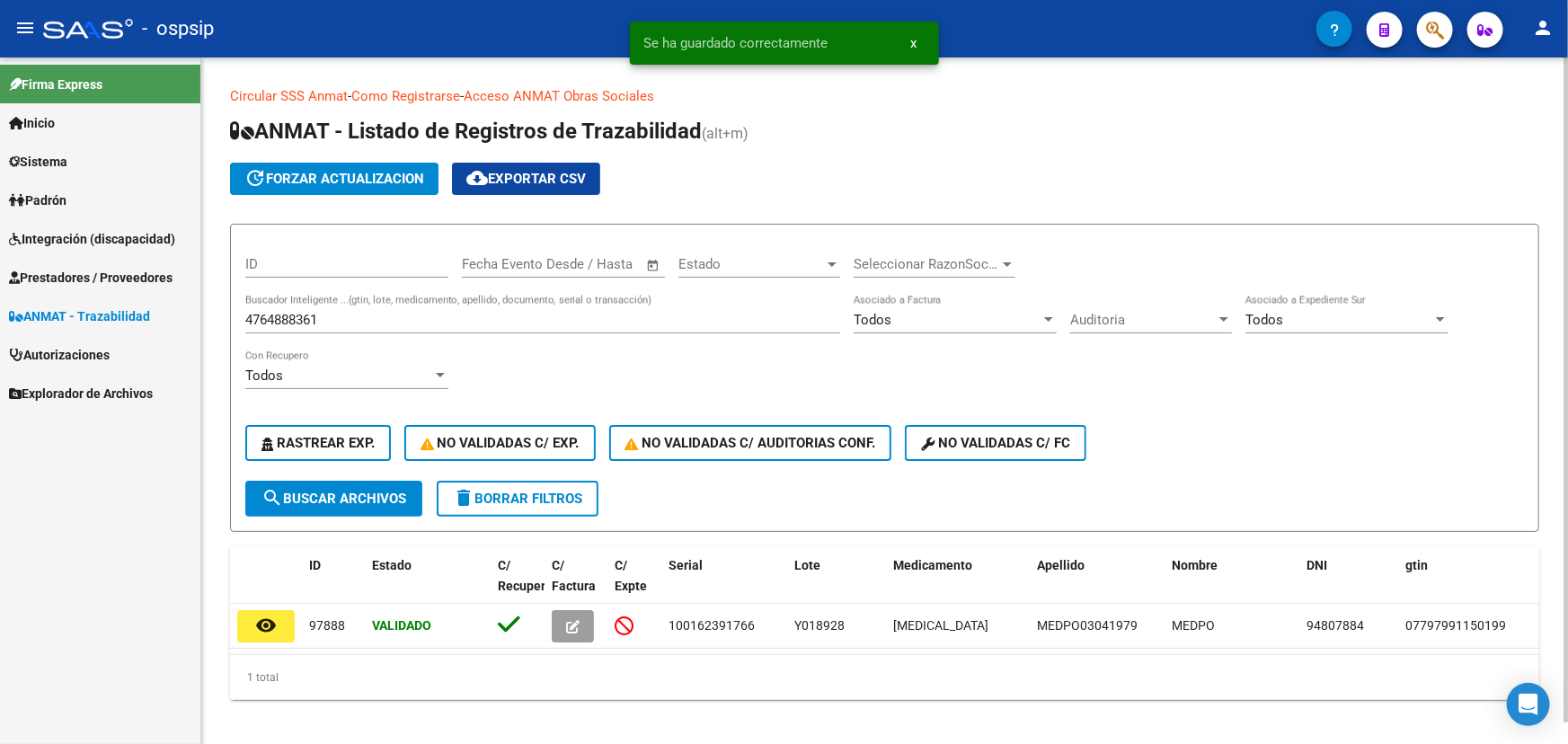
click at [312, 314] on input "4764888361" at bounding box center [543, 321] width 595 height 16
paste input "52"
click at [348, 491] on span "search Buscar Archivos" at bounding box center [334, 499] width 144 height 16
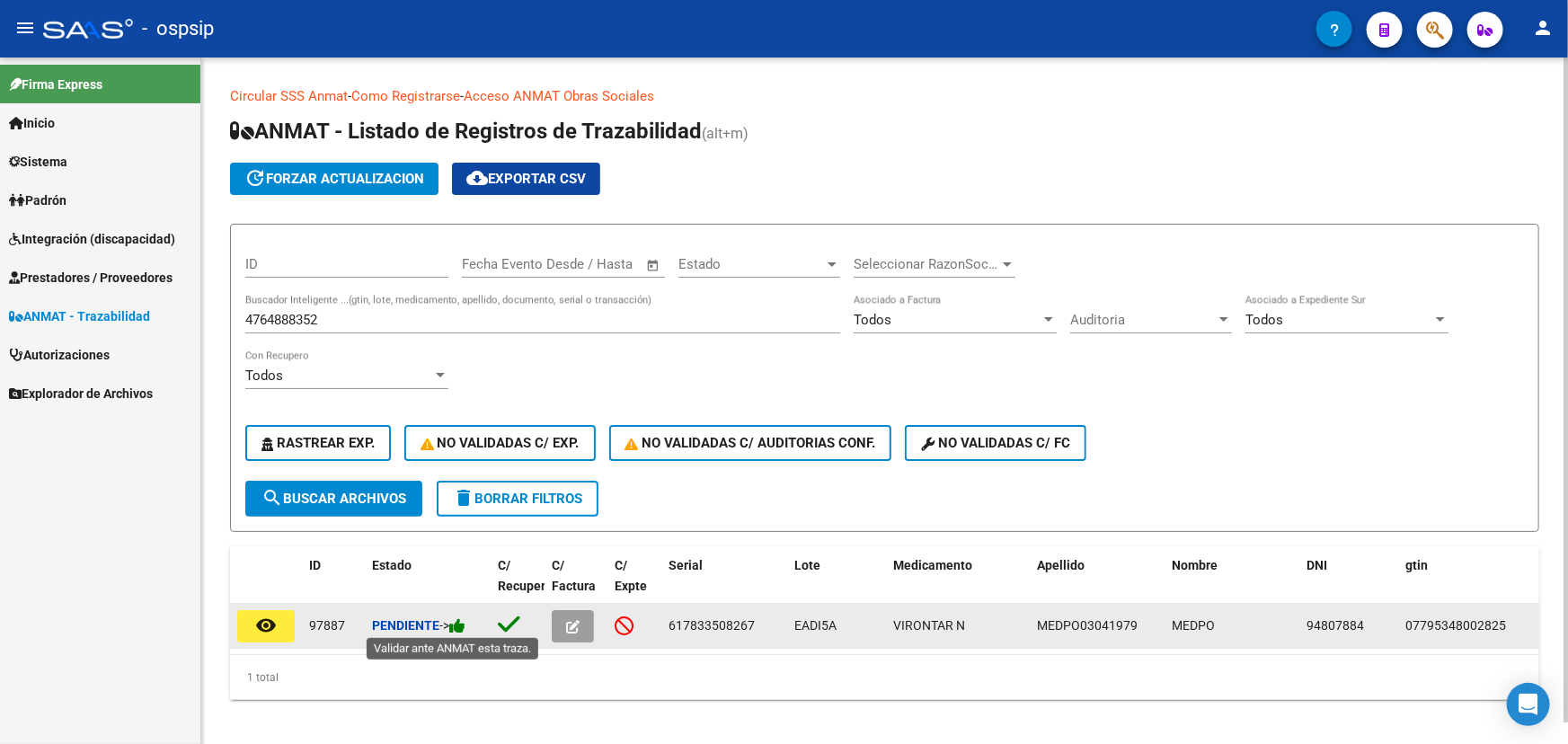
click at [466, 622] on icon at bounding box center [458, 626] width 16 height 17
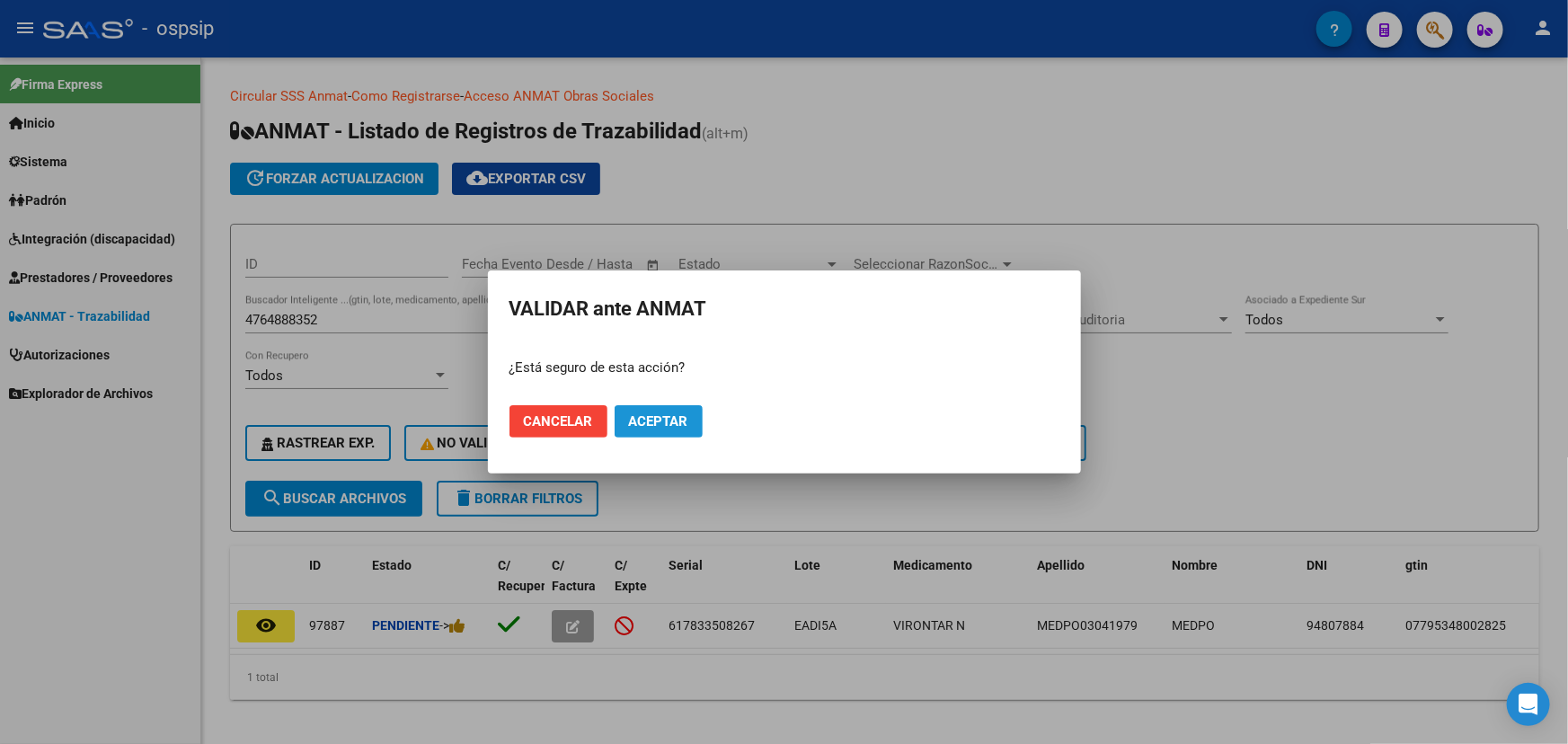
click at [651, 419] on span "Aceptar" at bounding box center [659, 422] width 60 height 16
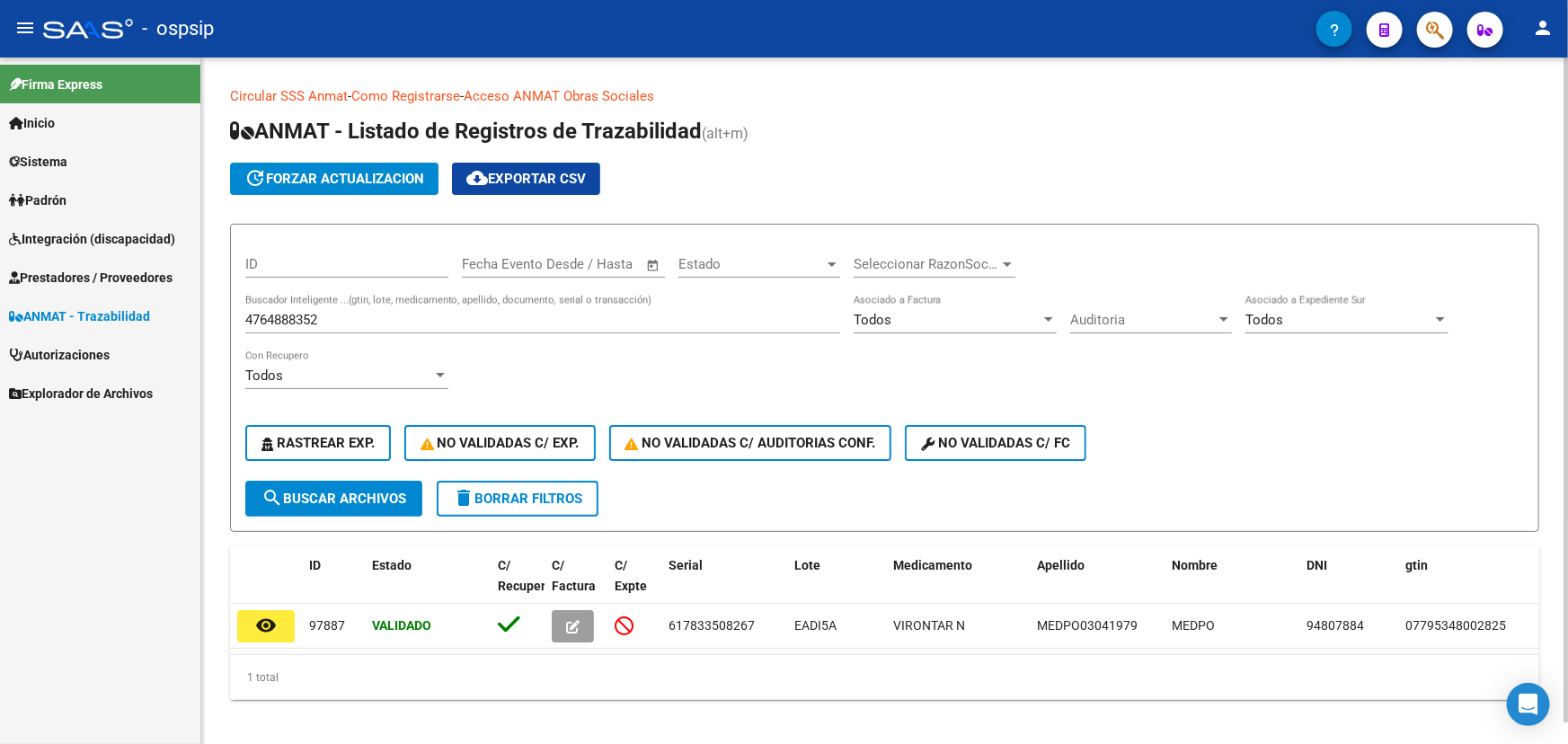
click at [270, 317] on input "4764888352" at bounding box center [543, 321] width 595 height 16
click at [271, 317] on input "4764888352" at bounding box center [543, 321] width 595 height 16
paste input "6274813"
click at [344, 495] on span "search Buscar Archivos" at bounding box center [334, 499] width 144 height 16
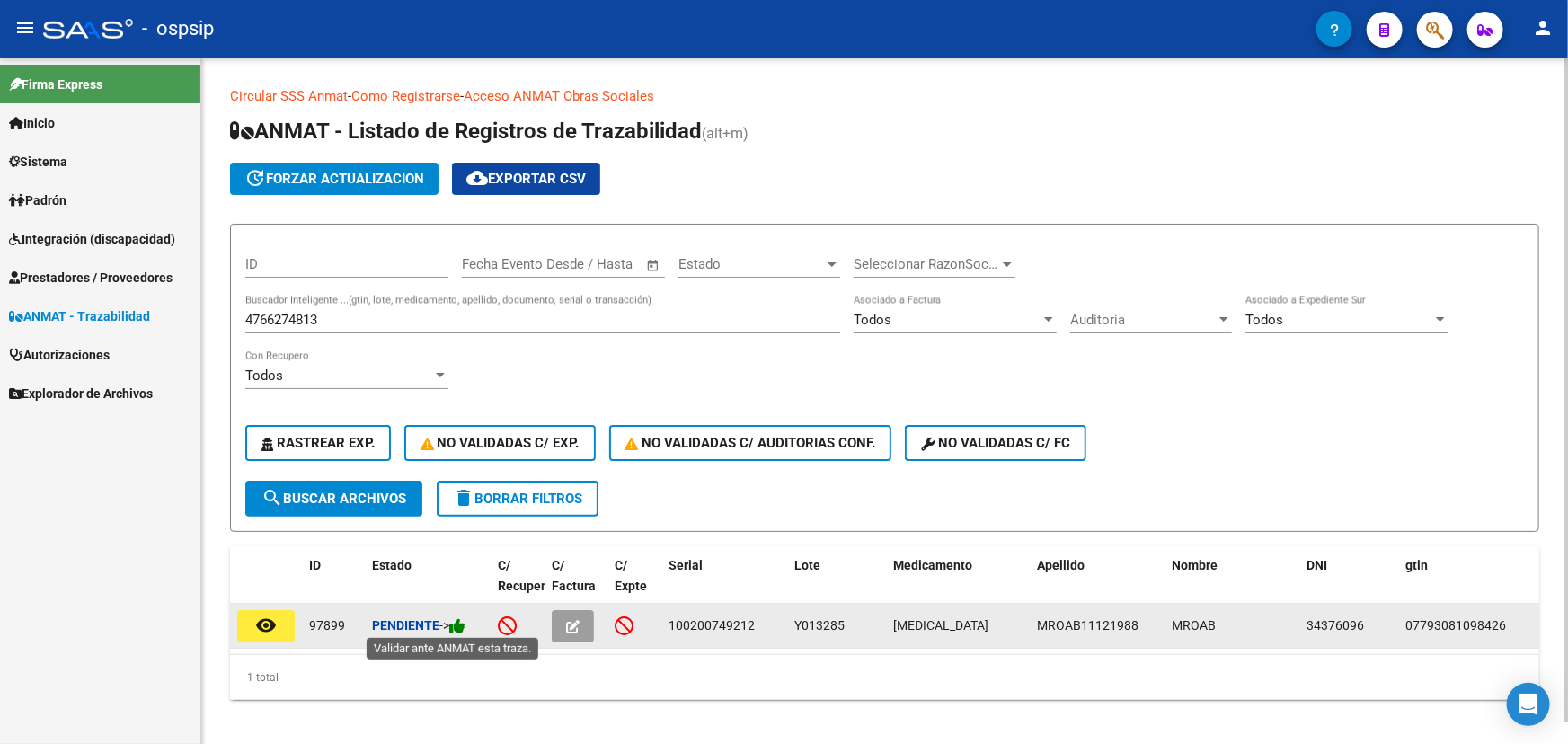
click at [466, 622] on icon at bounding box center [458, 626] width 16 height 17
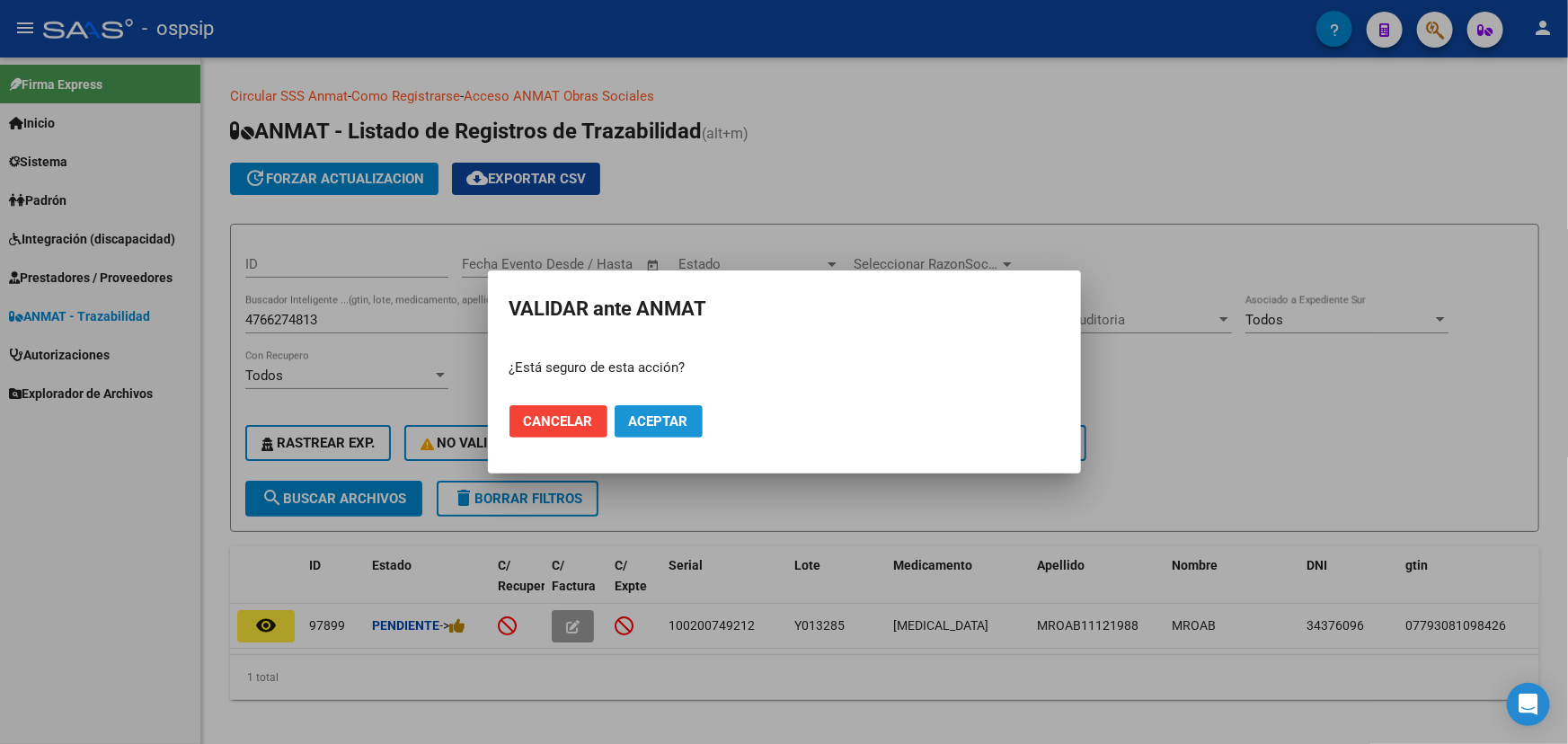
click at [664, 414] on span "Aceptar" at bounding box center [659, 422] width 60 height 16
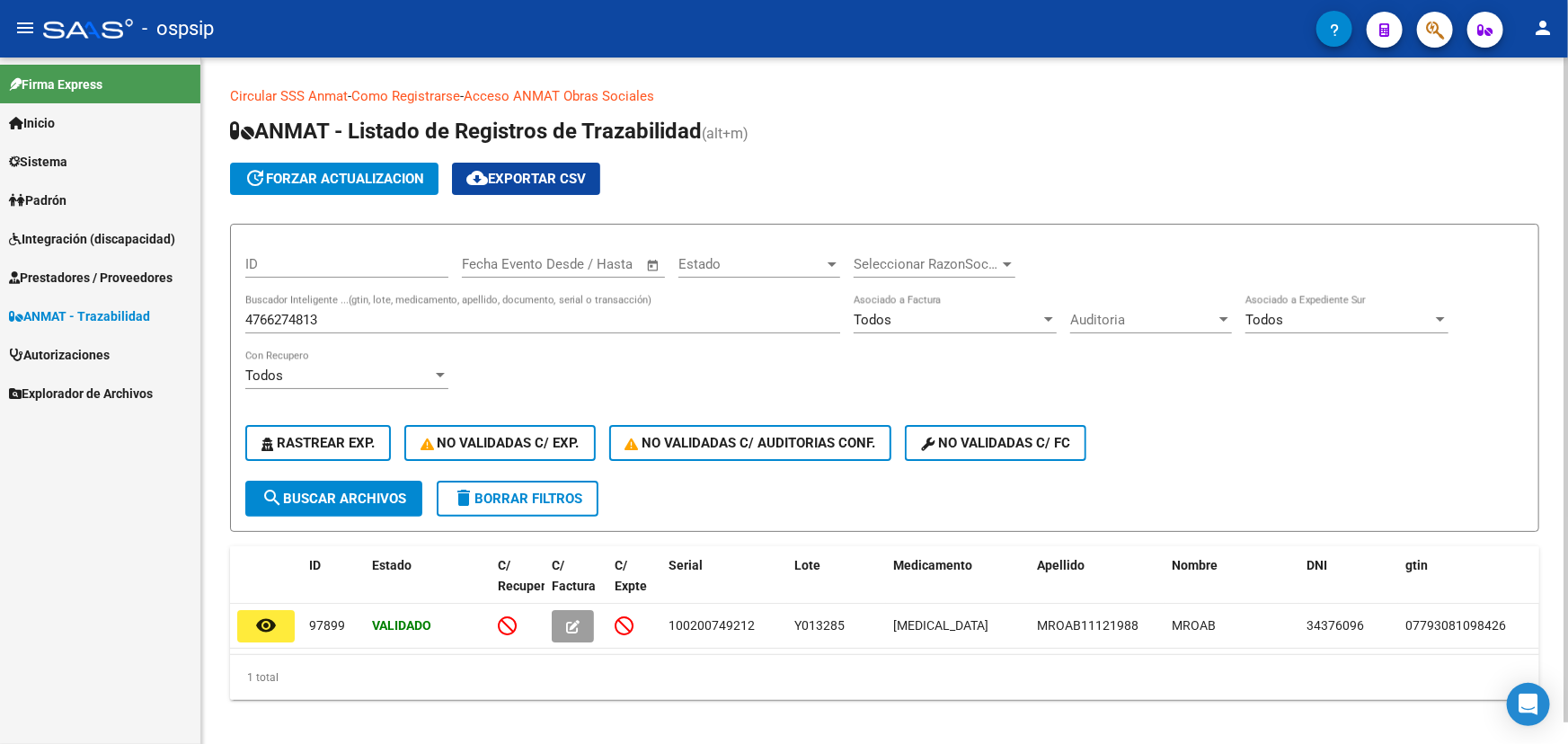
click at [302, 316] on input "4766274813" at bounding box center [543, 321] width 595 height 16
paste input "4613896"
click at [337, 500] on span "search Buscar Archivos" at bounding box center [334, 499] width 144 height 16
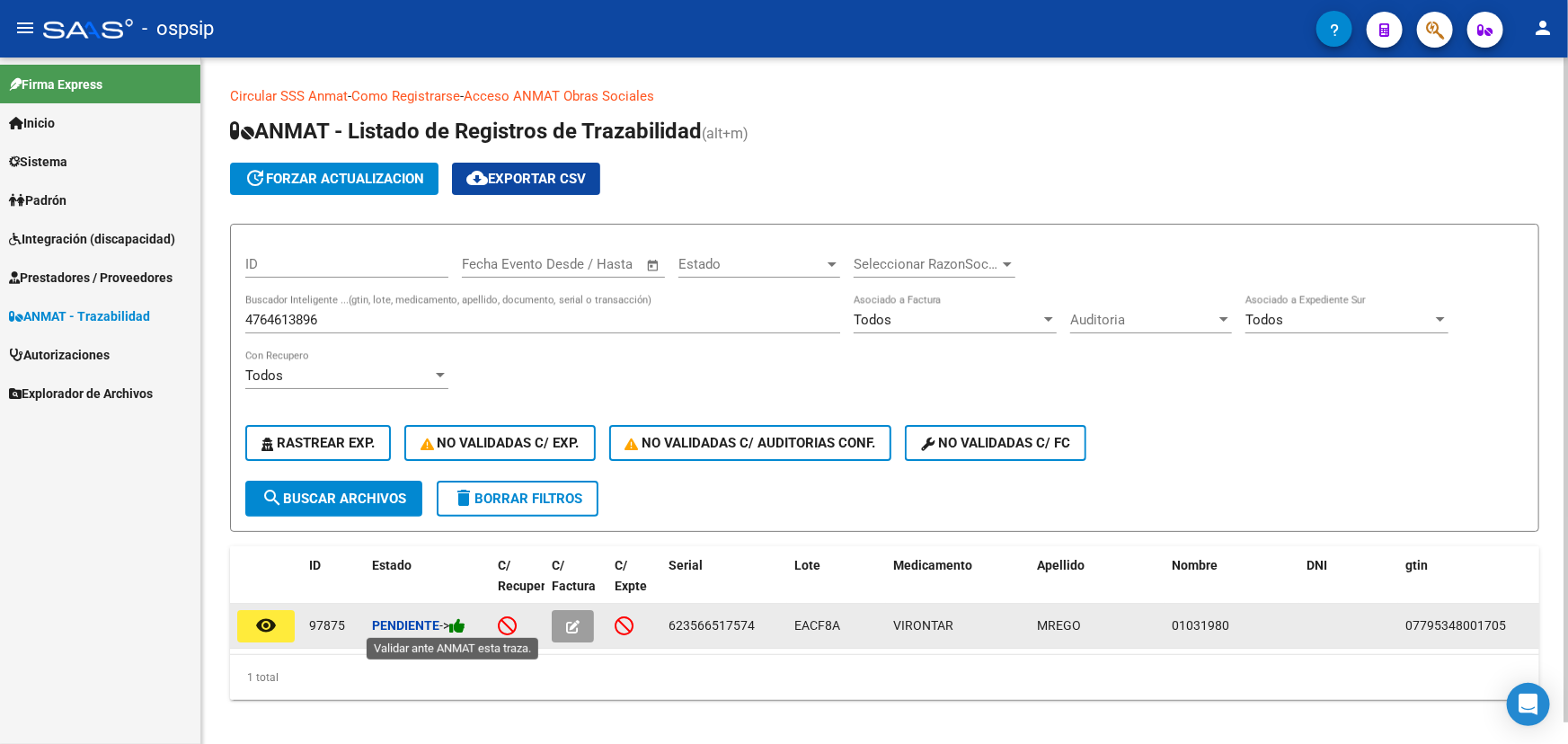
click at [466, 620] on icon at bounding box center [458, 626] width 16 height 17
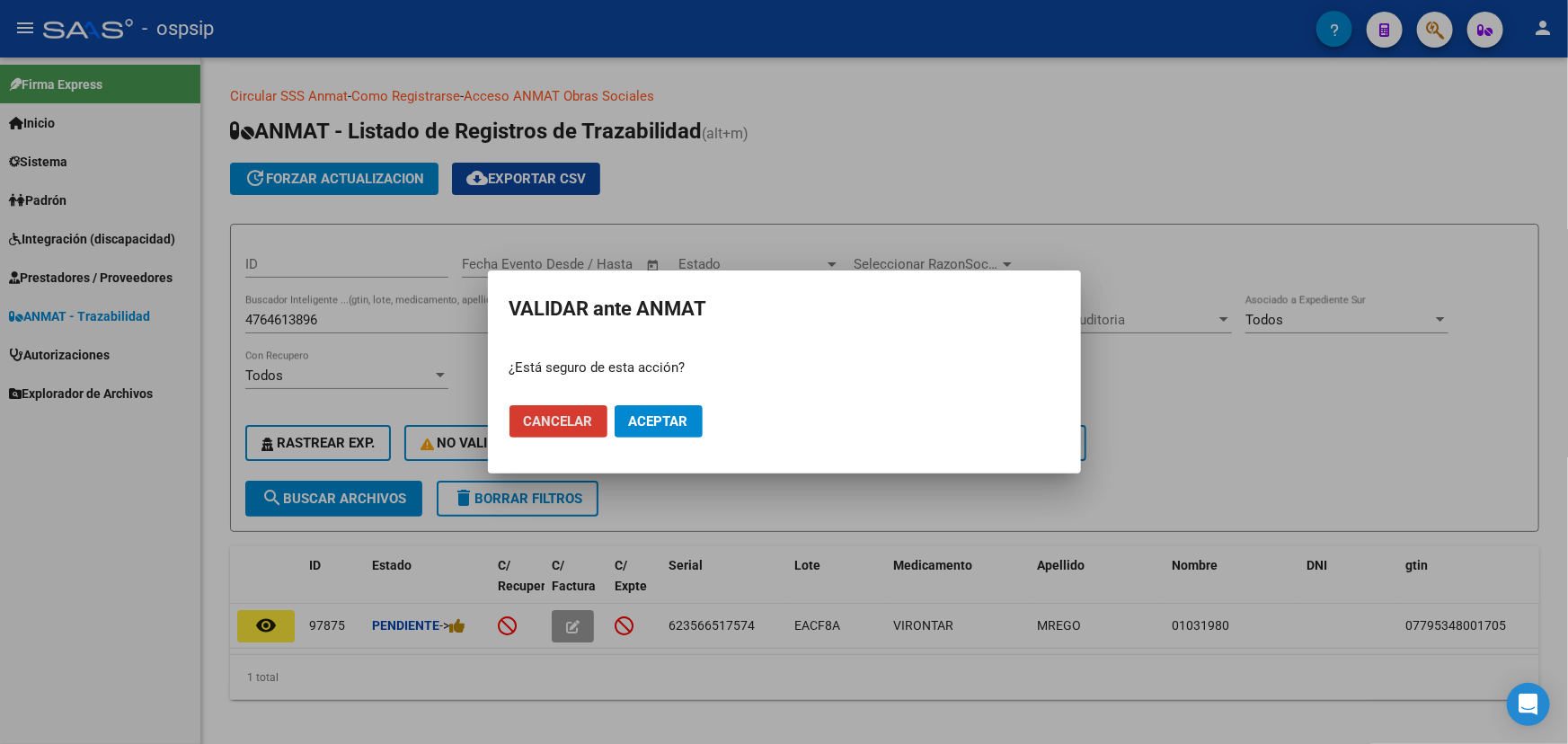
click at [674, 414] on span "Aceptar" at bounding box center [659, 422] width 60 height 16
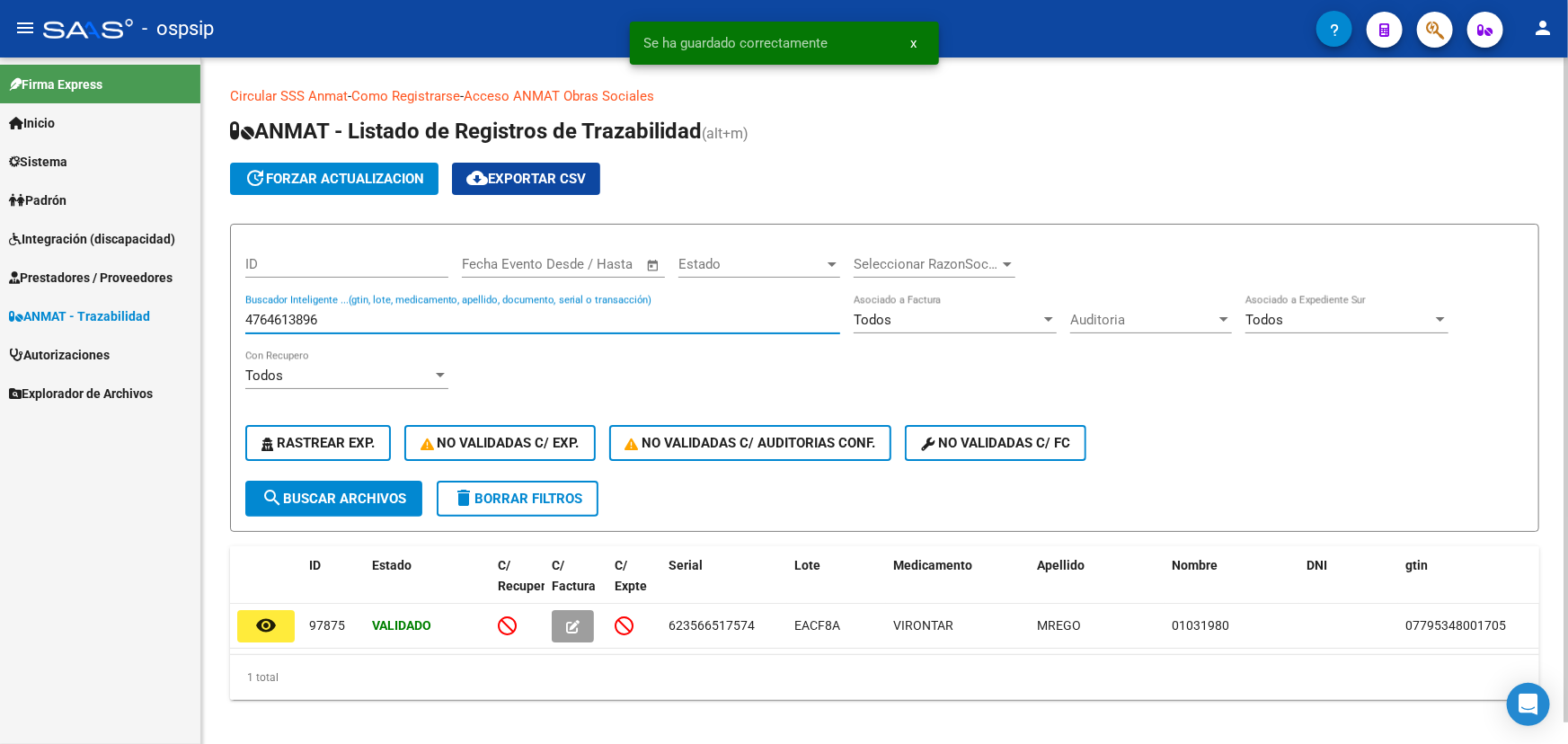
click at [305, 318] on input "4764613896" at bounding box center [543, 321] width 595 height 16
click at [306, 318] on input "4764613896" at bounding box center [543, 321] width 595 height 16
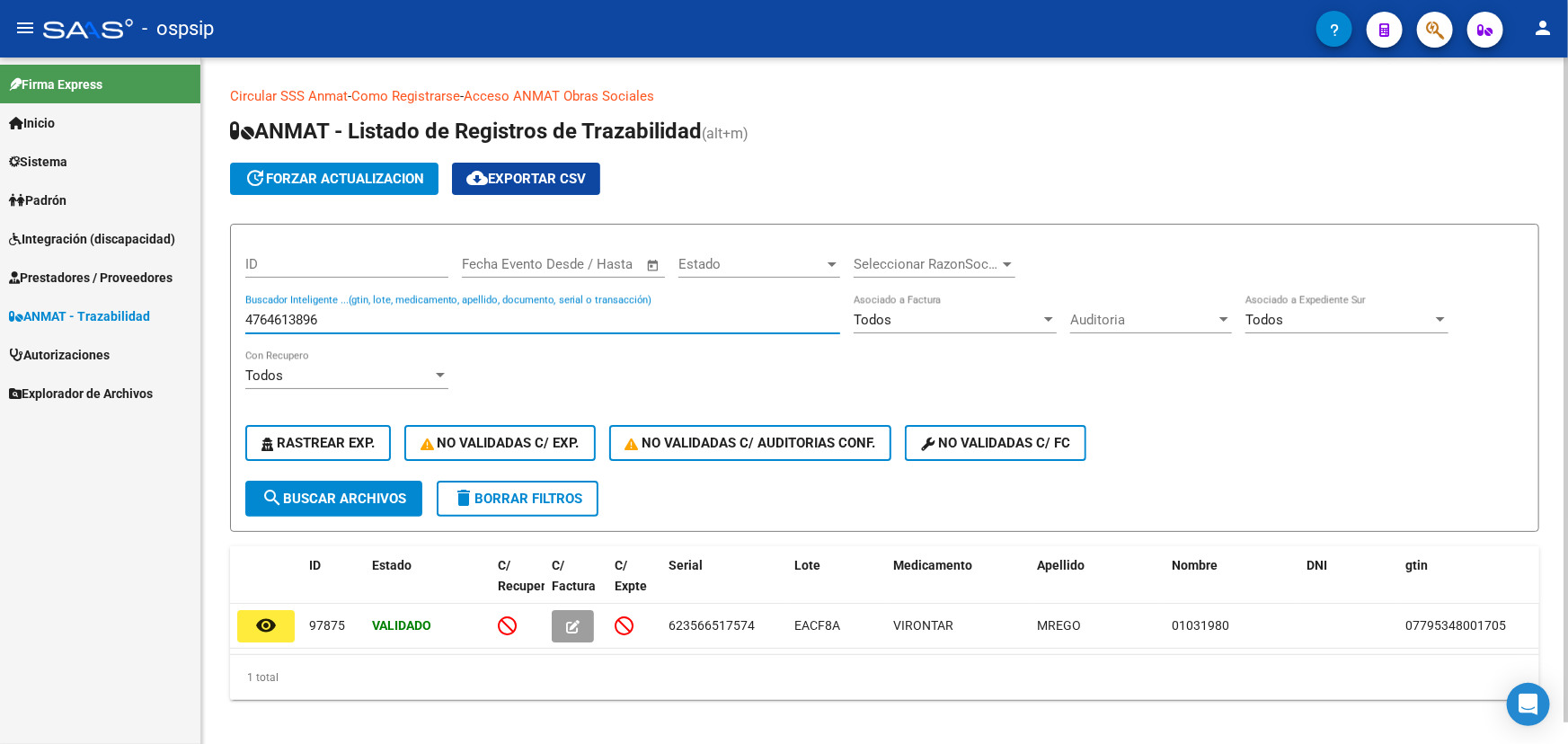
paste input "904"
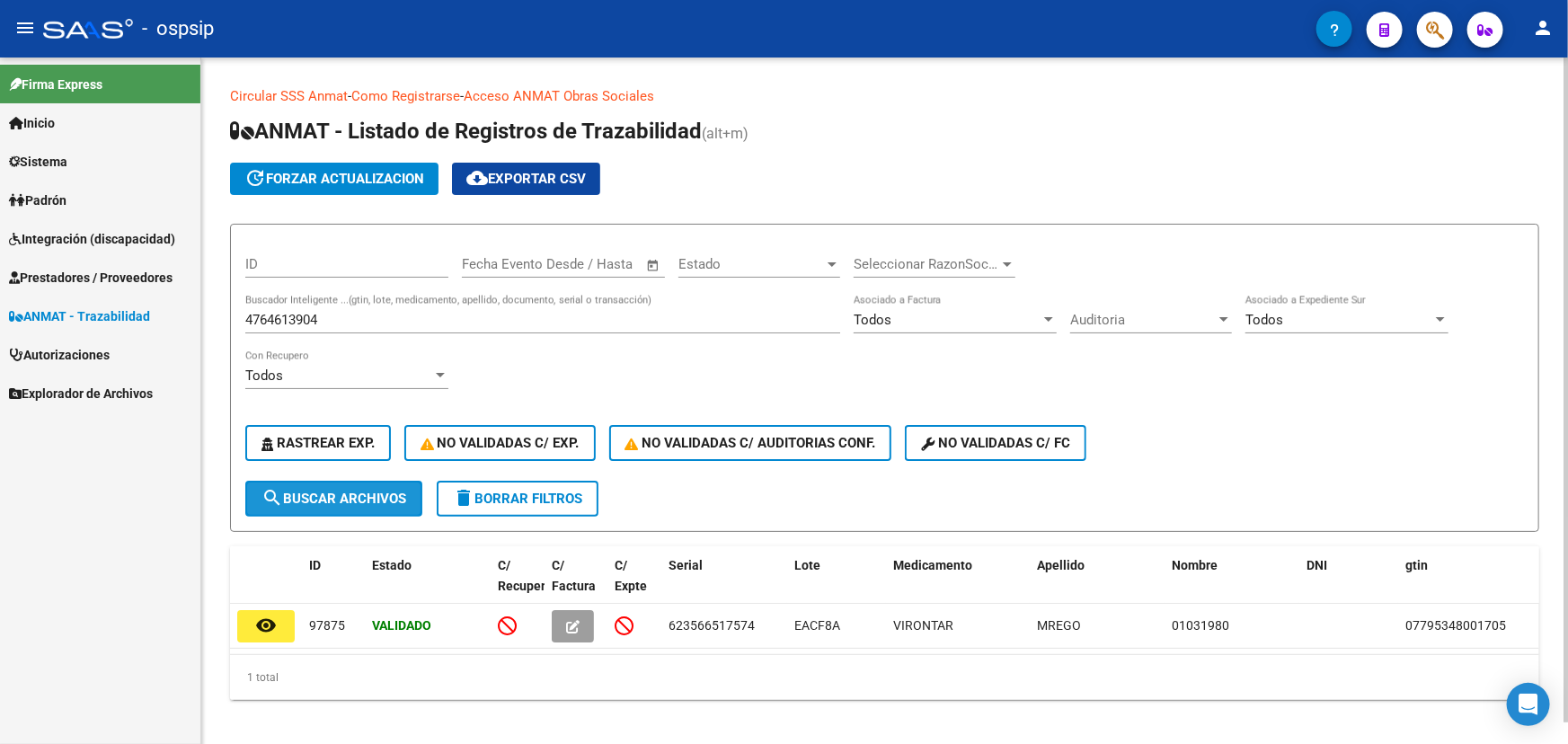
click at [340, 493] on span "search Buscar Archivos" at bounding box center [334, 499] width 144 height 16
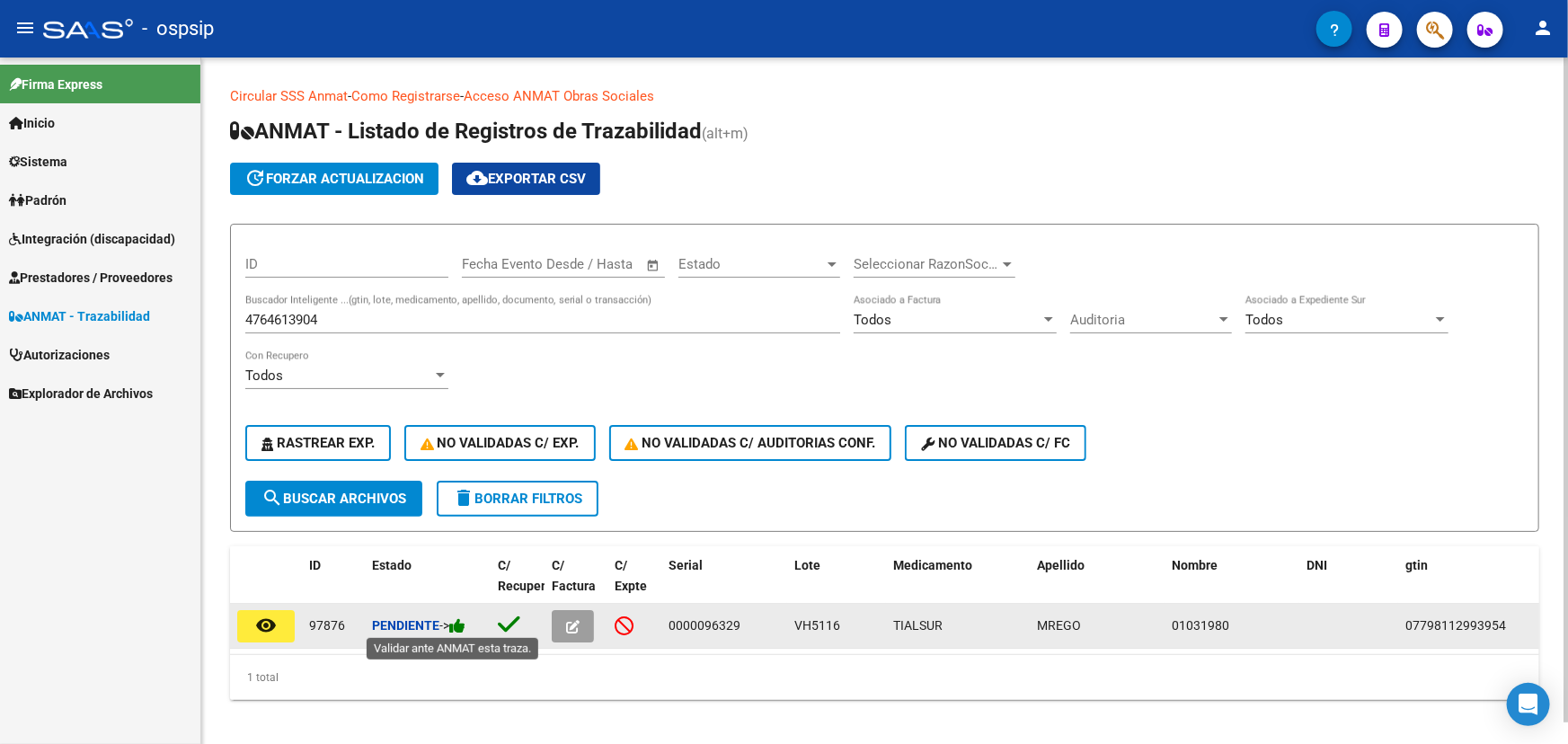
click at [466, 623] on icon at bounding box center [458, 626] width 16 height 17
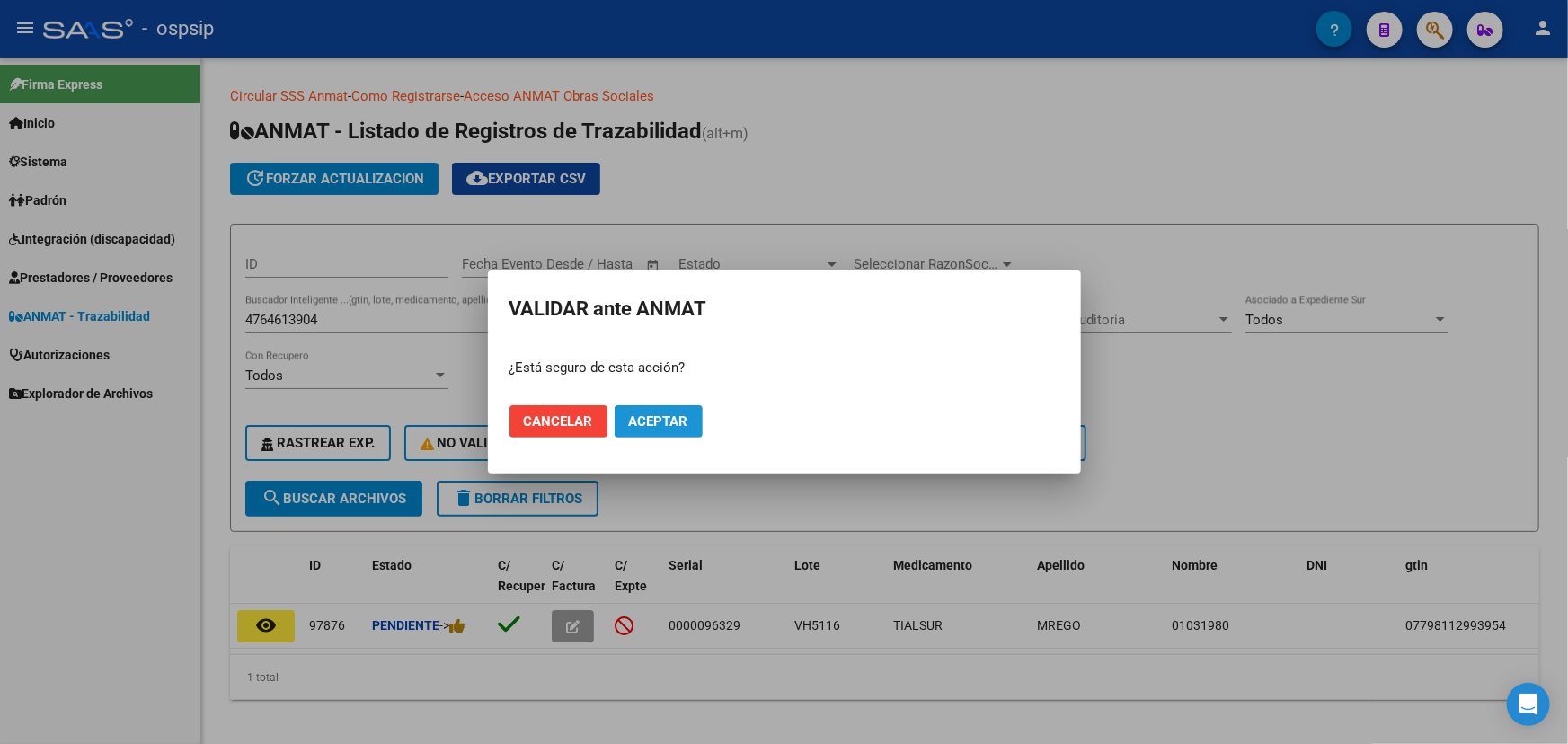
click at [691, 412] on button "Aceptar" at bounding box center [659, 422] width 88 height 33
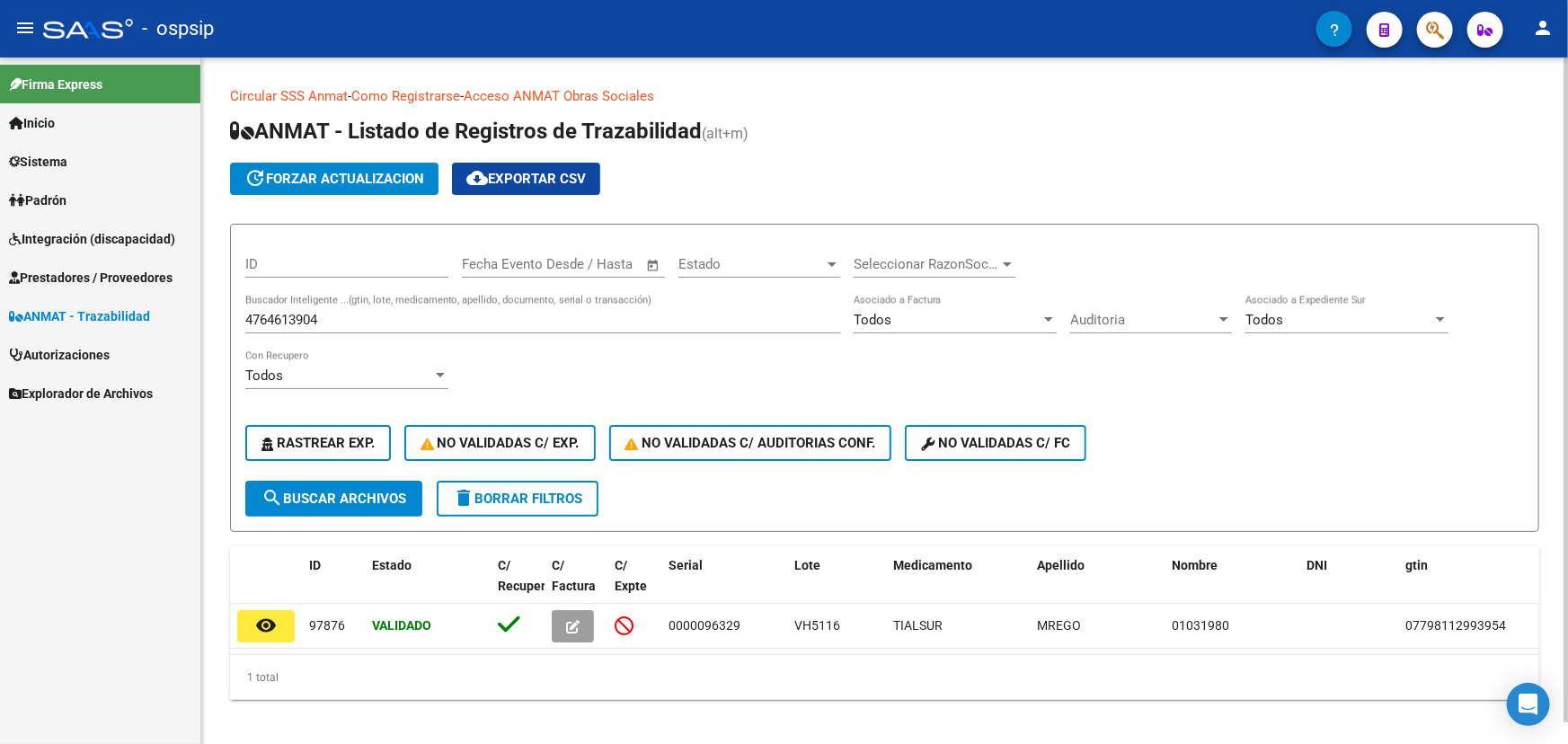
click at [307, 322] on input "4764613904" at bounding box center [543, 321] width 595 height 16
paste input "6480205"
click at [371, 491] on span "search Buscar Archivos" at bounding box center [334, 499] width 144 height 16
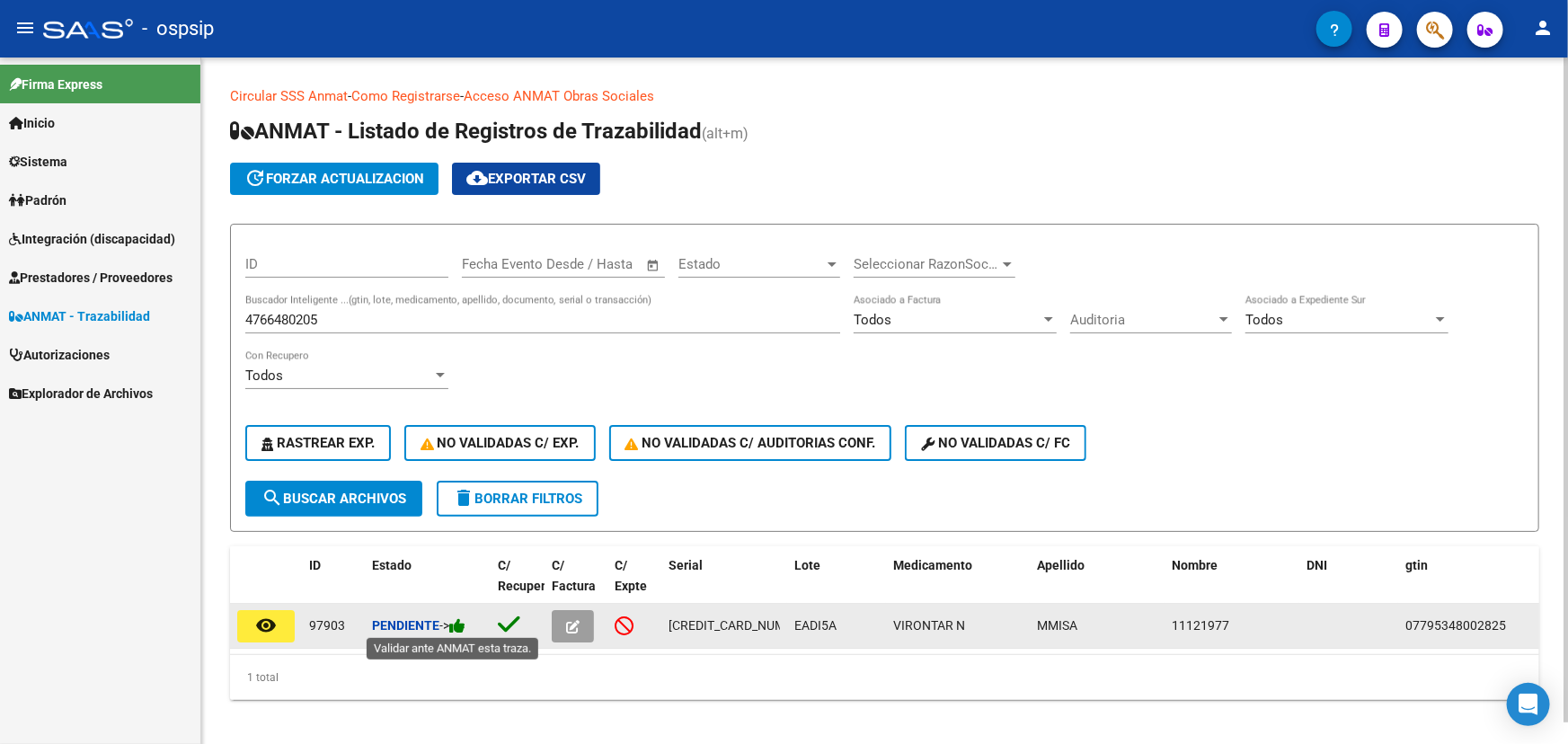
click at [466, 618] on icon at bounding box center [458, 626] width 16 height 17
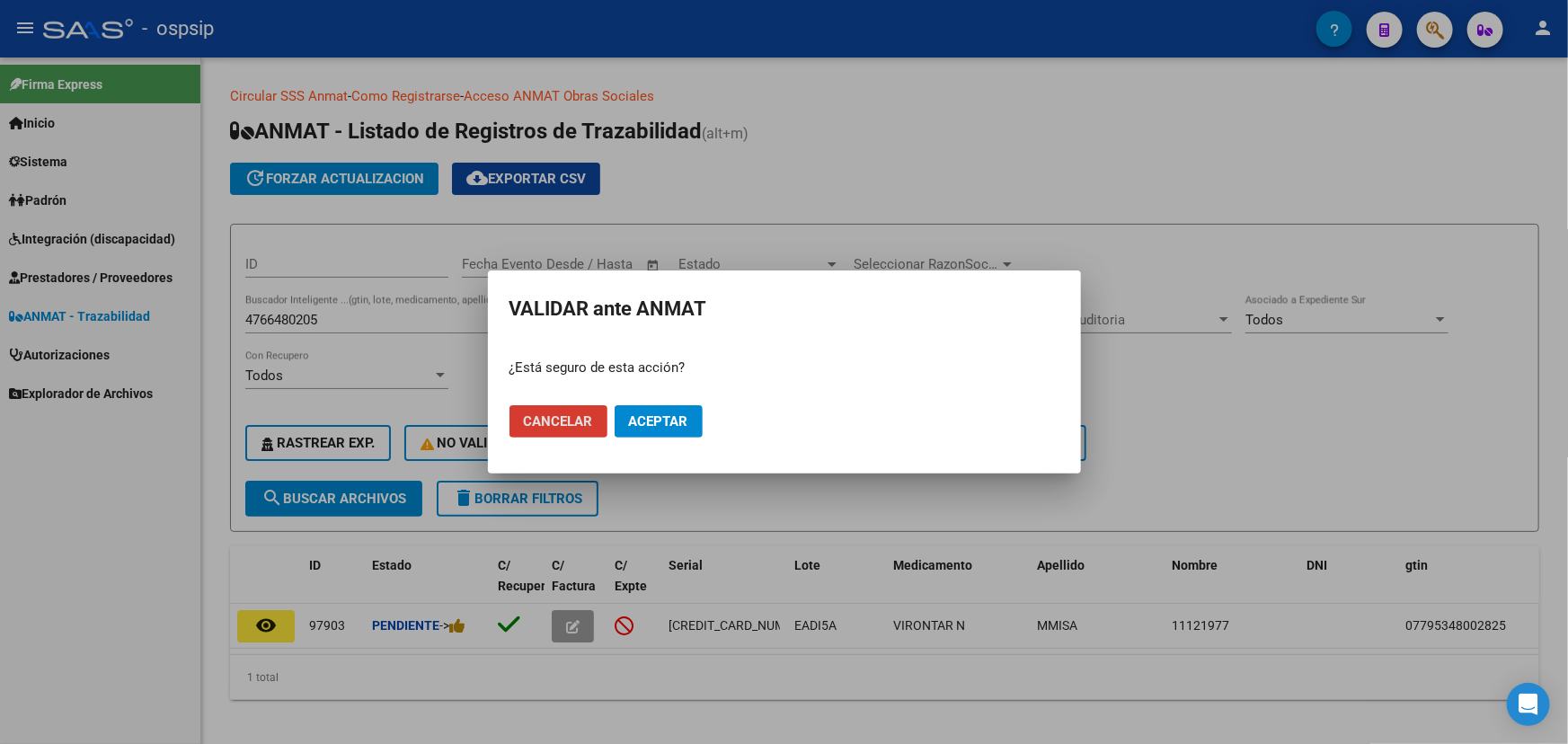
click at [664, 426] on span "Aceptar" at bounding box center [659, 422] width 60 height 16
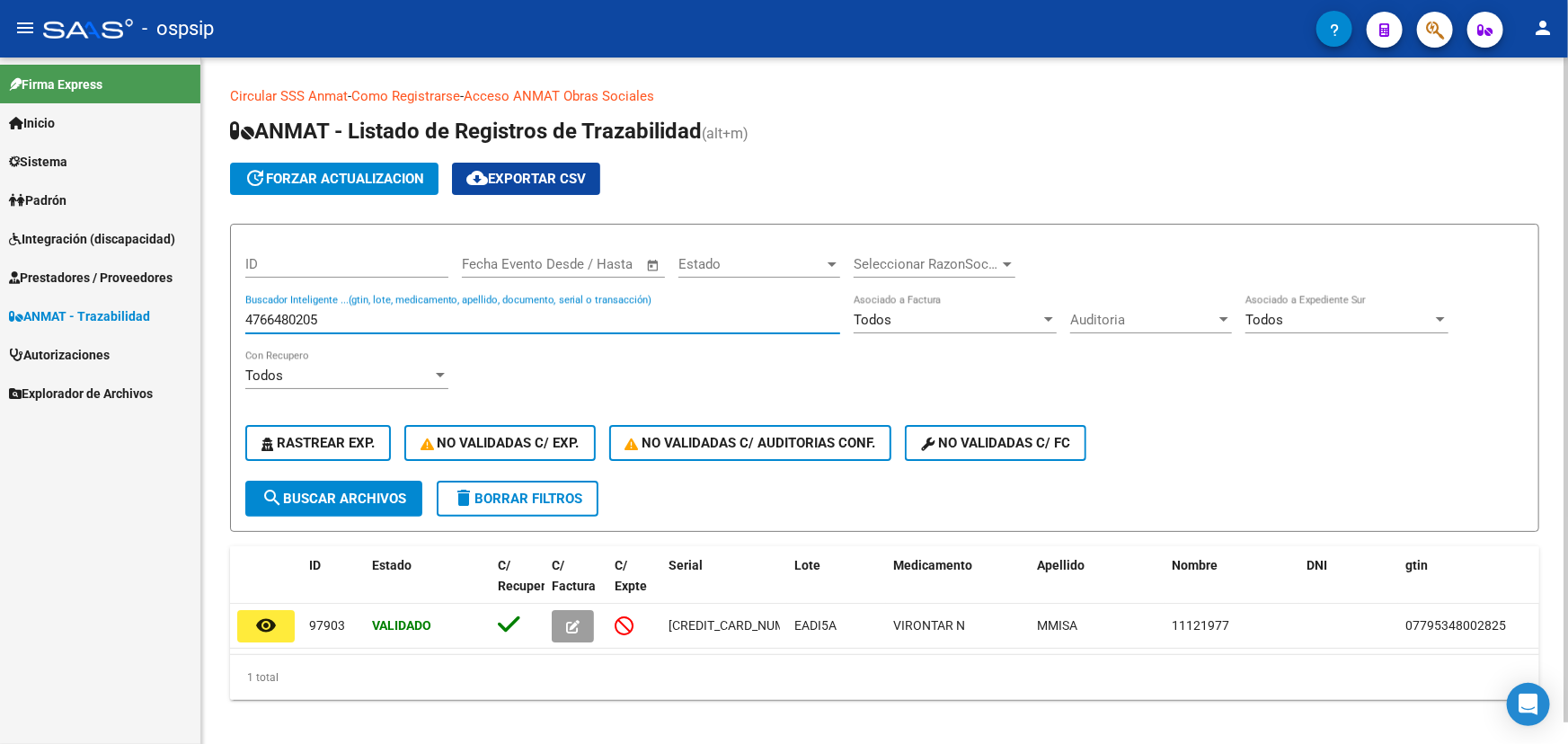
click at [296, 317] on input "4766480205" at bounding box center [543, 321] width 595 height 16
paste input "11"
type input "4766480211"
click at [320, 485] on button "search Buscar Archivos" at bounding box center [334, 499] width 177 height 36
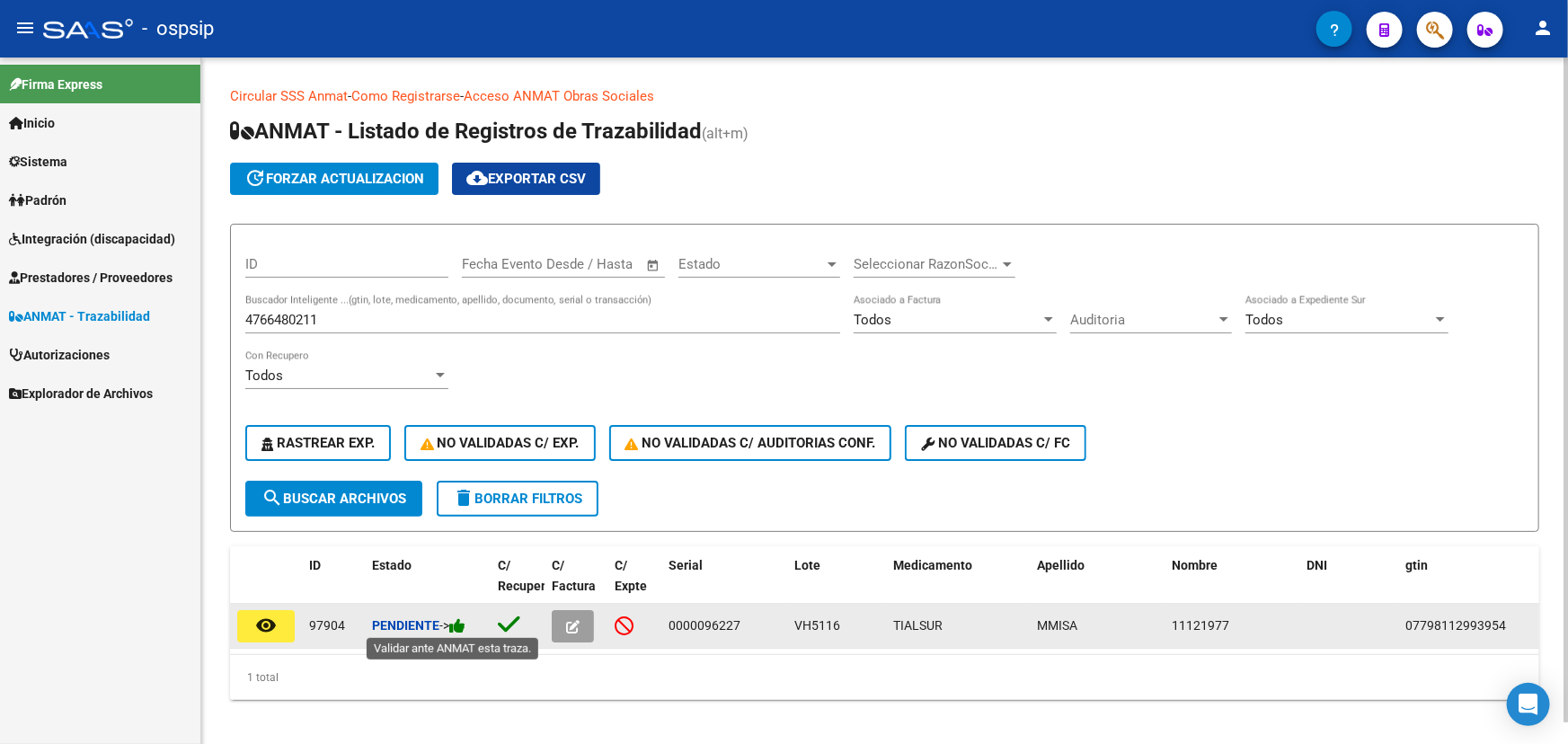
click at [464, 622] on icon at bounding box center [458, 626] width 16 height 17
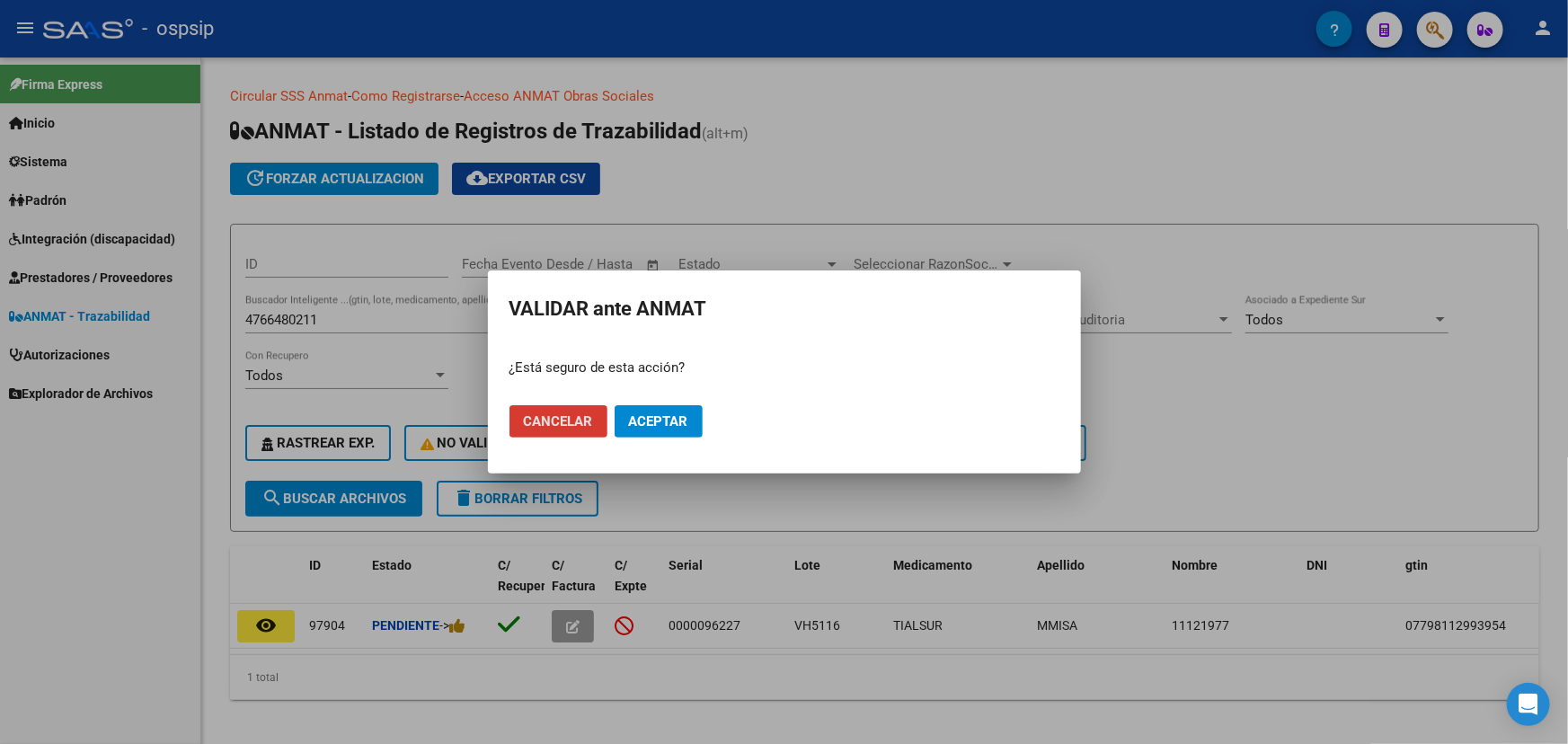
click at [708, 423] on mat-dialog-actions "Cancelar Aceptar" at bounding box center [784, 422] width 550 height 61
click at [683, 423] on span "Aceptar" at bounding box center [659, 422] width 60 height 16
